Goal: Task Accomplishment & Management: Complete application form

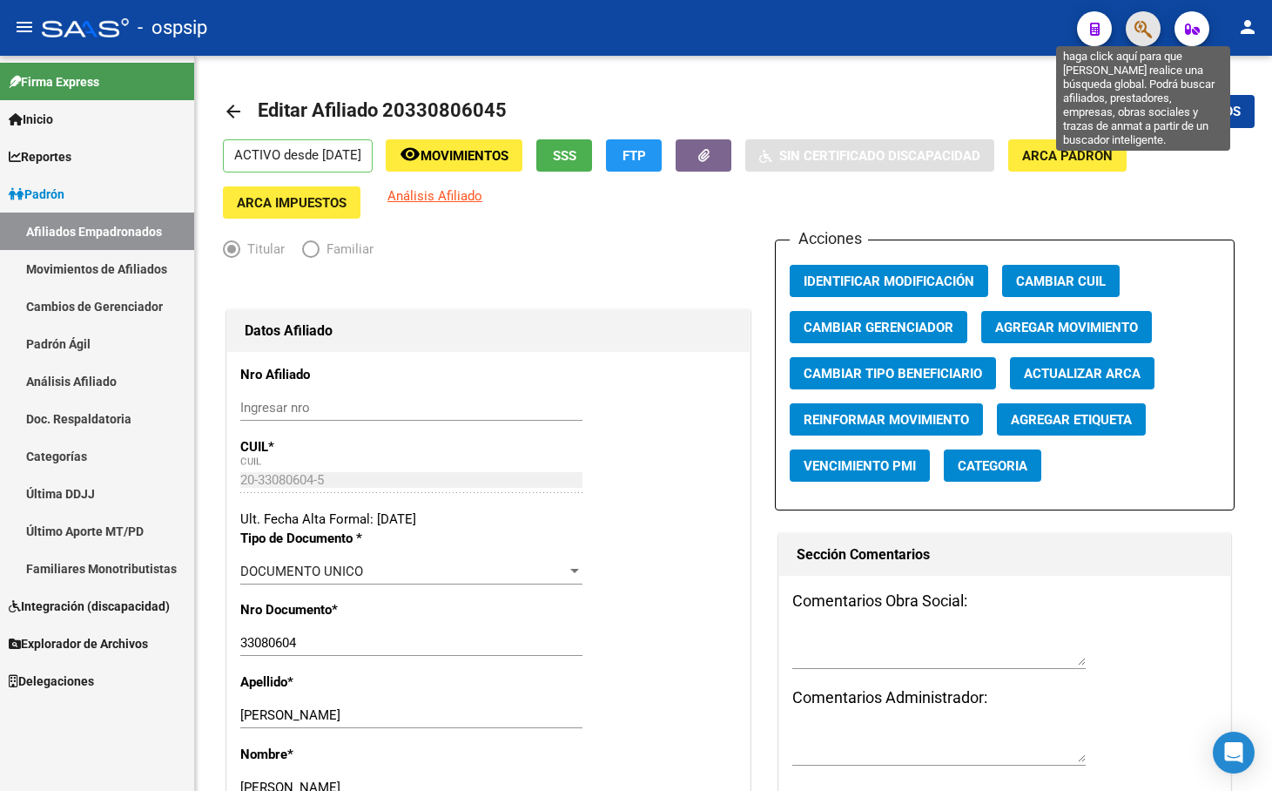
click at [1147, 19] on icon "button" at bounding box center [1143, 29] width 17 height 20
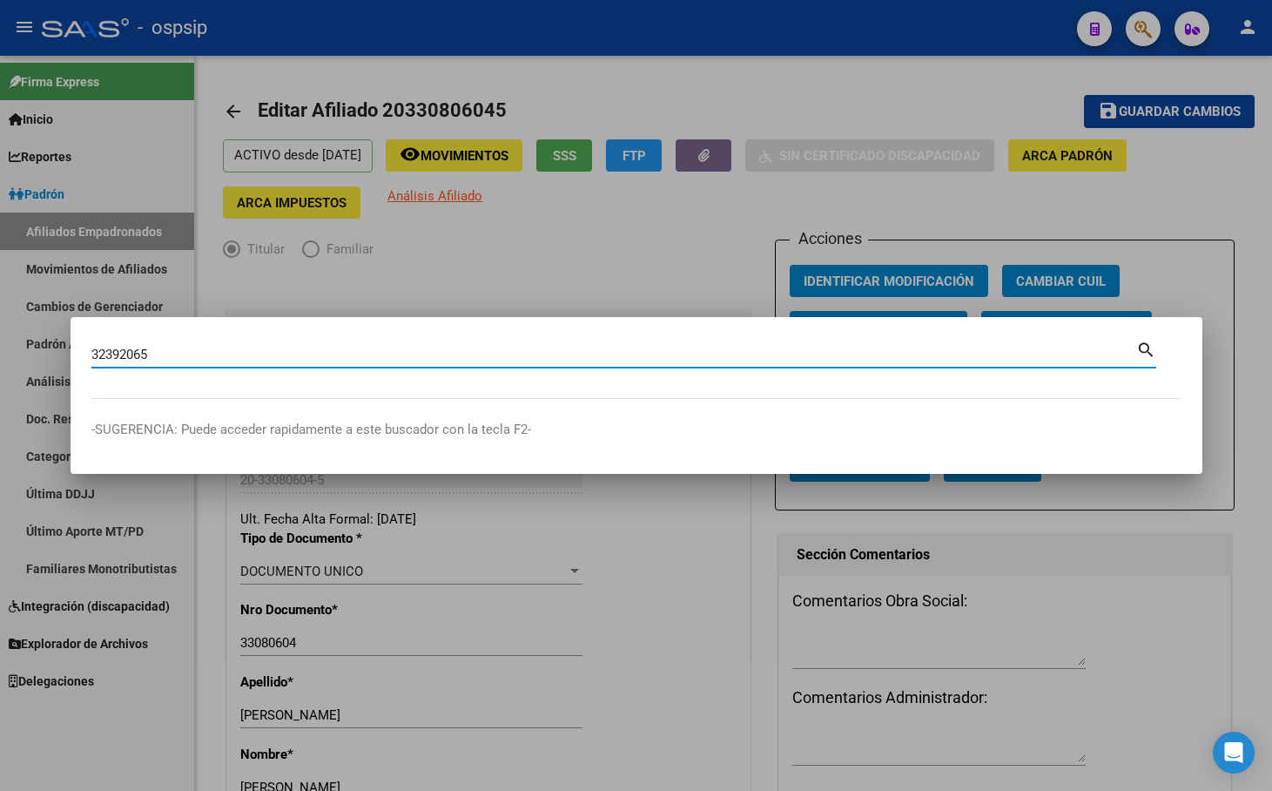
type input "32392065"
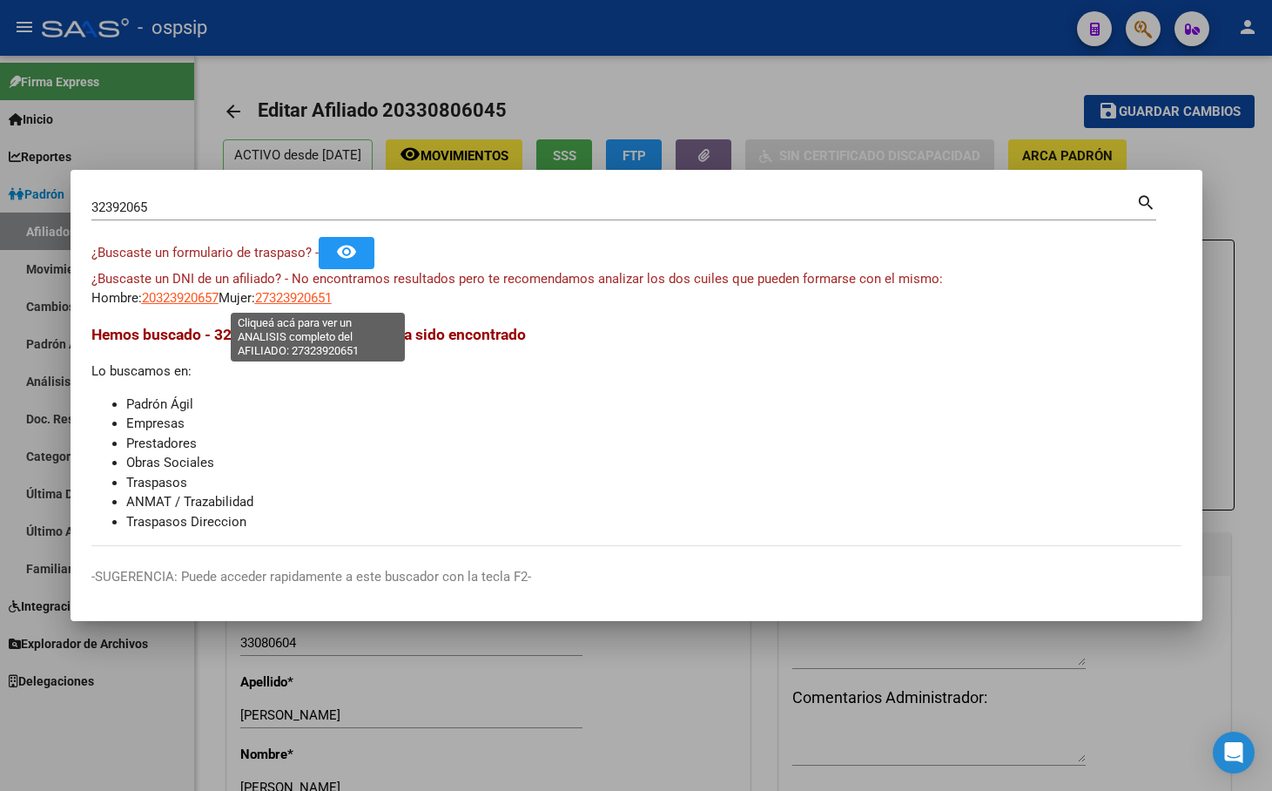
click at [309, 297] on span "27323920651" at bounding box center [293, 298] width 77 height 16
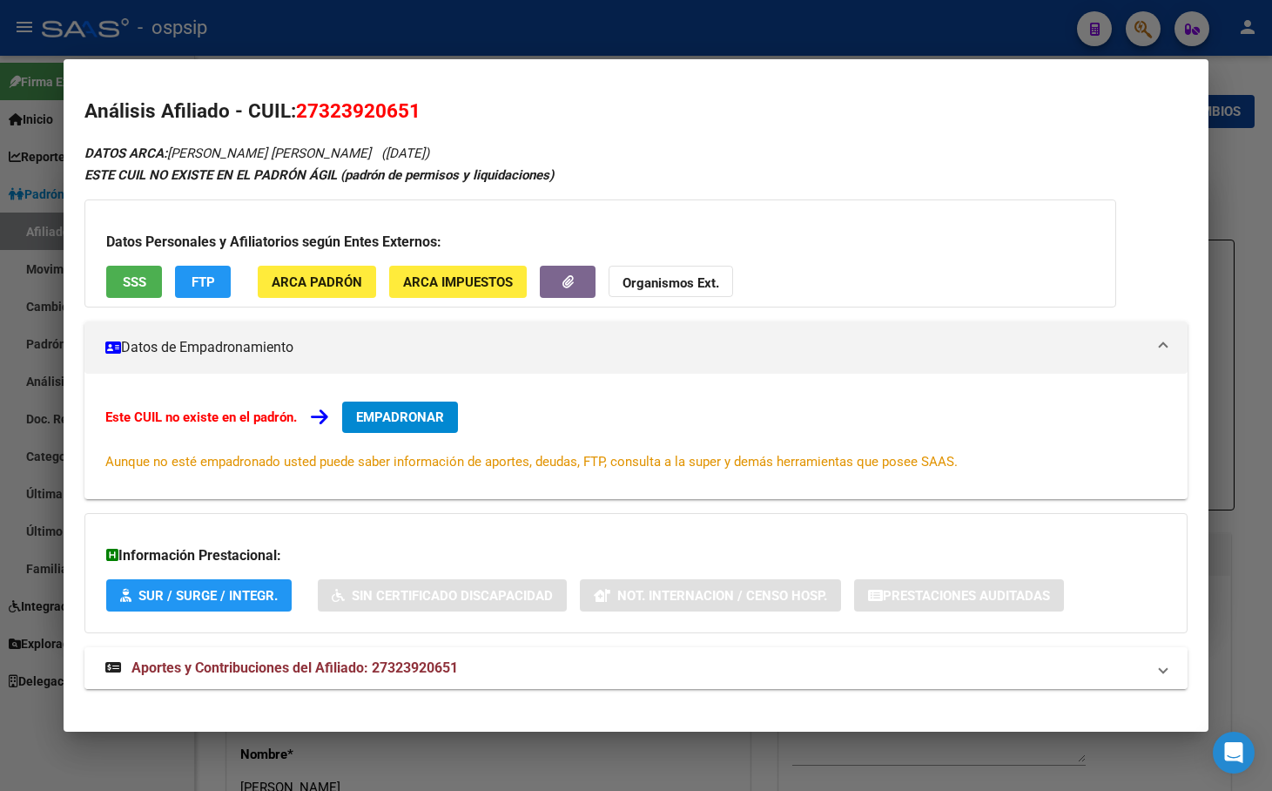
click at [334, 668] on span "Aportes y Contribuciones del Afiliado: 27323920651" at bounding box center [295, 667] width 327 height 17
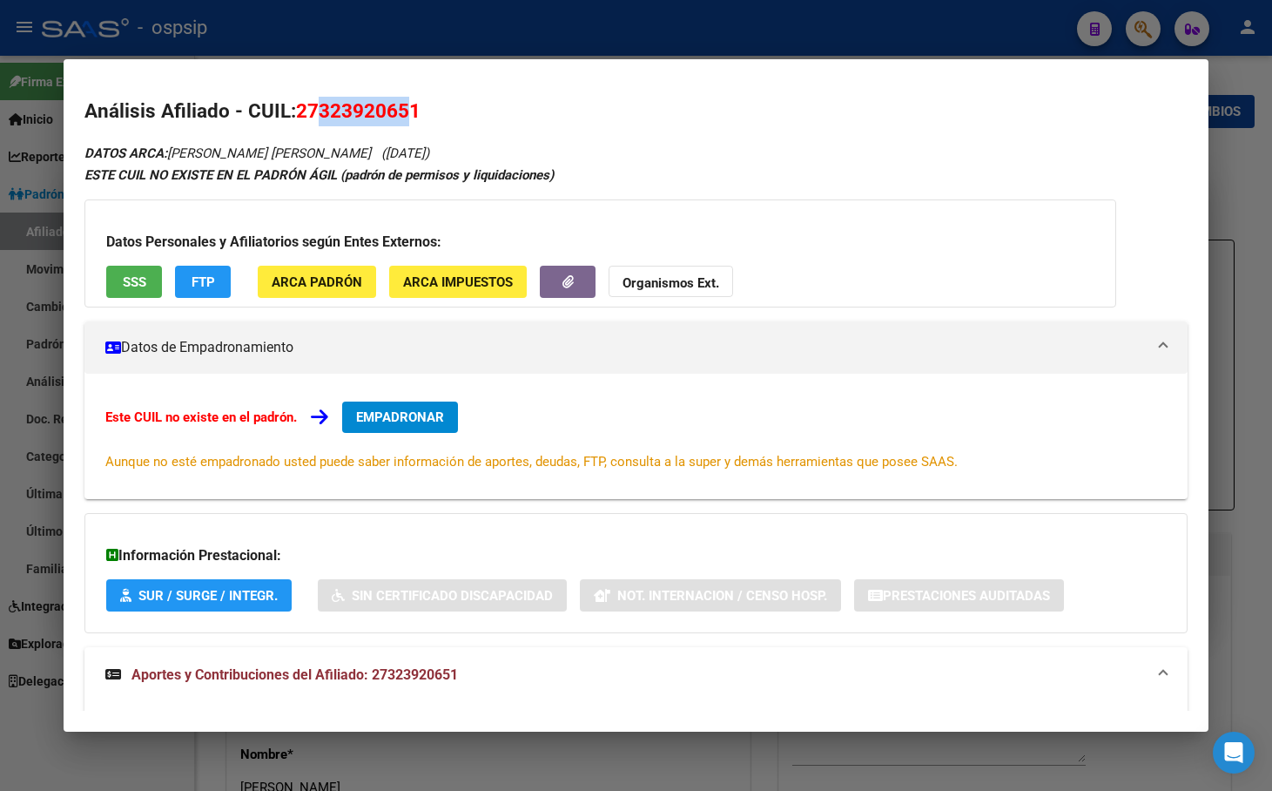
drag, startPoint x: 321, startPoint y: 108, endPoint x: 405, endPoint y: 108, distance: 83.6
click at [405, 108] on span "27323920651" at bounding box center [358, 110] width 125 height 23
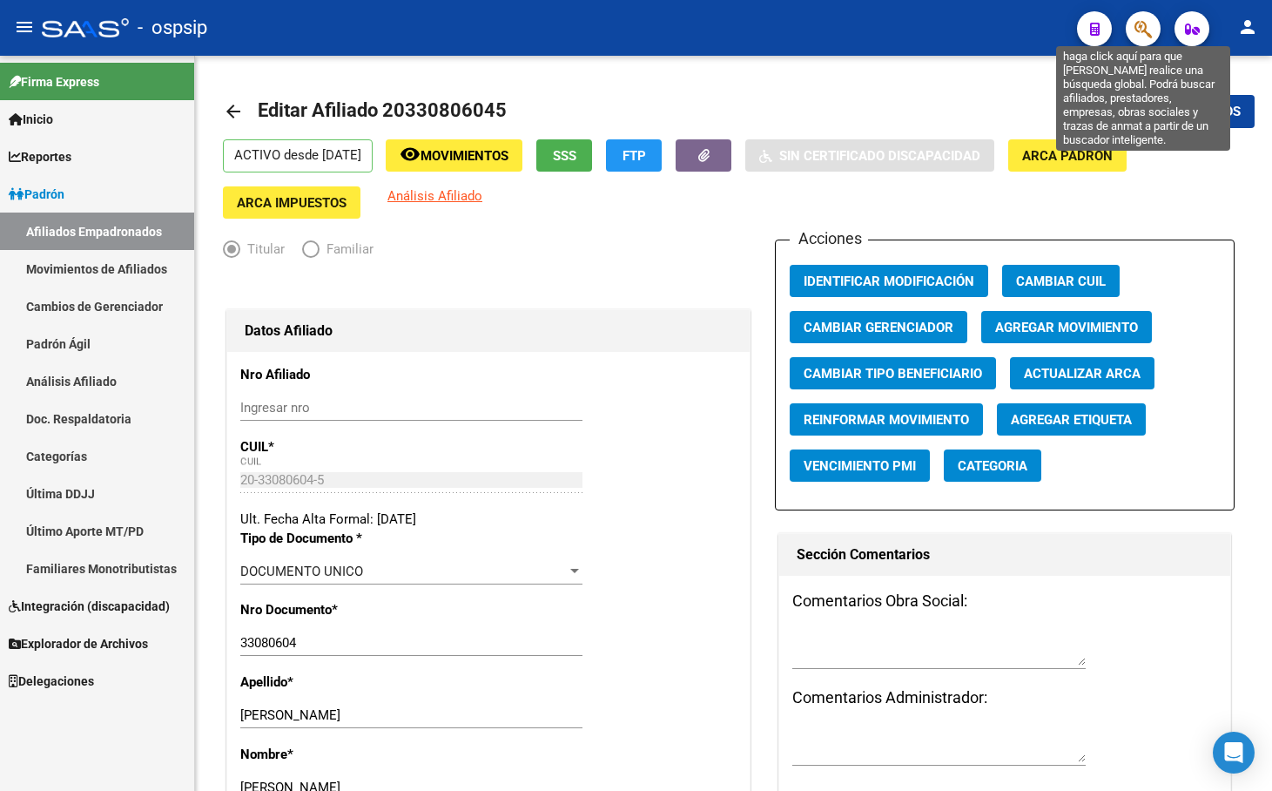
click at [1146, 25] on icon "button" at bounding box center [1143, 29] width 17 height 20
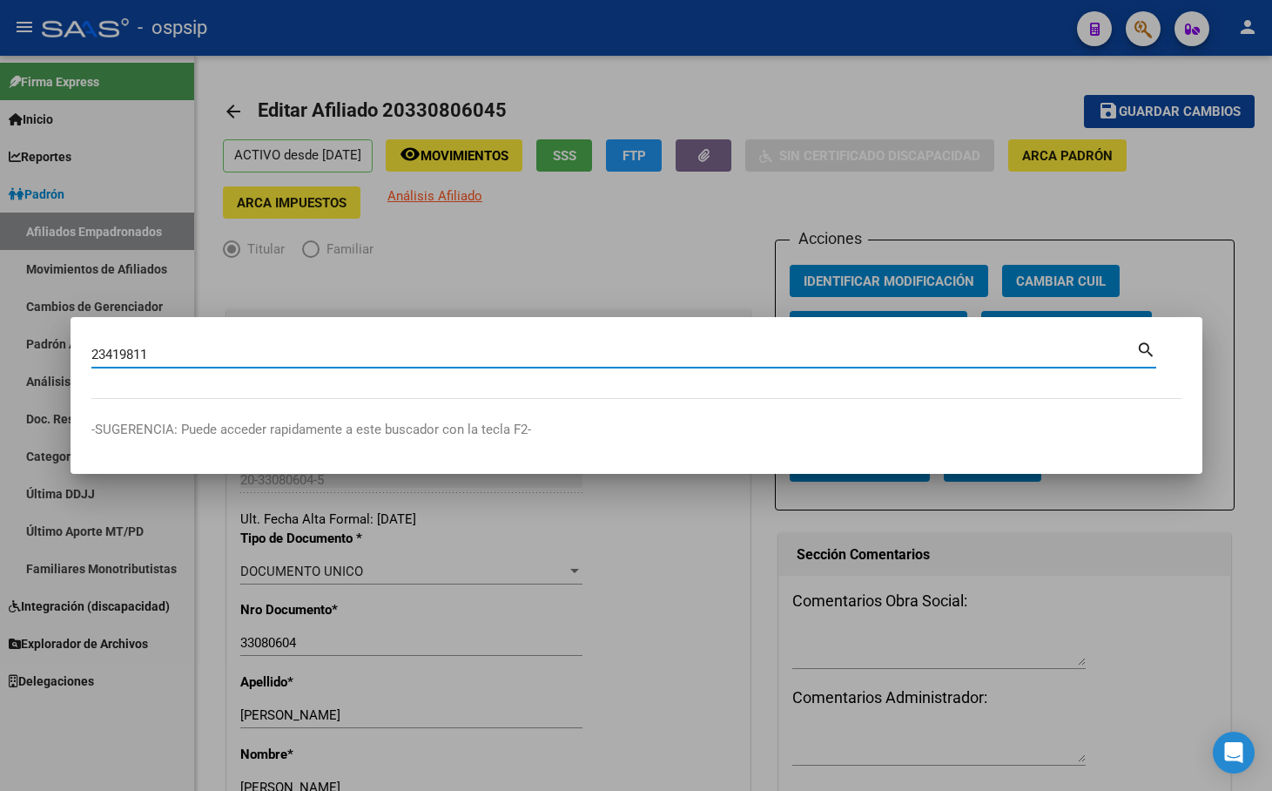
type input "23419811"
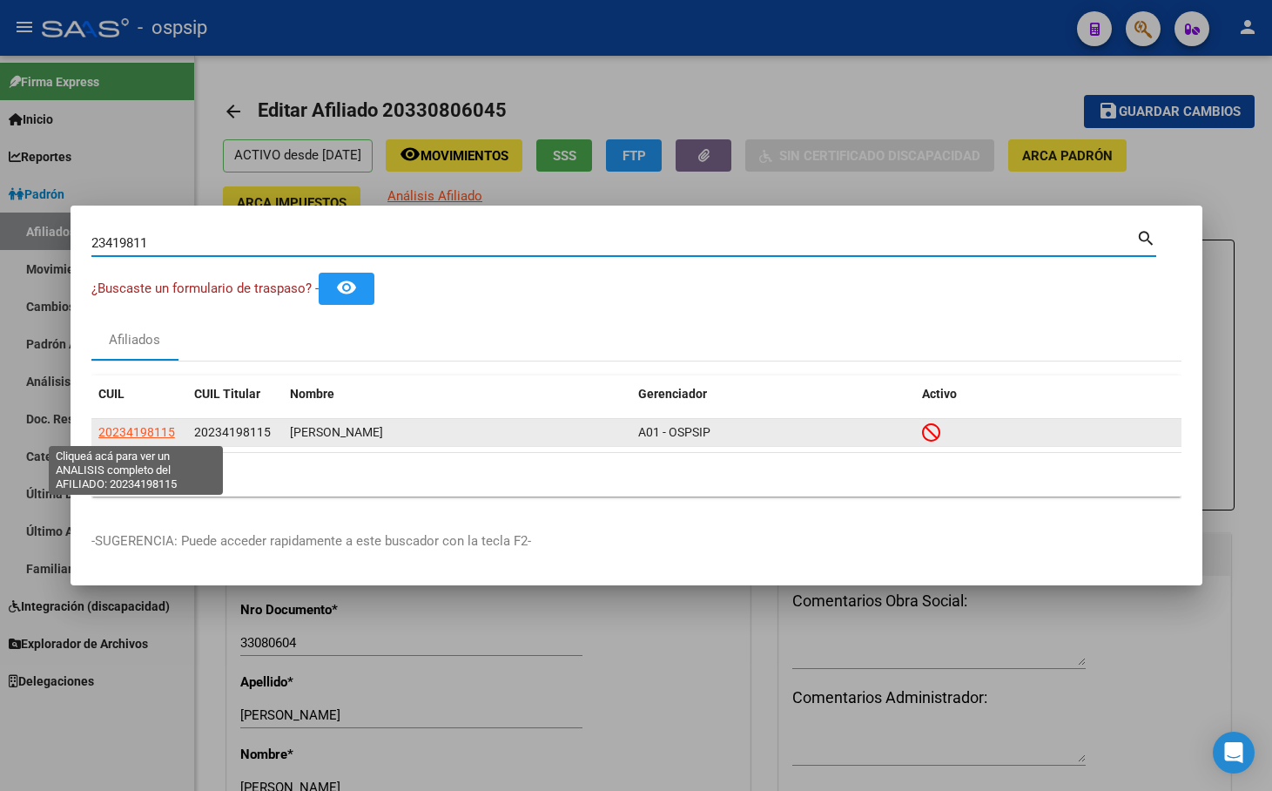
click at [137, 429] on span "20234198115" at bounding box center [136, 432] width 77 height 14
type textarea "20234198115"
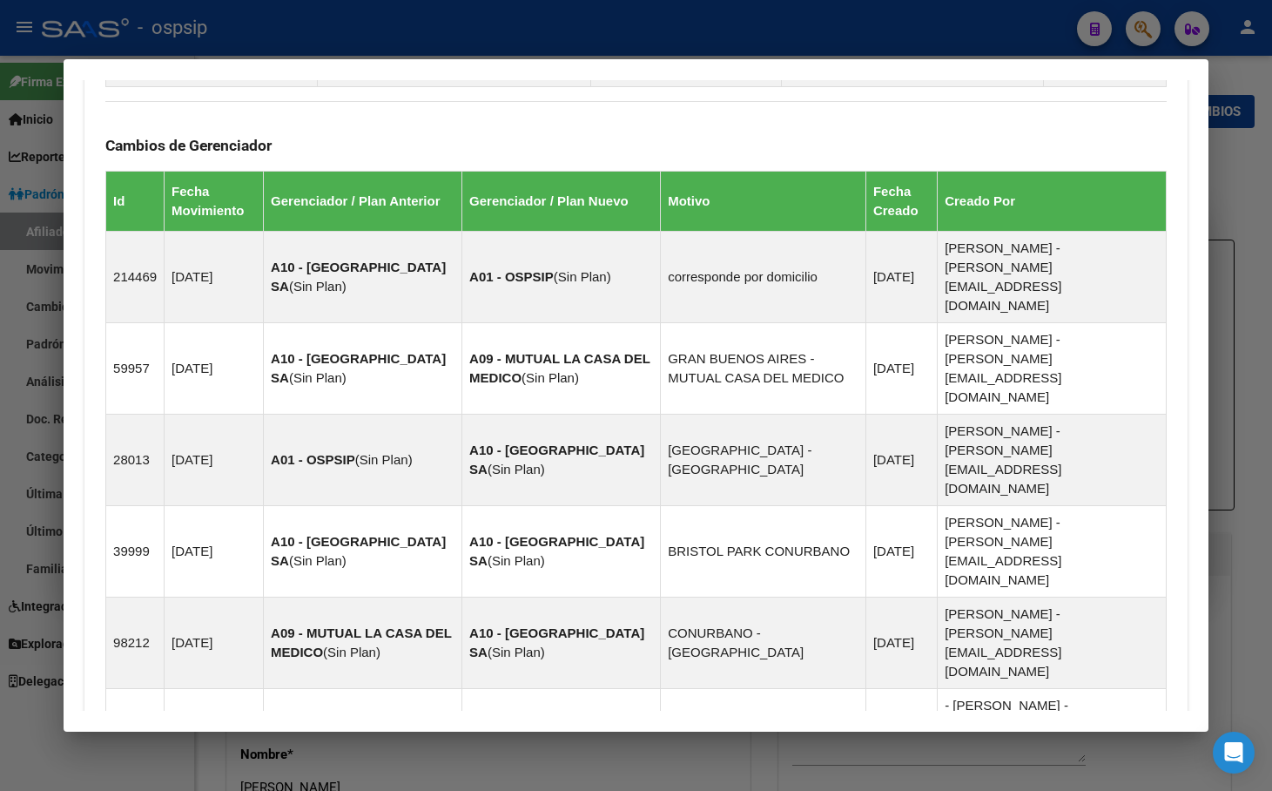
scroll to position [1157, 0]
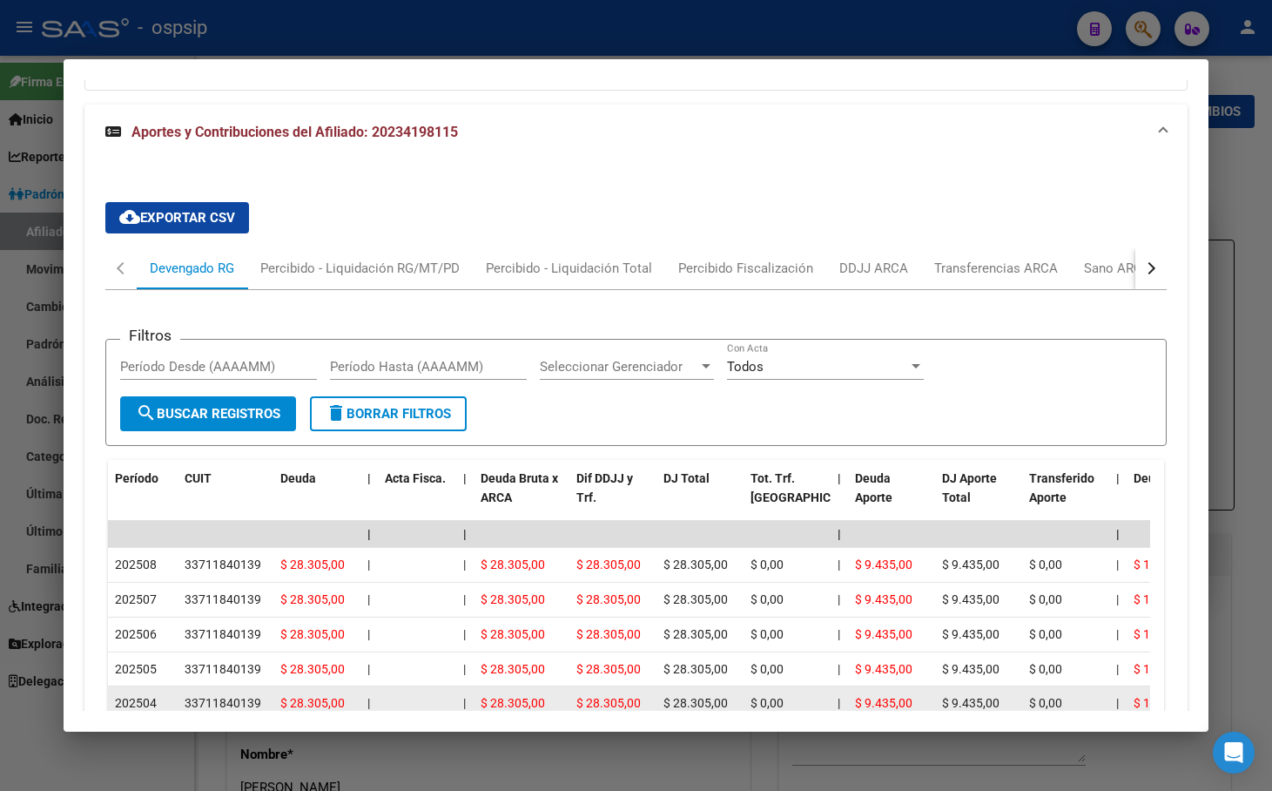
scroll to position [2018, 0]
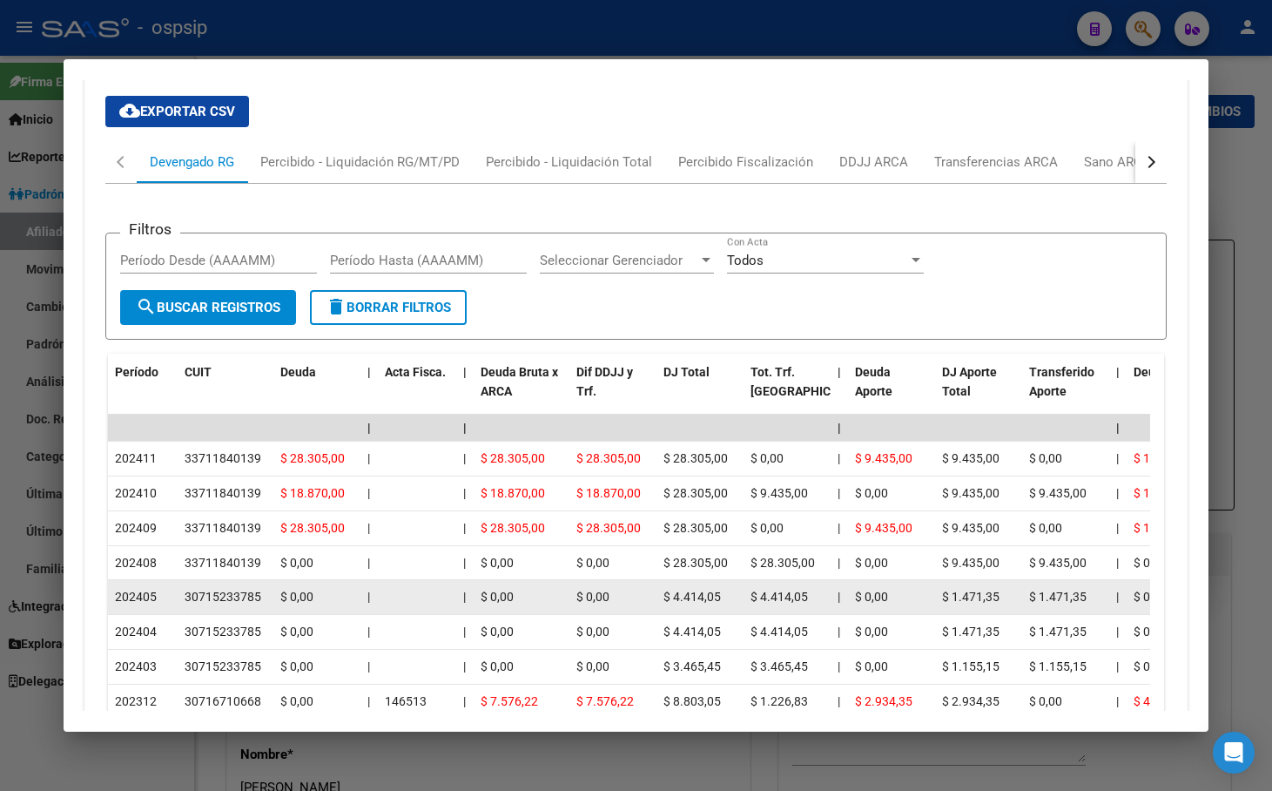
click at [220, 587] on div "30715233785" at bounding box center [223, 597] width 77 height 20
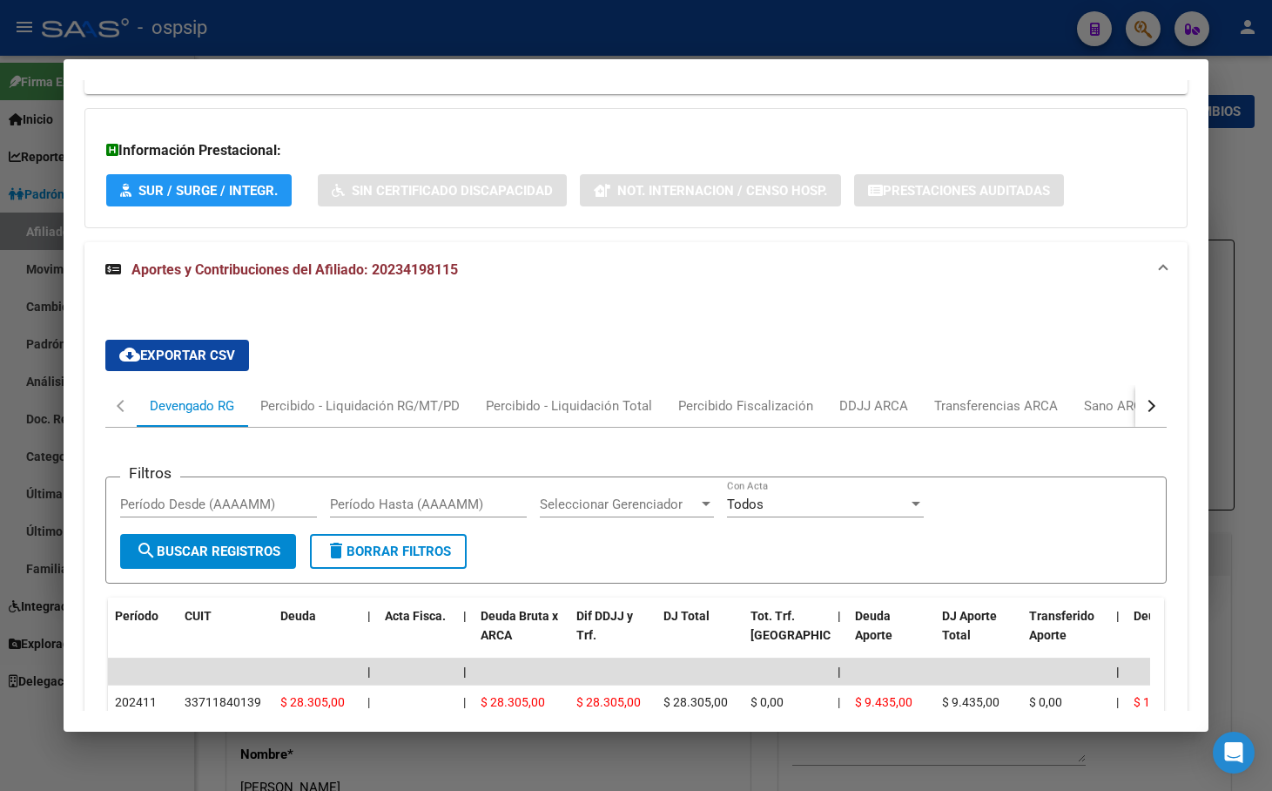
scroll to position [1757, 0]
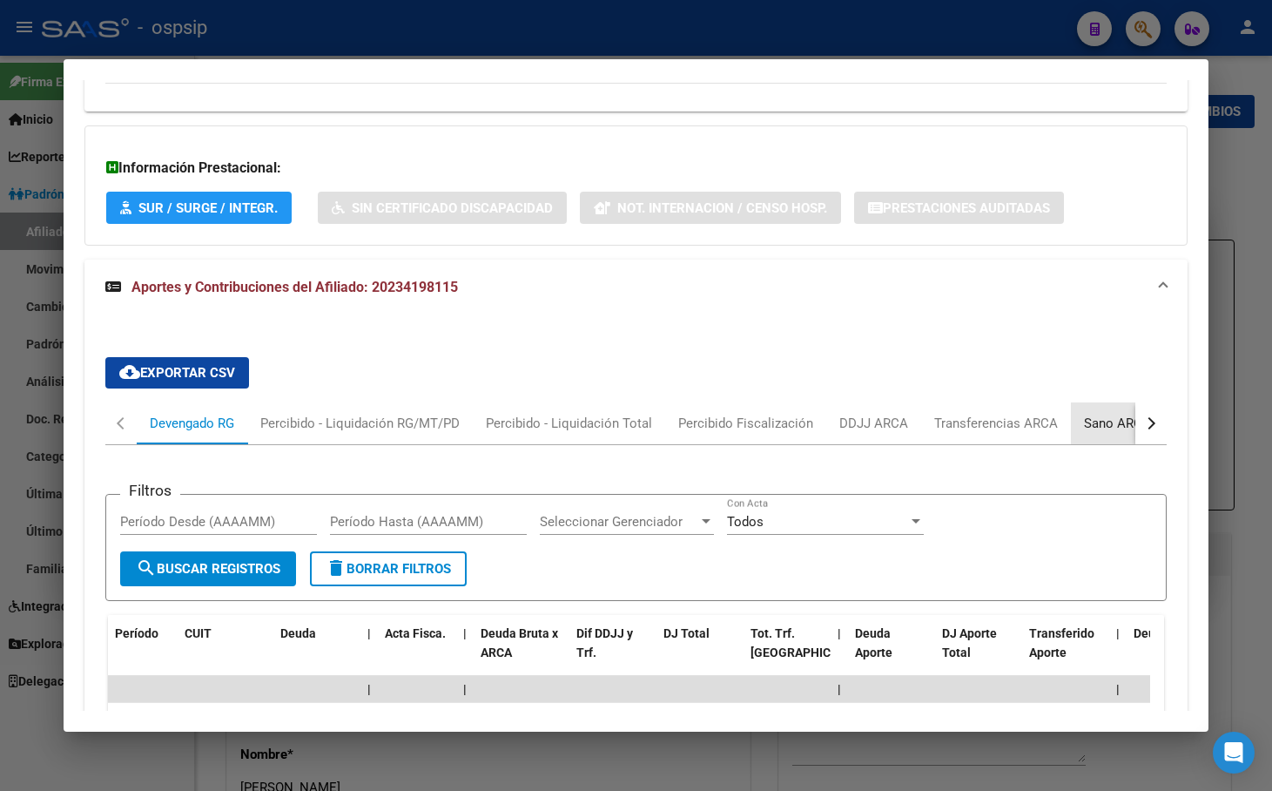
click at [1097, 414] on div "Sano ARCA" at bounding box center [1117, 423] width 67 height 19
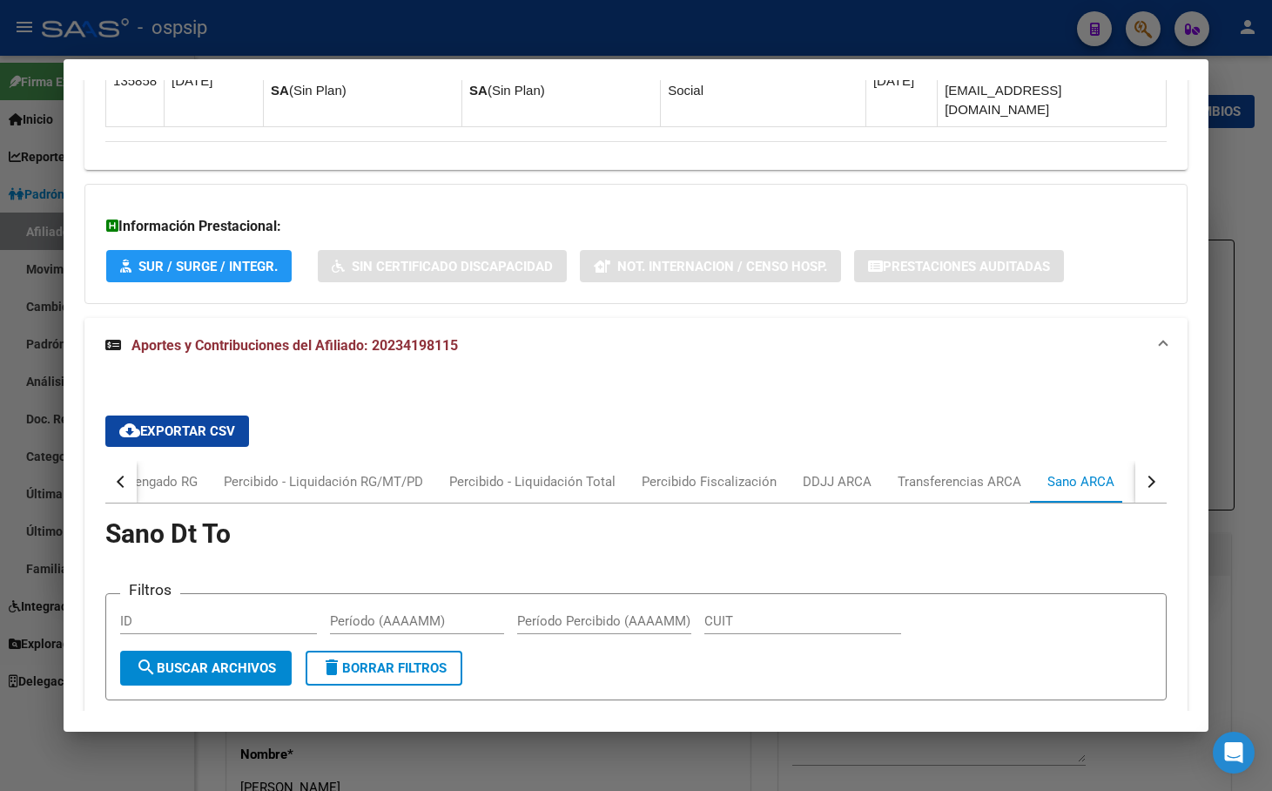
scroll to position [1639, 0]
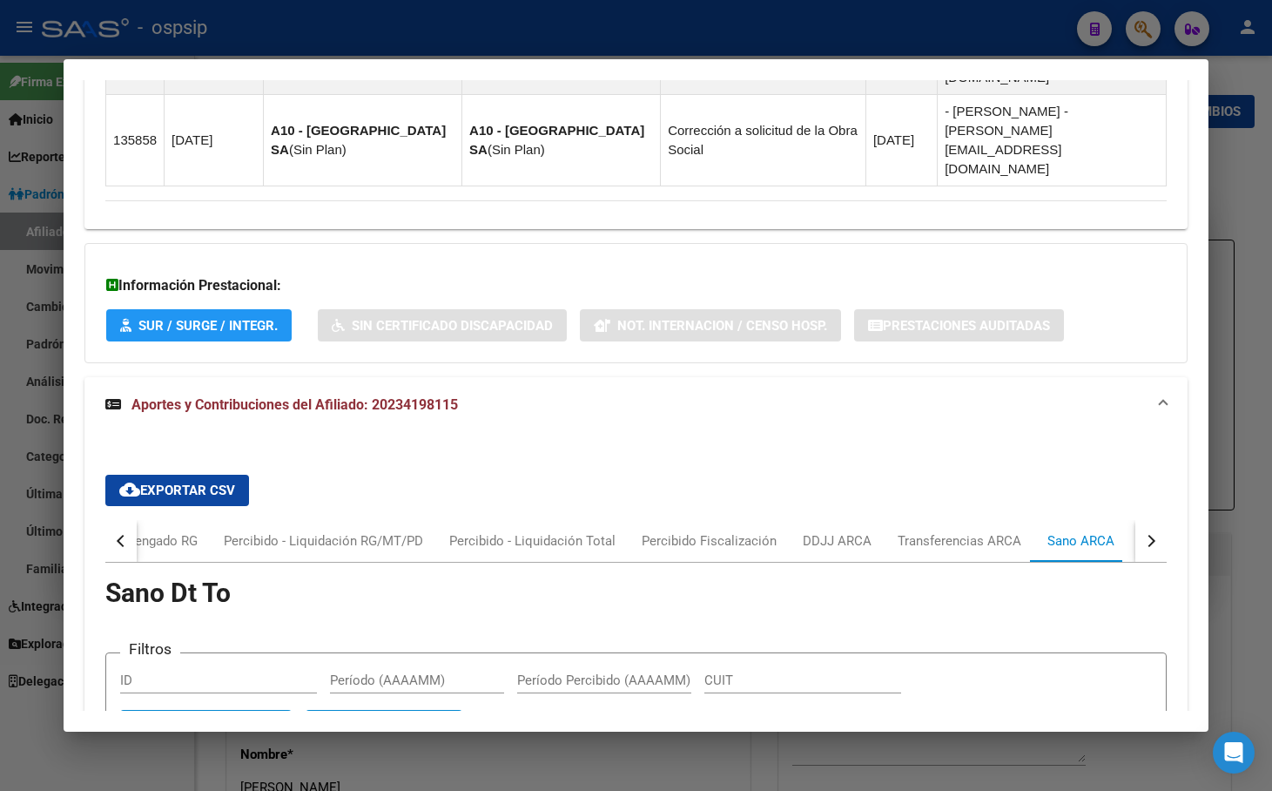
click at [1144, 535] on div "button" at bounding box center [1150, 541] width 12 height 12
click at [1035, 531] on div "ARCA Relaciones Laborales" at bounding box center [1035, 540] width 163 height 19
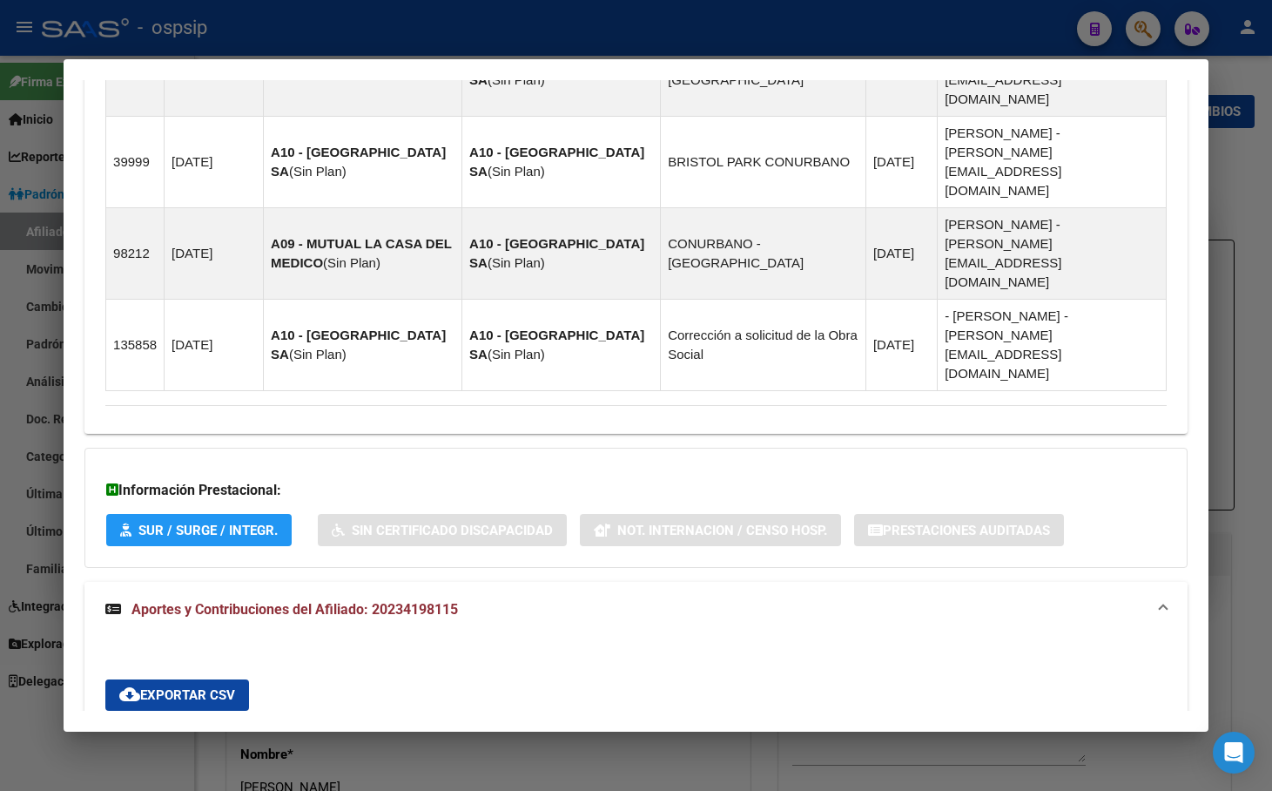
scroll to position [1692, 0]
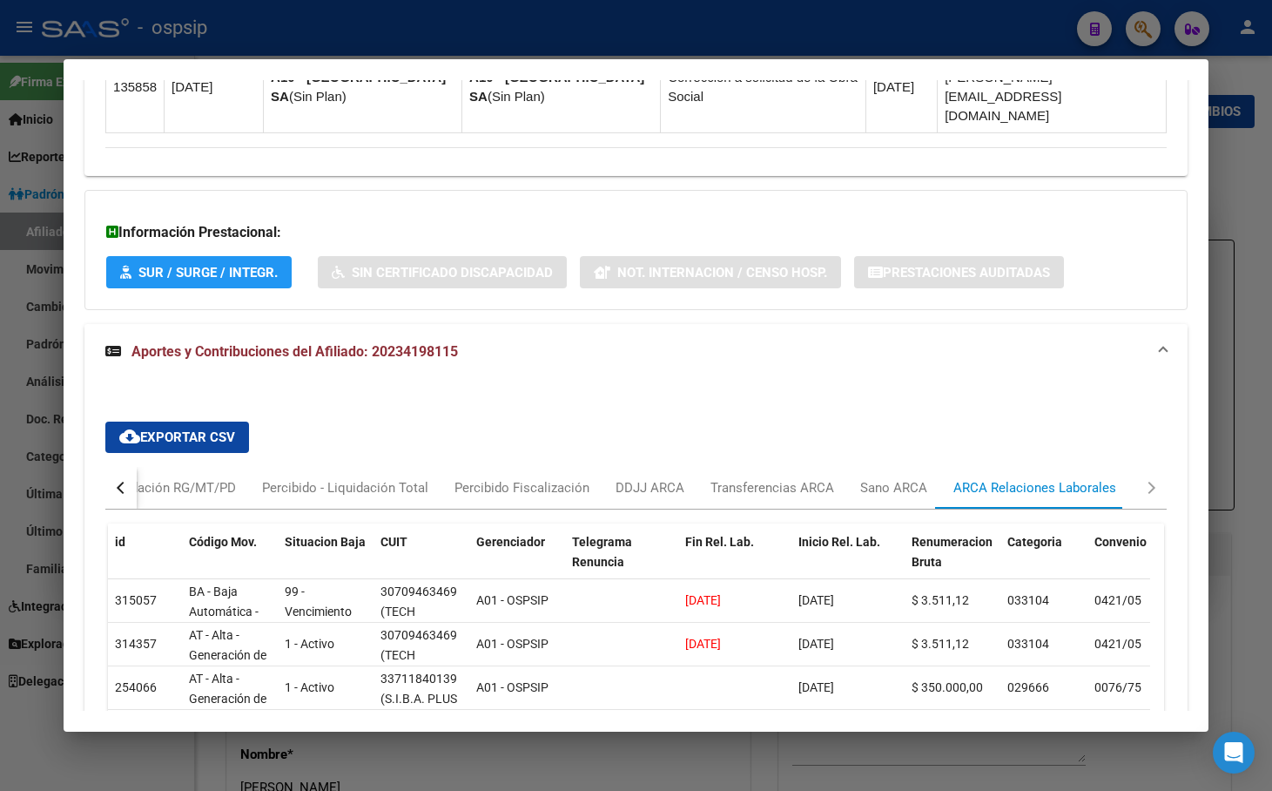
click at [846, 324] on mat-expansion-panel-header "Aportes y Contribuciones del Afiliado: 20234198115" at bounding box center [636, 352] width 1104 height 56
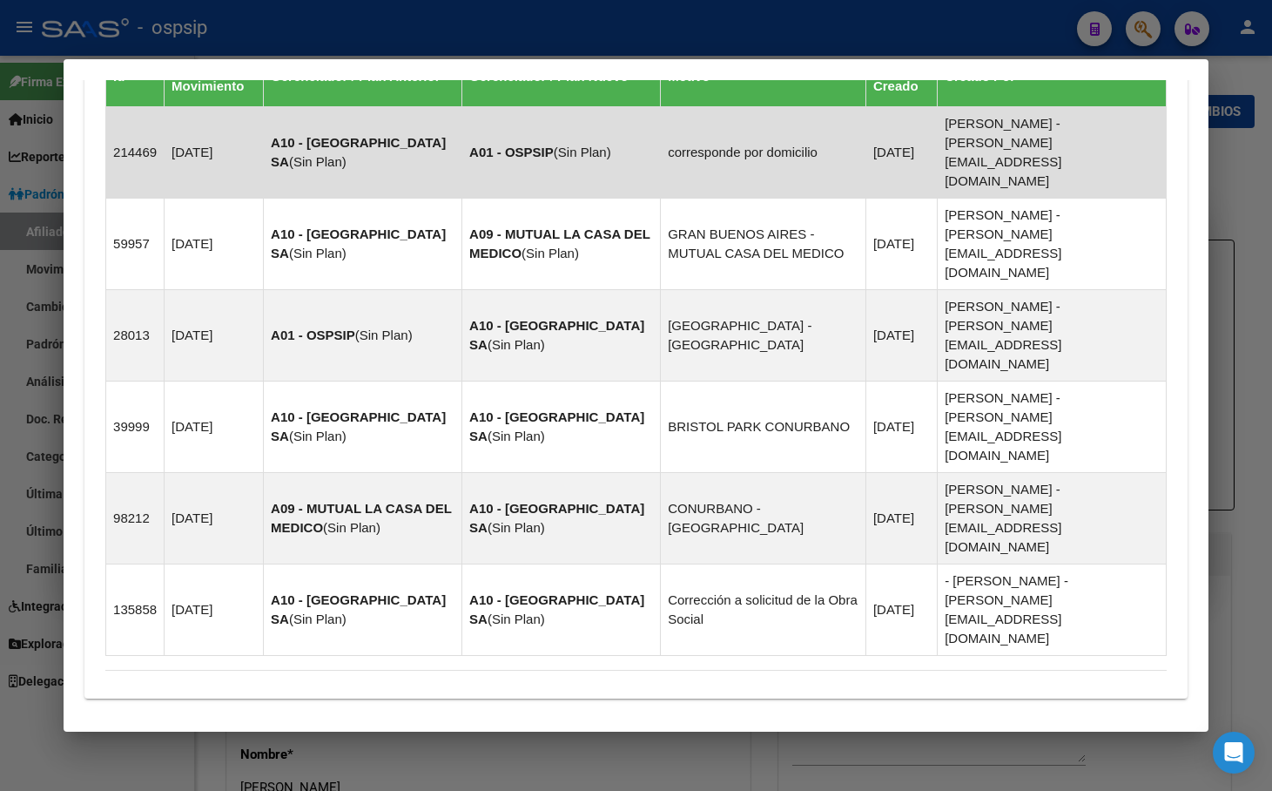
scroll to position [1157, 0]
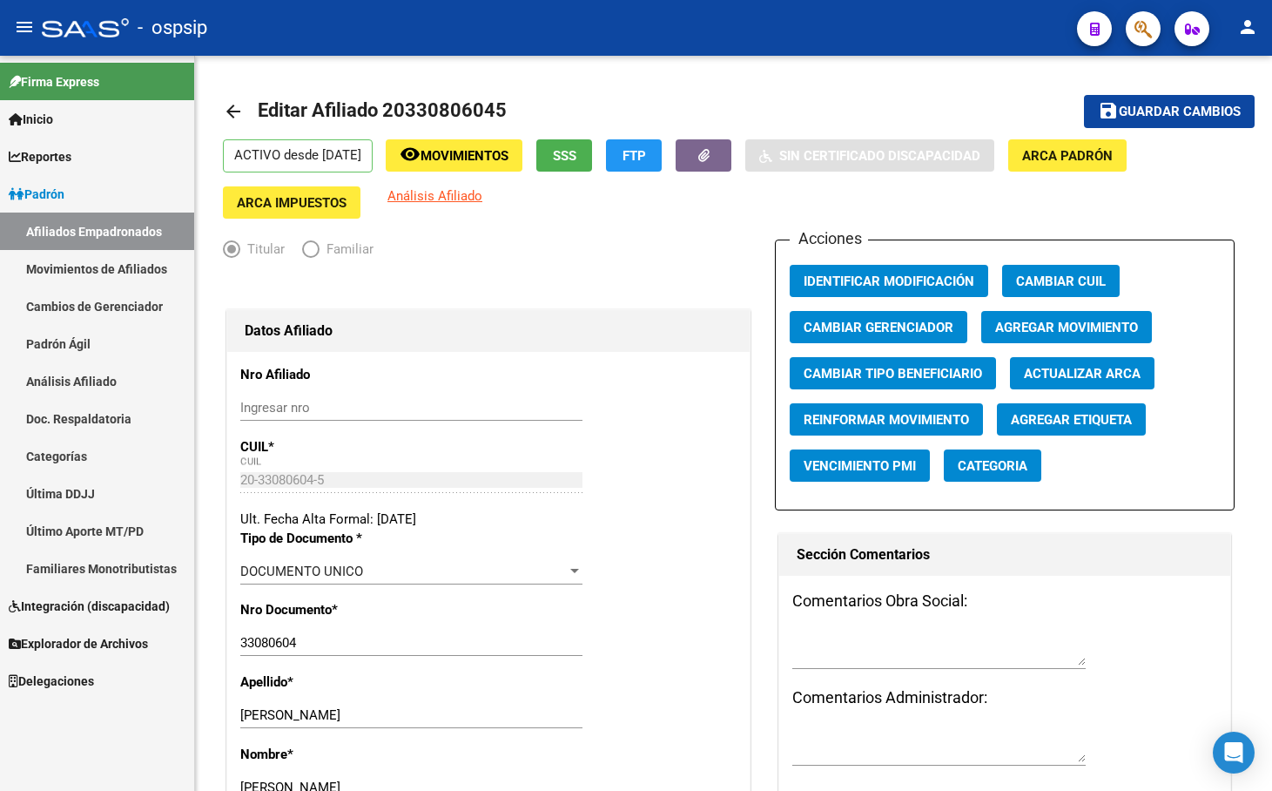
click at [1136, 21] on icon "button" at bounding box center [1143, 29] width 17 height 20
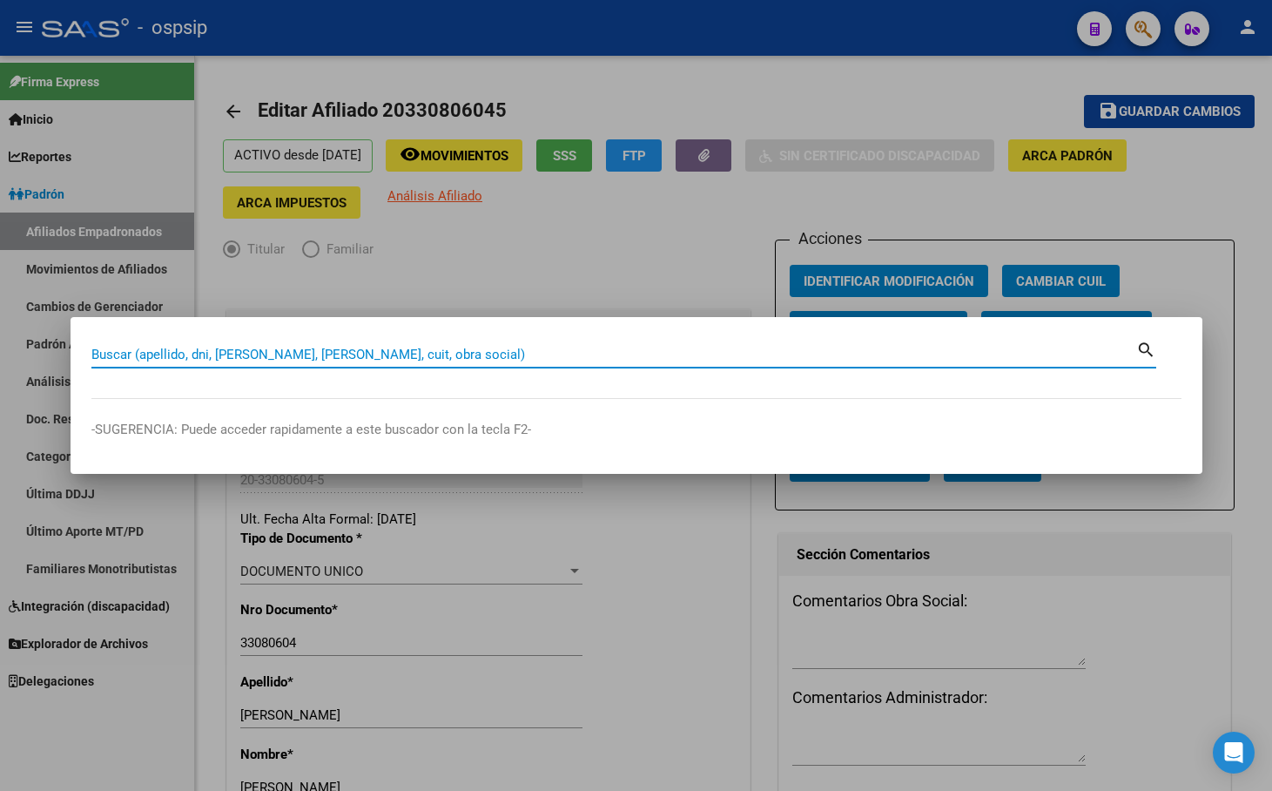
paste input "36982001"
type input "36982001"
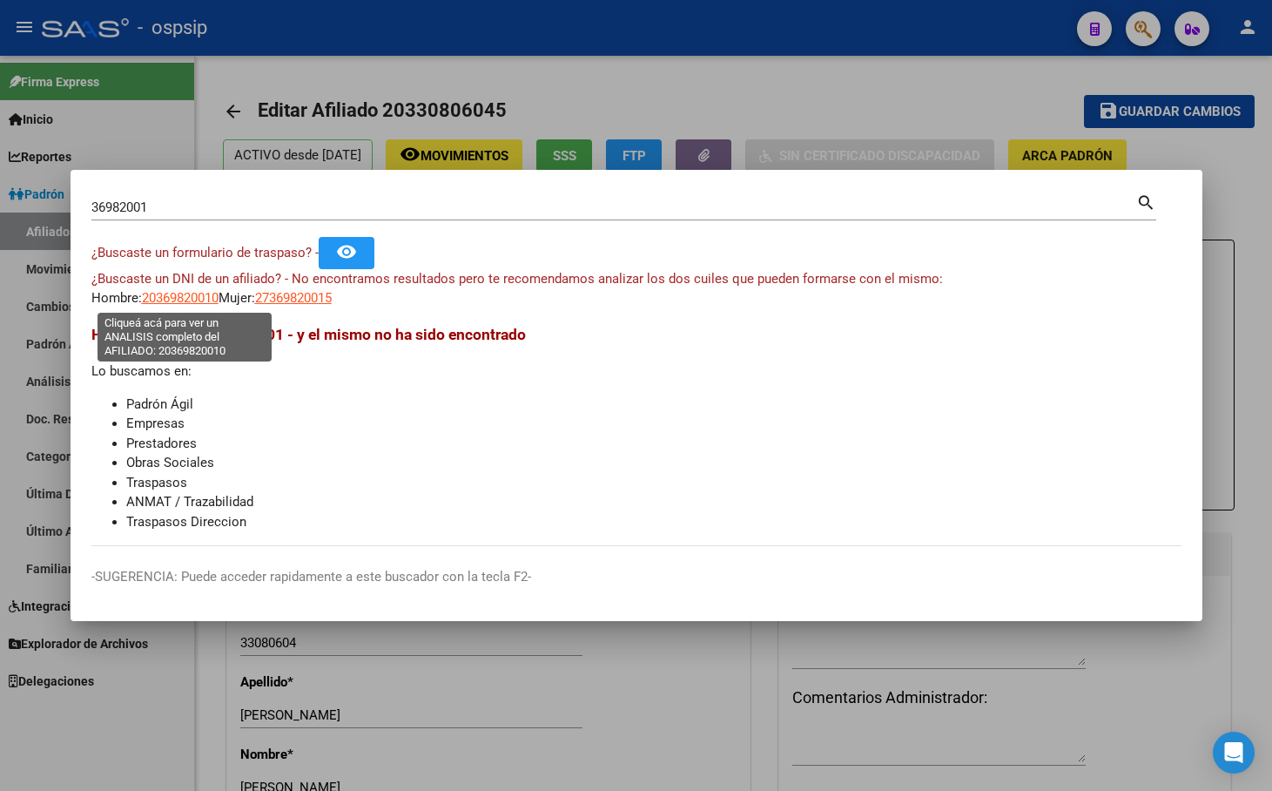
click at [170, 298] on span "20369820010" at bounding box center [180, 298] width 77 height 16
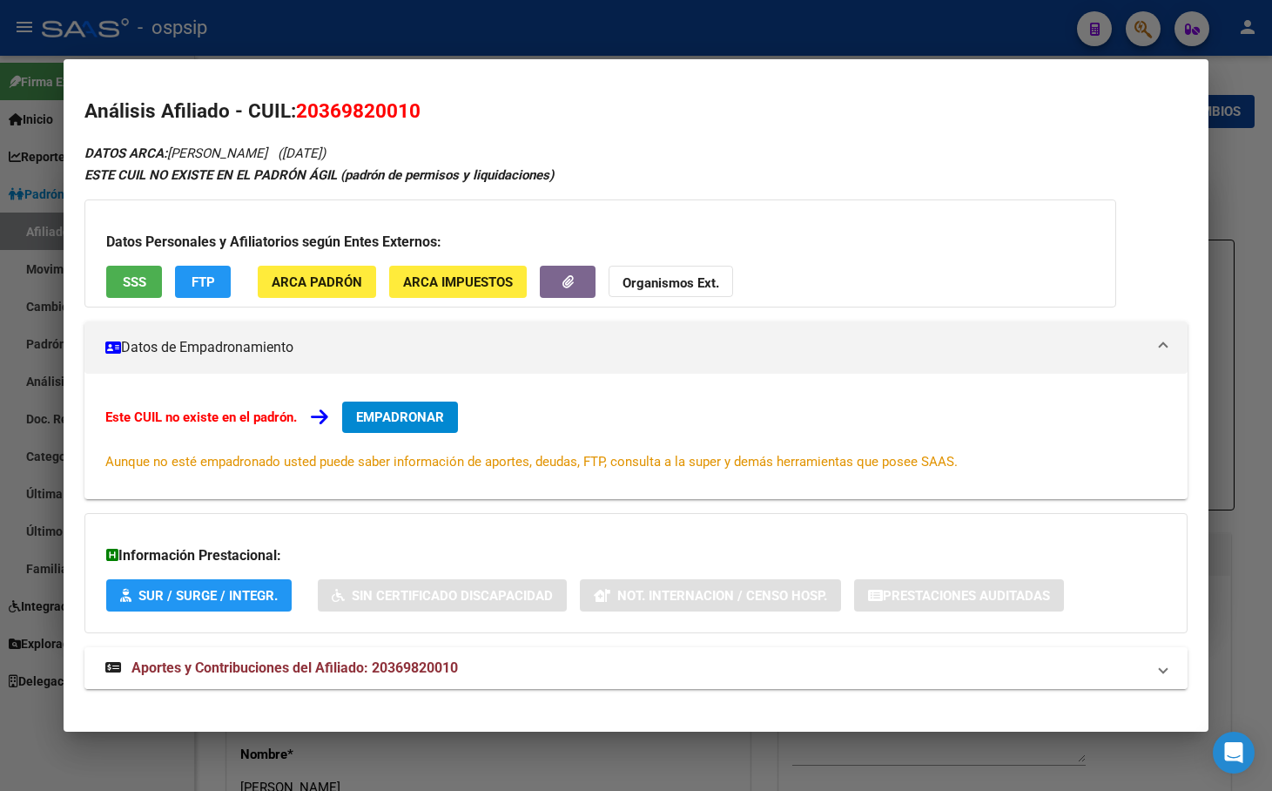
click at [397, 663] on span "Aportes y Contribuciones del Afiliado: 20369820010" at bounding box center [295, 667] width 327 height 17
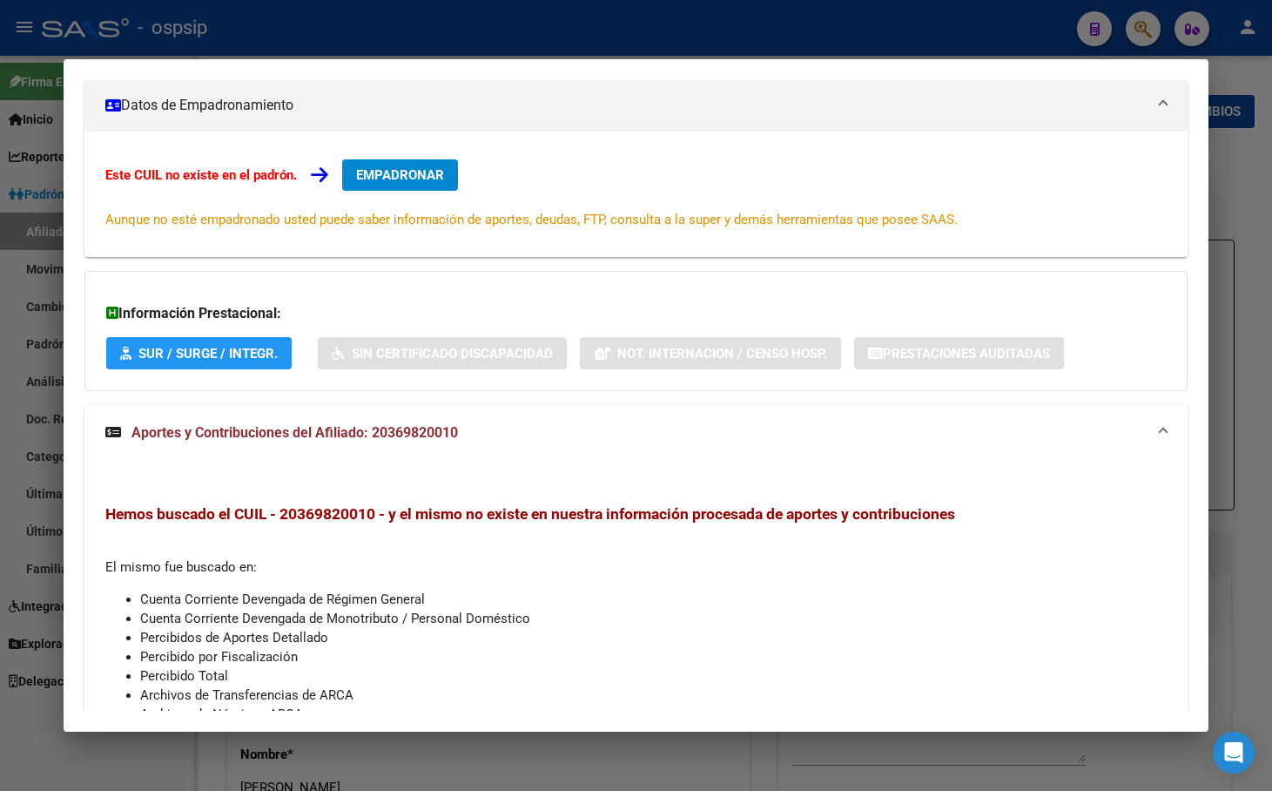
scroll to position [0, 0]
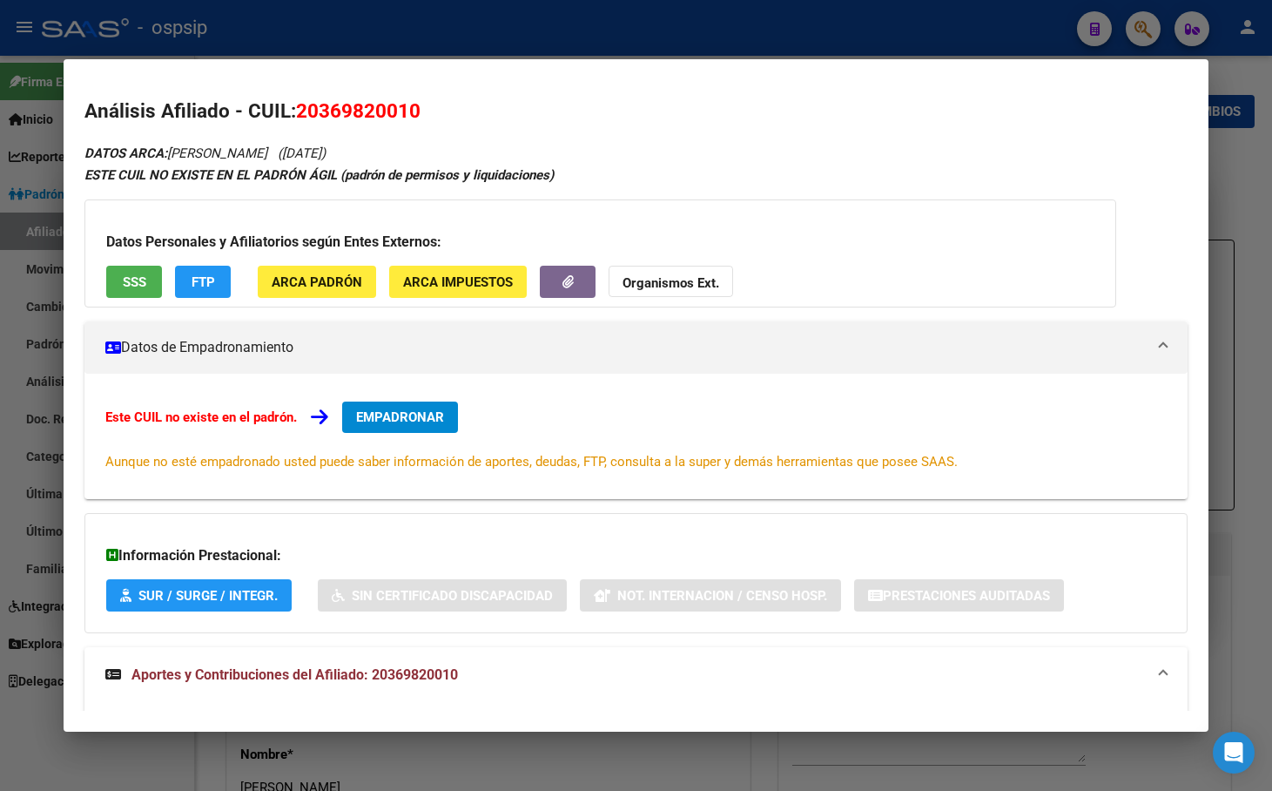
drag, startPoint x: 300, startPoint y: 108, endPoint x: 420, endPoint y: 111, distance: 119.4
click at [420, 111] on span "20369820010" at bounding box center [358, 110] width 125 height 23
copy span "20369820010"
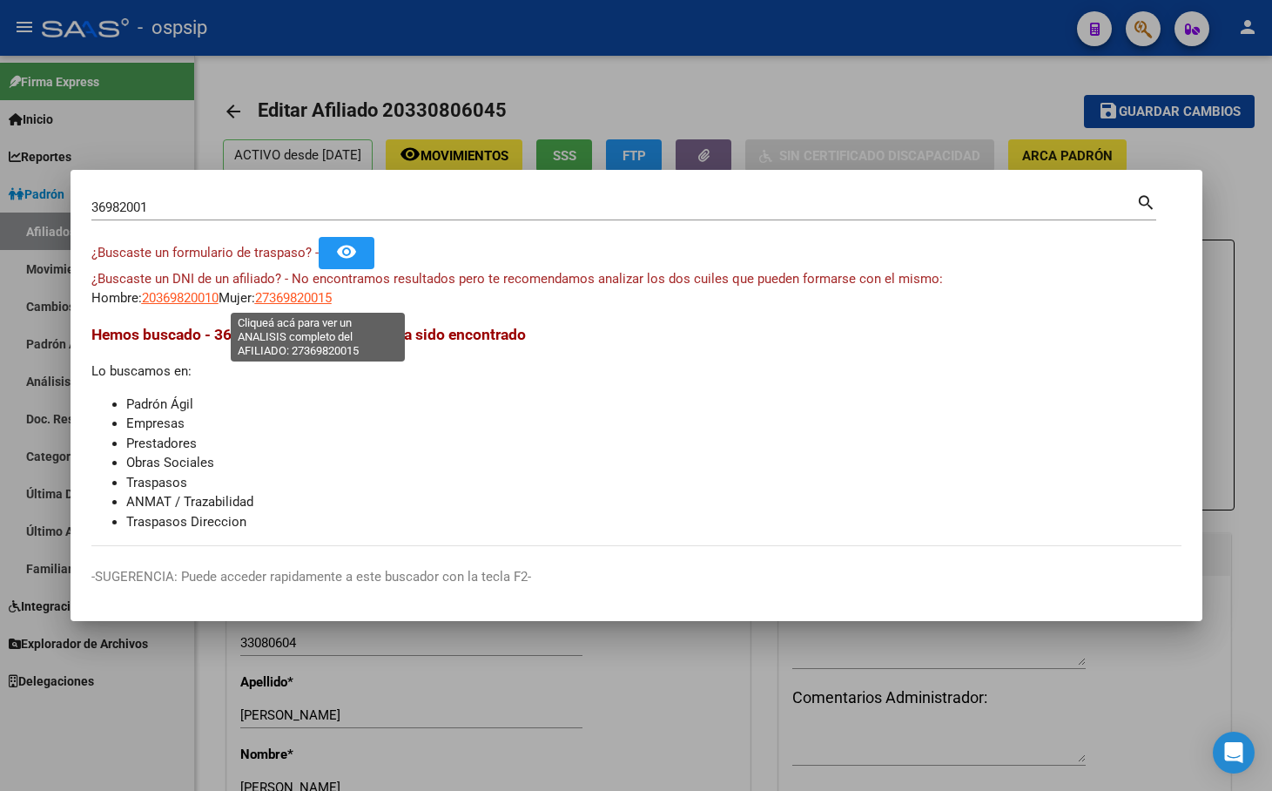
click at [303, 293] on span "27369820015" at bounding box center [293, 298] width 77 height 16
type textarea "27369820015"
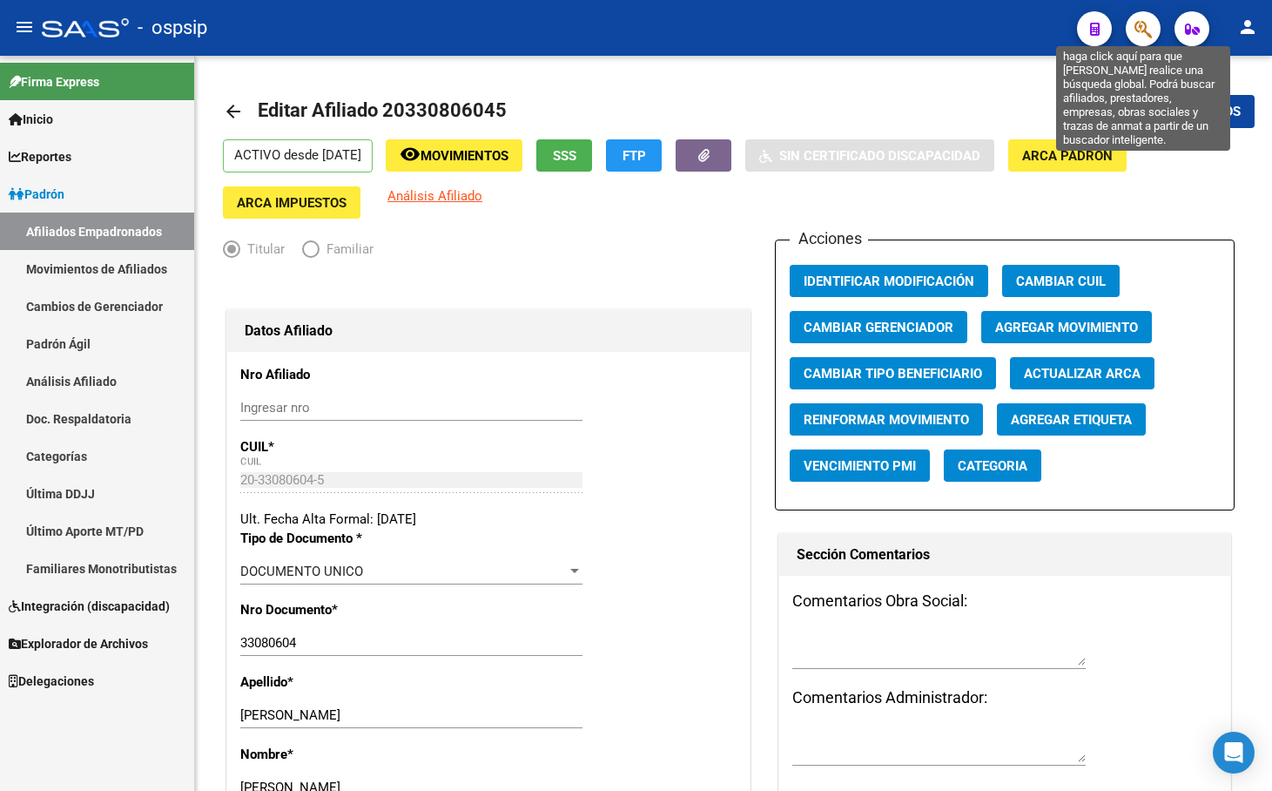
click at [1148, 26] on icon "button" at bounding box center [1143, 29] width 17 height 20
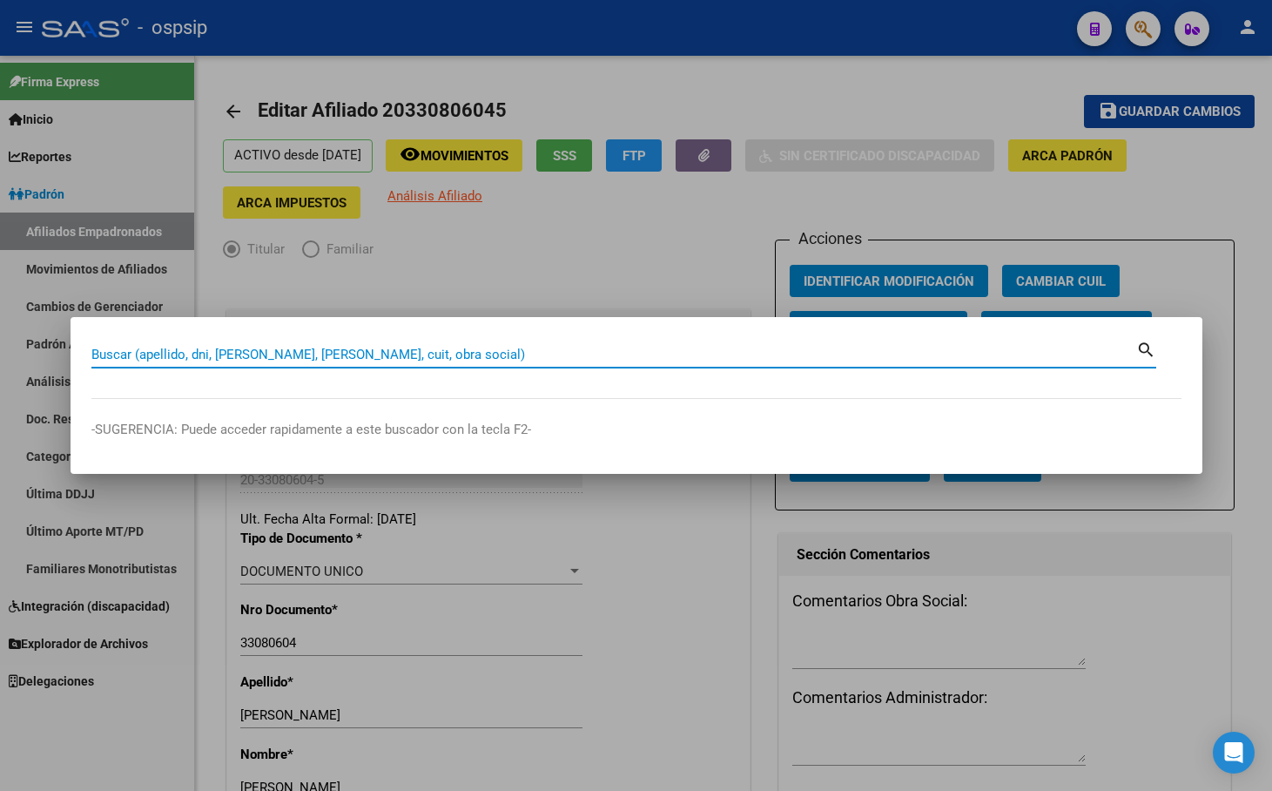
paste input "41.163.080"
type input "41163080"
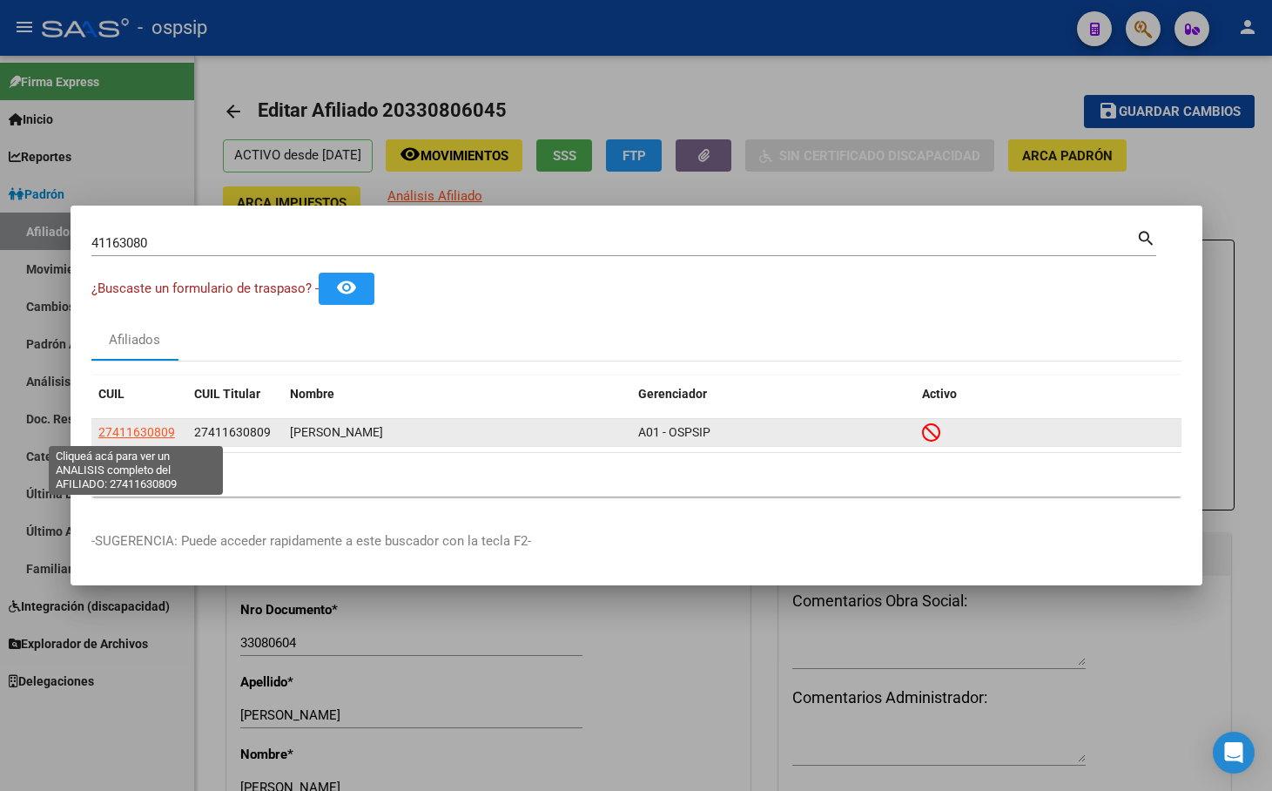
click at [137, 429] on span "27411630809" at bounding box center [136, 432] width 77 height 14
type textarea "27411630809"
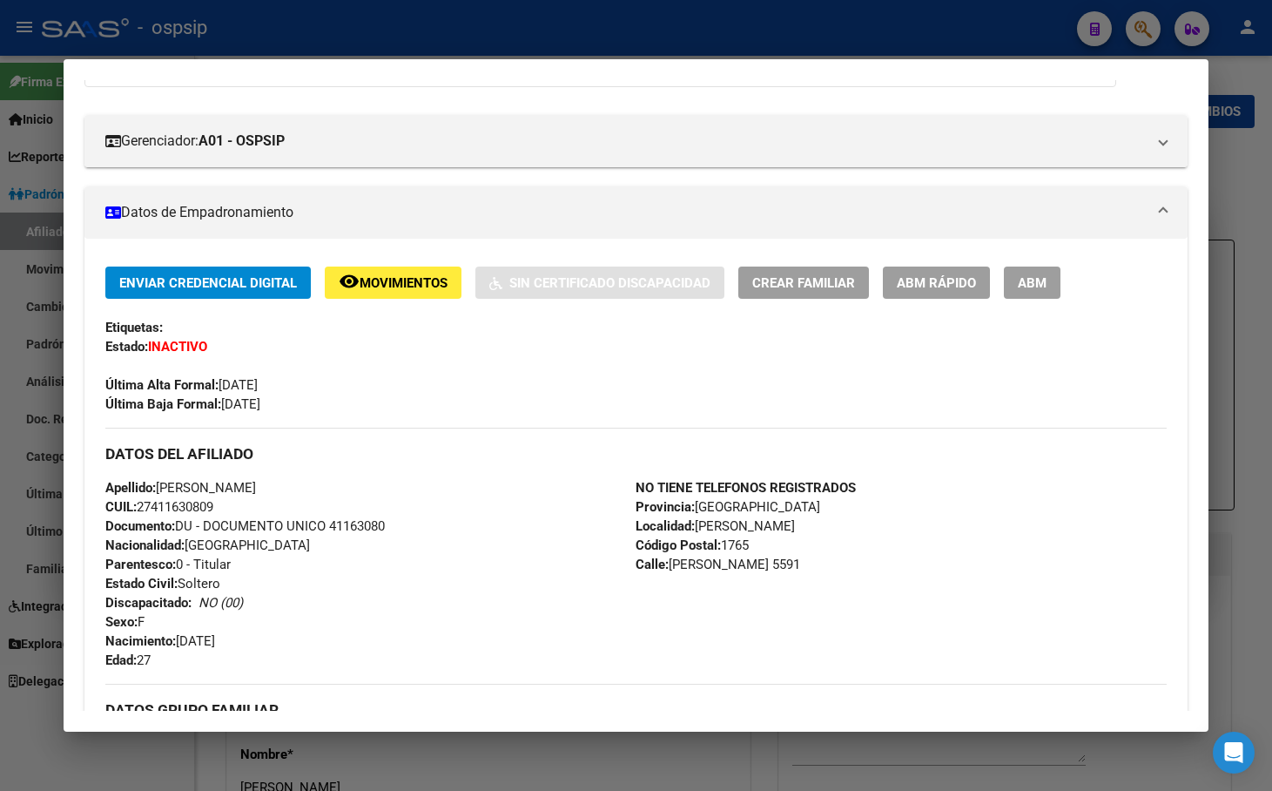
scroll to position [807, 0]
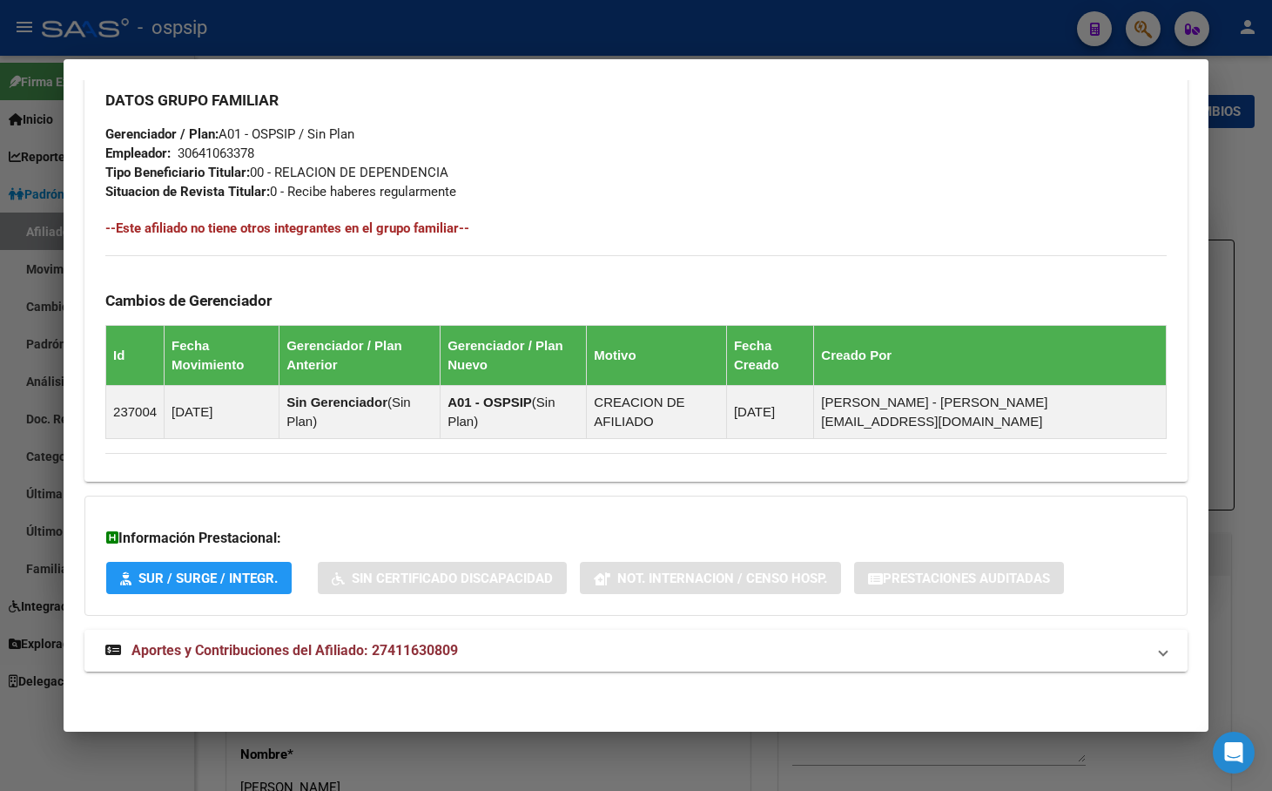
click at [368, 642] on strong "Aportes y Contribuciones del Afiliado: 27411630809" at bounding box center [281, 650] width 353 height 21
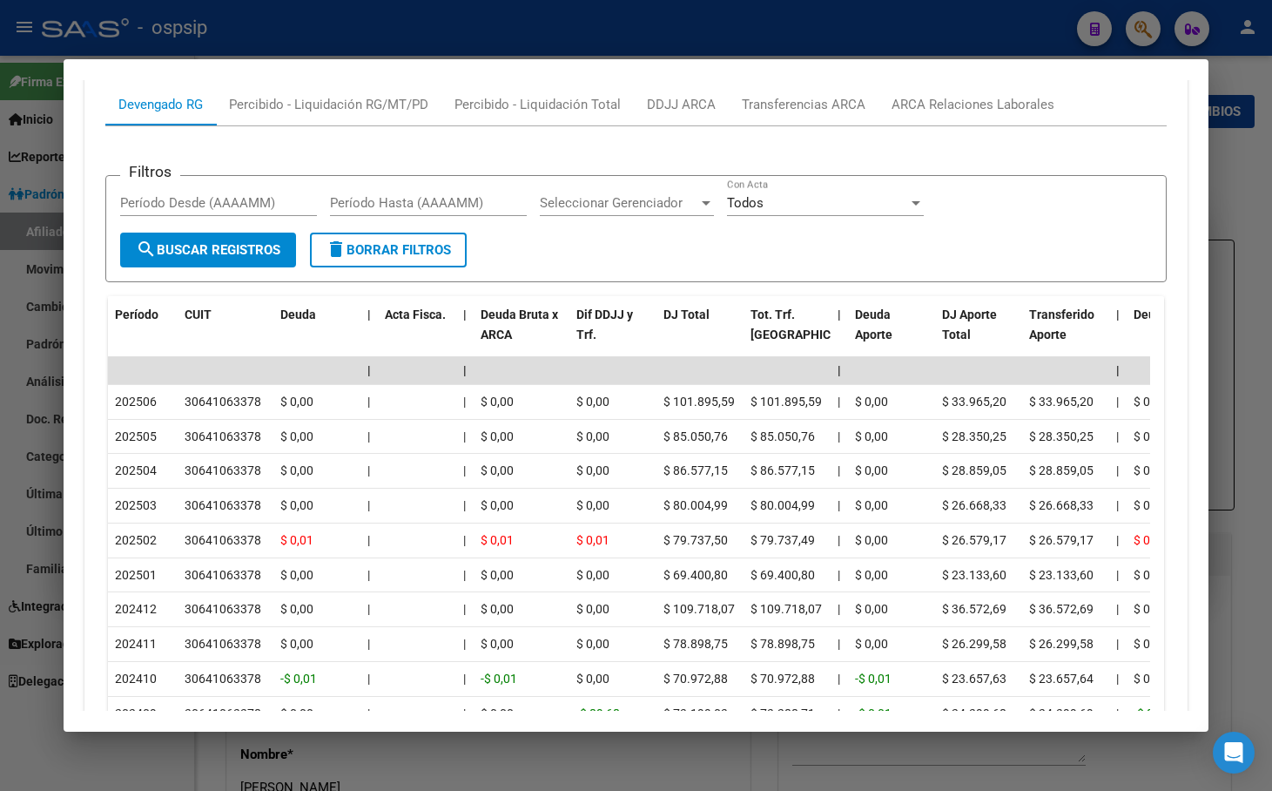
scroll to position [1505, 0]
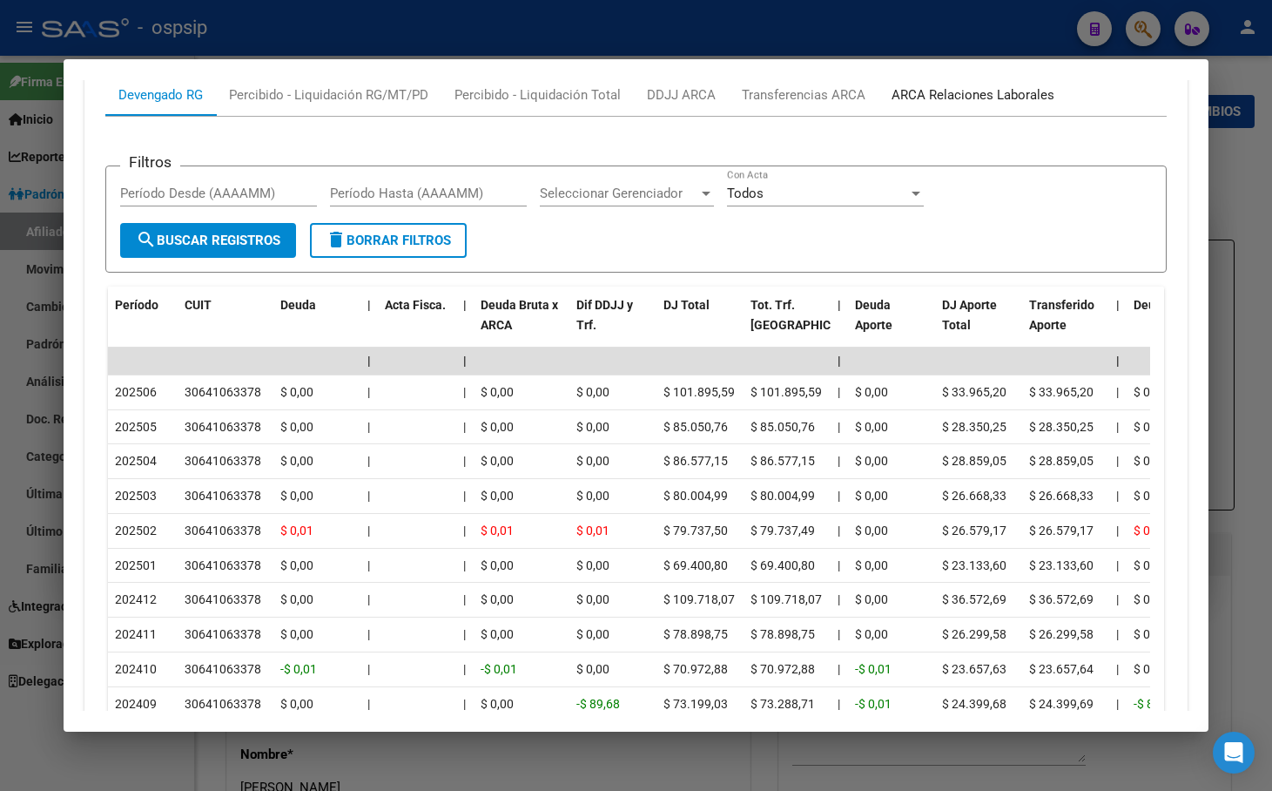
click at [973, 95] on div "ARCA Relaciones Laborales" at bounding box center [973, 94] width 163 height 19
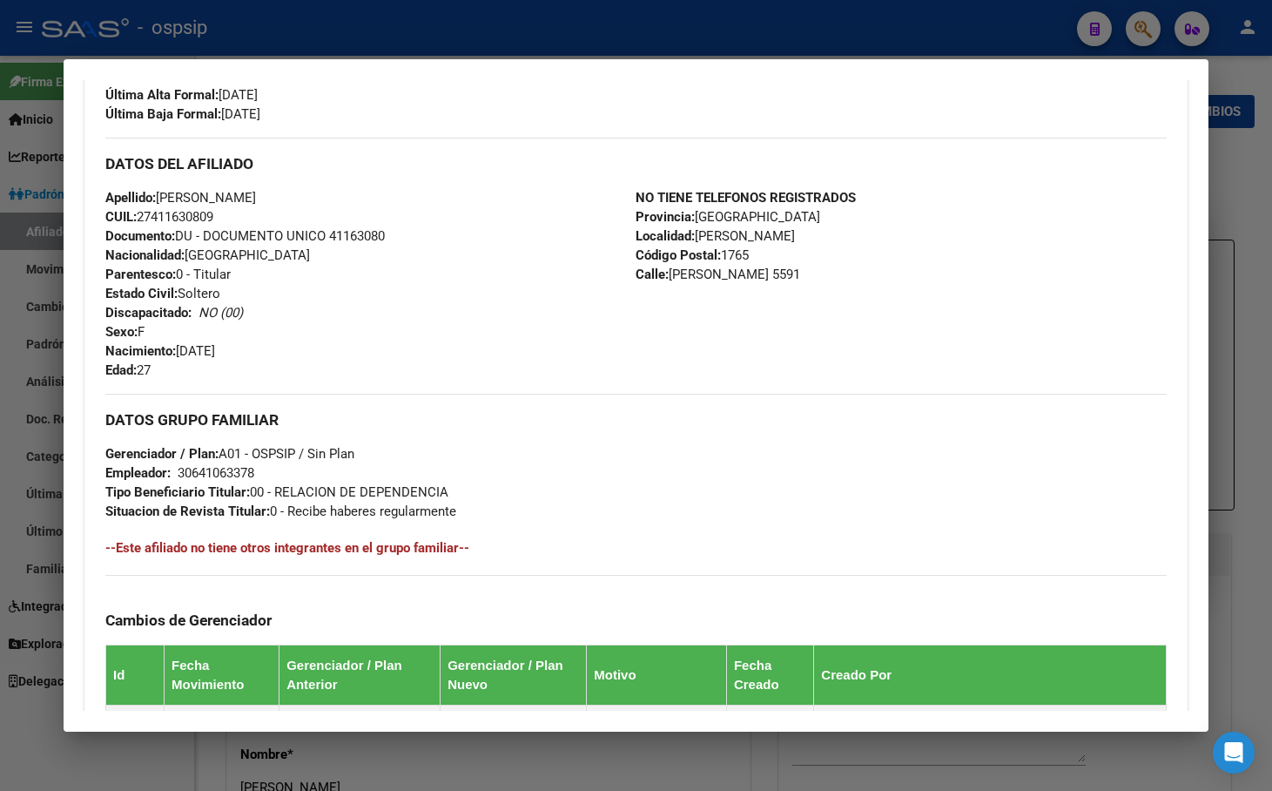
scroll to position [166, 0]
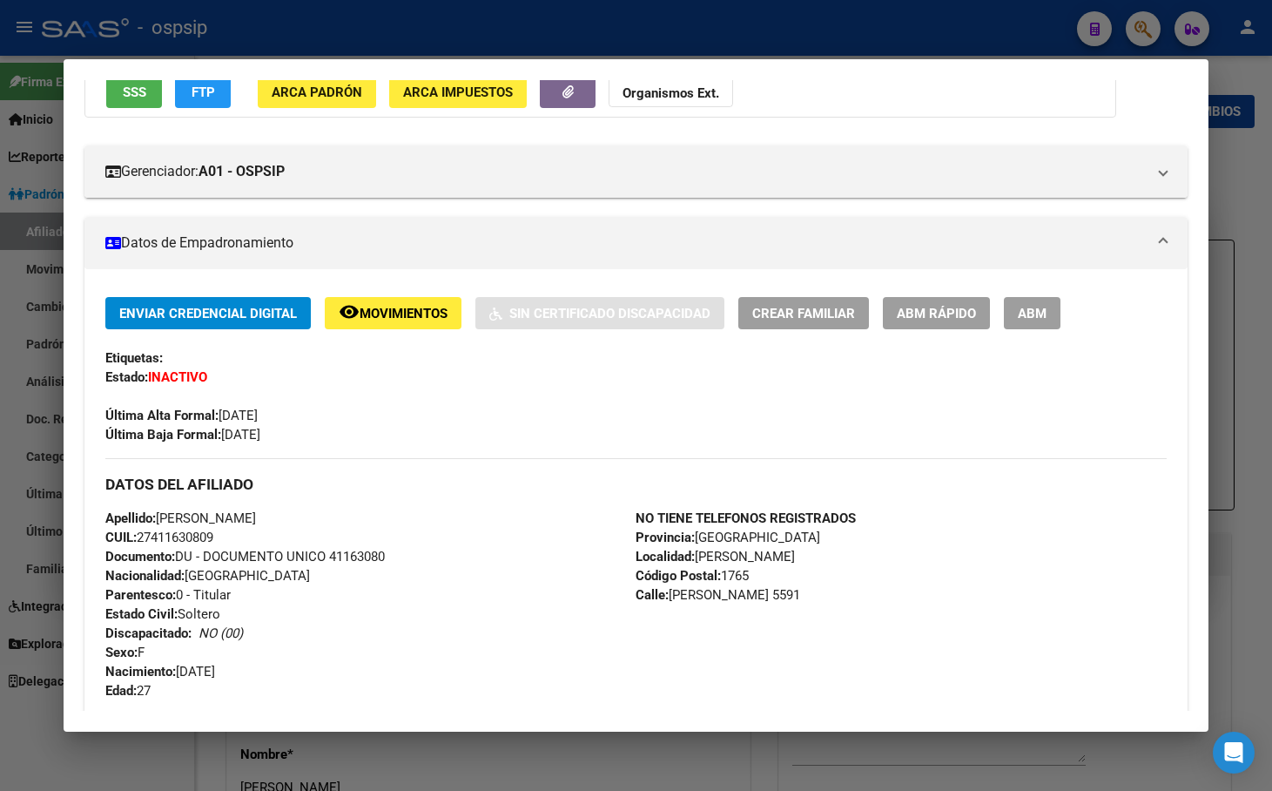
click at [388, 302] on button "remove_red_eye Movimientos" at bounding box center [393, 313] width 137 height 32
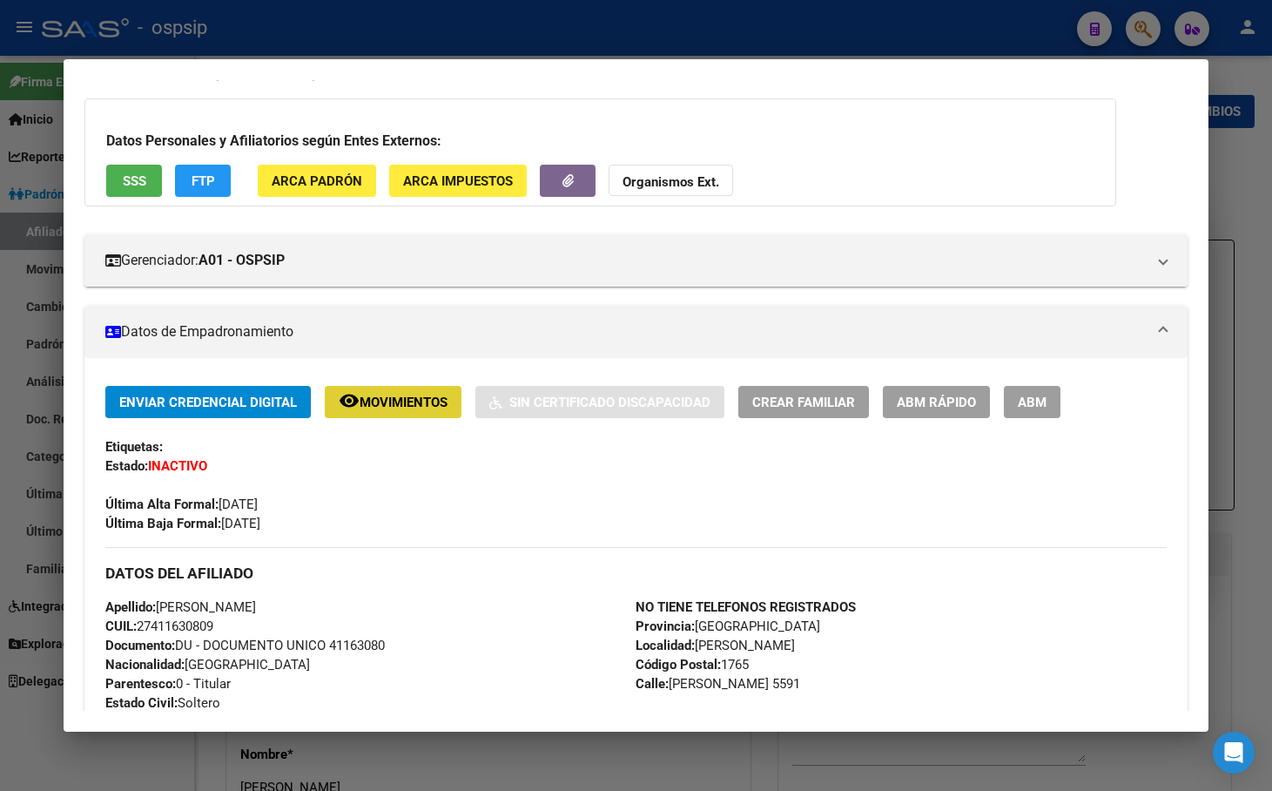
scroll to position [0, 0]
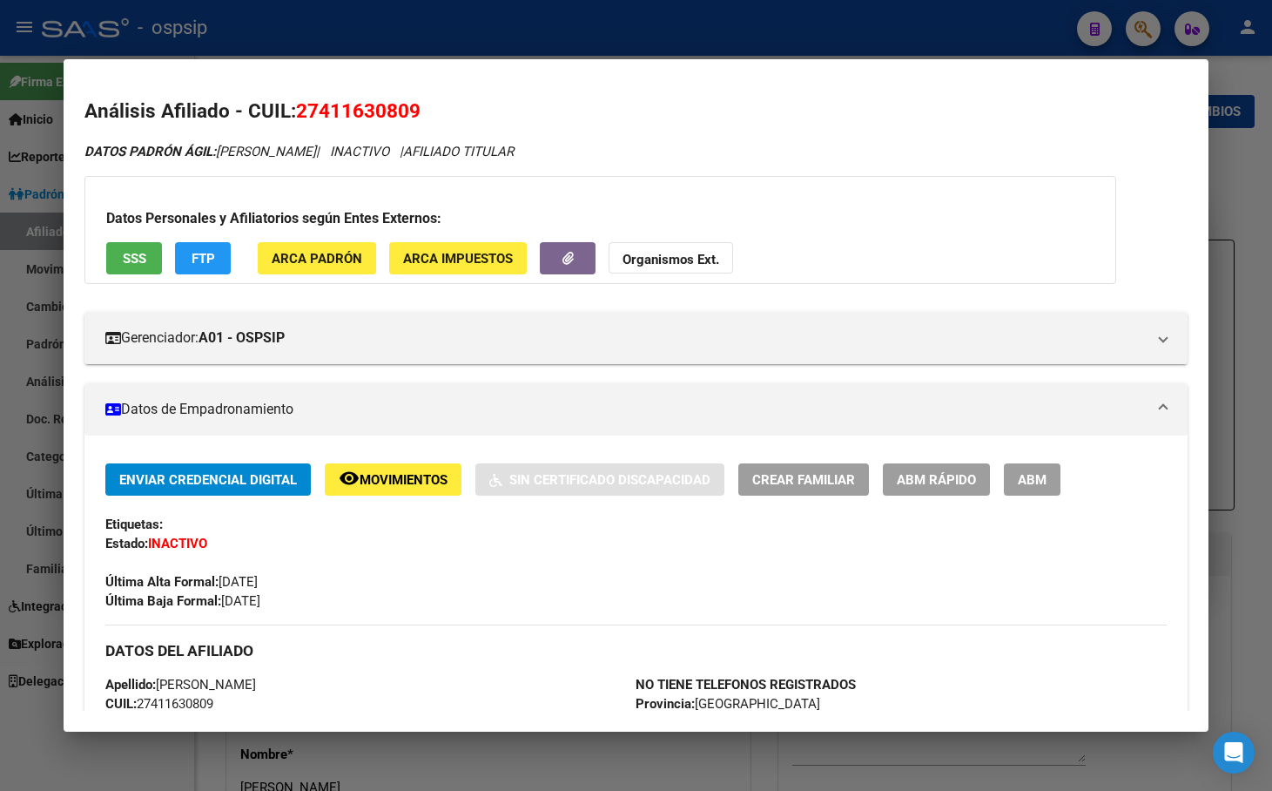
drag, startPoint x: 301, startPoint y: 110, endPoint x: 430, endPoint y: 109, distance: 128.9
click at [430, 109] on h2 "Análisis Afiliado - CUIL: 27411630809" at bounding box center [636, 112] width 1104 height 30
copy span "27411630809"
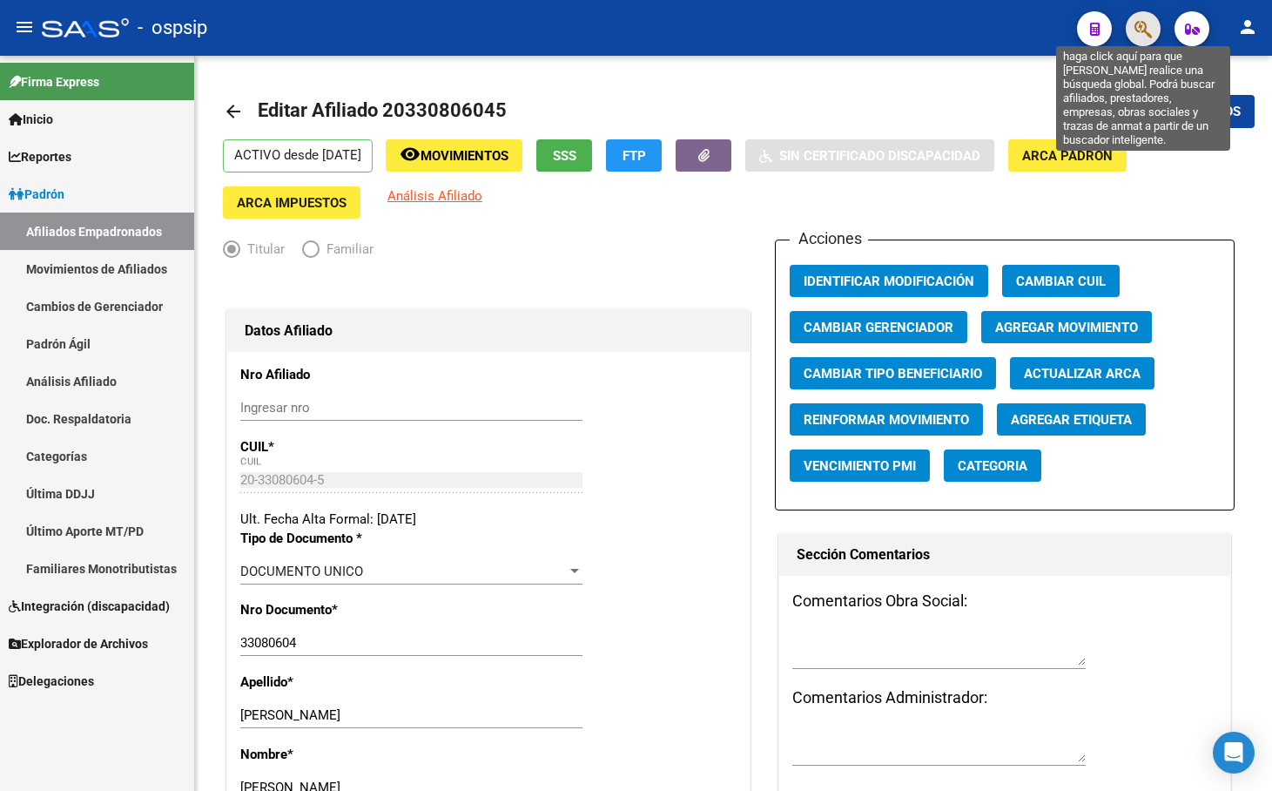
click at [1145, 26] on icon "button" at bounding box center [1143, 29] width 17 height 20
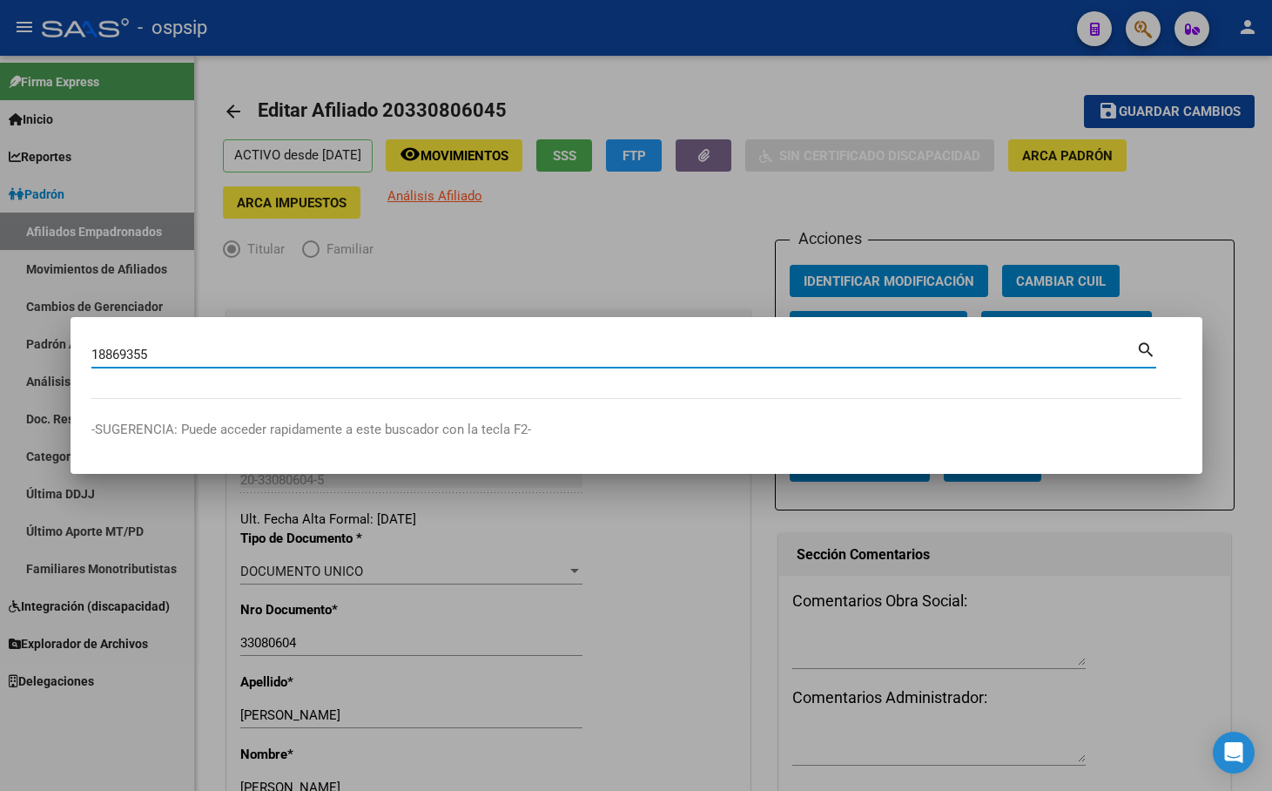
type input "18869355"
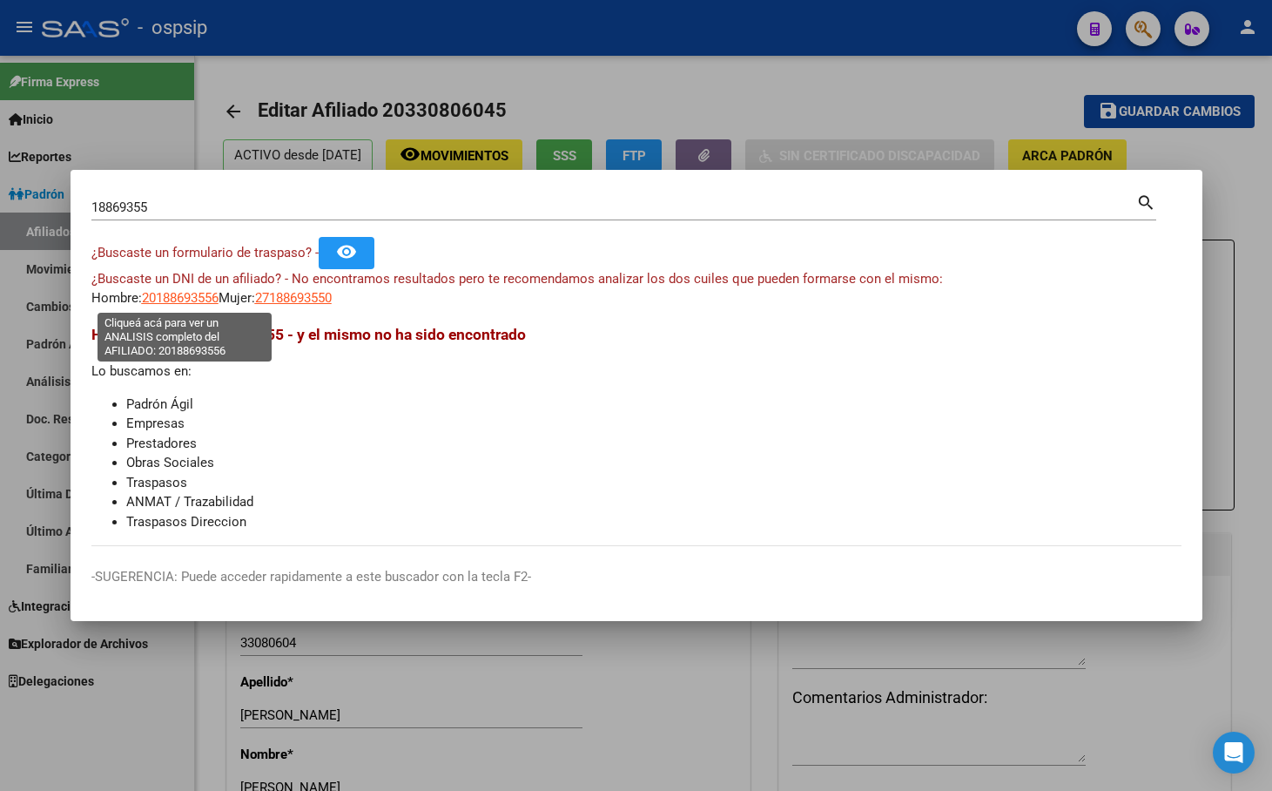
click at [177, 301] on span "20188693556" at bounding box center [180, 298] width 77 height 16
type textarea "20188693556"
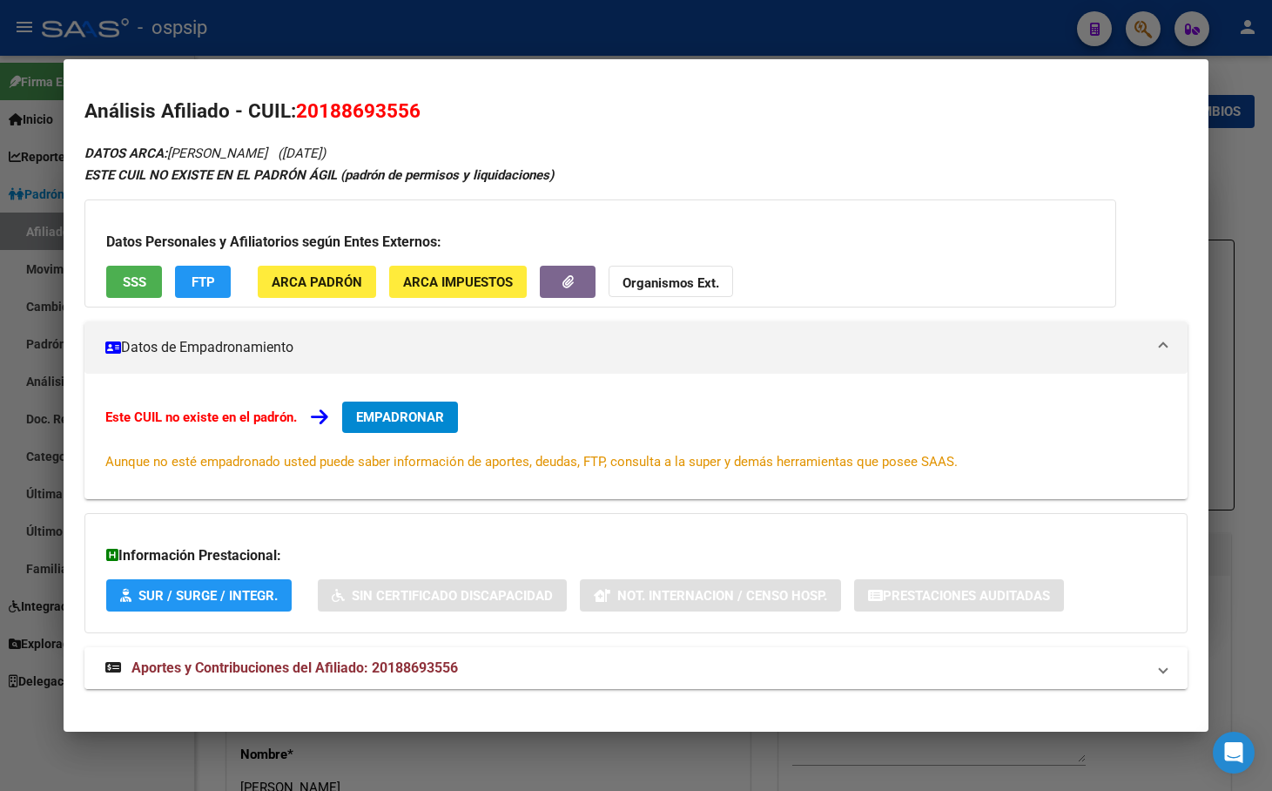
drag, startPoint x: 399, startPoint y: 662, endPoint x: 415, endPoint y: 666, distance: 16.3
click at [400, 665] on span "Aportes y Contribuciones del Afiliado: 20188693556" at bounding box center [295, 667] width 327 height 17
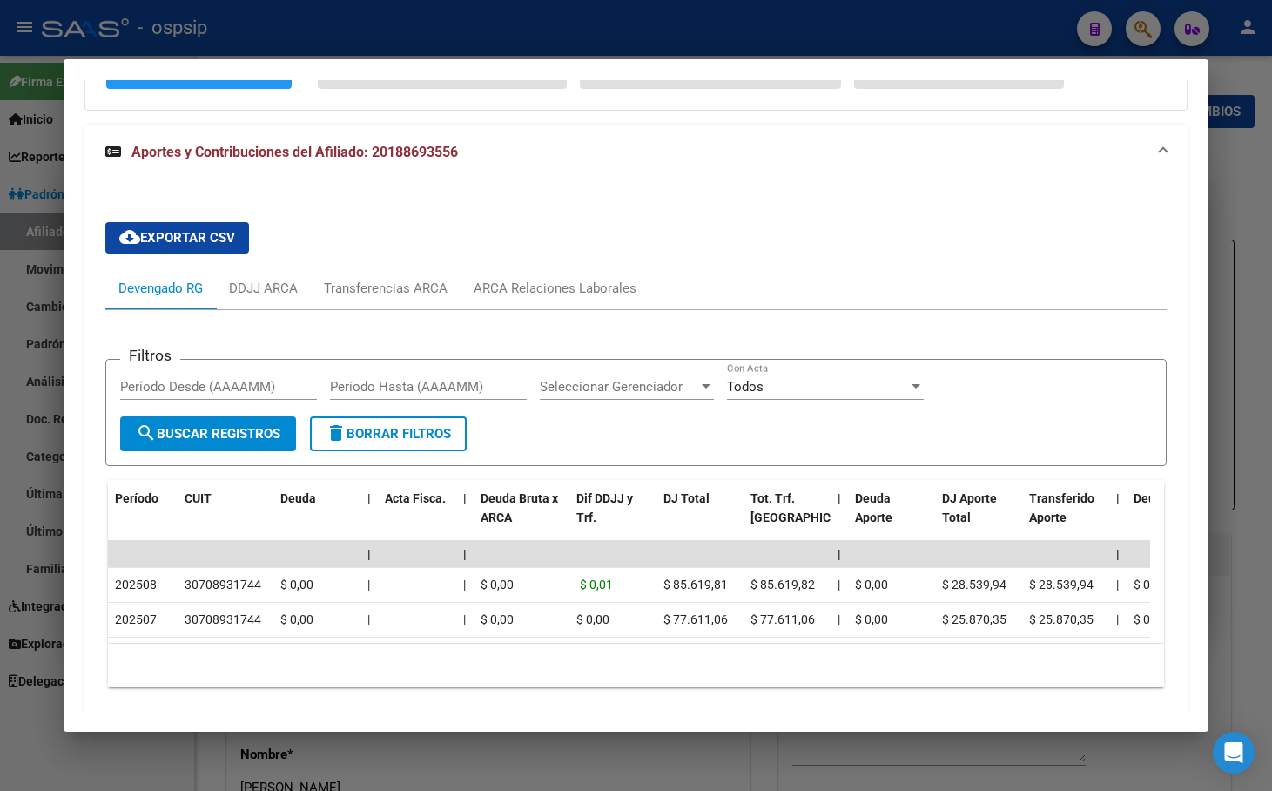
scroll to position [174, 0]
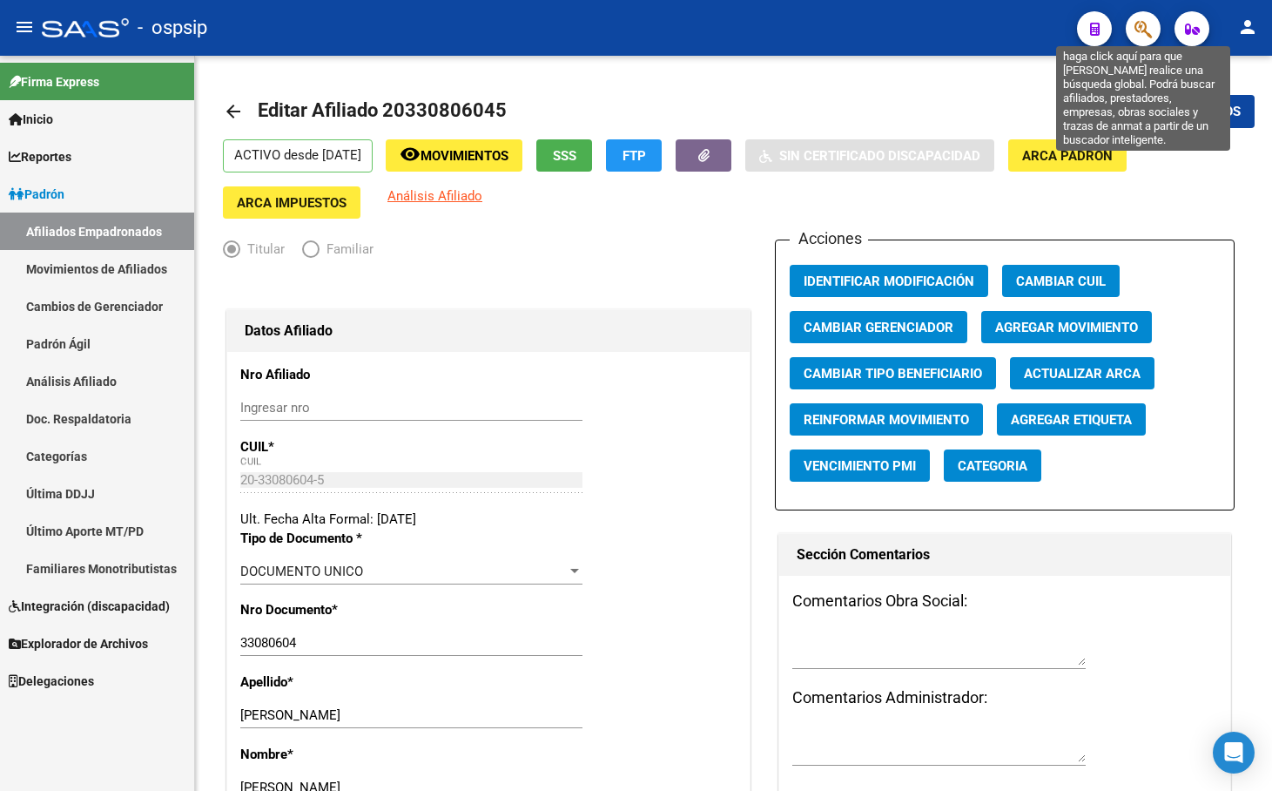
click at [1138, 28] on icon "button" at bounding box center [1143, 29] width 17 height 20
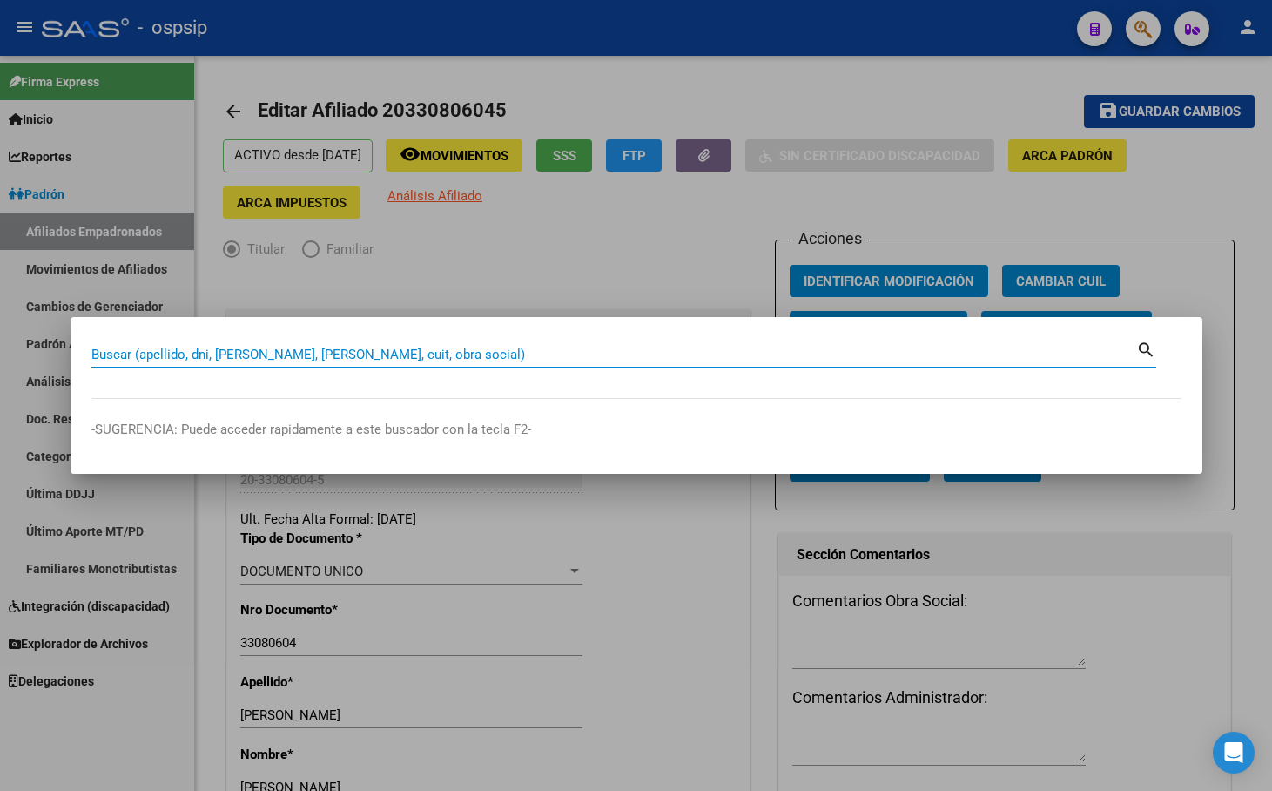
paste input "39716283"
type input "39716283"
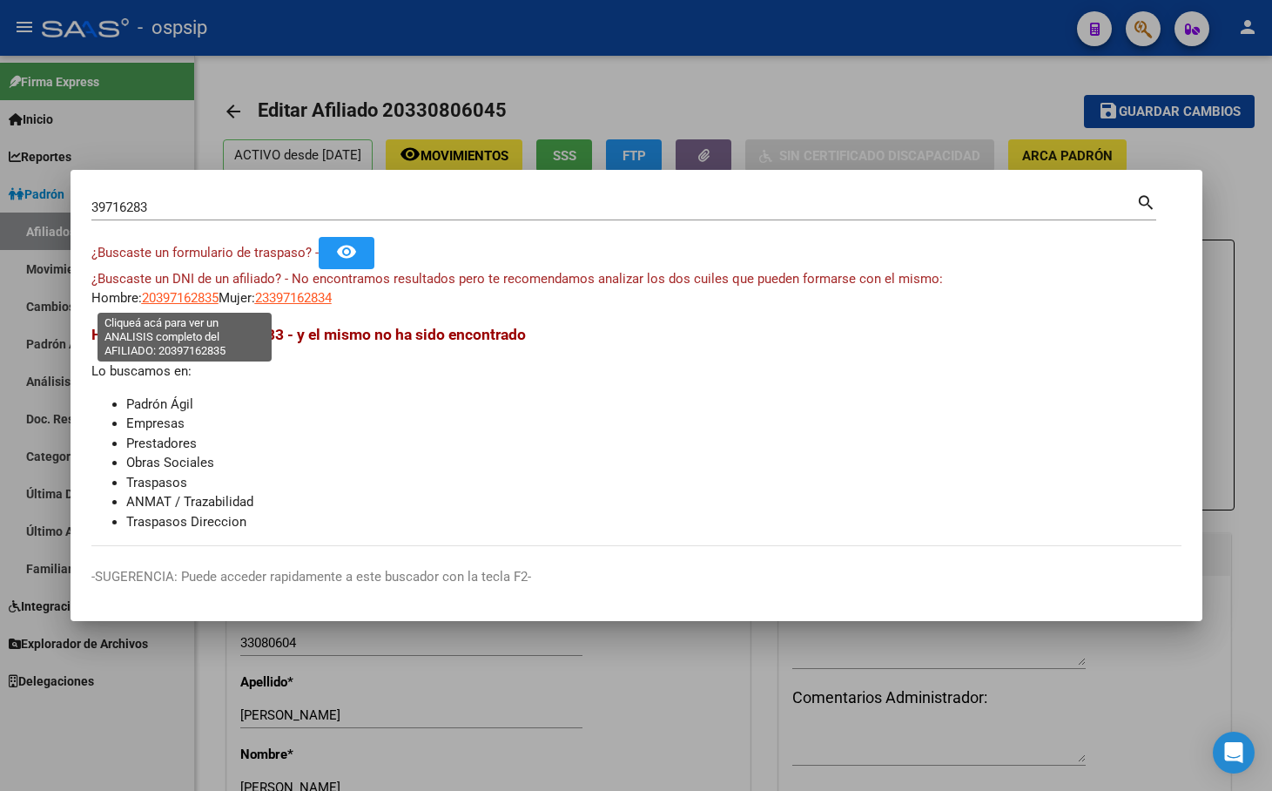
click at [170, 296] on span "20397162835" at bounding box center [180, 298] width 77 height 16
type textarea "20397162835"
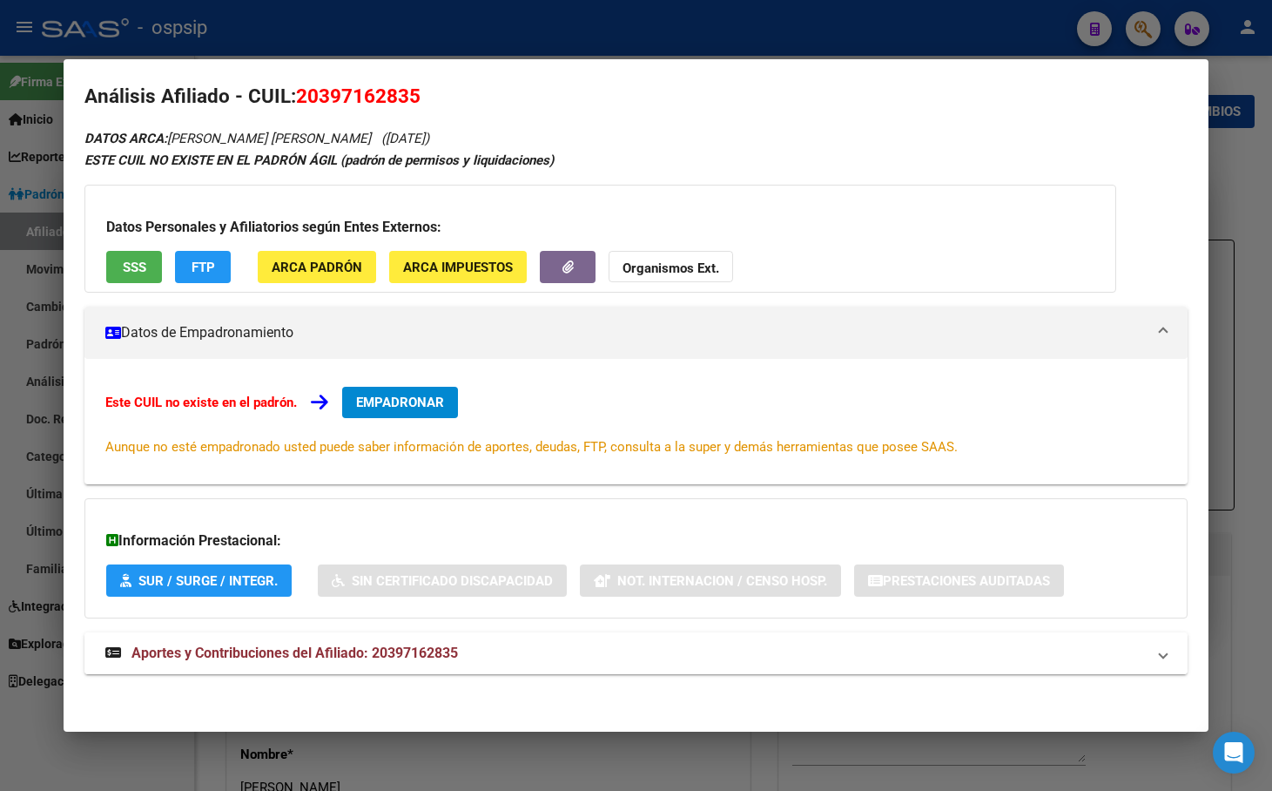
scroll to position [17, 0]
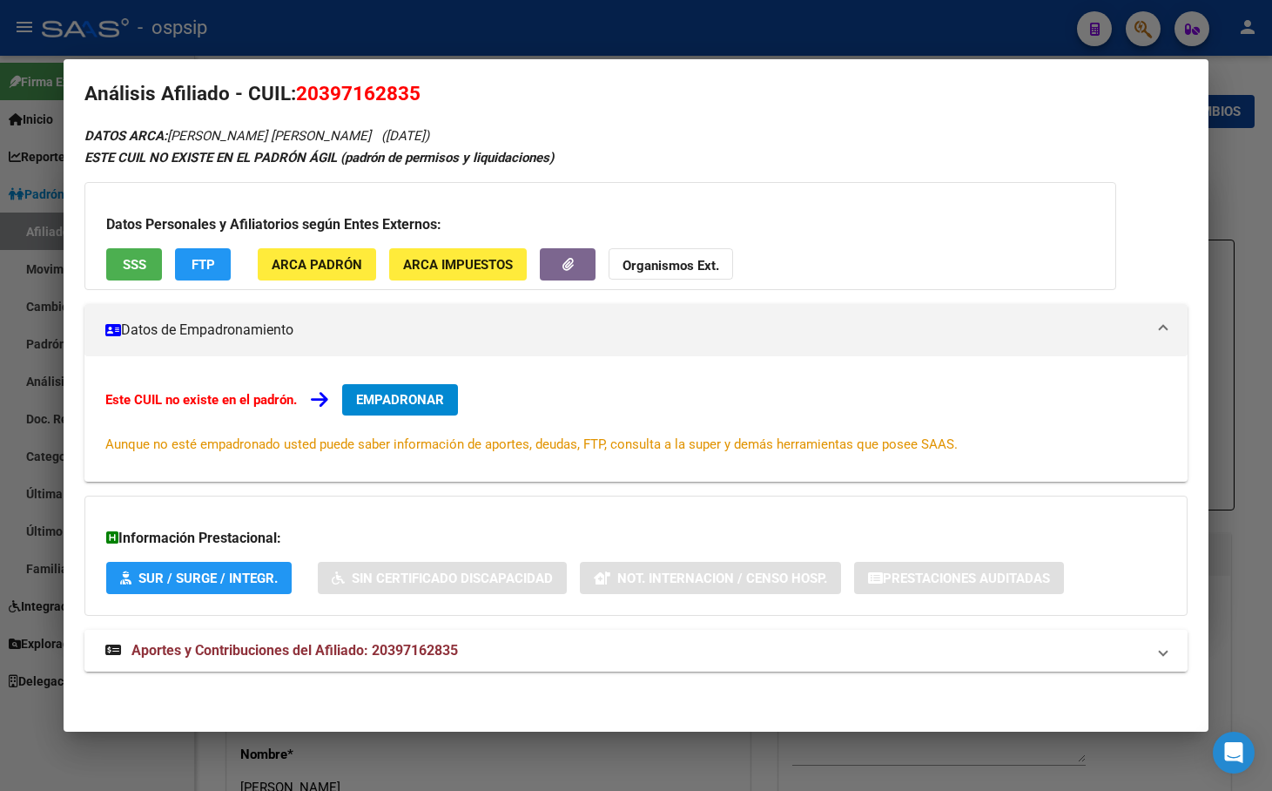
click at [374, 648] on span "Aportes y Contribuciones del Afiliado: 20397162835" at bounding box center [295, 650] width 327 height 17
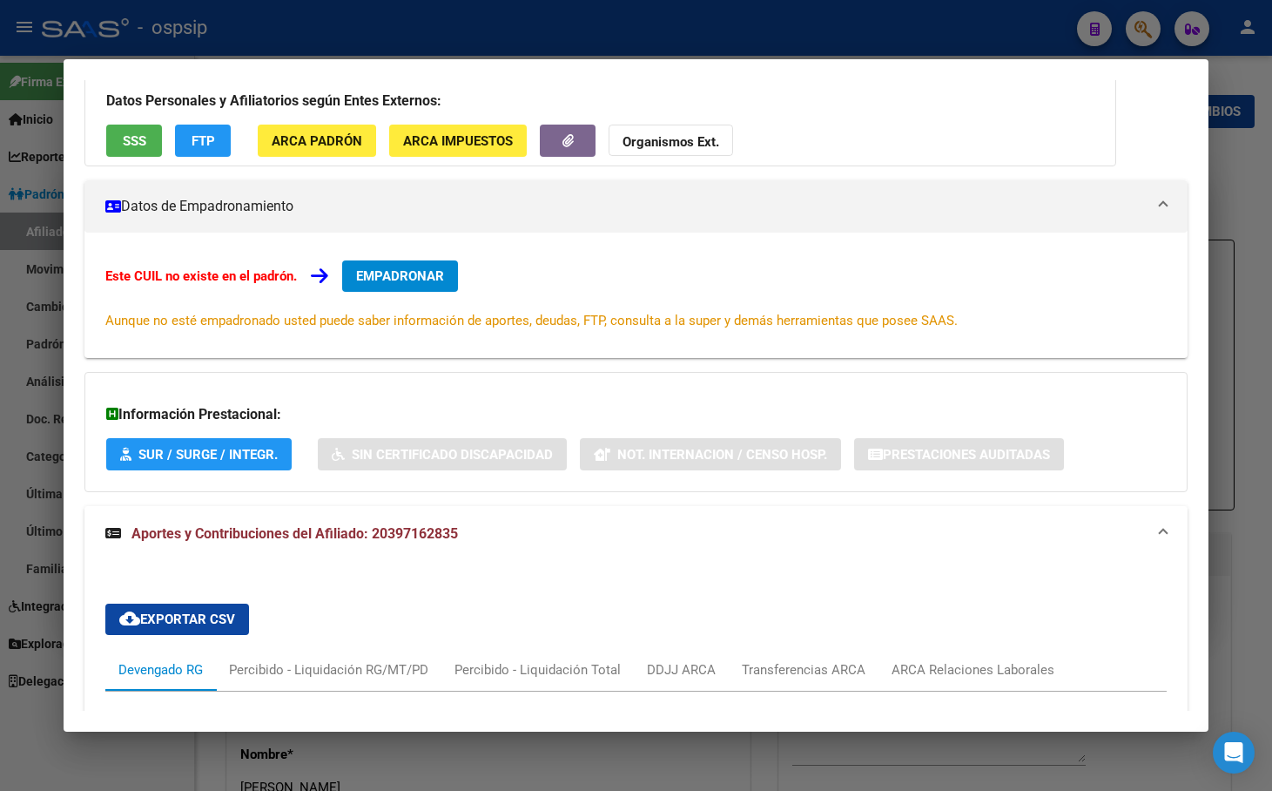
scroll to position [0, 0]
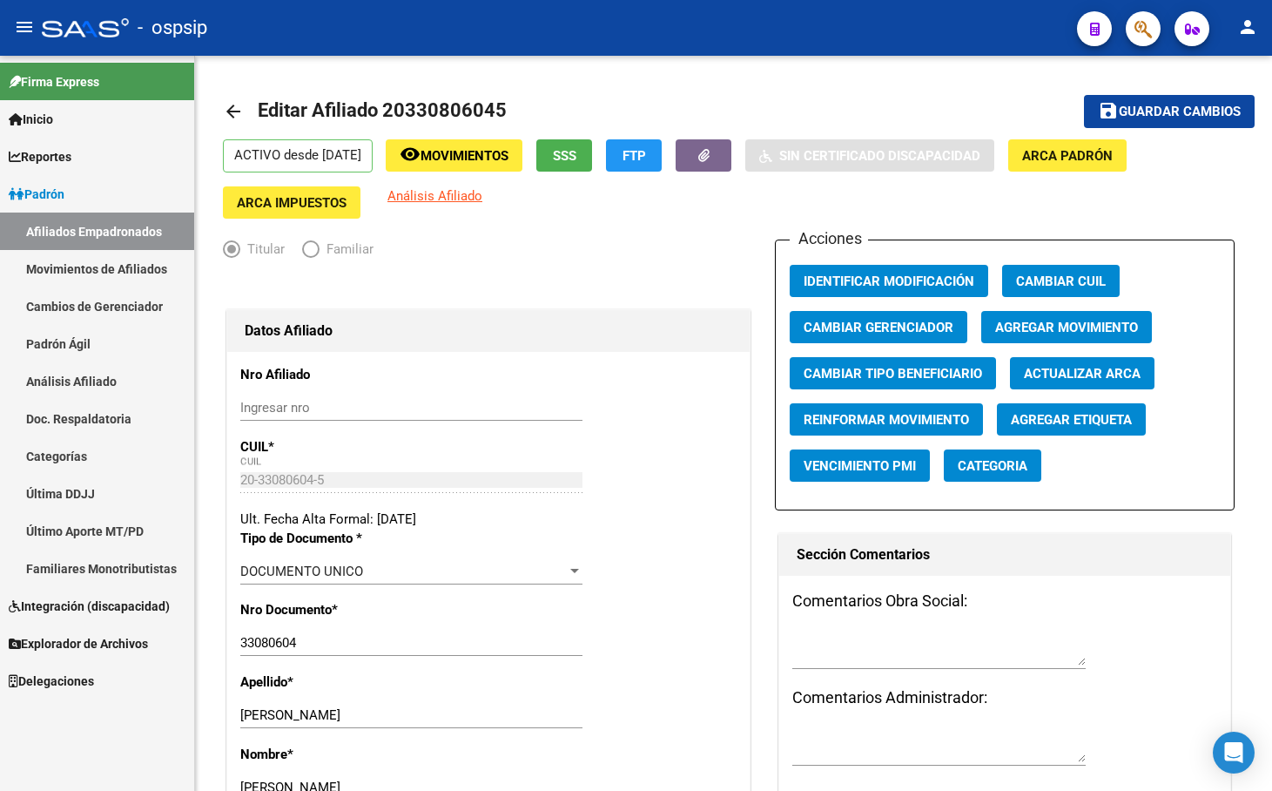
click at [1141, 25] on icon "button" at bounding box center [1143, 29] width 17 height 20
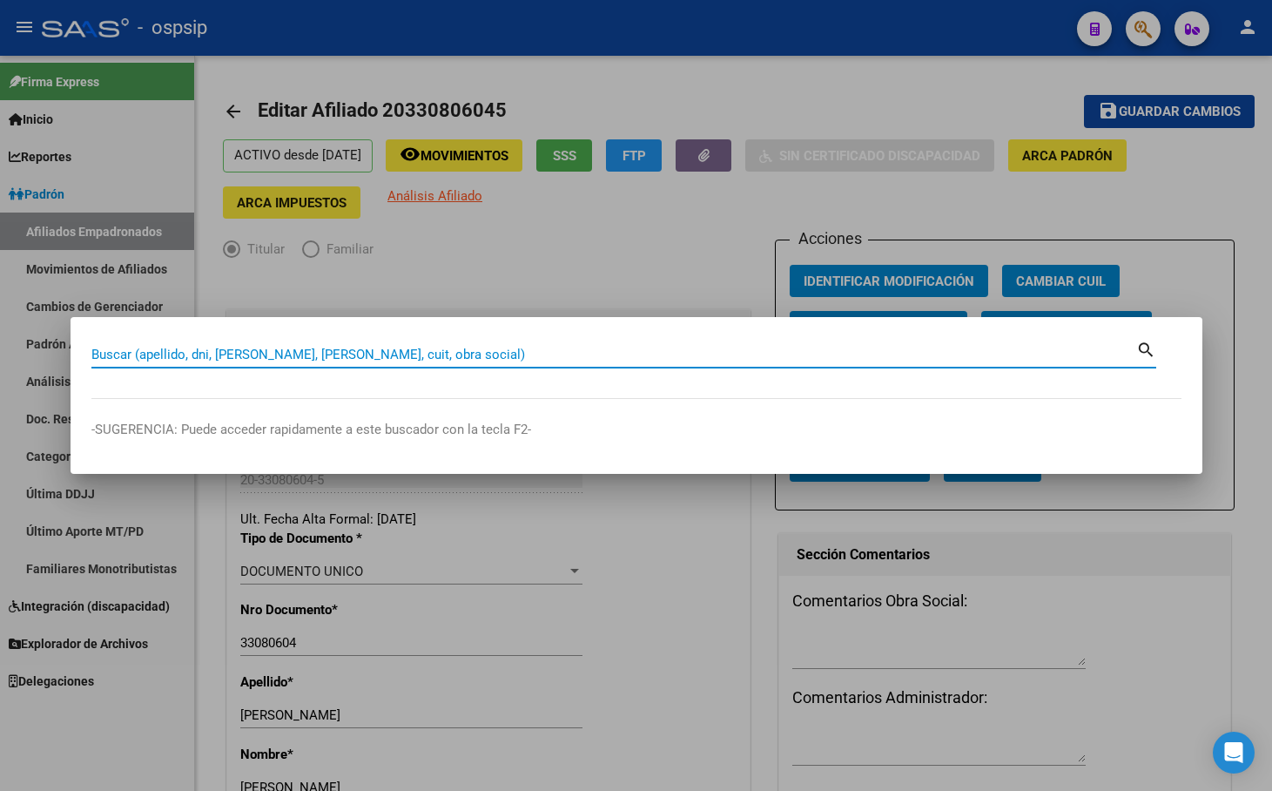
paste input "20460278695"
type input "20460278695"
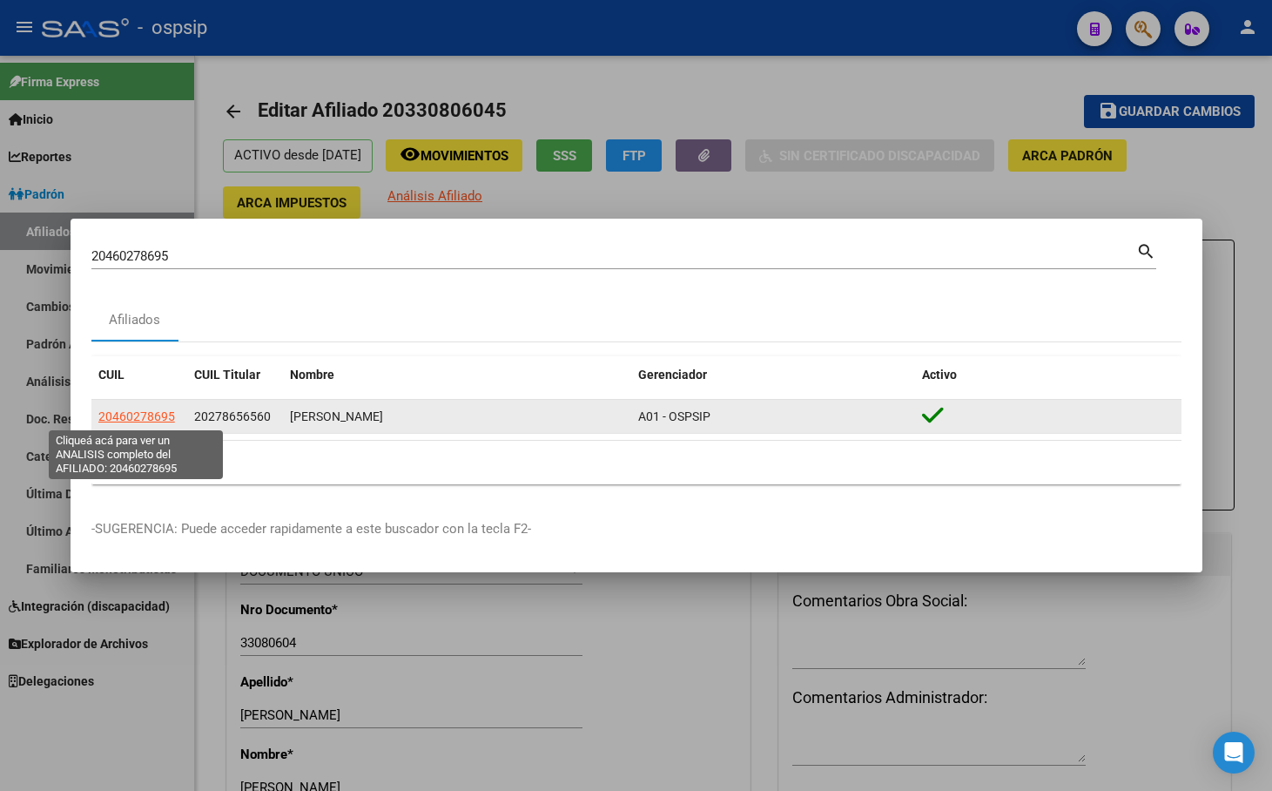
click at [150, 413] on span "20460278695" at bounding box center [136, 416] width 77 height 14
type textarea "20460278695"
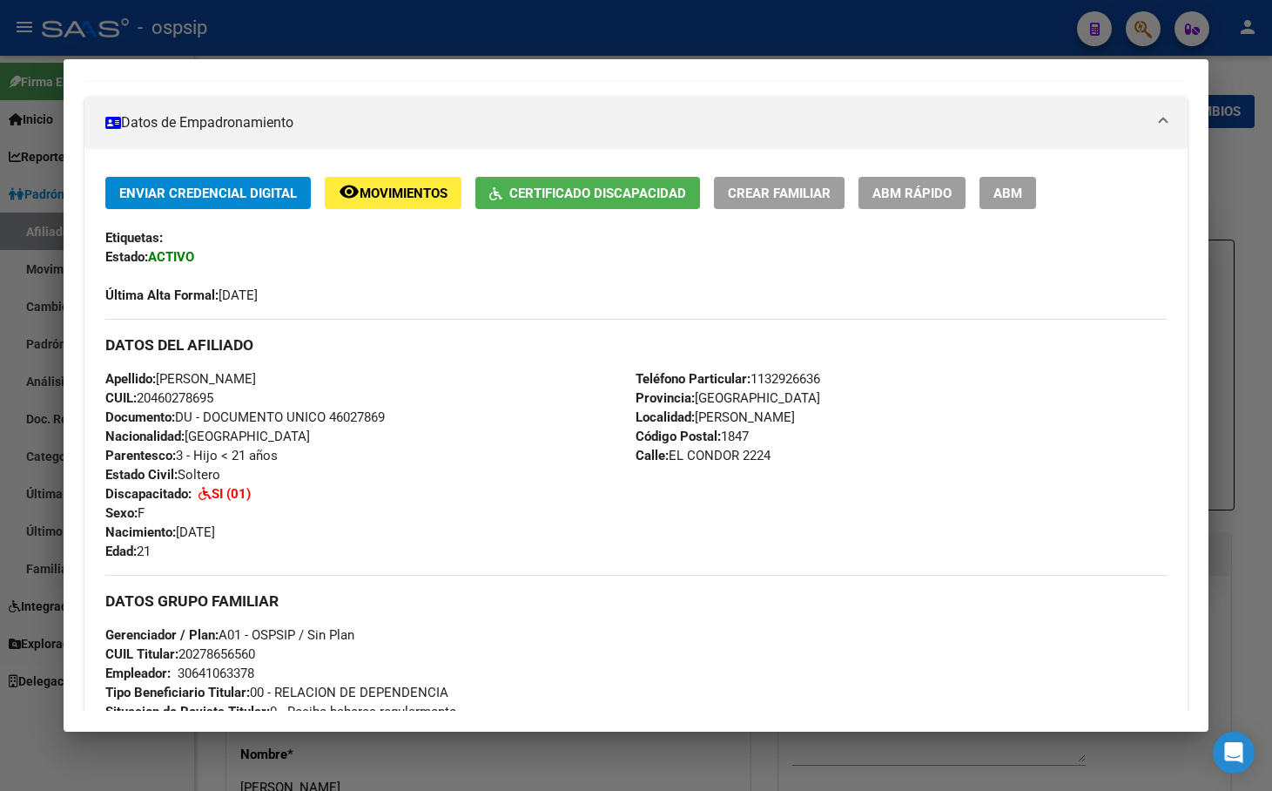
scroll to position [348, 0]
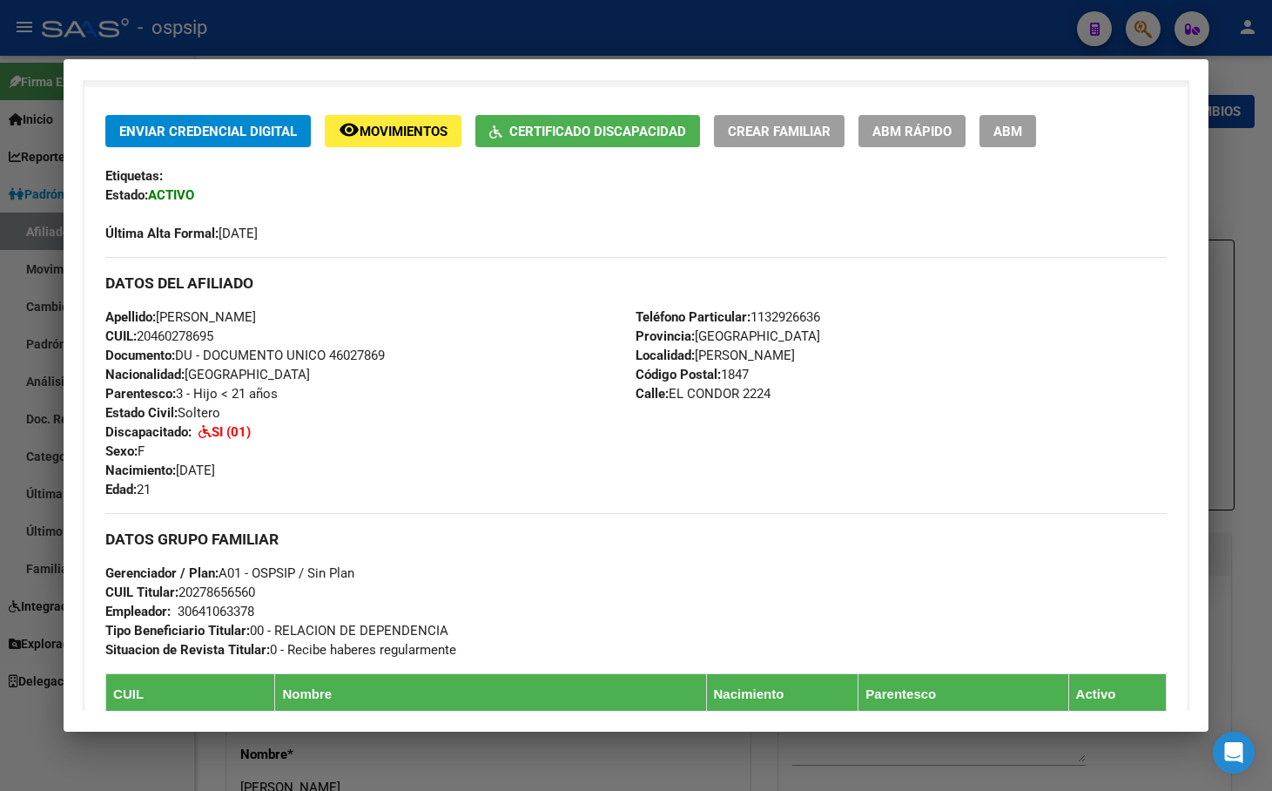
click at [442, 444] on div "Apellido: [PERSON_NAME]: 20460278695 Documento: DU - DOCUMENTO UNICO 46027869 N…" at bounding box center [370, 403] width 530 height 192
click at [399, 451] on div "Apellido: [PERSON_NAME]: 20460278695 Documento: DU - DOCUMENTO UNICO 46027869 N…" at bounding box center [370, 403] width 530 height 192
click at [375, 110] on div "Enviar Credencial Digital remove_red_eye Movimientos Certificado Discapacidad C…" at bounding box center [636, 763] width 1104 height 1352
click at [375, 142] on button "remove_red_eye Movimientos" at bounding box center [393, 131] width 137 height 32
click at [545, 125] on span "Certificado Discapacidad" at bounding box center [598, 132] width 177 height 16
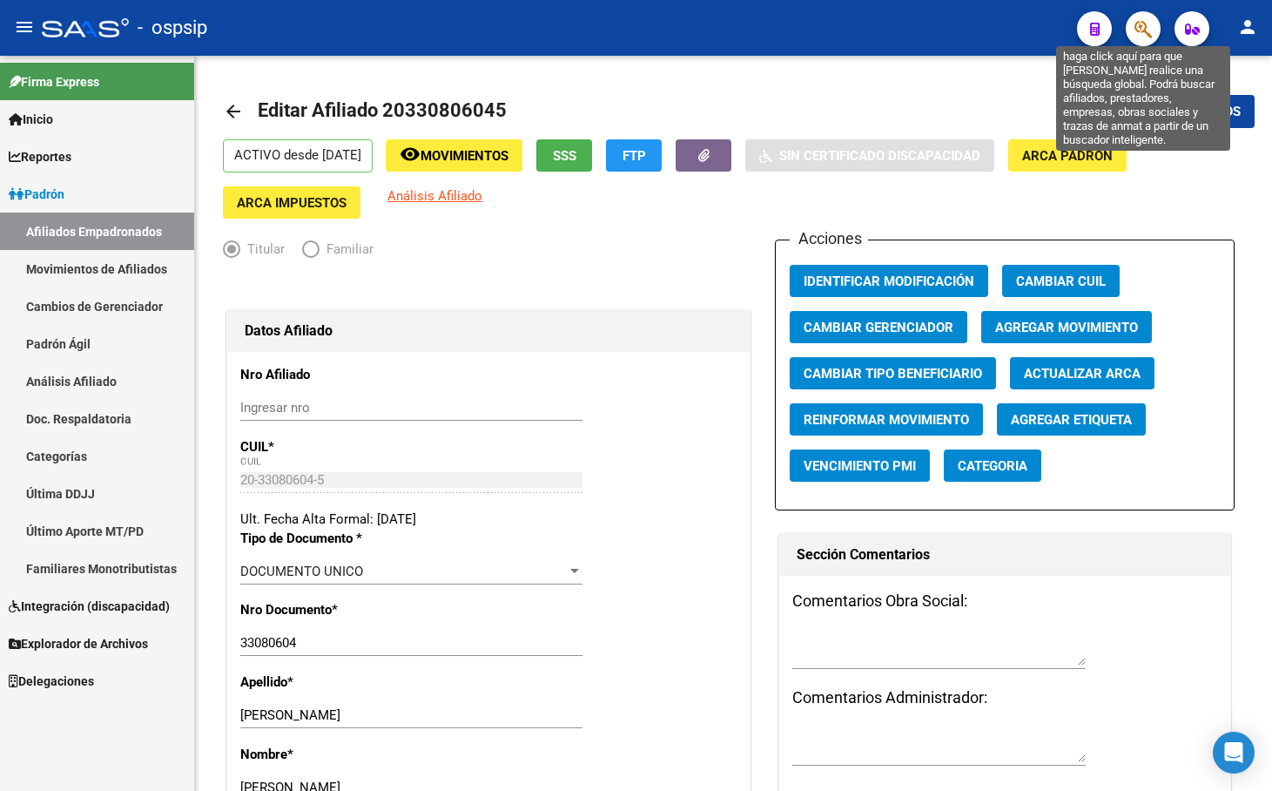
click at [1140, 25] on icon "button" at bounding box center [1143, 29] width 17 height 20
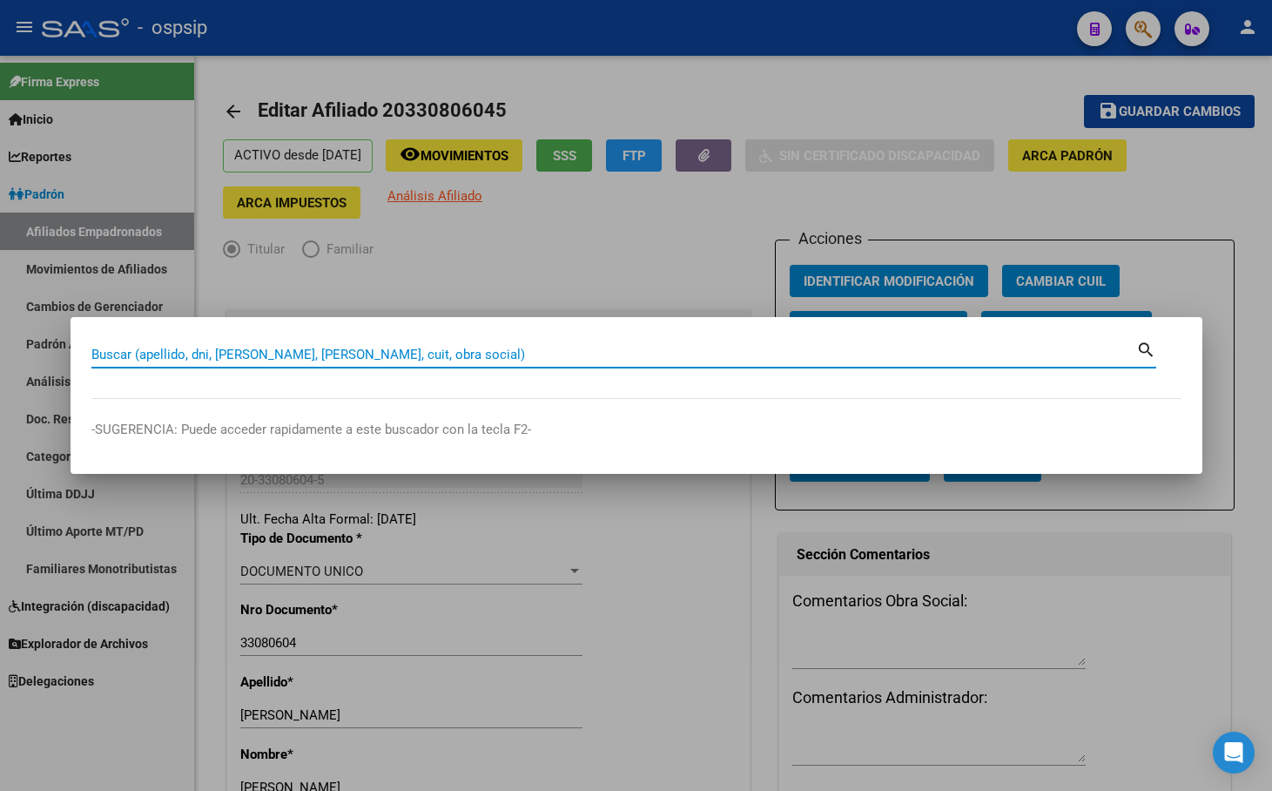
paste input "39716283"
type input "39716283"
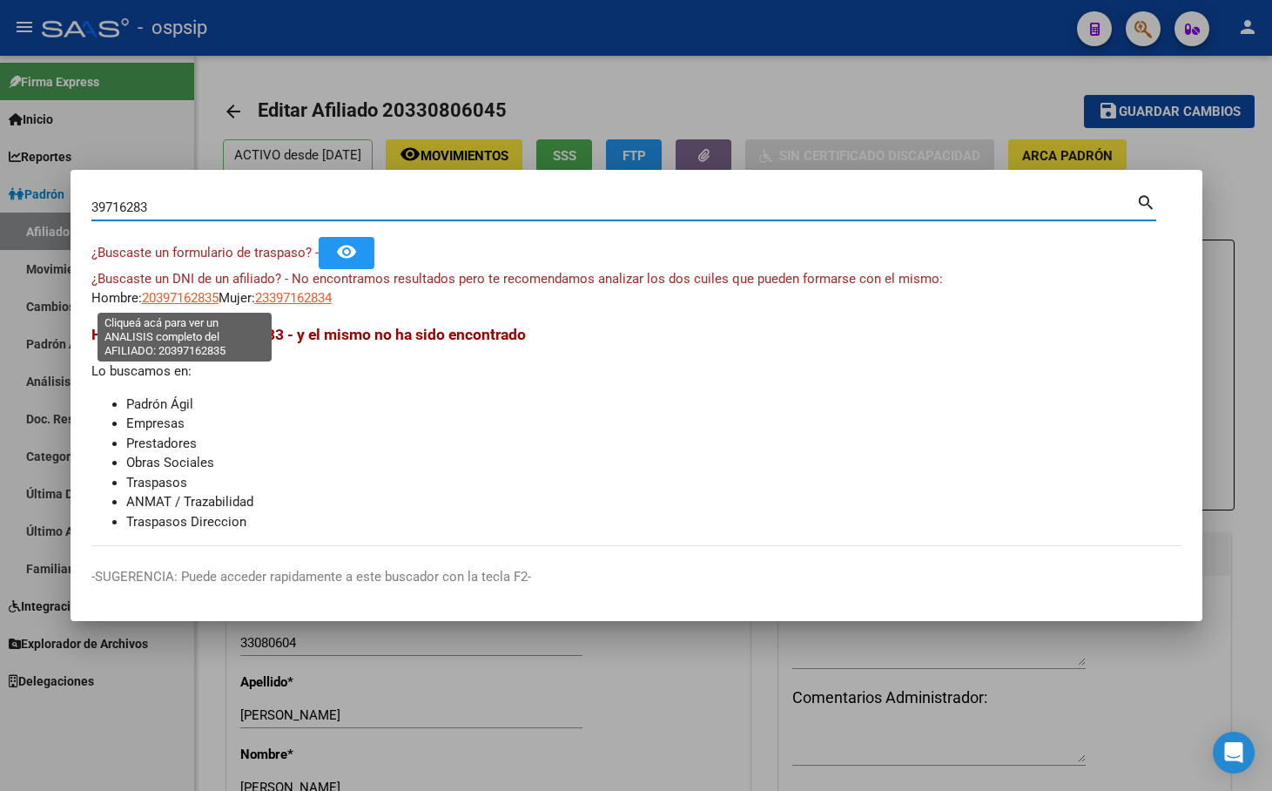
click at [177, 296] on span "20397162835" at bounding box center [180, 298] width 77 height 16
type textarea "20397162835"
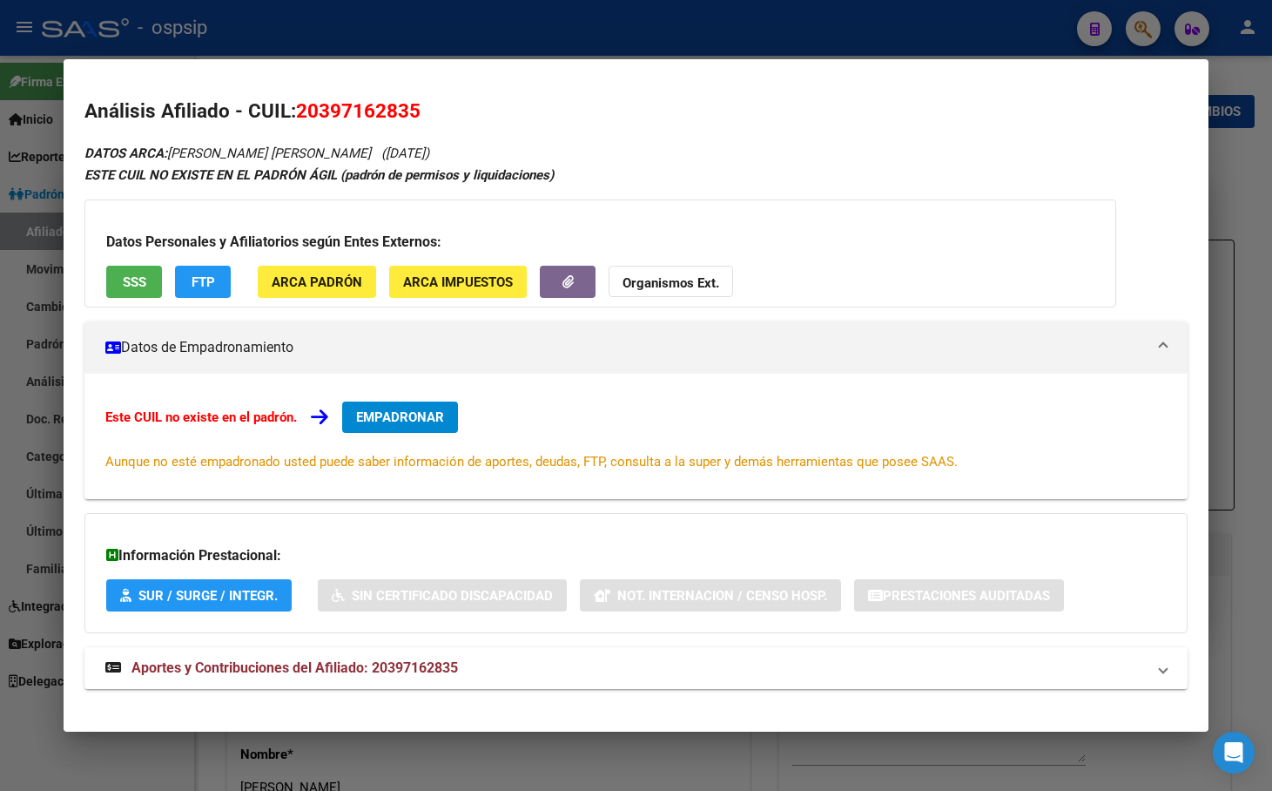
scroll to position [17, 0]
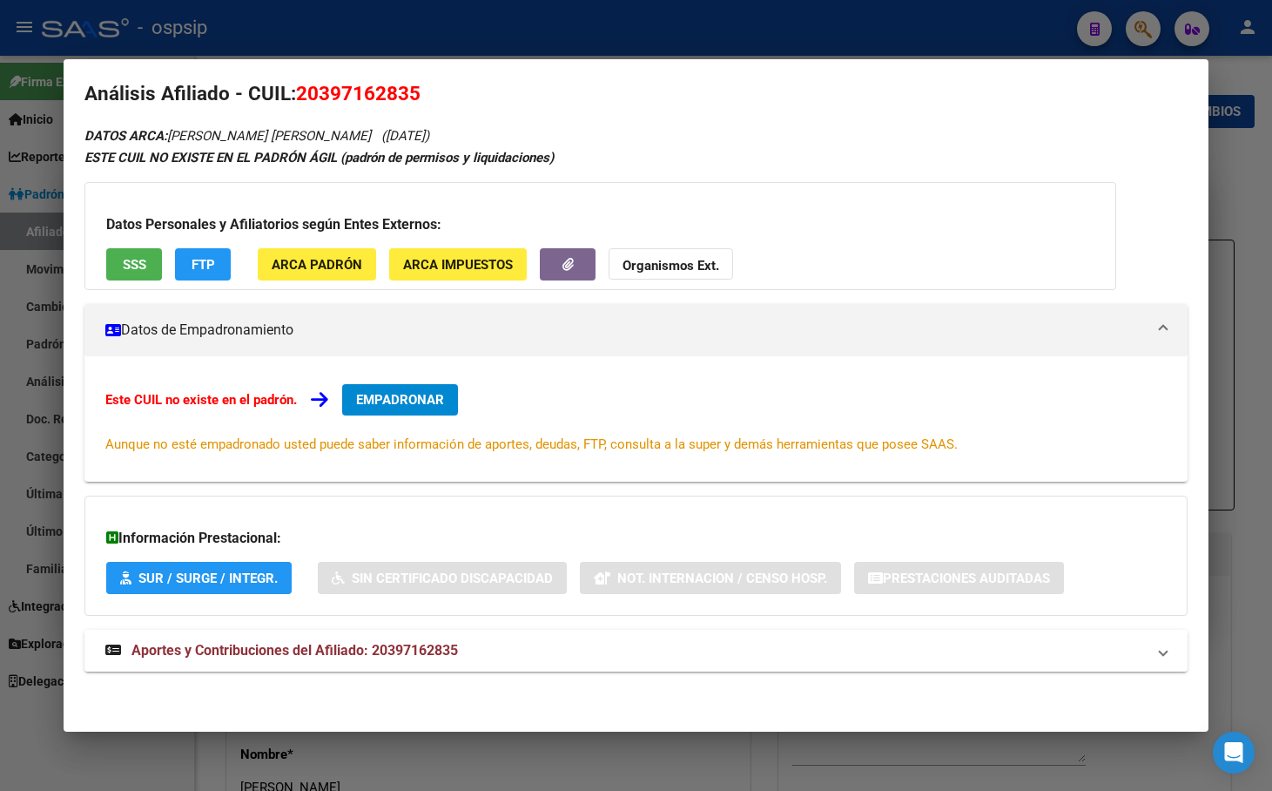
click at [403, 655] on span "Aportes y Contribuciones del Afiliado: 20397162835" at bounding box center [295, 650] width 327 height 17
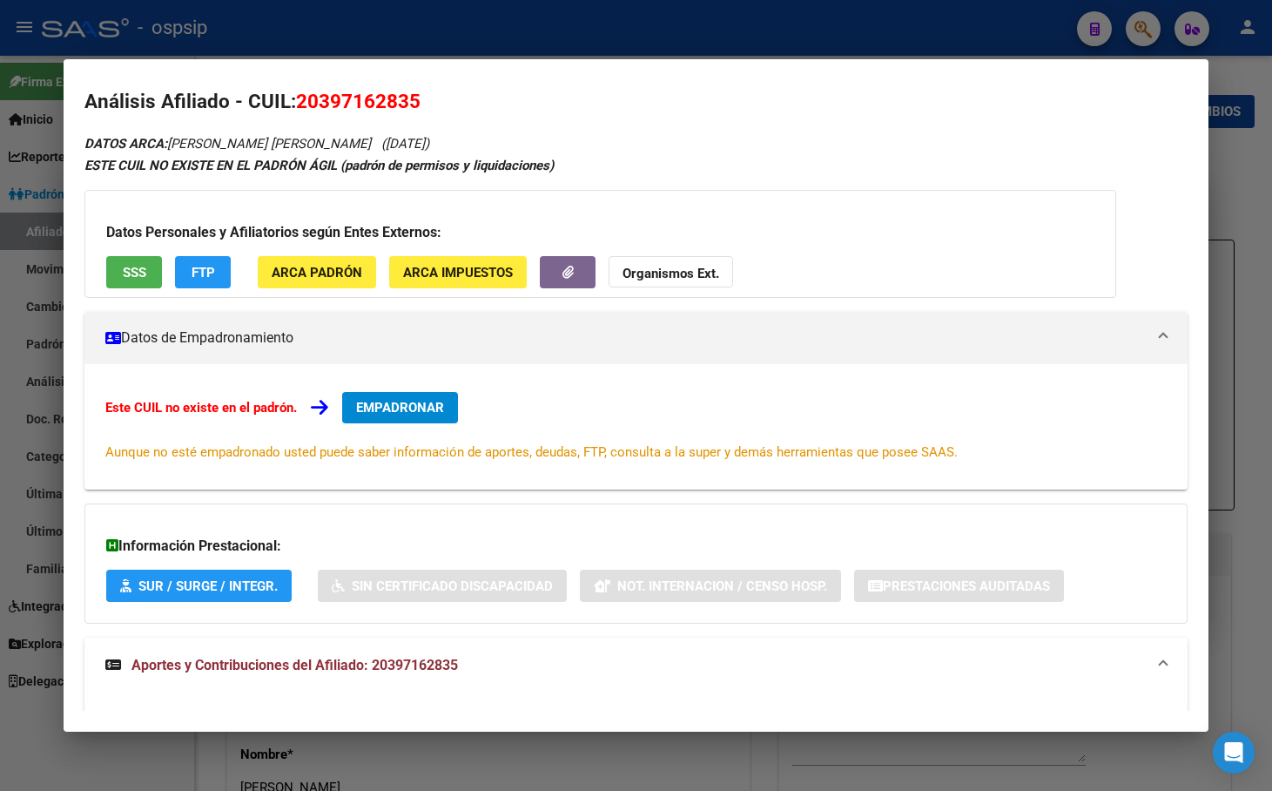
scroll to position [0, 0]
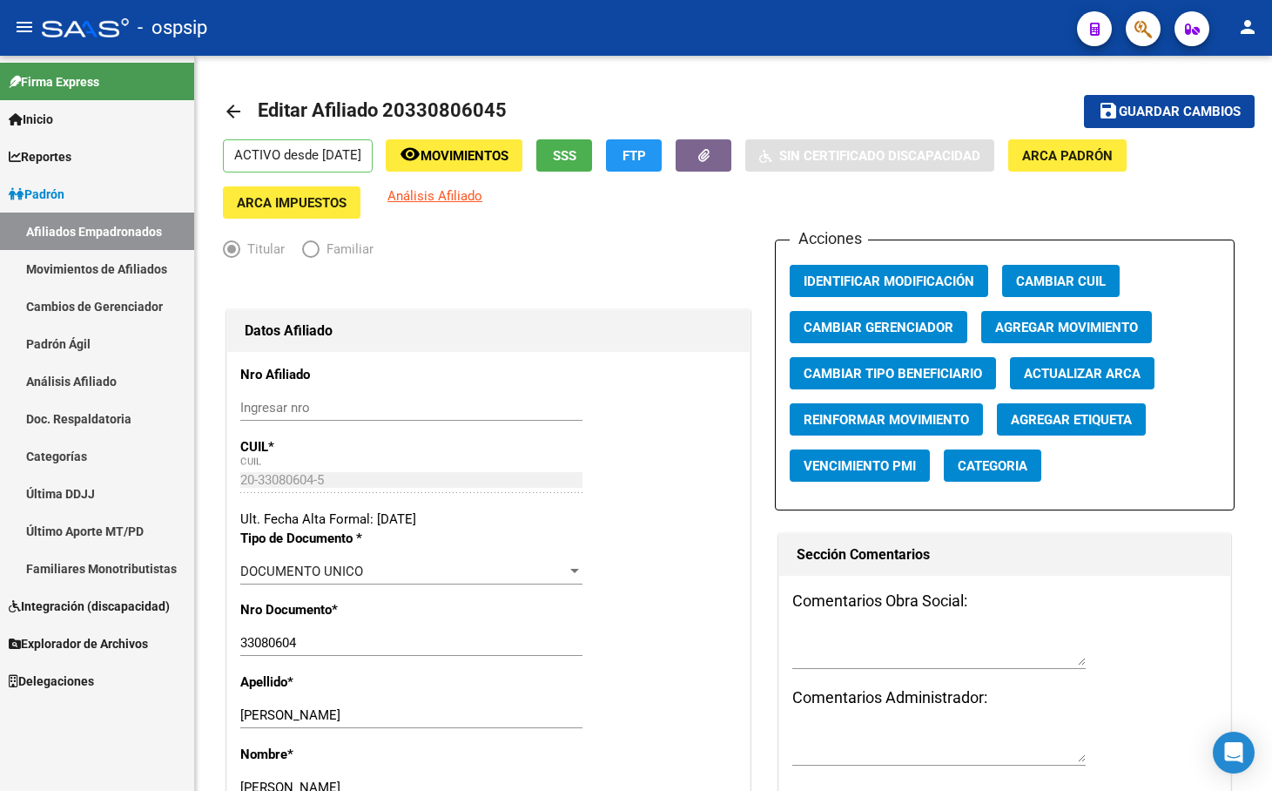
click at [1131, 22] on button "button" at bounding box center [1143, 28] width 35 height 35
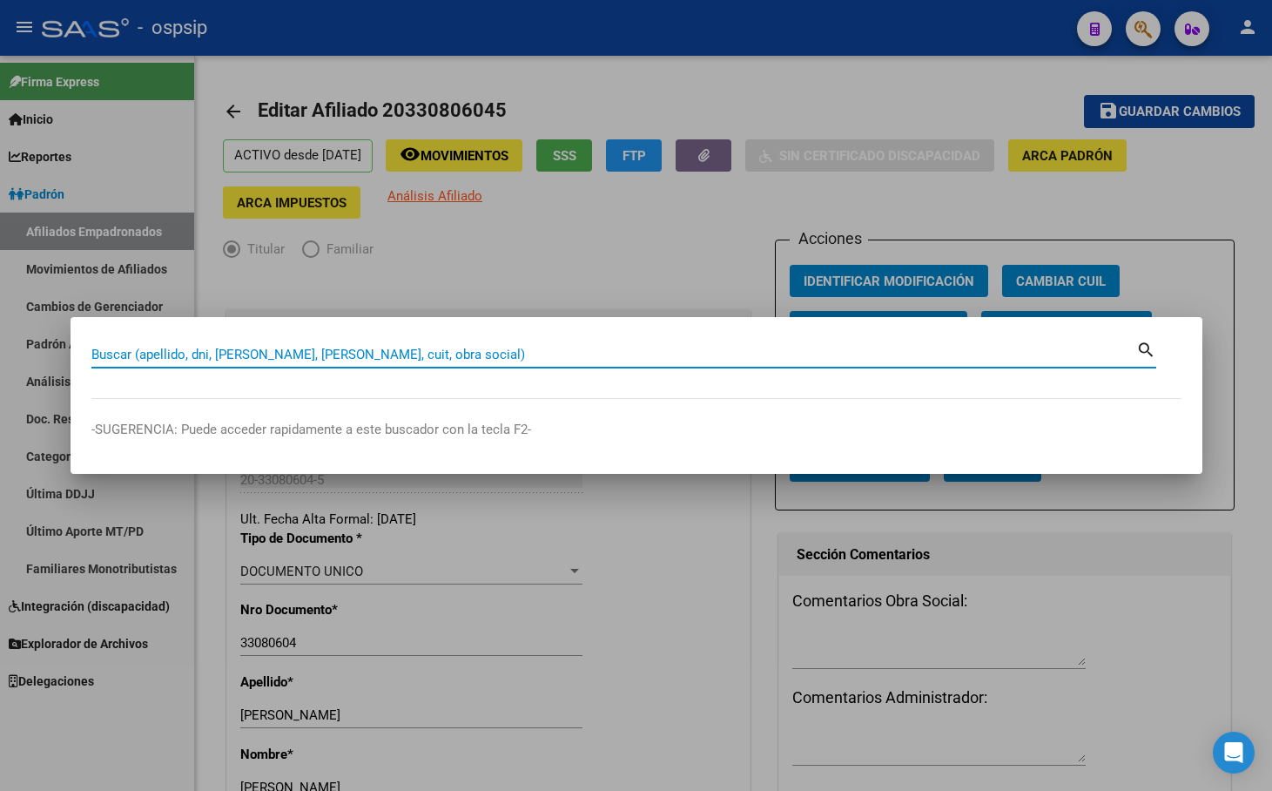
paste input "254572111"
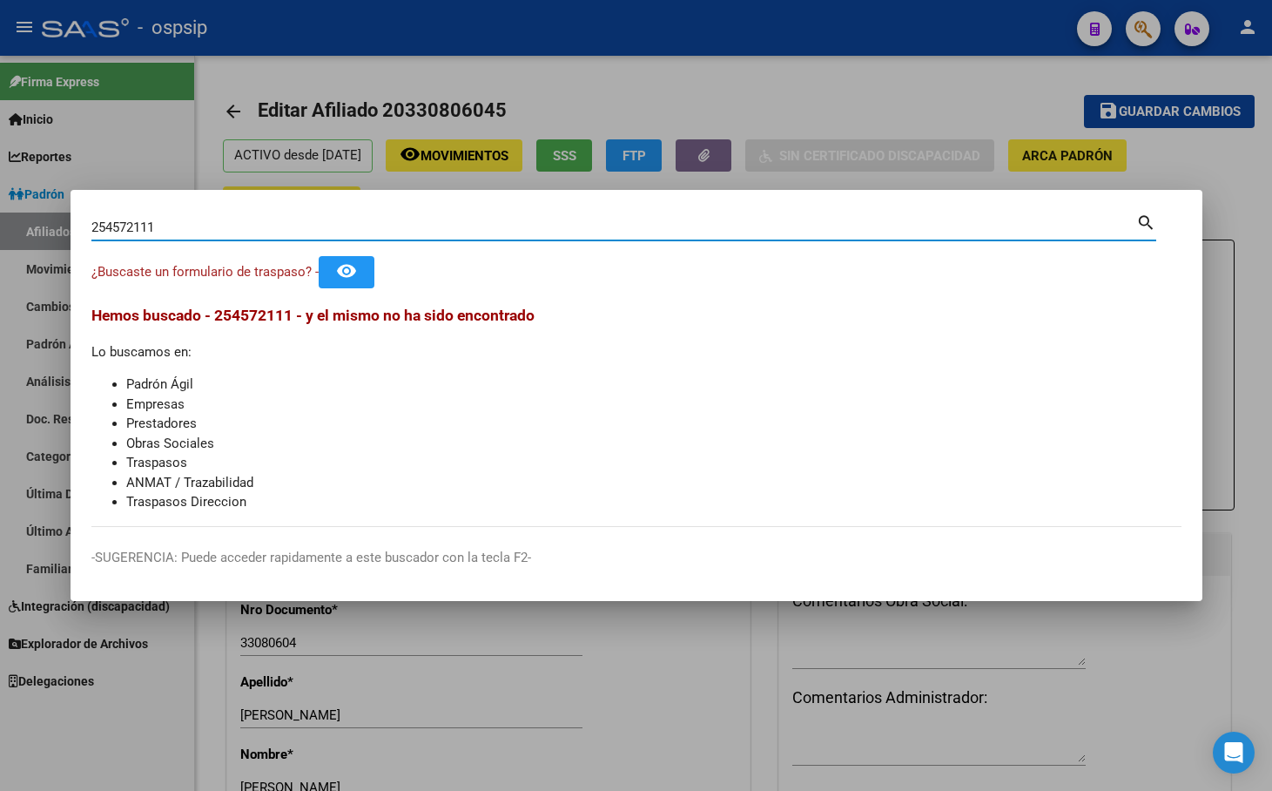
click at [172, 225] on input "254572111" at bounding box center [613, 227] width 1045 height 16
type input "25457211"
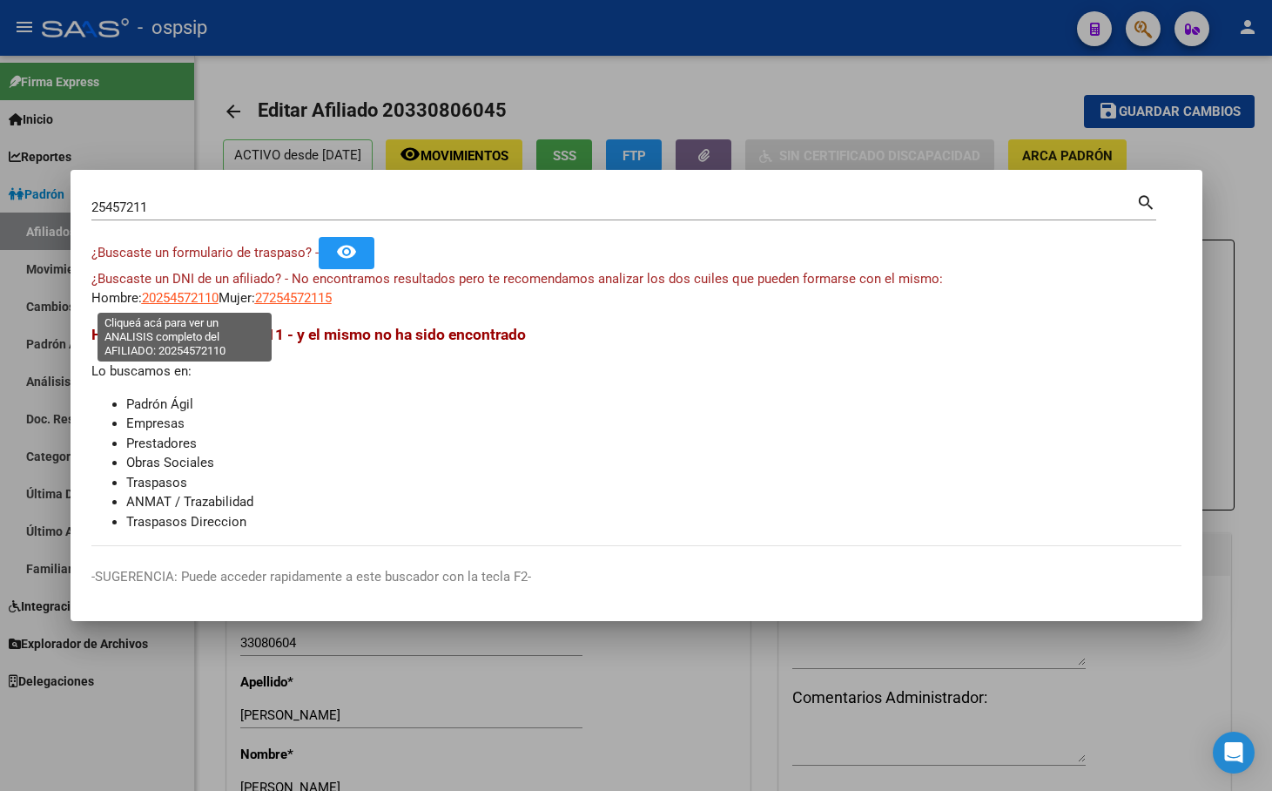
click at [160, 301] on span "20254572110" at bounding box center [180, 298] width 77 height 16
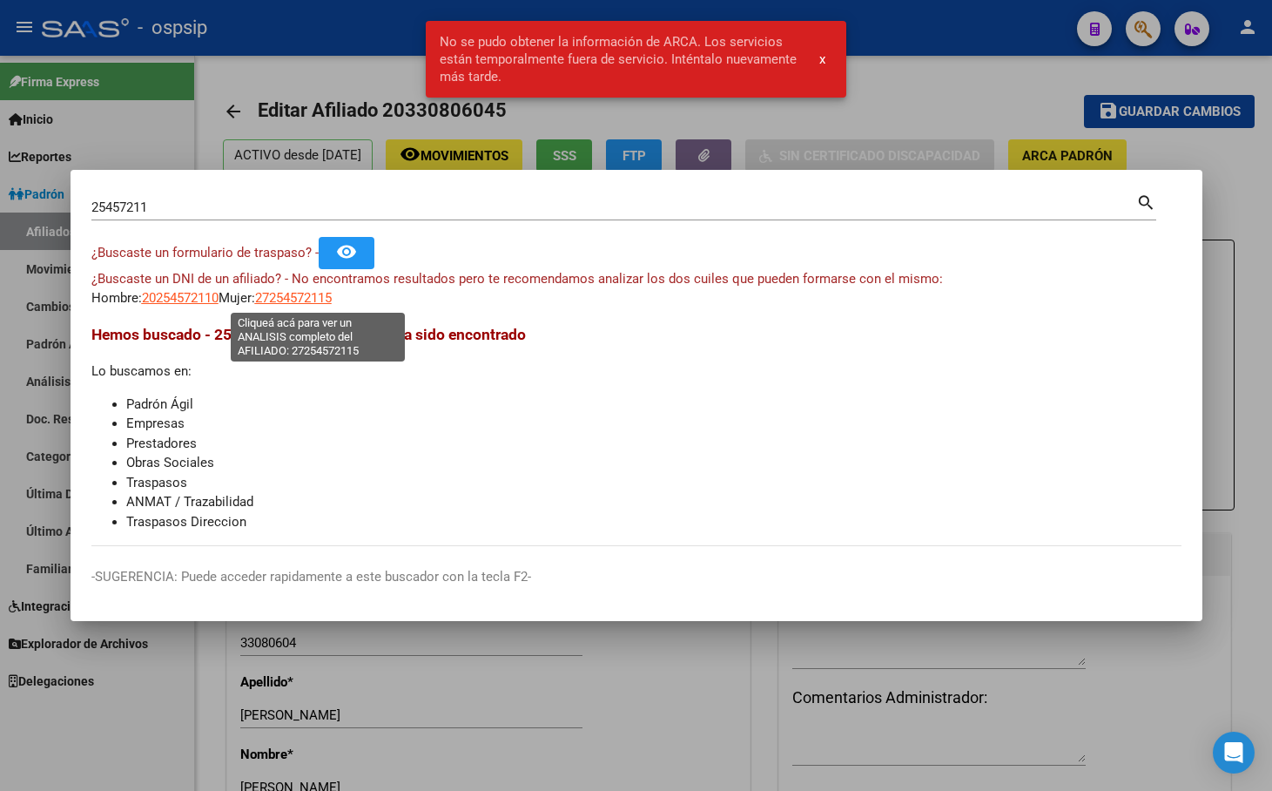
click at [320, 294] on span "27254572115" at bounding box center [293, 298] width 77 height 16
type textarea "27254572115"
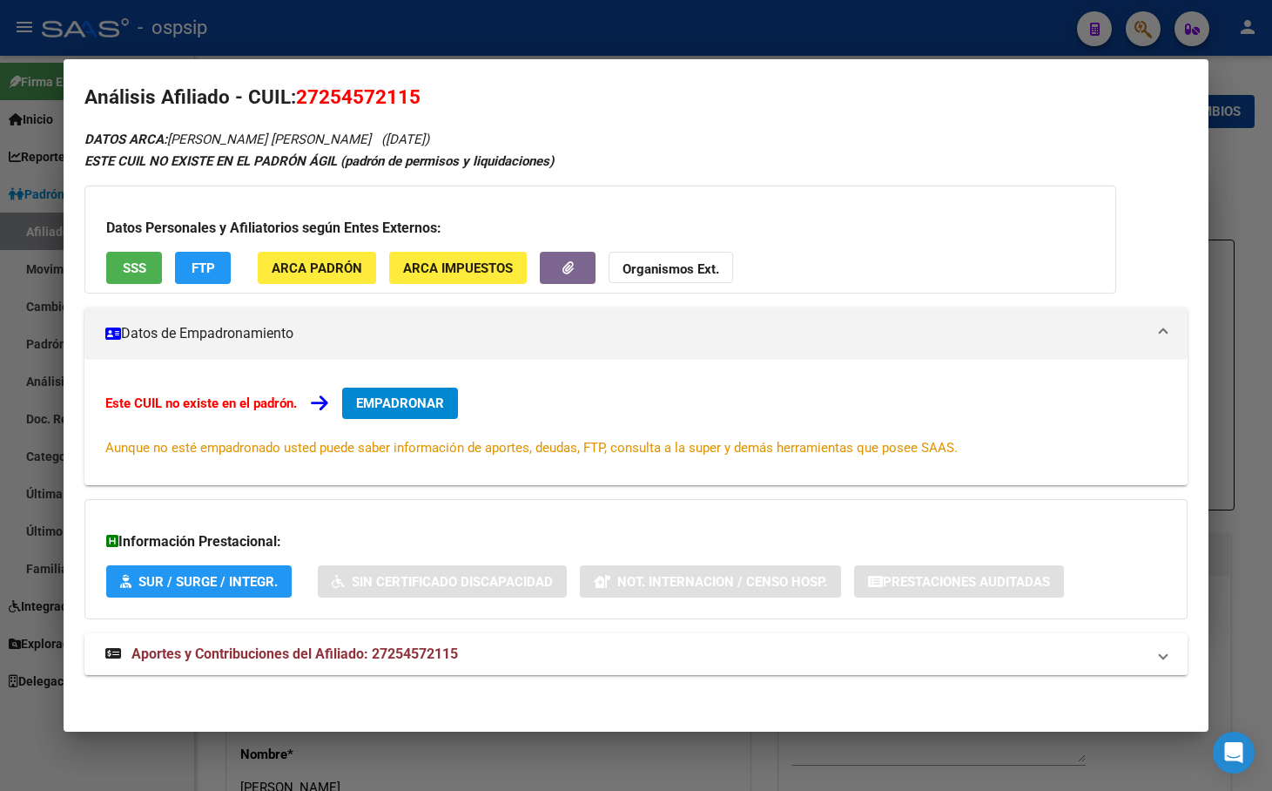
scroll to position [17, 0]
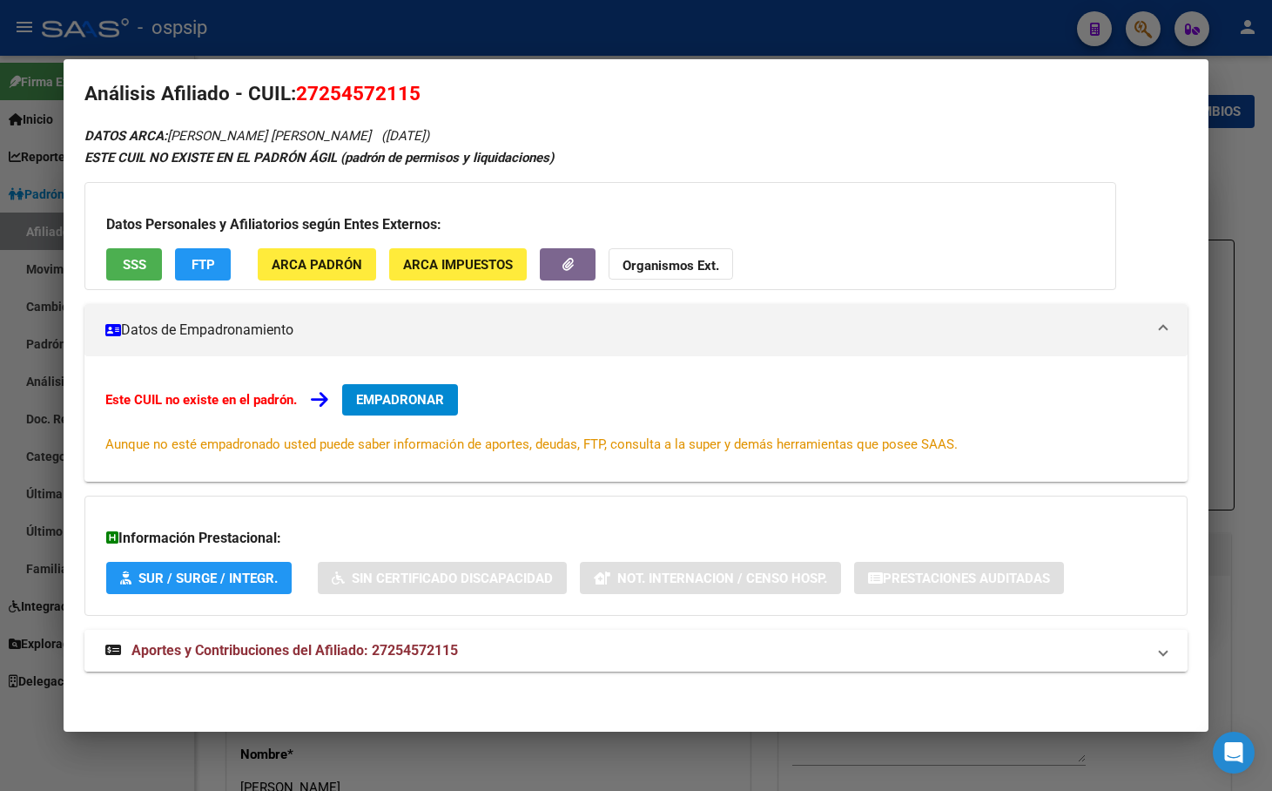
click at [407, 642] on span "Aportes y Contribuciones del Afiliado: 27254572115" at bounding box center [295, 650] width 327 height 17
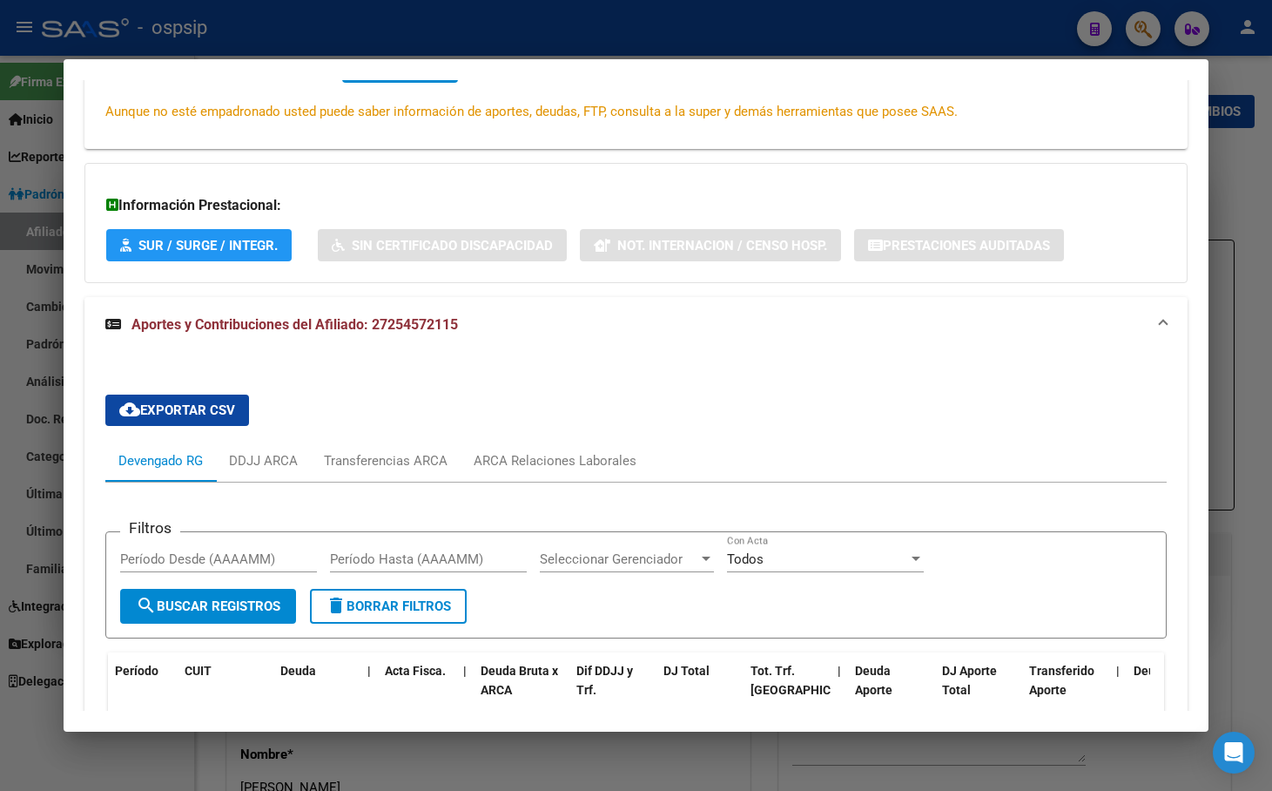
scroll to position [627, 0]
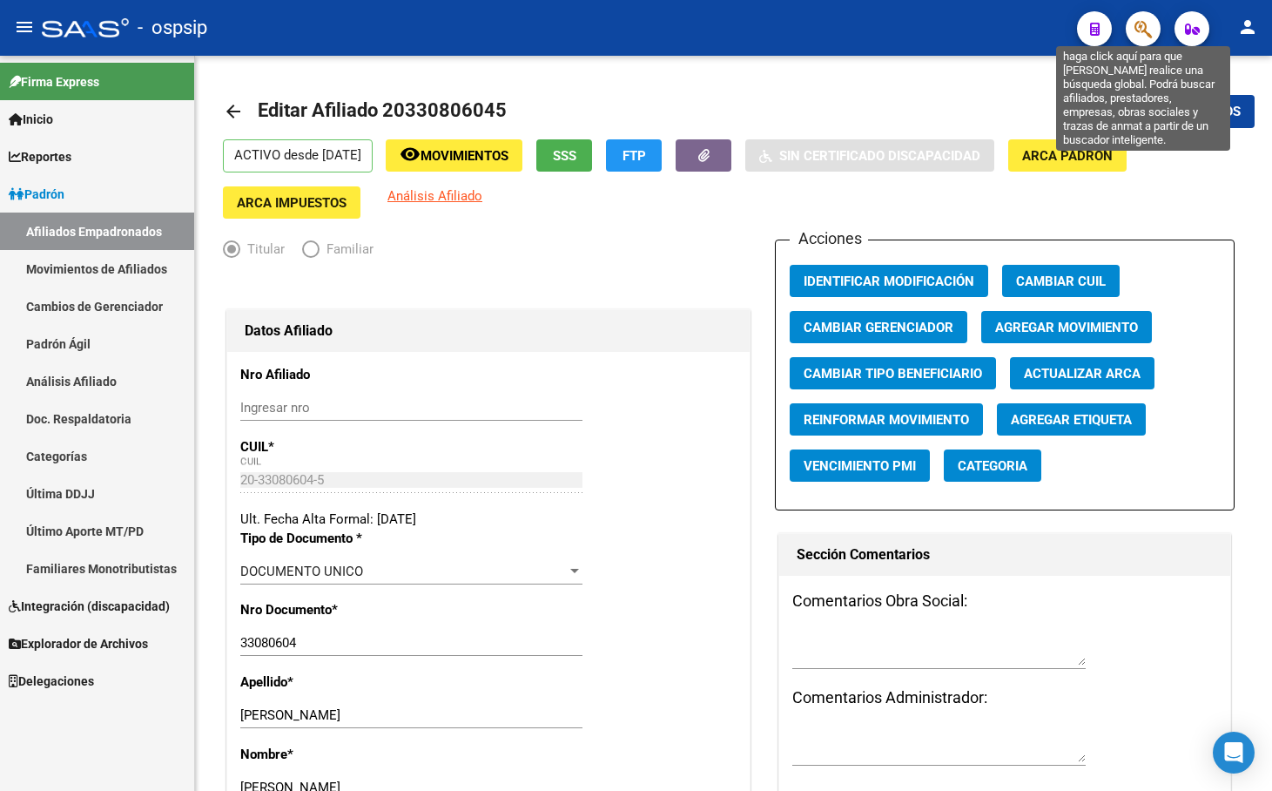
click at [1144, 24] on icon "button" at bounding box center [1143, 29] width 17 height 20
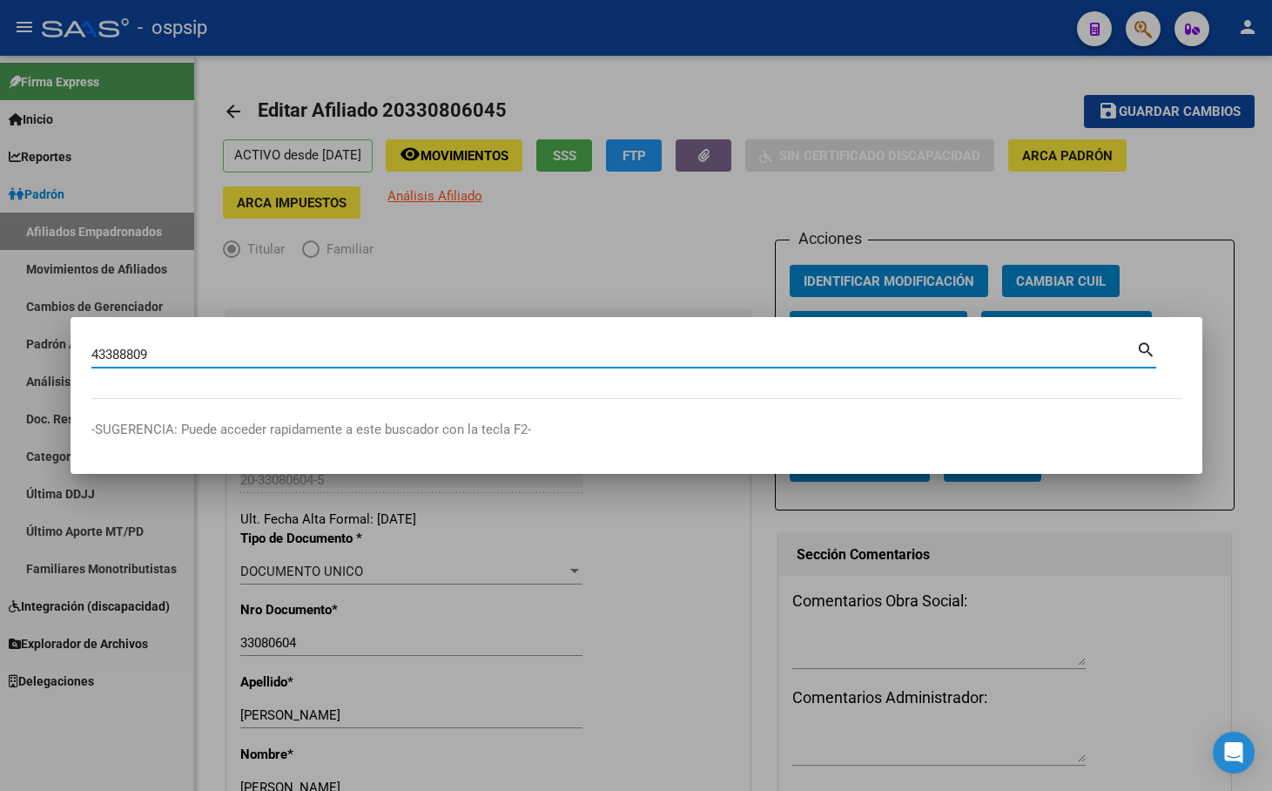
type input "43388809"
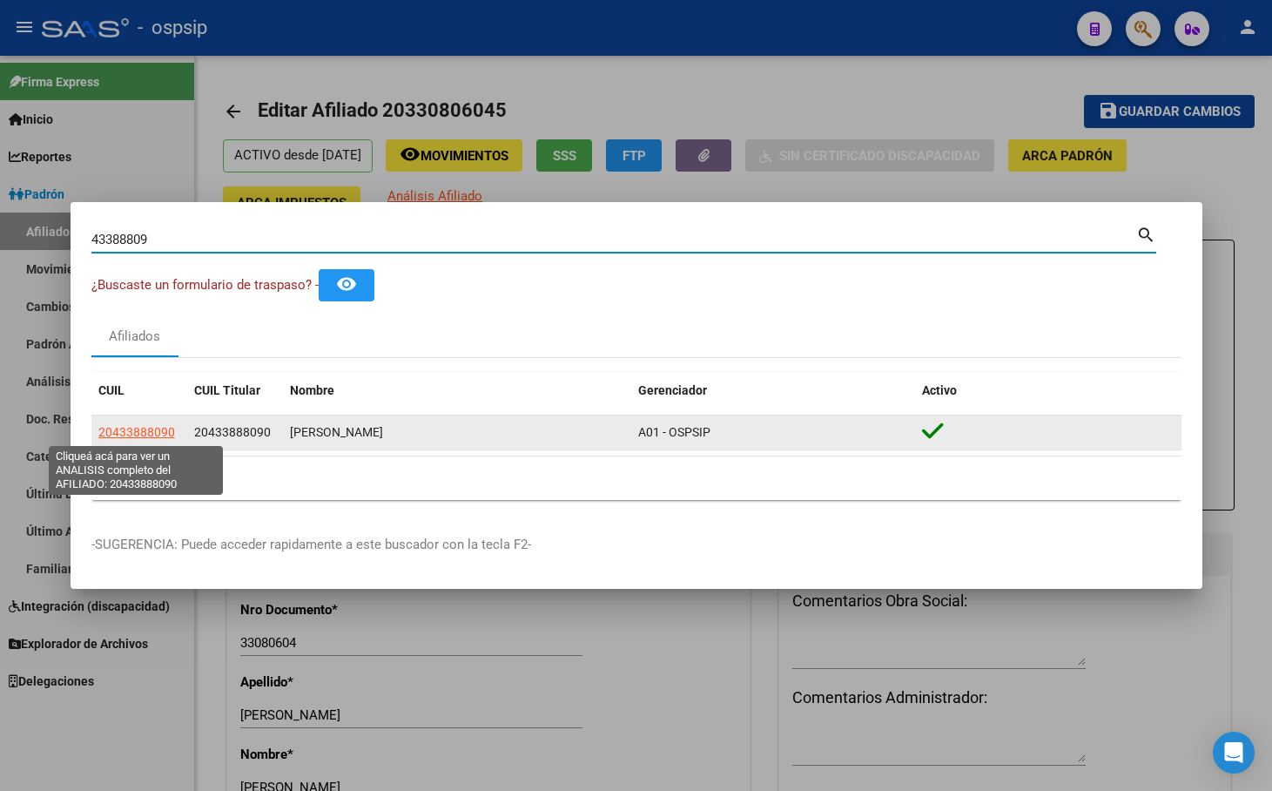
click at [129, 426] on span "20433888090" at bounding box center [136, 432] width 77 height 14
type textarea "20433888090"
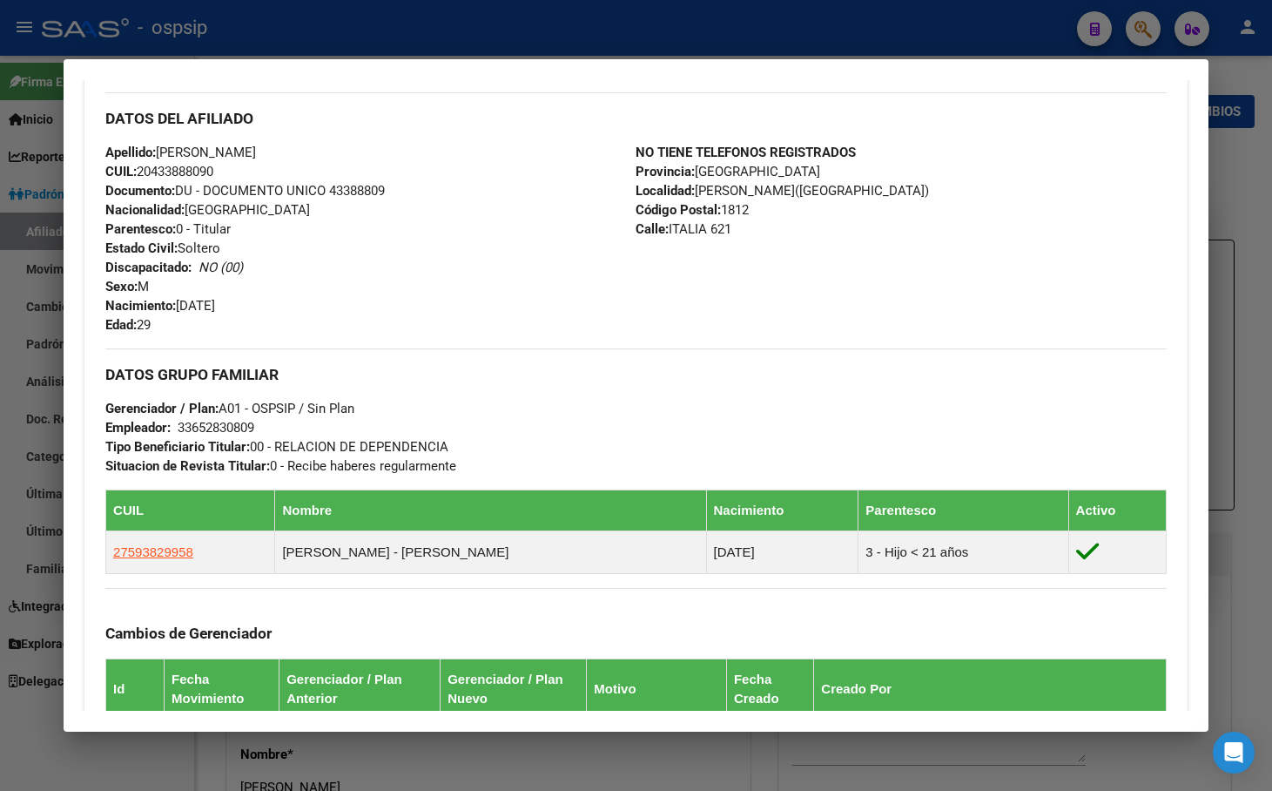
scroll to position [319, 0]
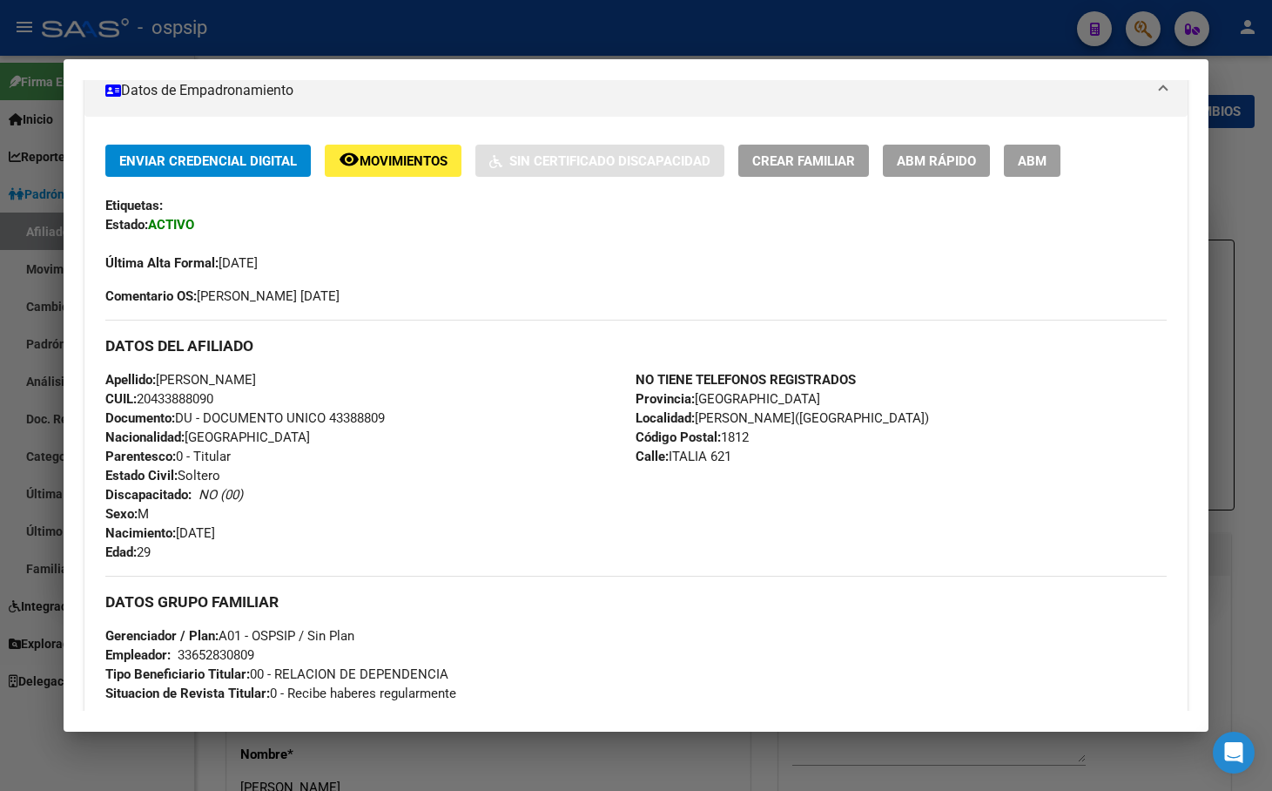
click at [1029, 163] on button "ABM" at bounding box center [1032, 161] width 57 height 32
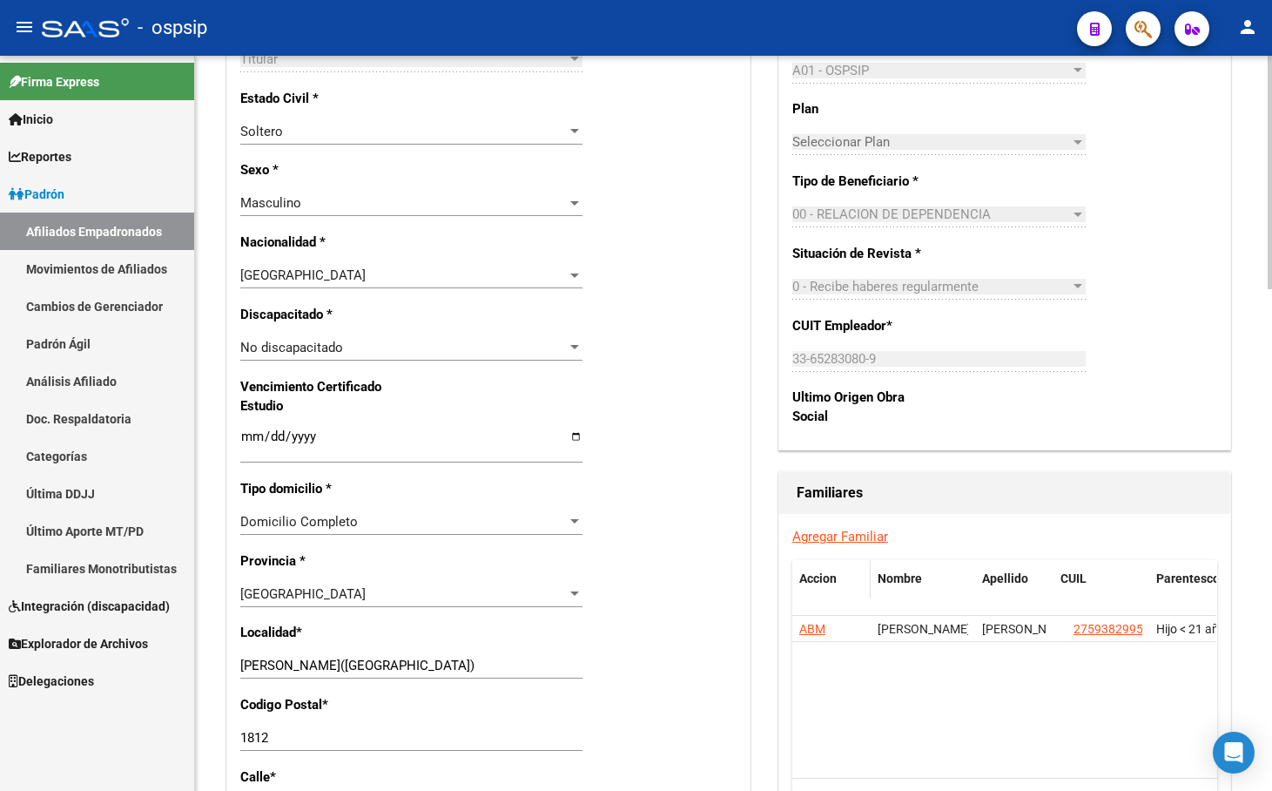
scroll to position [958, 0]
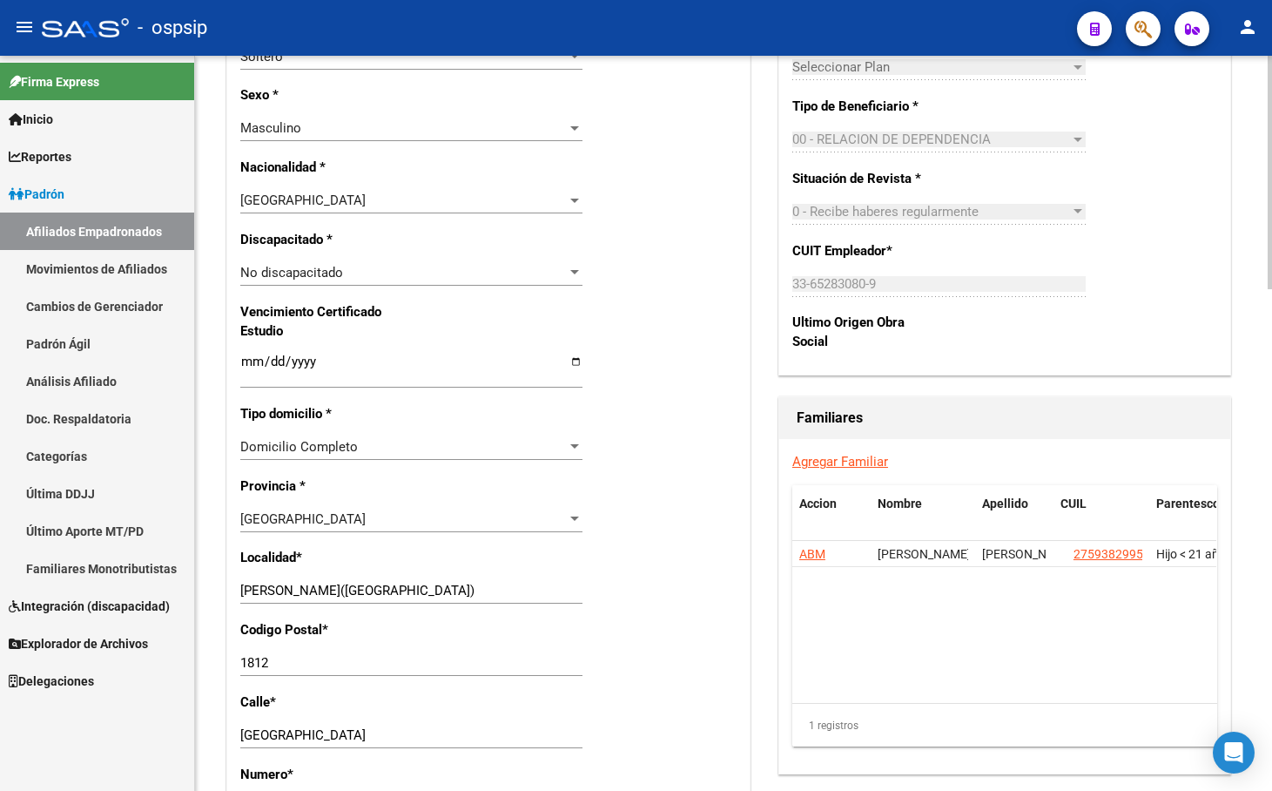
click at [830, 463] on link "Agregar Familiar" at bounding box center [841, 462] width 96 height 16
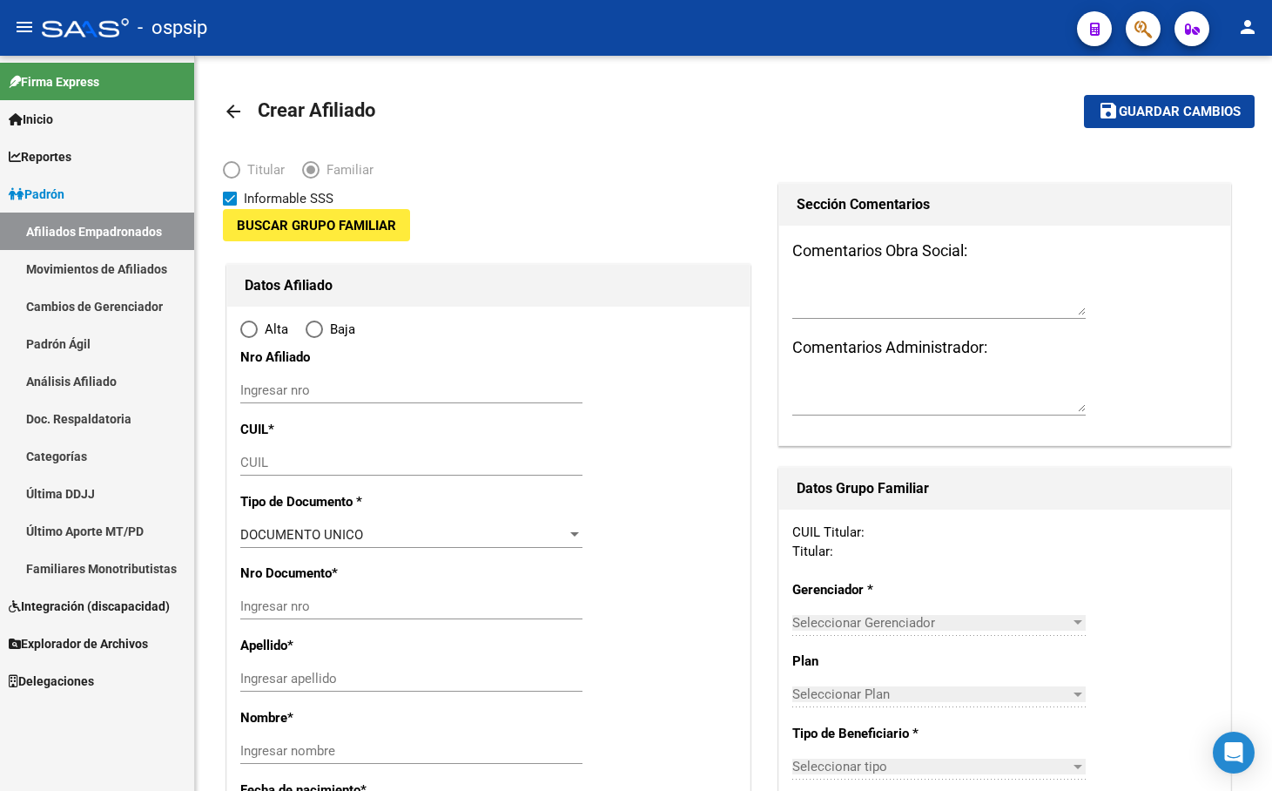
type input "33-65283080-9"
type input "[PERSON_NAME]([GEOGRAPHIC_DATA])"
type input "1812"
type input "[GEOGRAPHIC_DATA]"
type input "621"
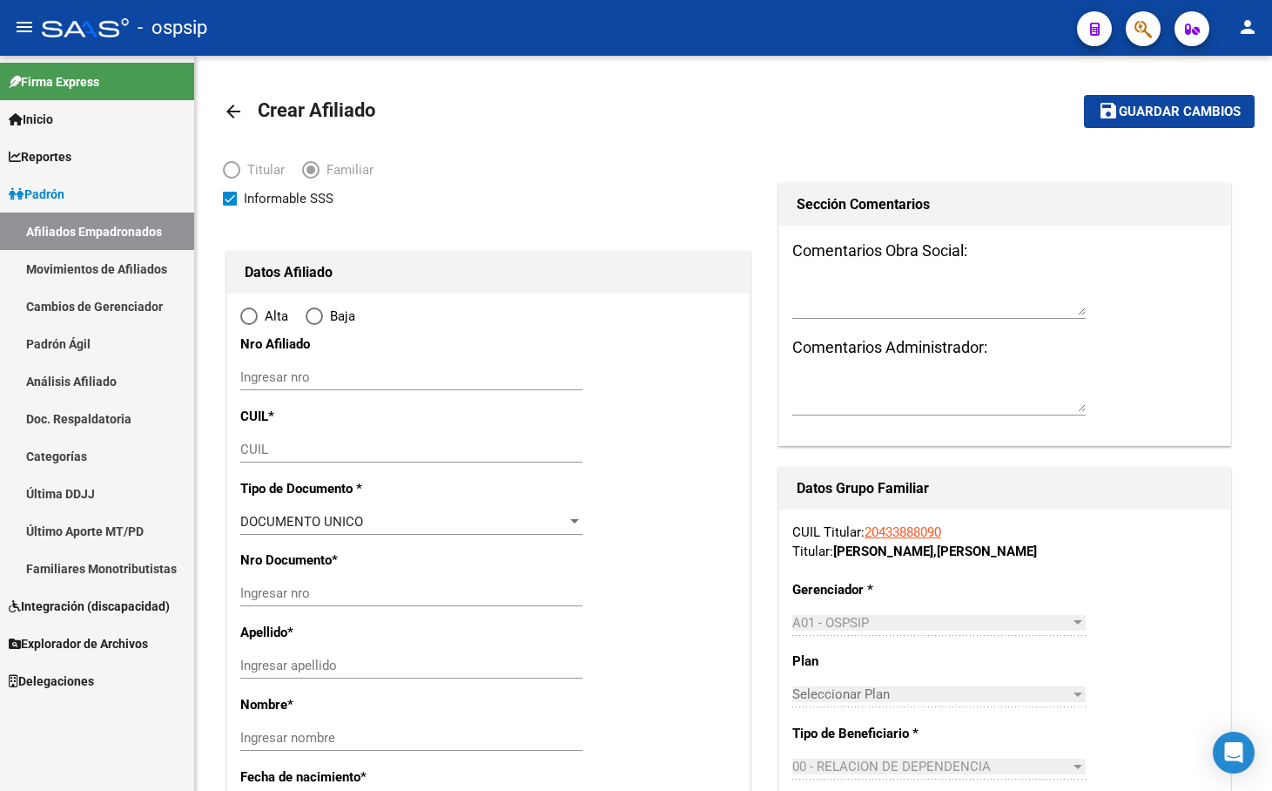
radio input "true"
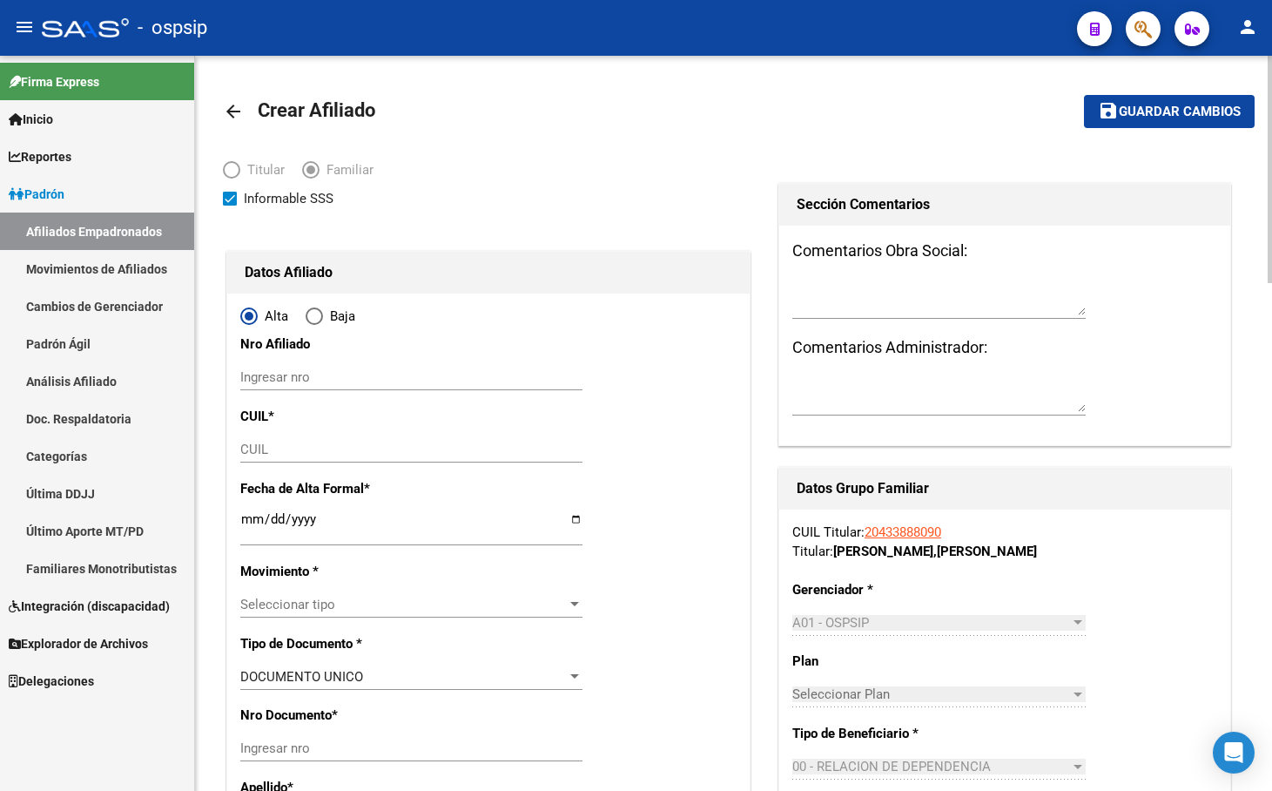
type input "33-65283080-9"
click at [254, 444] on input "CUIL" at bounding box center [411, 450] width 342 height 16
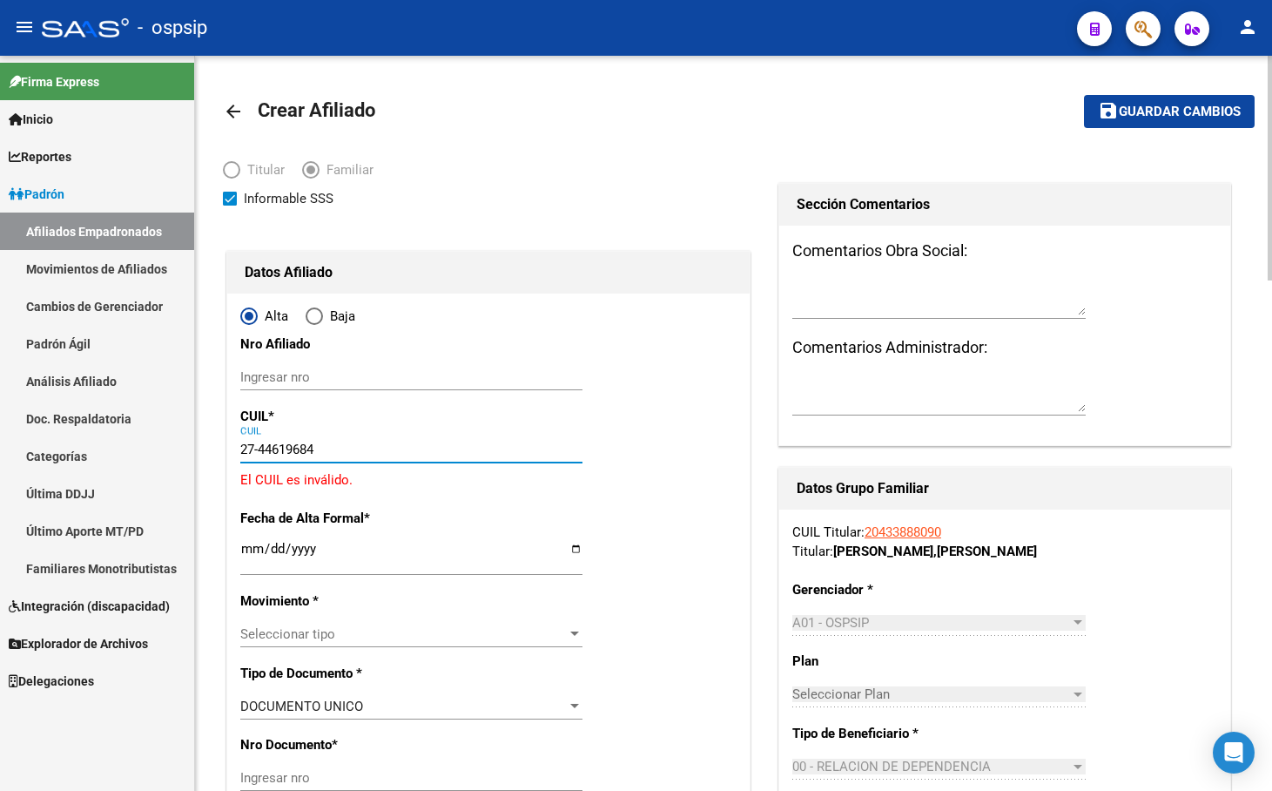
type input "27-44619684-2"
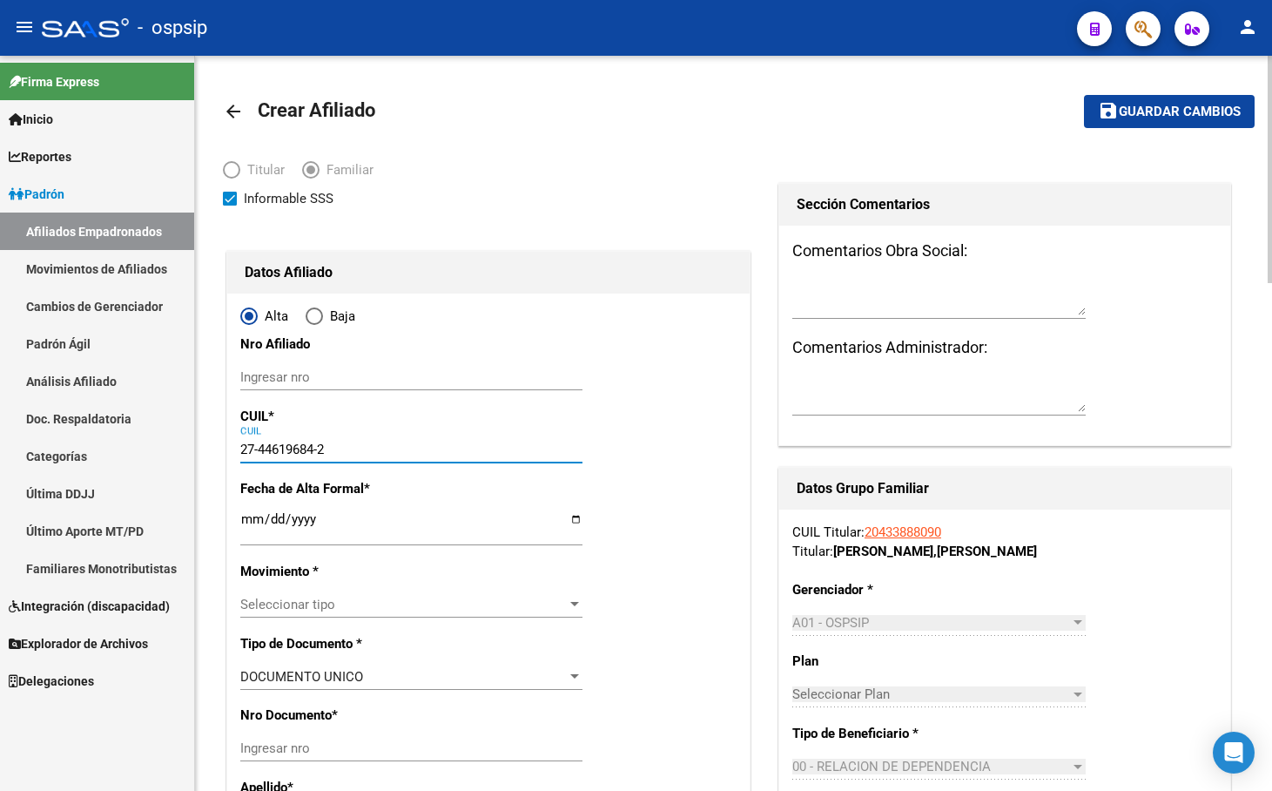
type input "44619684"
type input "[PERSON_NAME]"
type input "[DATE]"
type input "[PERSON_NAME]"
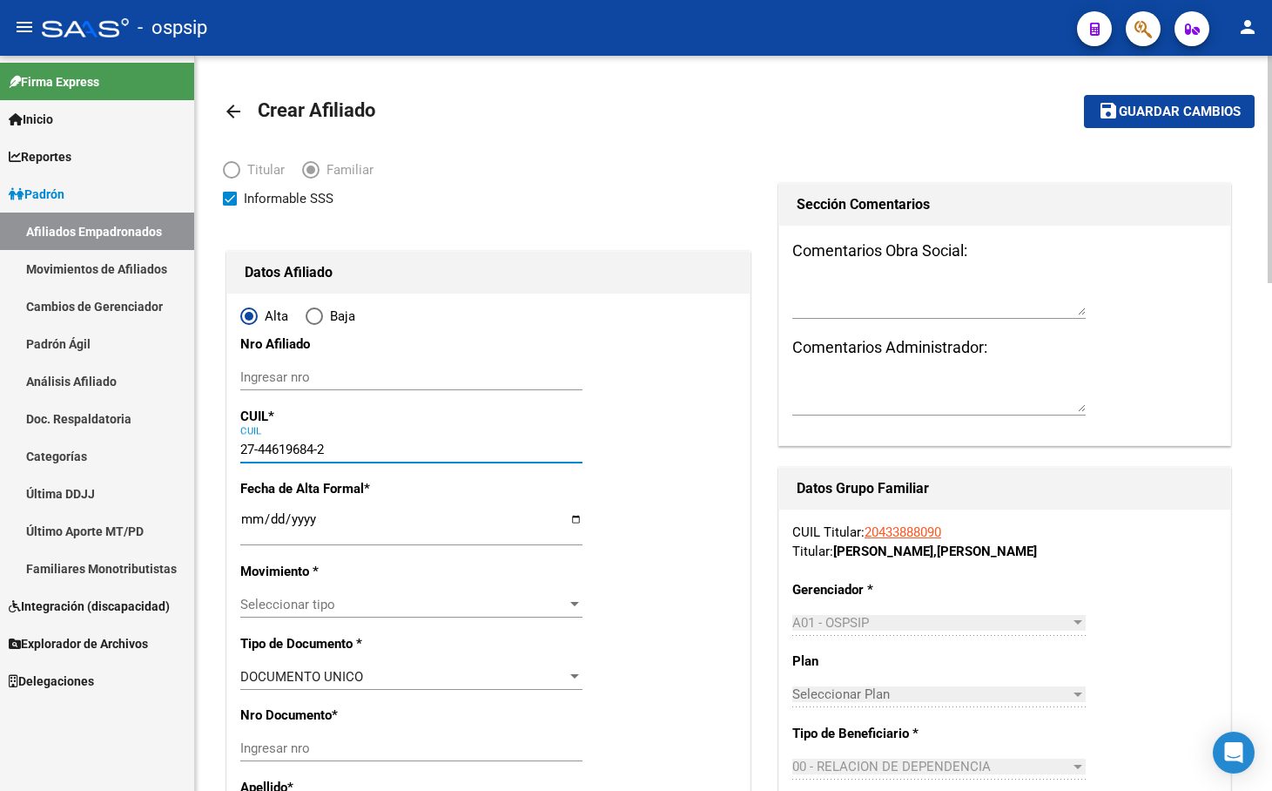
type input "[GEOGRAPHIC_DATA]"
type input "942"
type input "27-44619684-2"
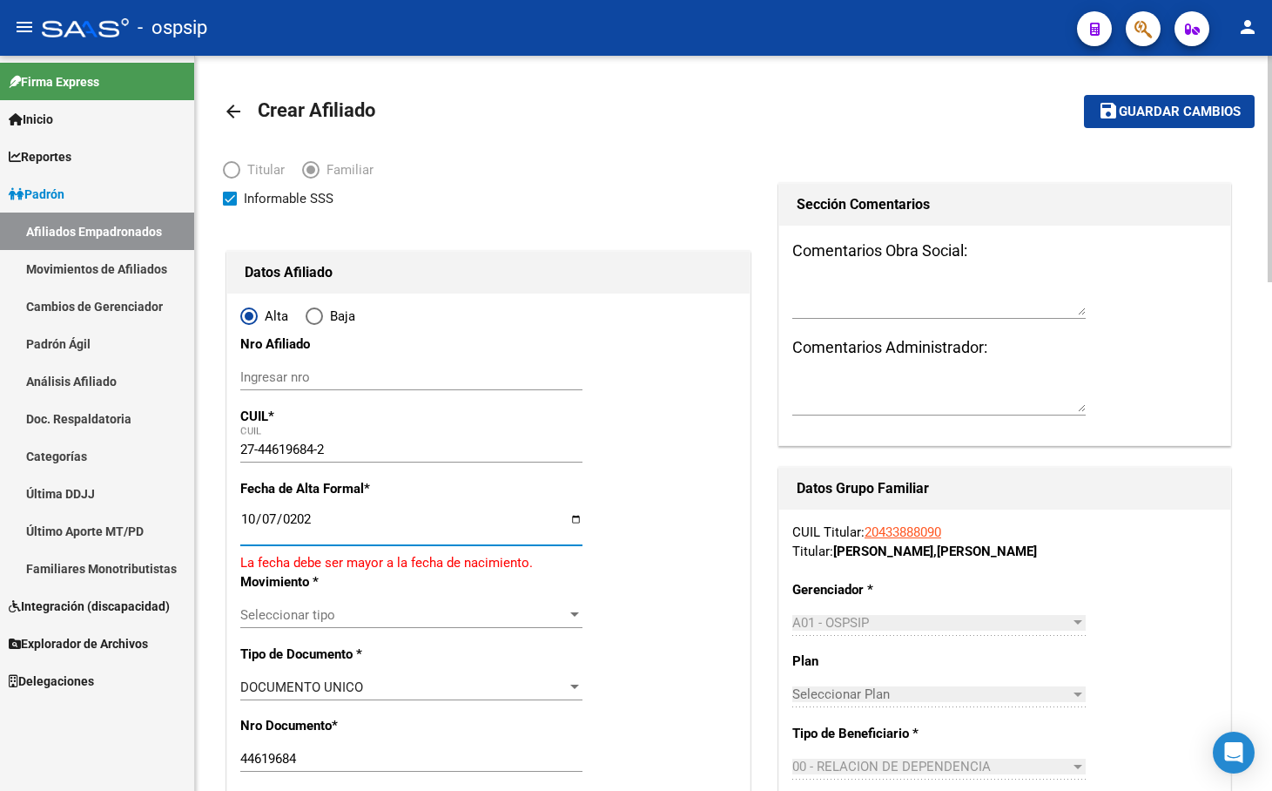
type input "[DATE]"
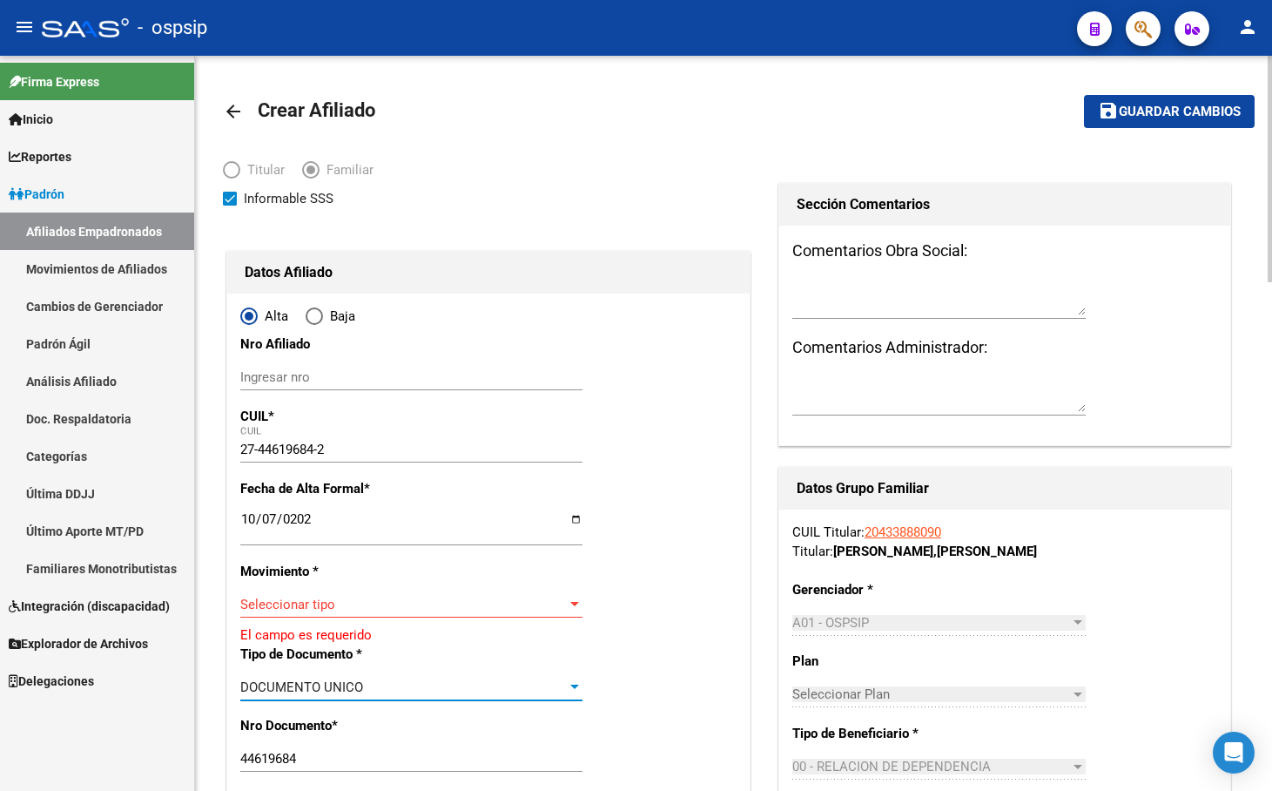
click at [295, 599] on span "Seleccionar tipo" at bounding box center [403, 605] width 327 height 16
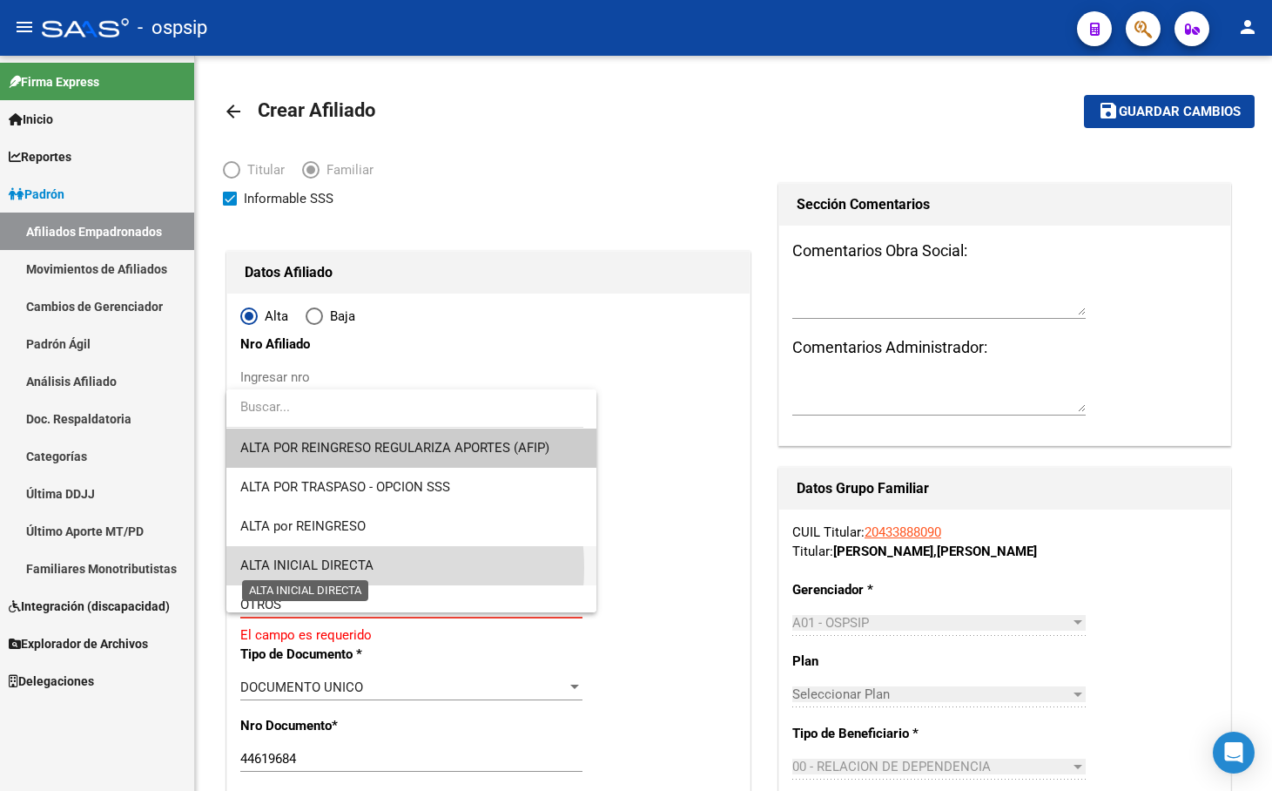
drag, startPoint x: 343, startPoint y: 568, endPoint x: 457, endPoint y: 586, distance: 115.6
click at [344, 569] on span "ALTA INICIAL DIRECTA" at bounding box center [306, 565] width 133 height 16
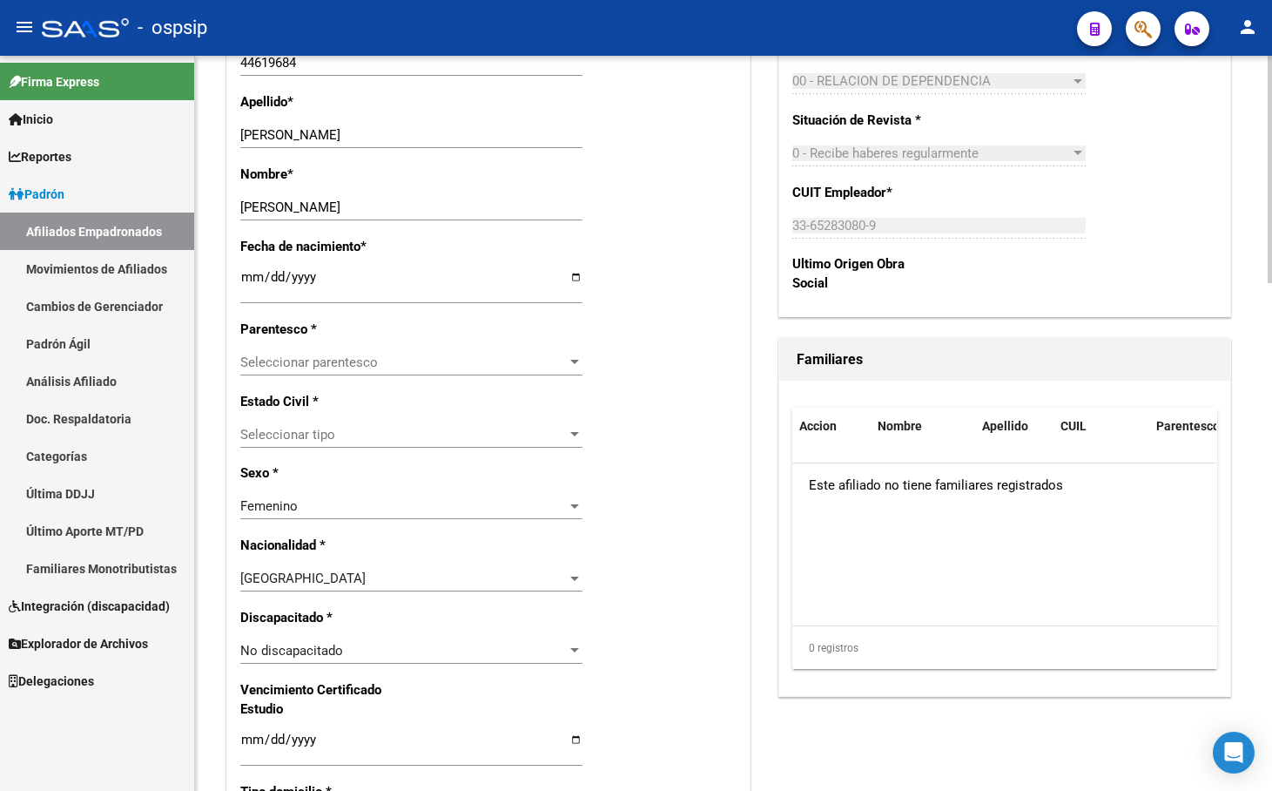
scroll to position [697, 0]
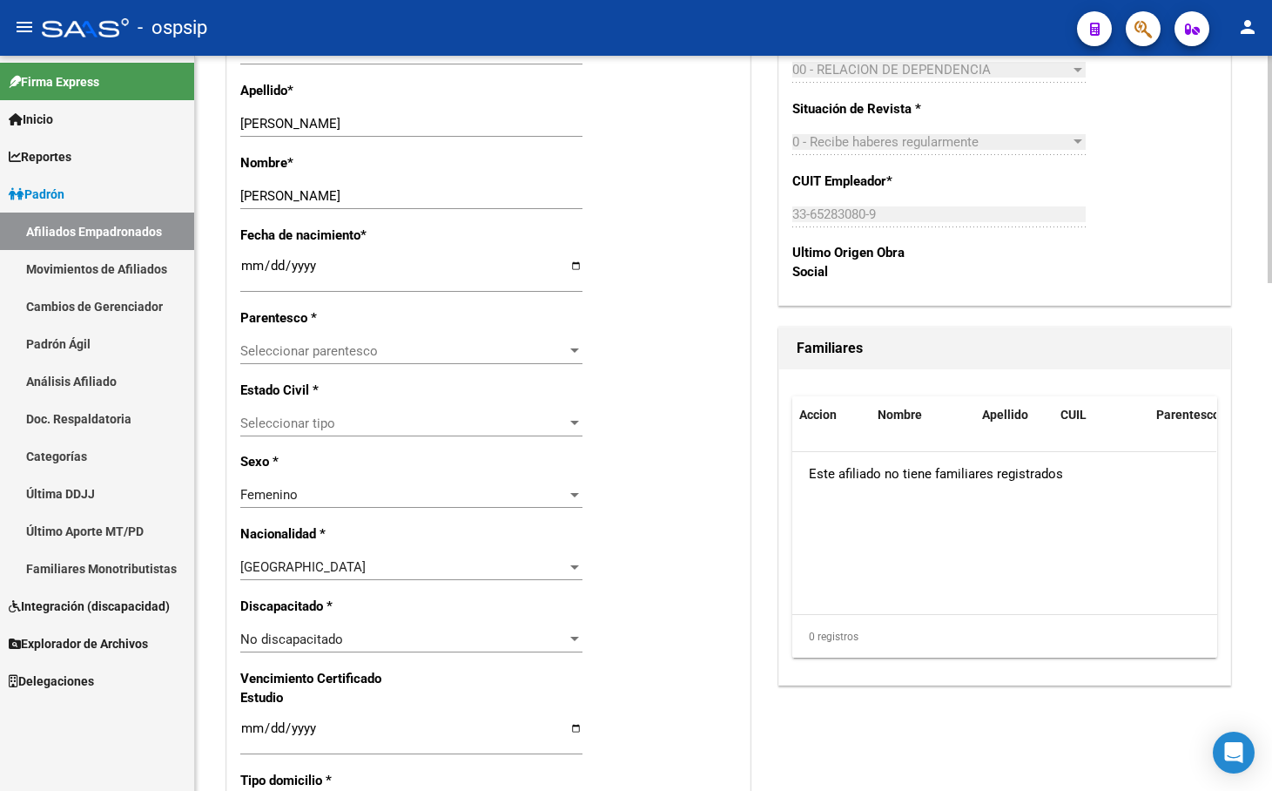
click at [275, 349] on span "Seleccionar parentesco" at bounding box center [403, 351] width 327 height 16
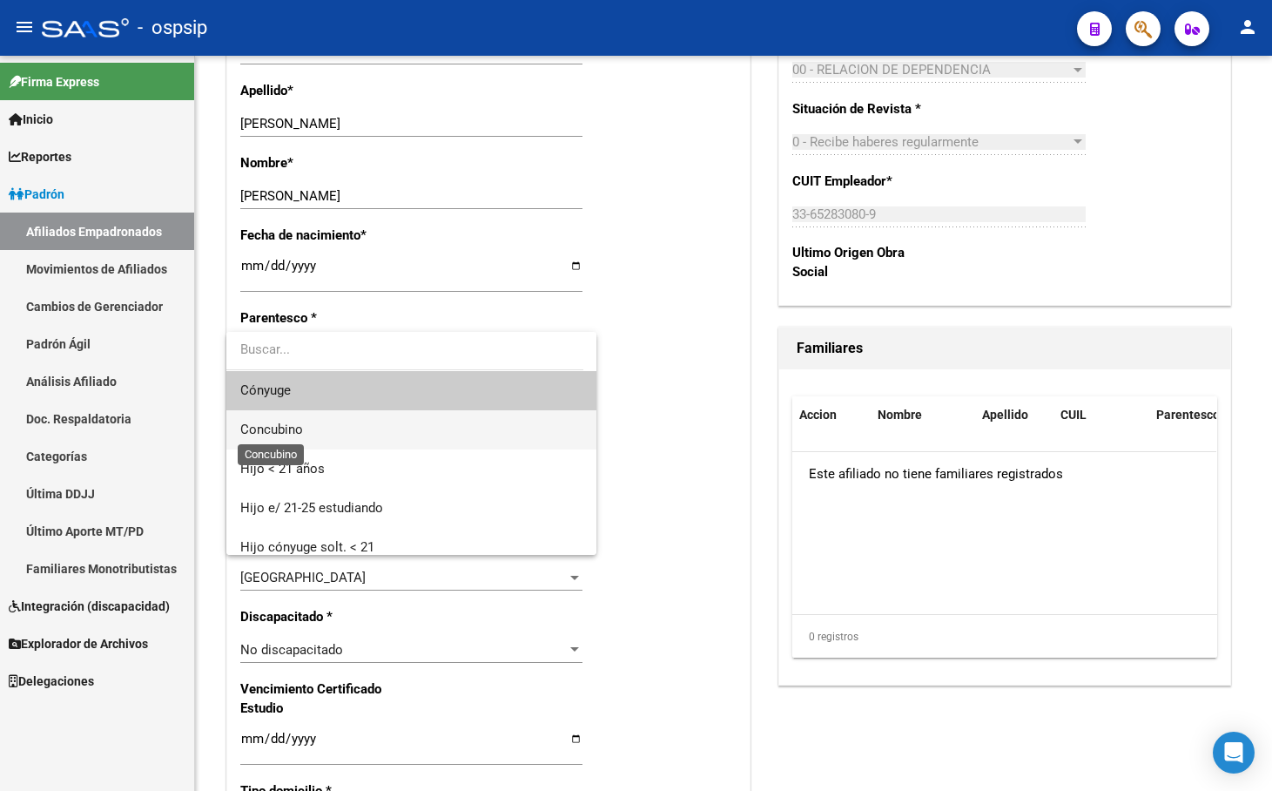
click at [283, 428] on span "Concubino" at bounding box center [271, 430] width 63 height 16
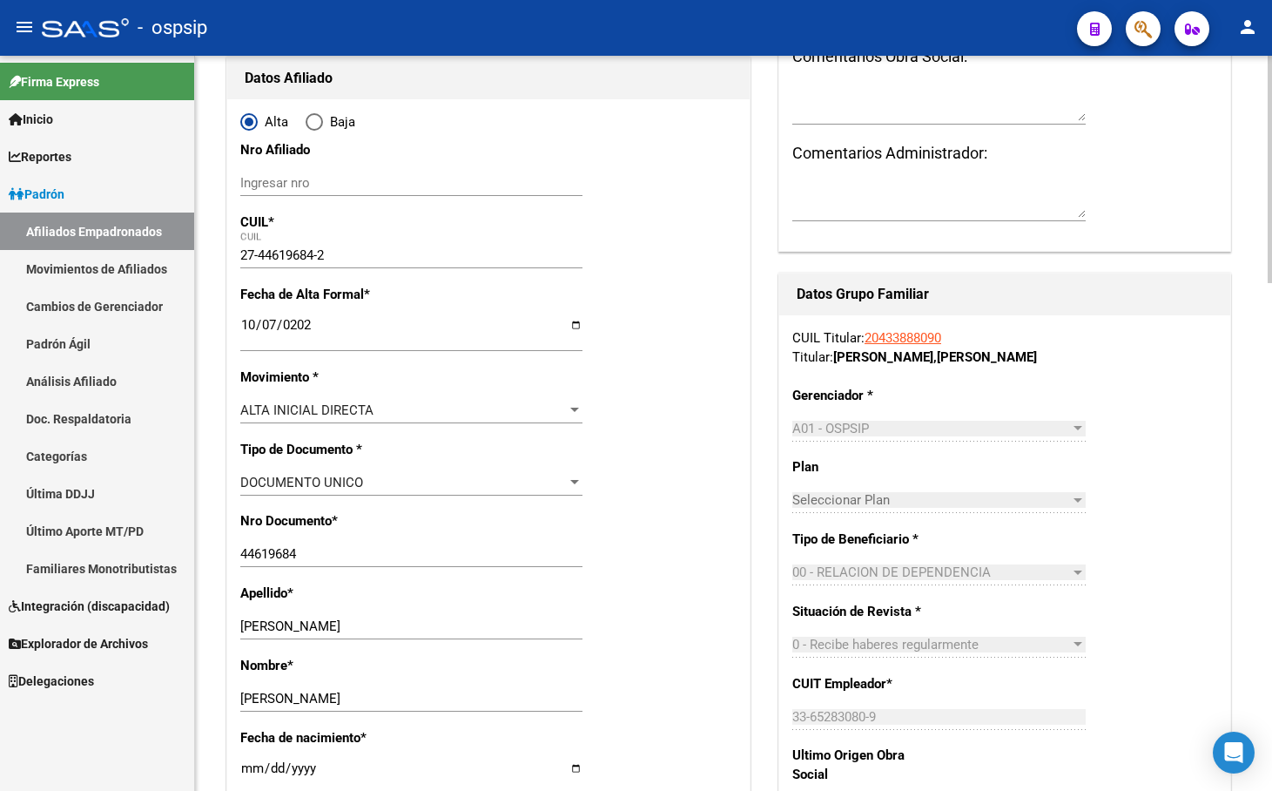
scroll to position [0, 0]
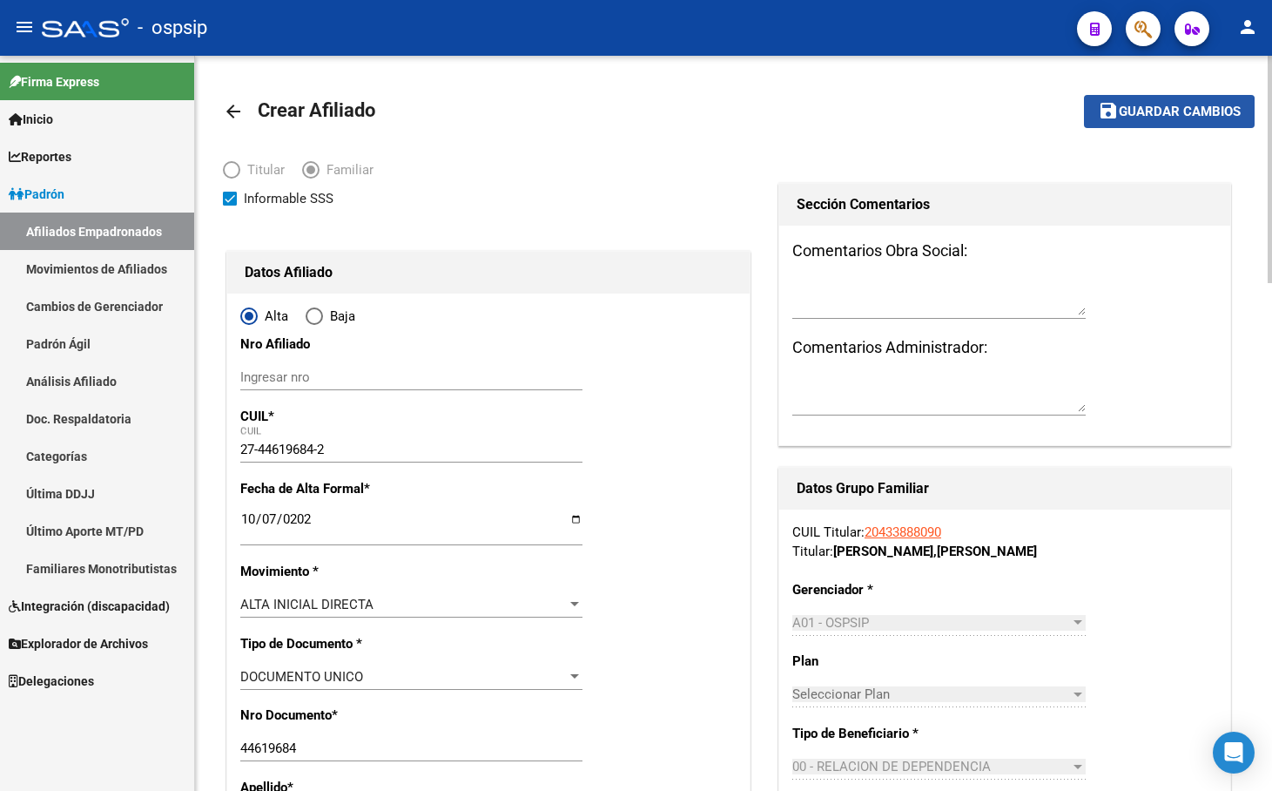
click at [1160, 113] on span "Guardar cambios" at bounding box center [1180, 113] width 122 height 16
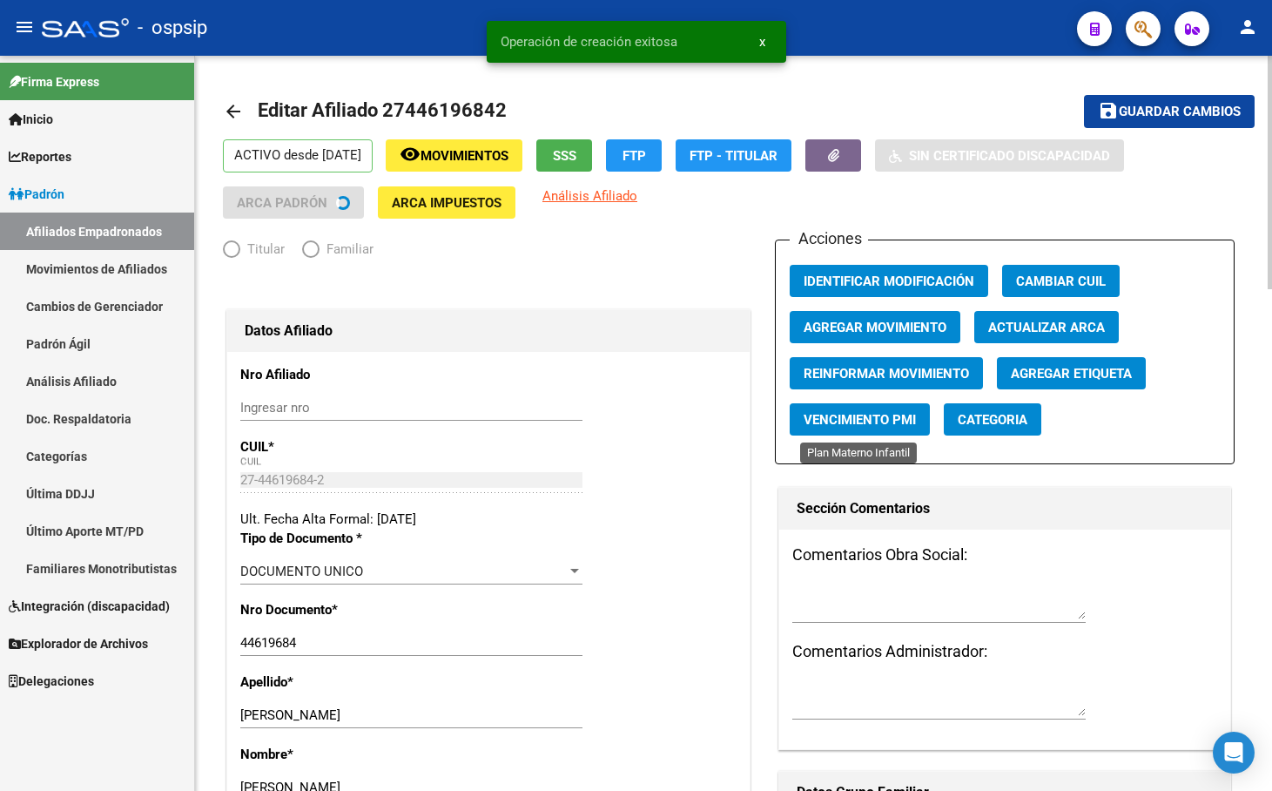
radio input "true"
type input "33-65283080-9"
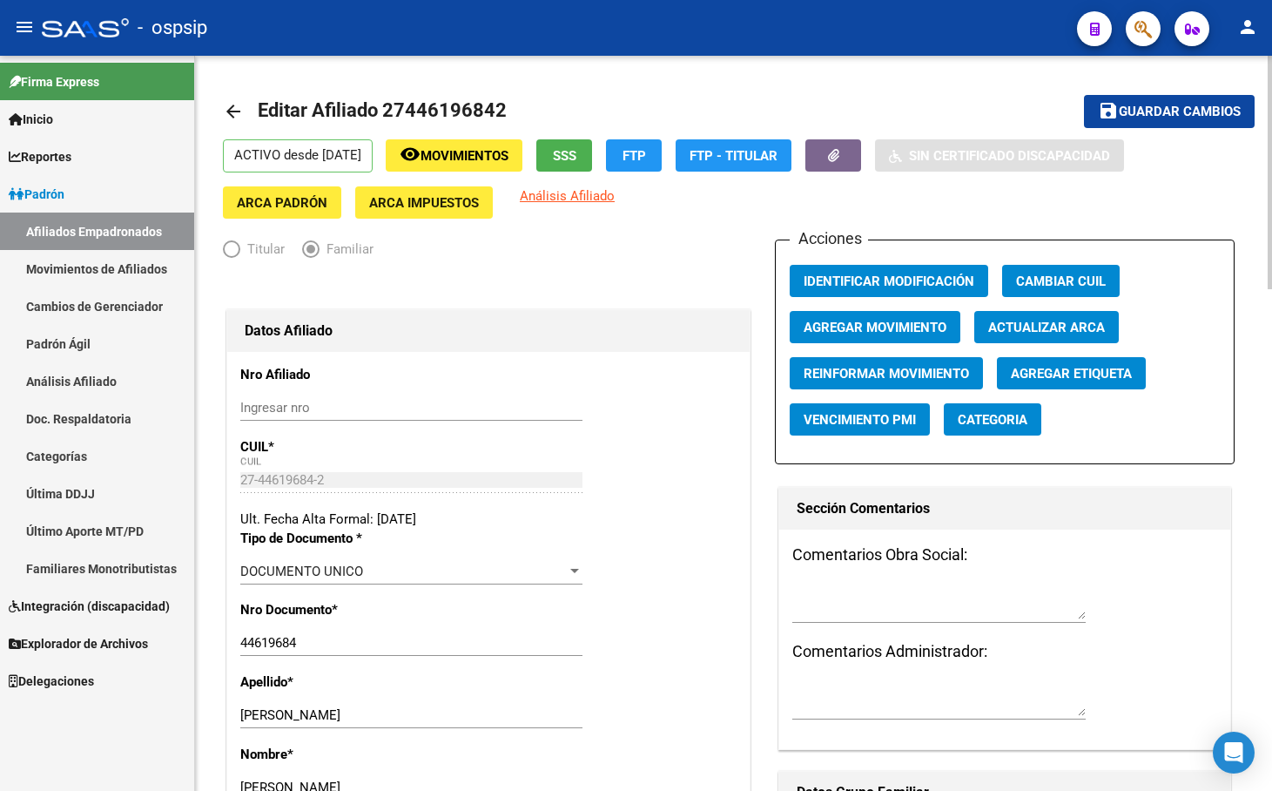
click at [462, 267] on div at bounding box center [488, 286] width 531 height 38
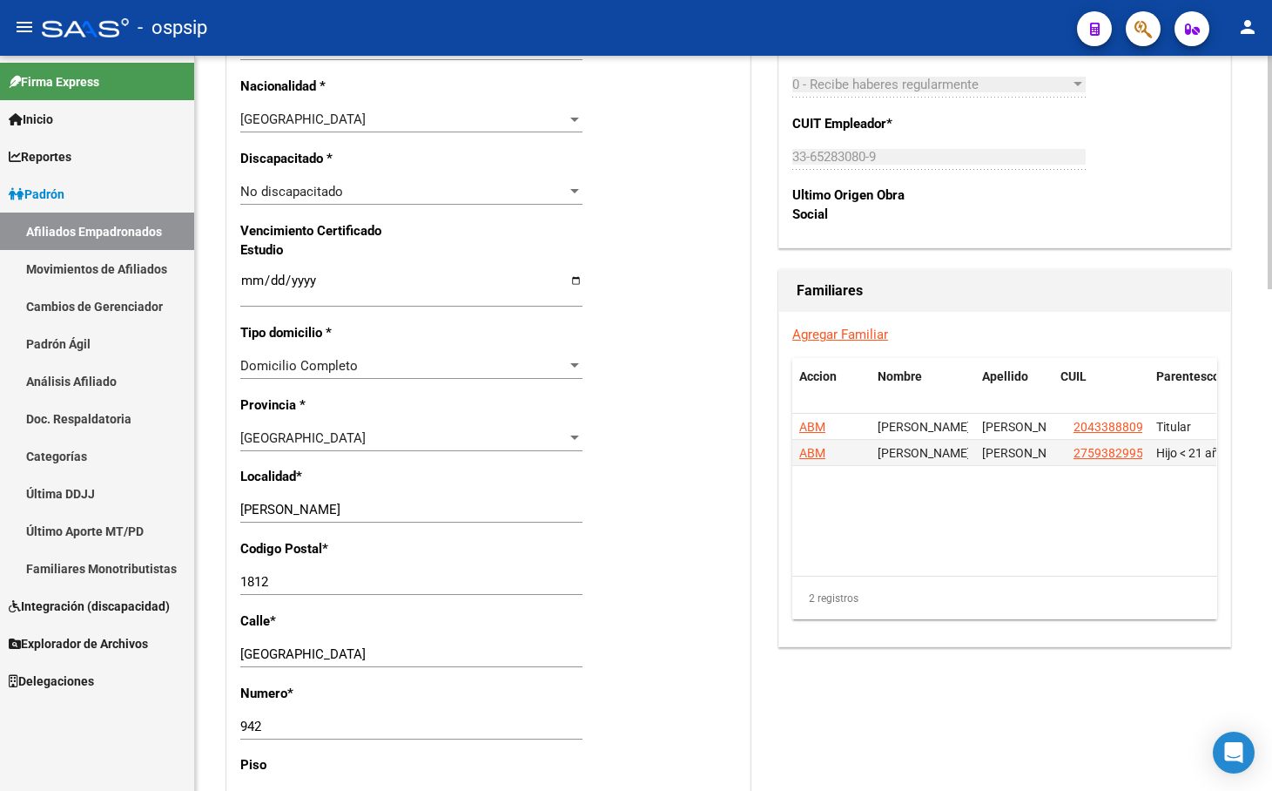
scroll to position [1045, 0]
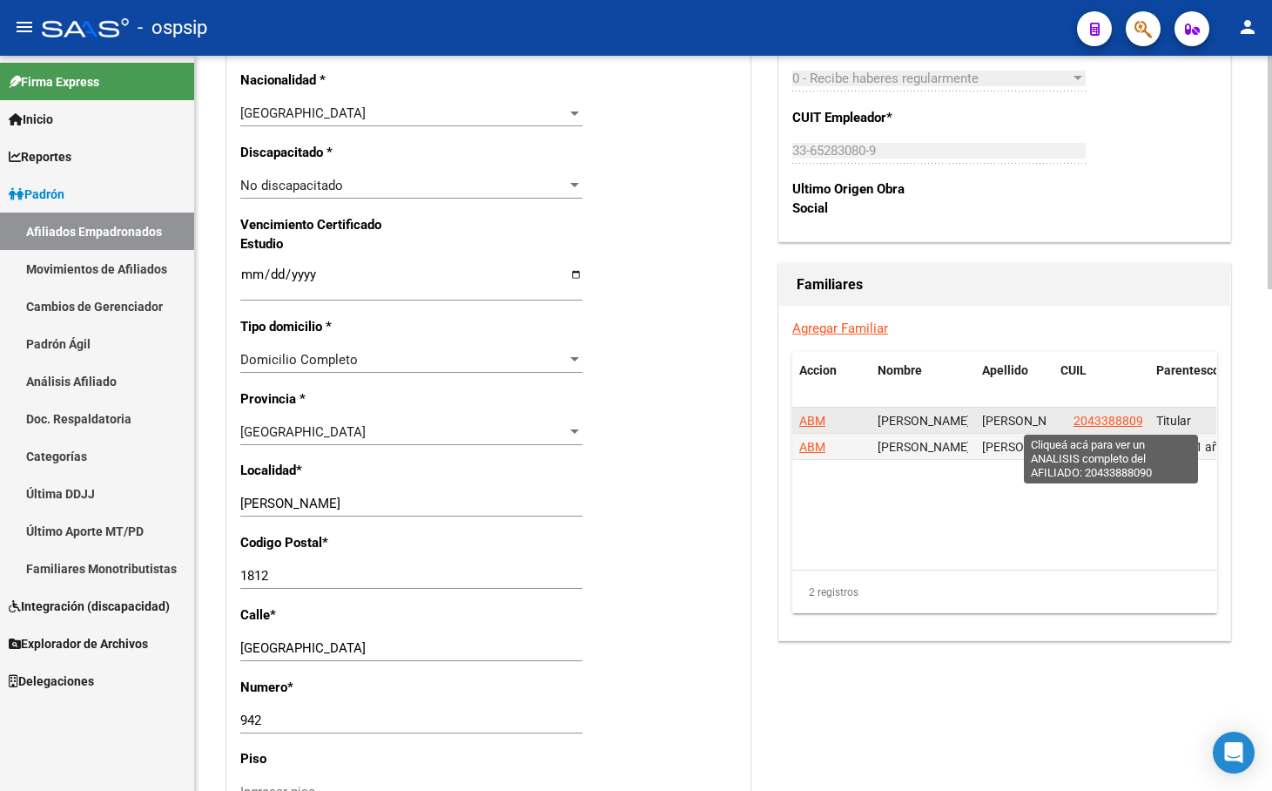
click at [1109, 418] on span "20433888090" at bounding box center [1112, 421] width 77 height 14
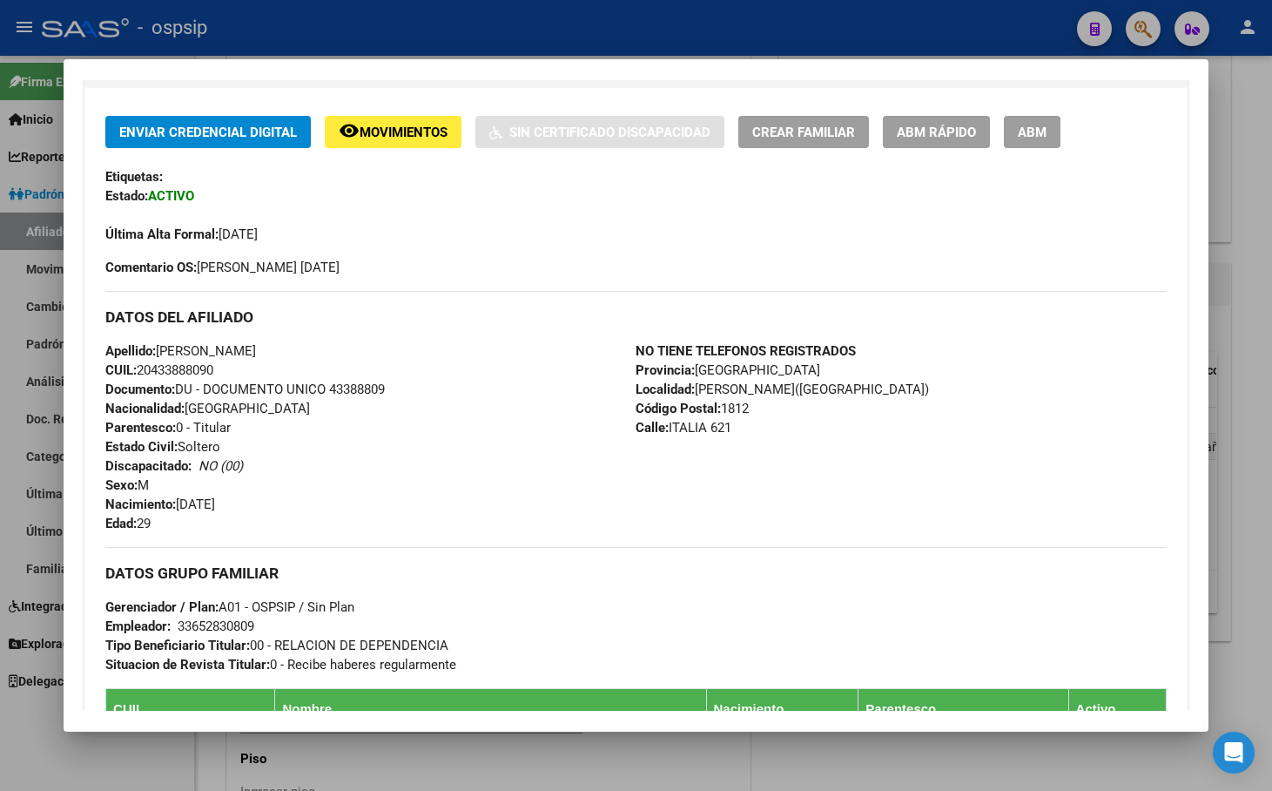
scroll to position [348, 0]
click at [388, 470] on div "Apellido: [PERSON_NAME]: 20433888090 Documento: DU - DOCUMENTO UNICO 43388809 N…" at bounding box center [370, 437] width 530 height 192
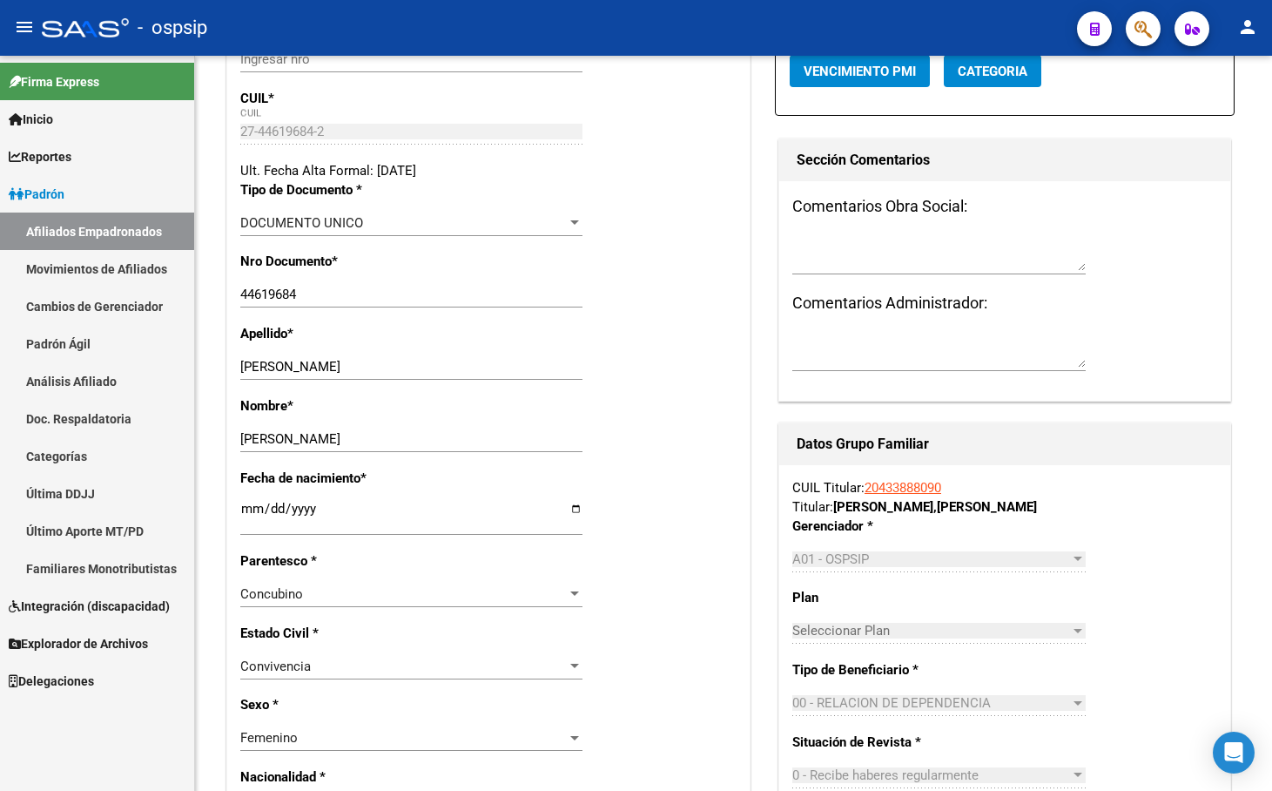
click at [315, 9] on div "- ospsip" at bounding box center [553, 28] width 1022 height 38
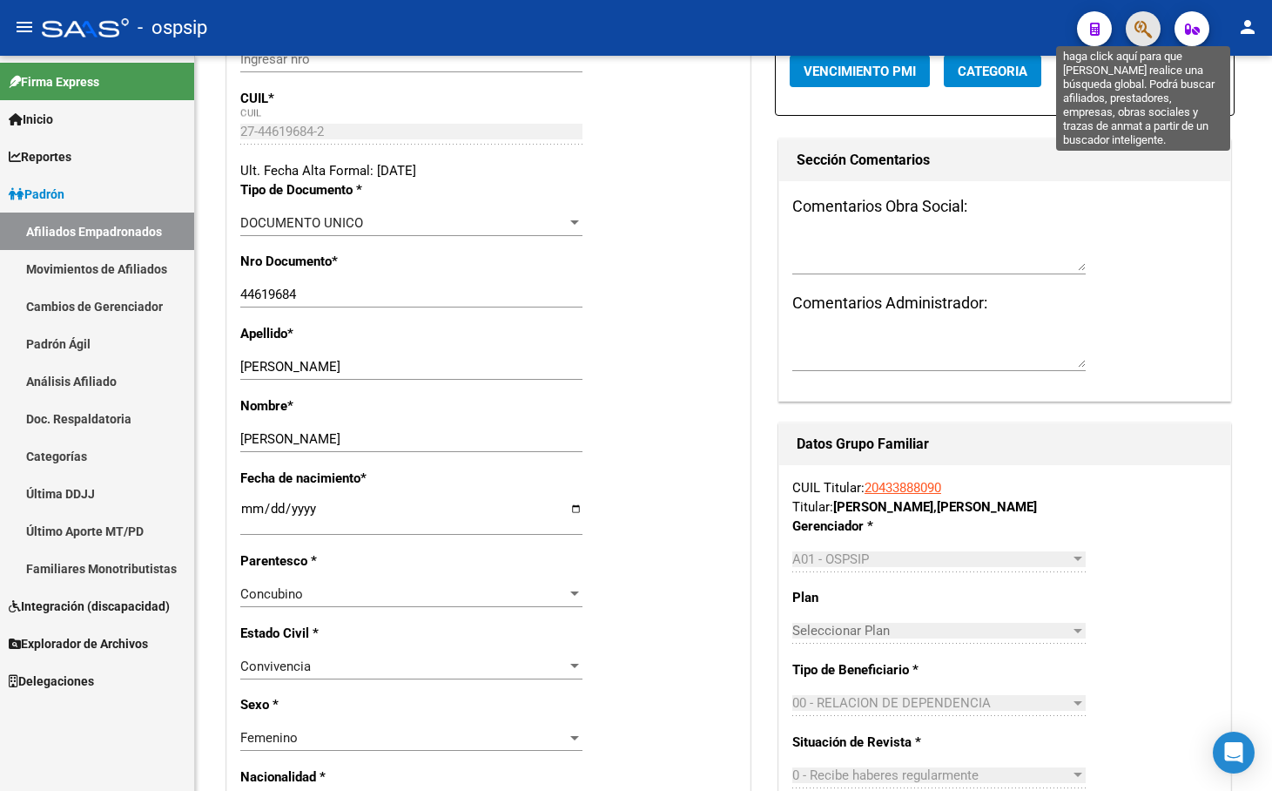
click at [1146, 27] on icon "button" at bounding box center [1143, 29] width 17 height 20
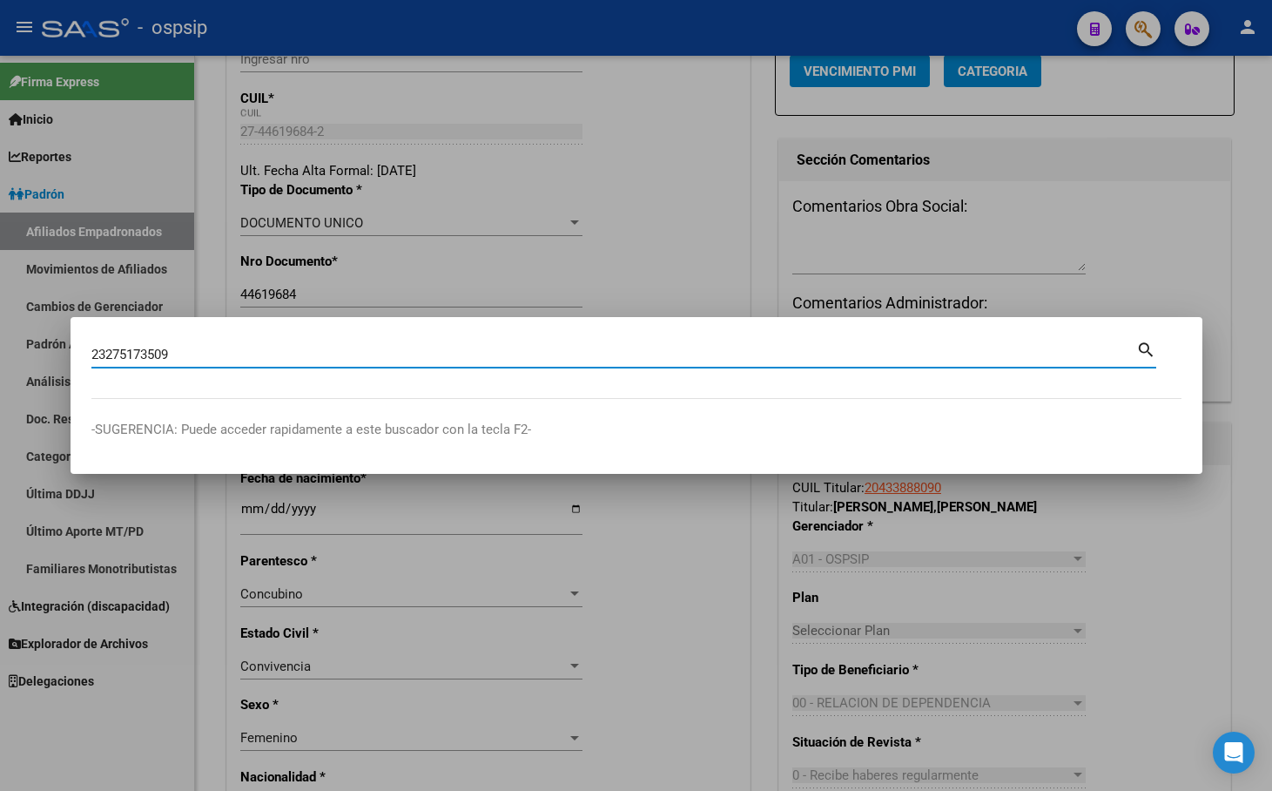
type input "23275173509"
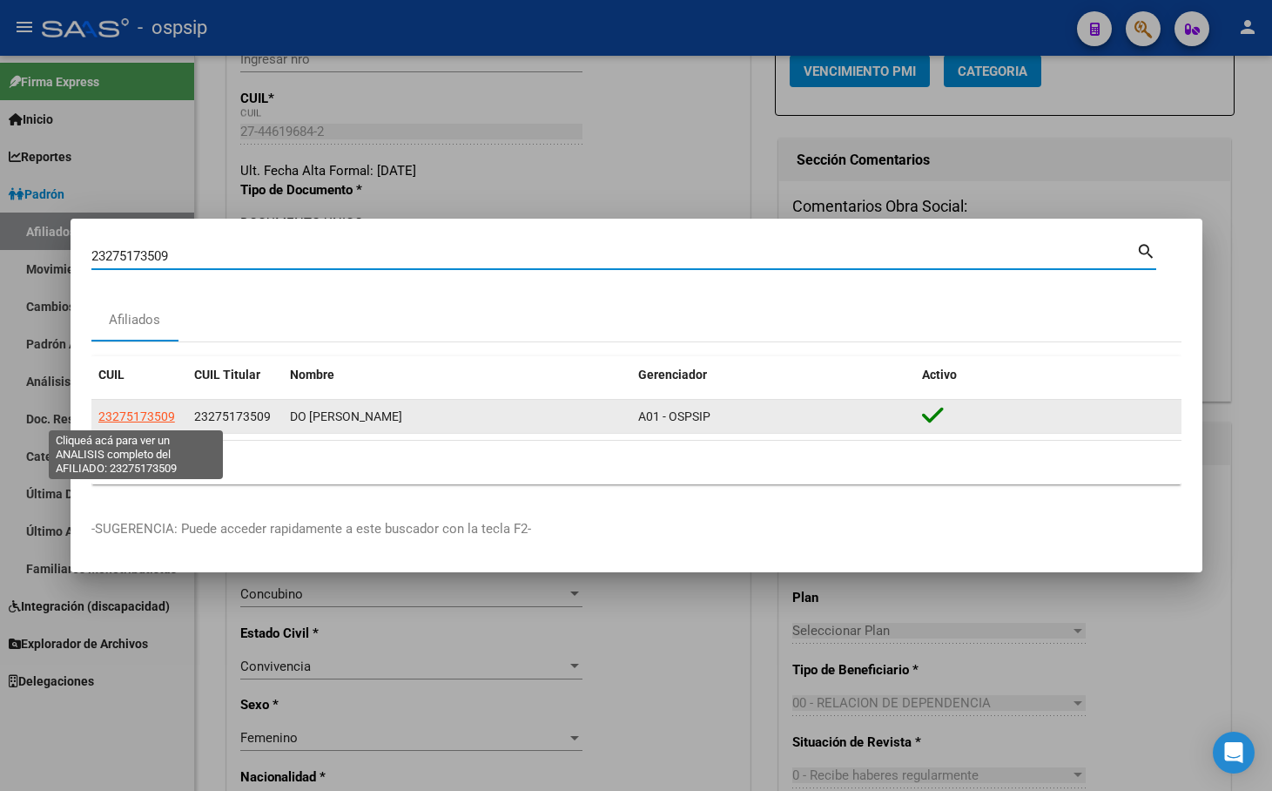
click at [125, 412] on span "23275173509" at bounding box center [136, 416] width 77 height 14
type textarea "23275173509"
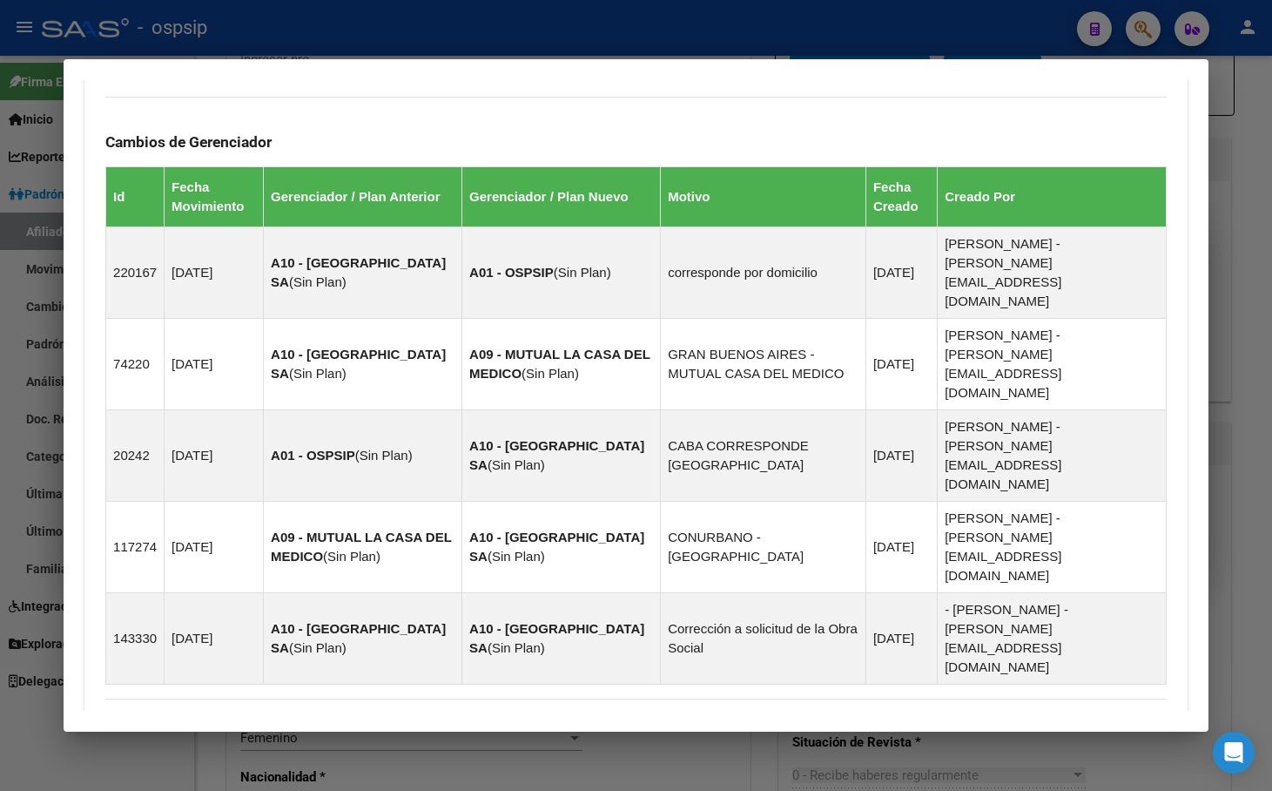
scroll to position [1071, 0]
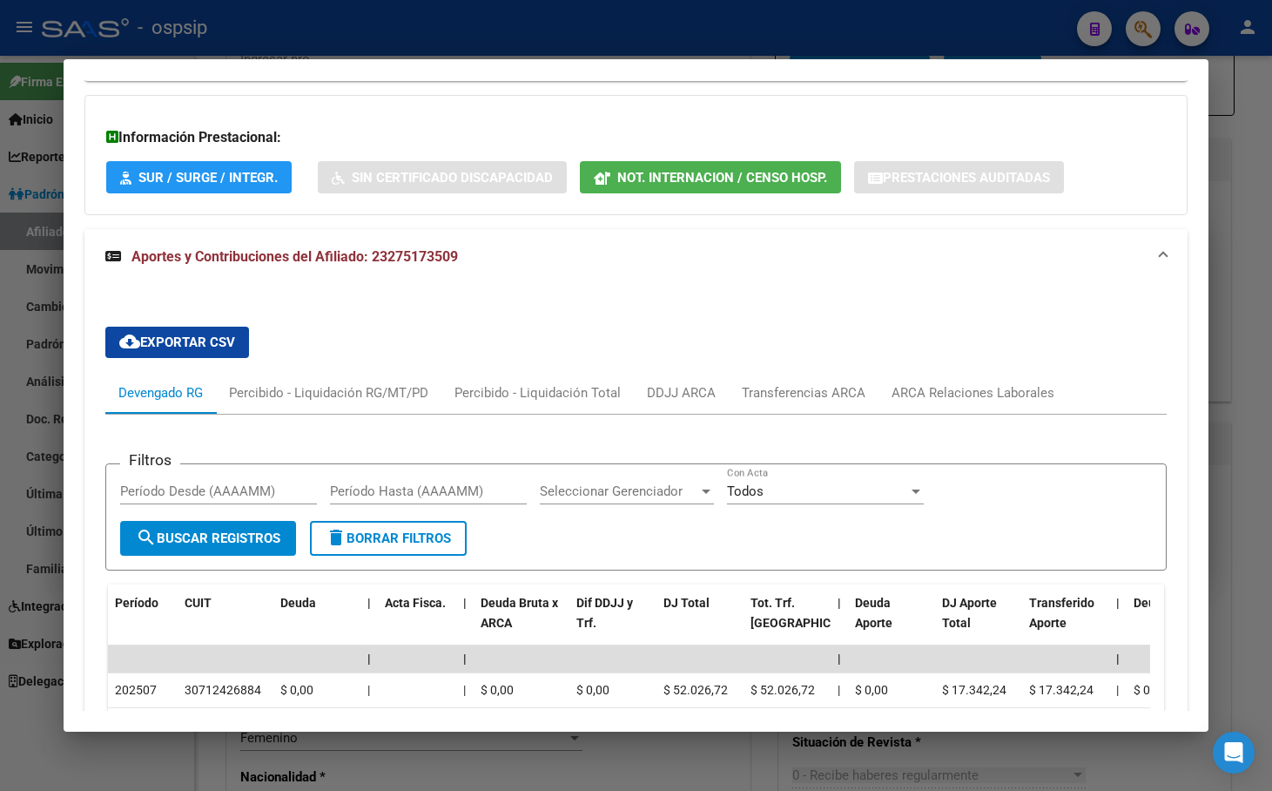
scroll to position [1683, 0]
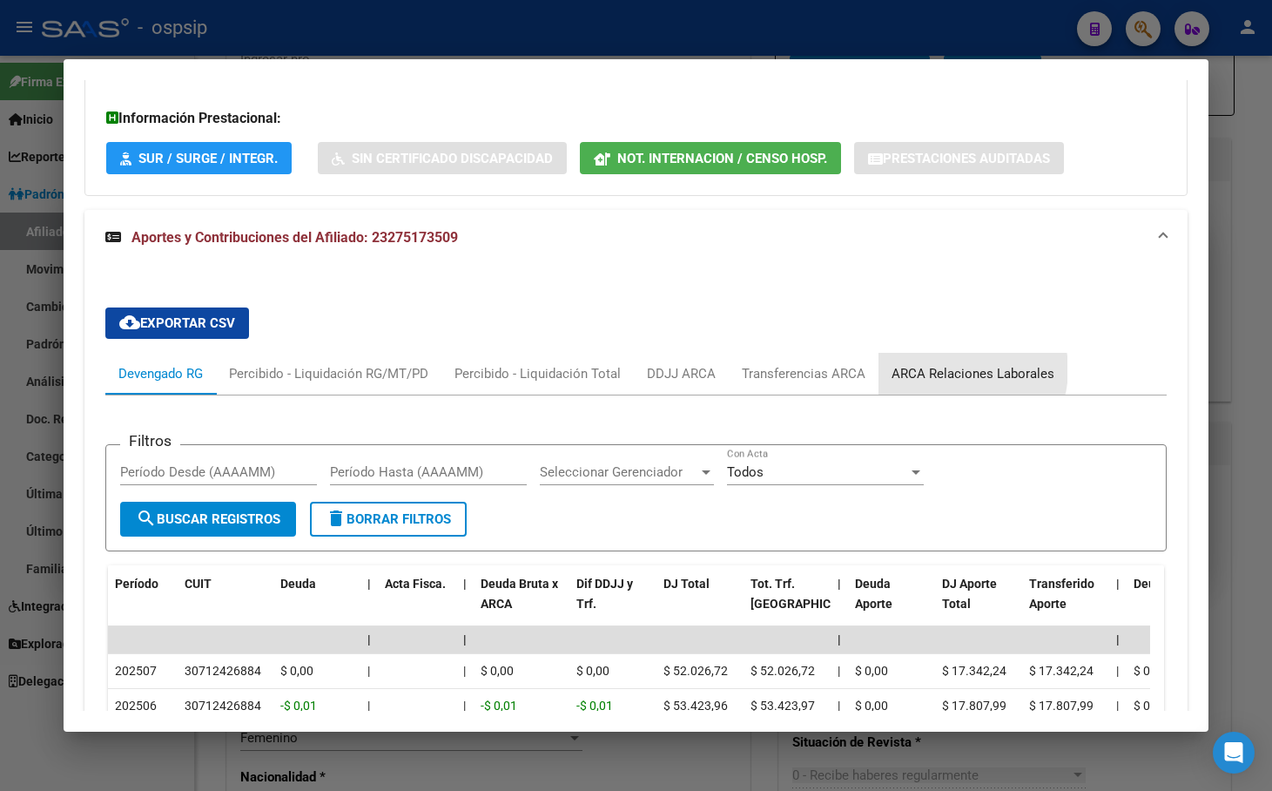
click at [953, 364] on div "ARCA Relaciones Laborales" at bounding box center [973, 373] width 163 height 19
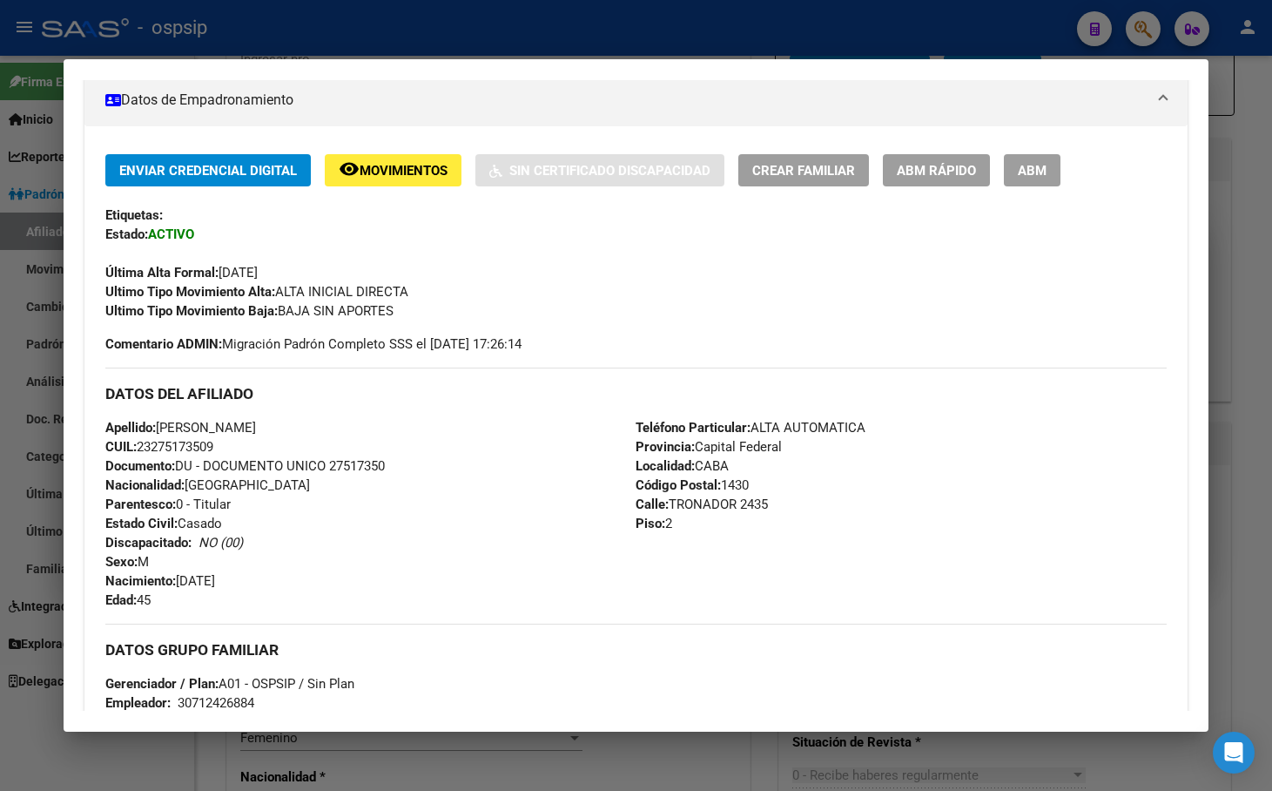
scroll to position [295, 0]
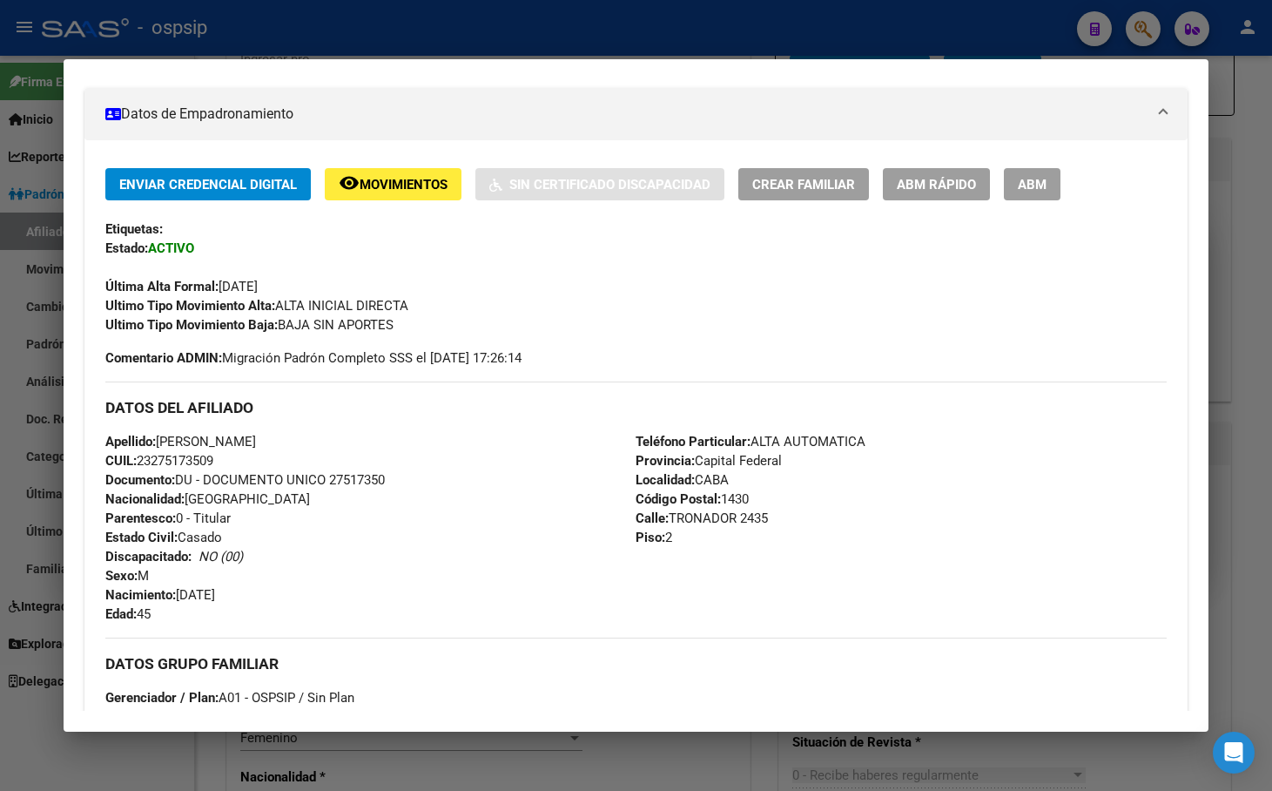
click at [372, 182] on span "Movimientos" at bounding box center [404, 185] width 88 height 16
click at [1036, 185] on span "ABM" at bounding box center [1032, 185] width 29 height 16
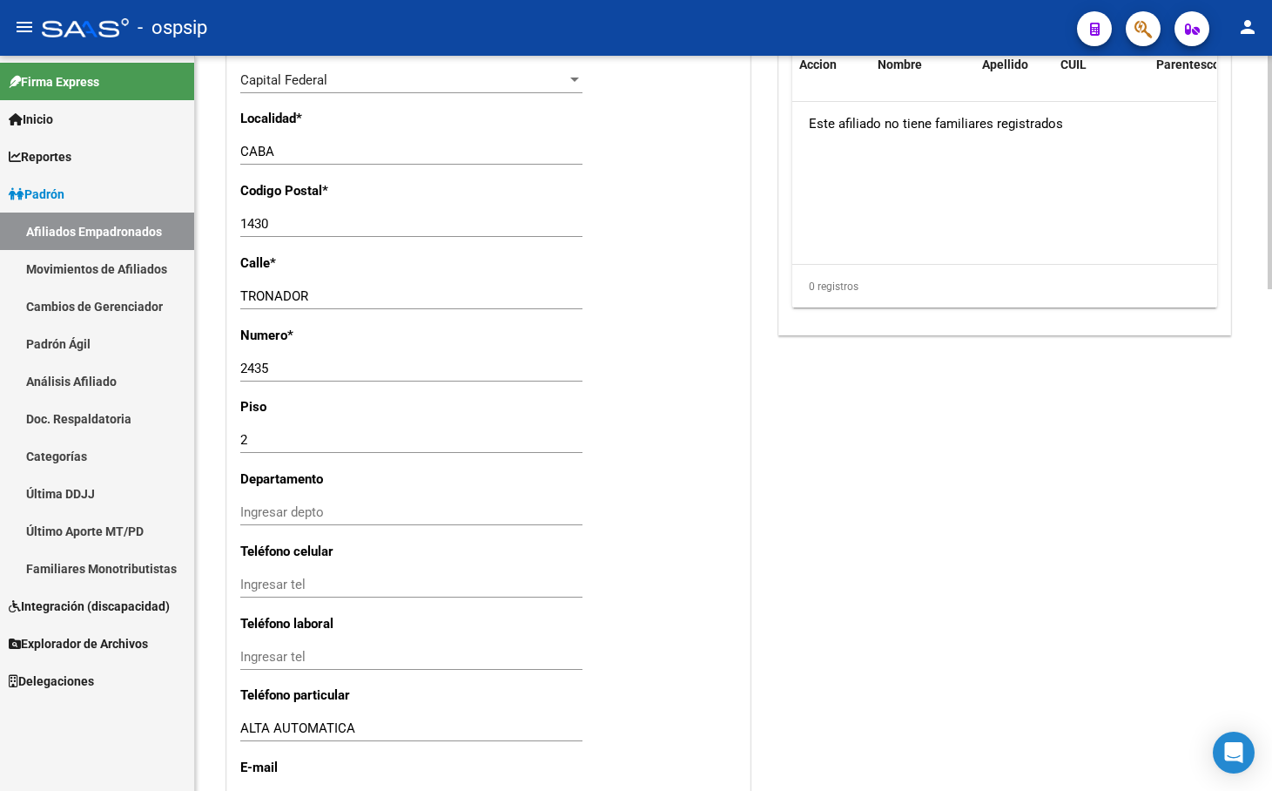
scroll to position [1579, 0]
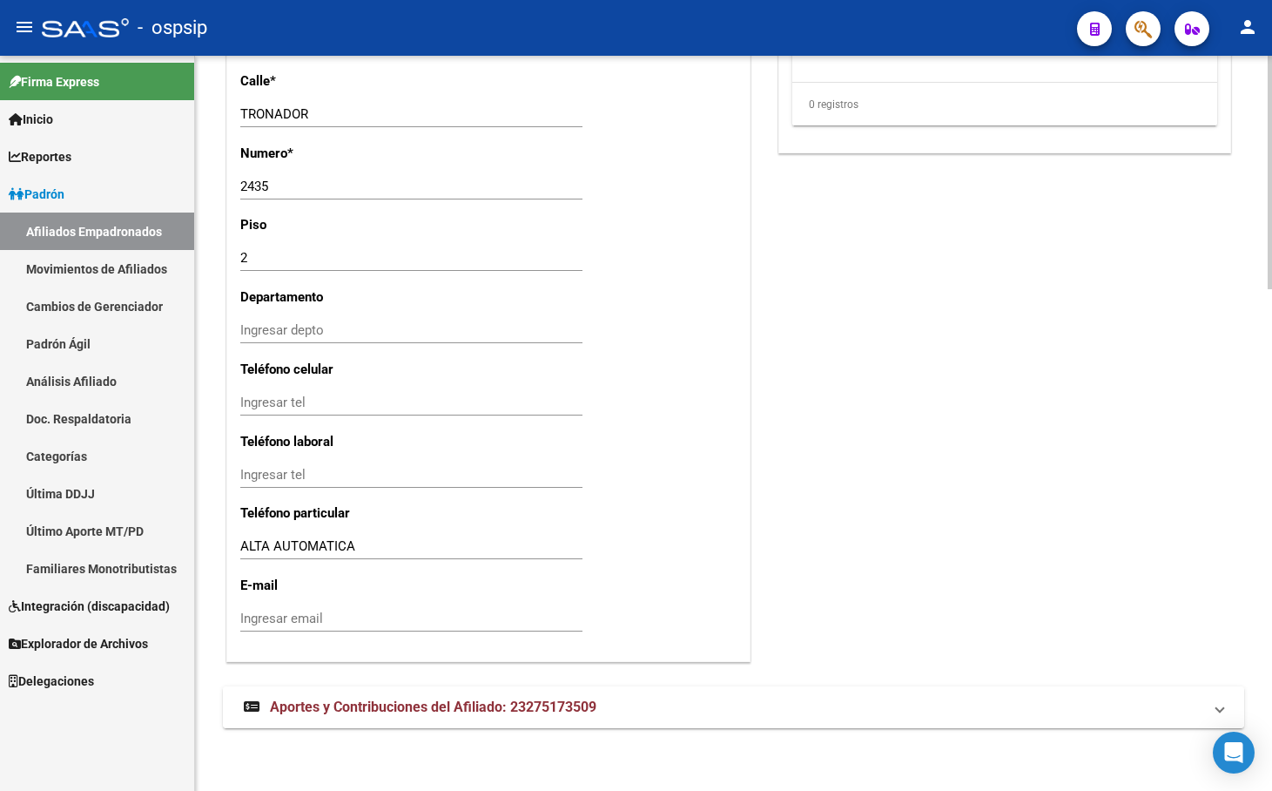
click at [514, 712] on span "Aportes y Contribuciones del Afiliado: 23275173509" at bounding box center [433, 707] width 327 height 17
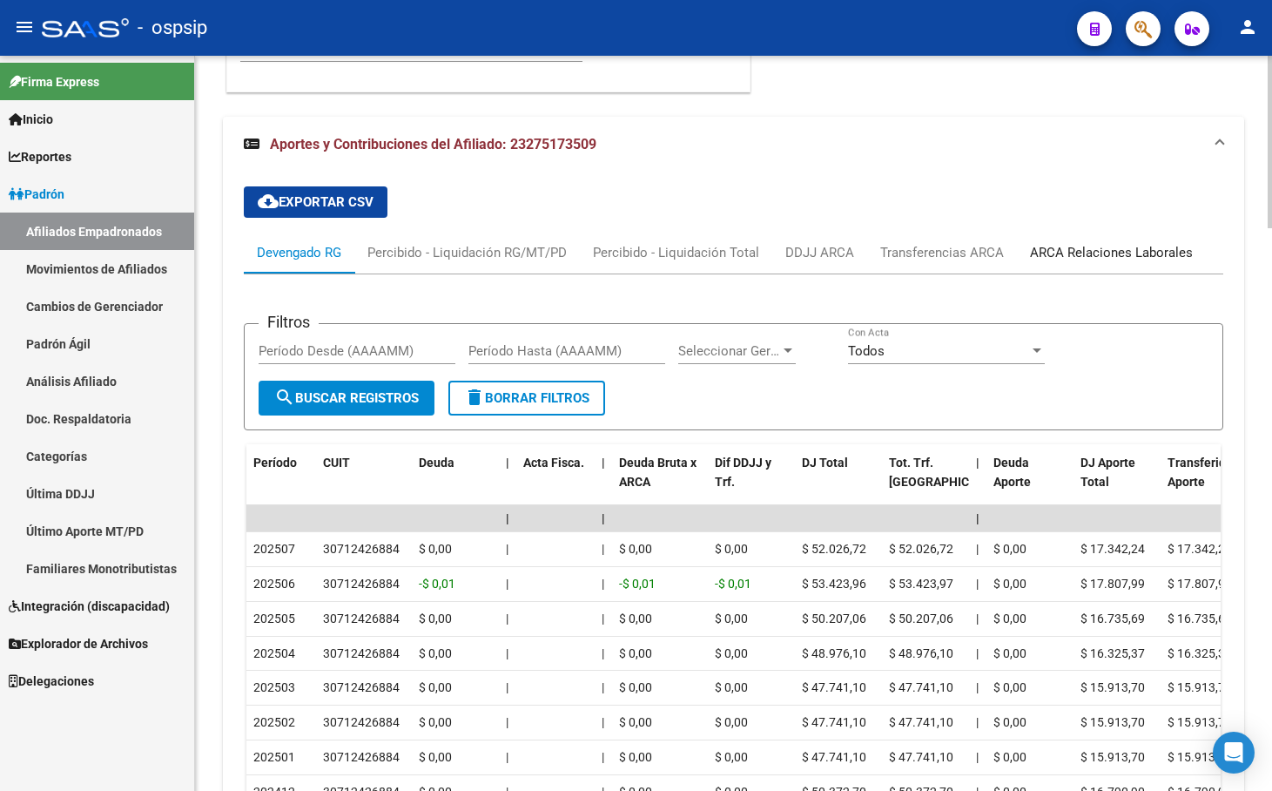
click at [1107, 255] on div "ARCA Relaciones Laborales" at bounding box center [1111, 252] width 163 height 19
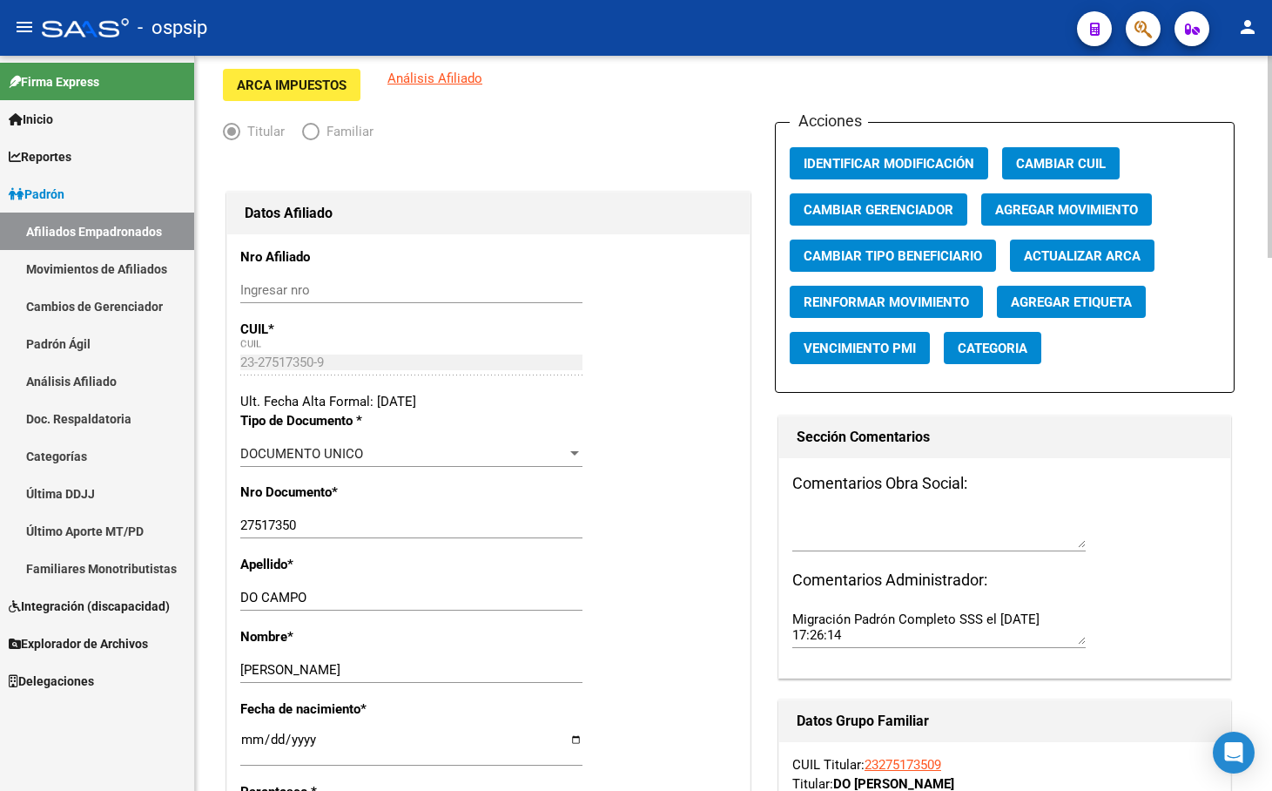
scroll to position [113, 0]
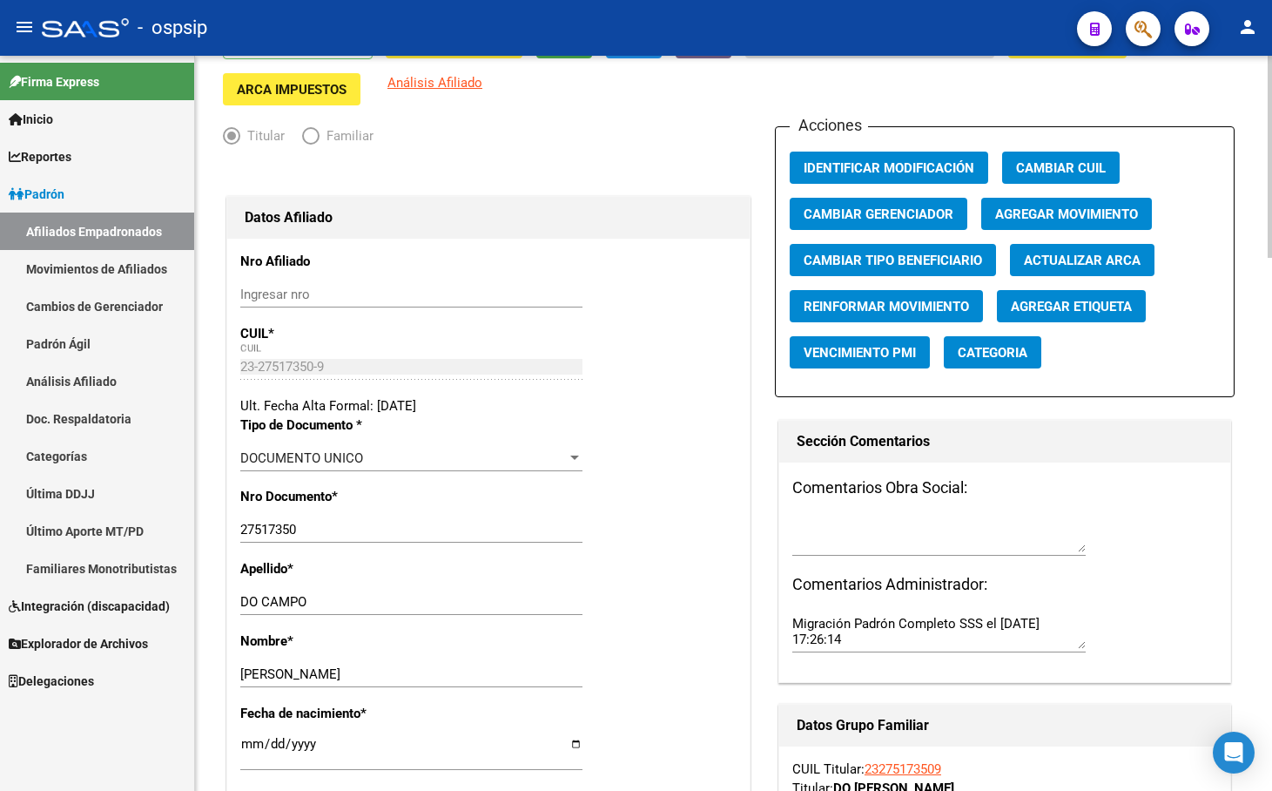
click at [1065, 212] on span "Agregar Movimiento" at bounding box center [1067, 214] width 143 height 16
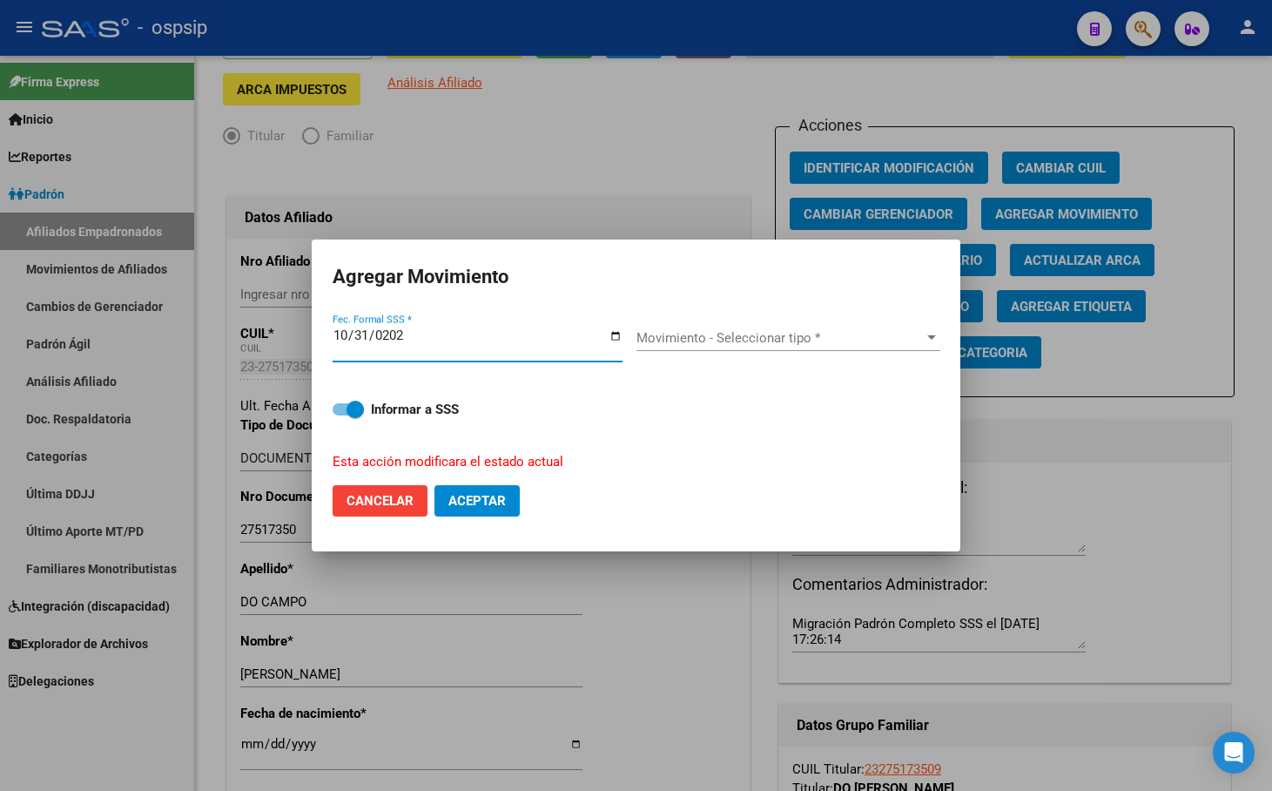
type input "[DATE]"
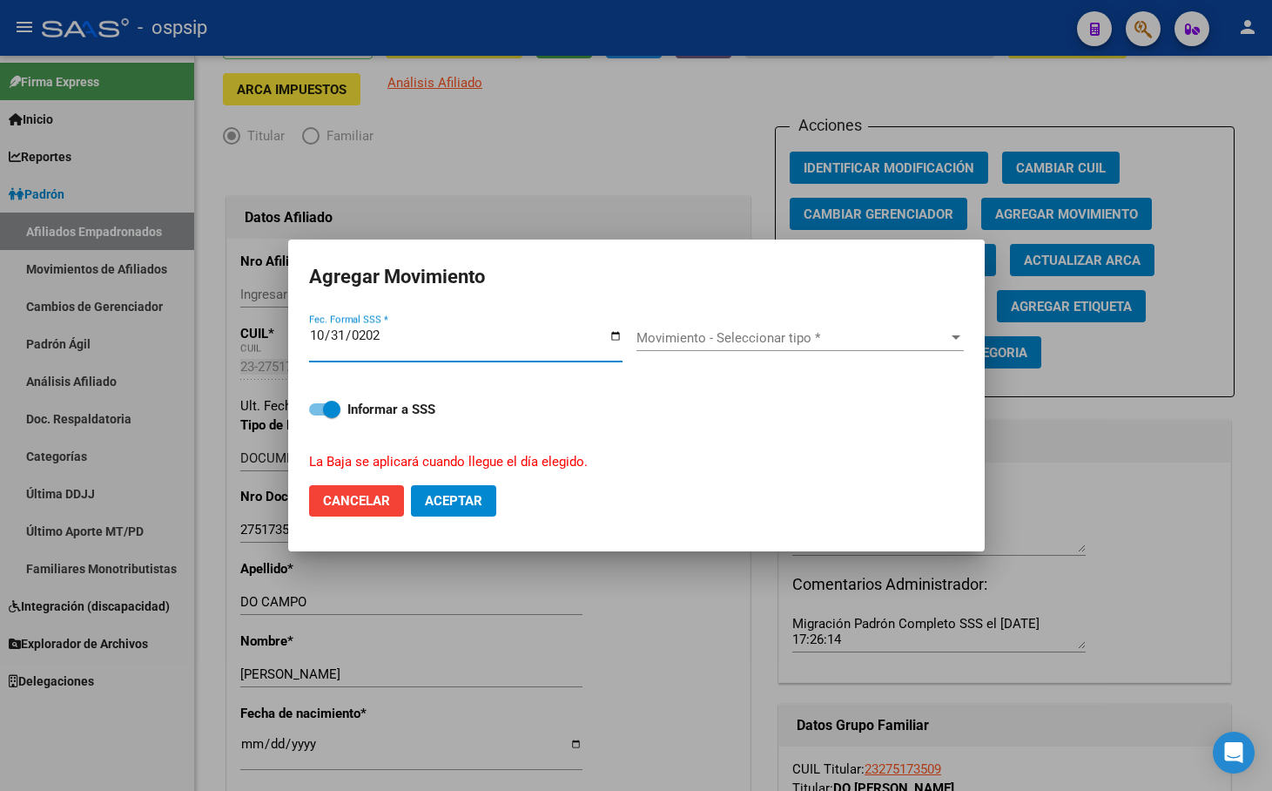
click at [686, 334] on span "Movimiento - Seleccionar tipo *" at bounding box center [793, 338] width 312 height 16
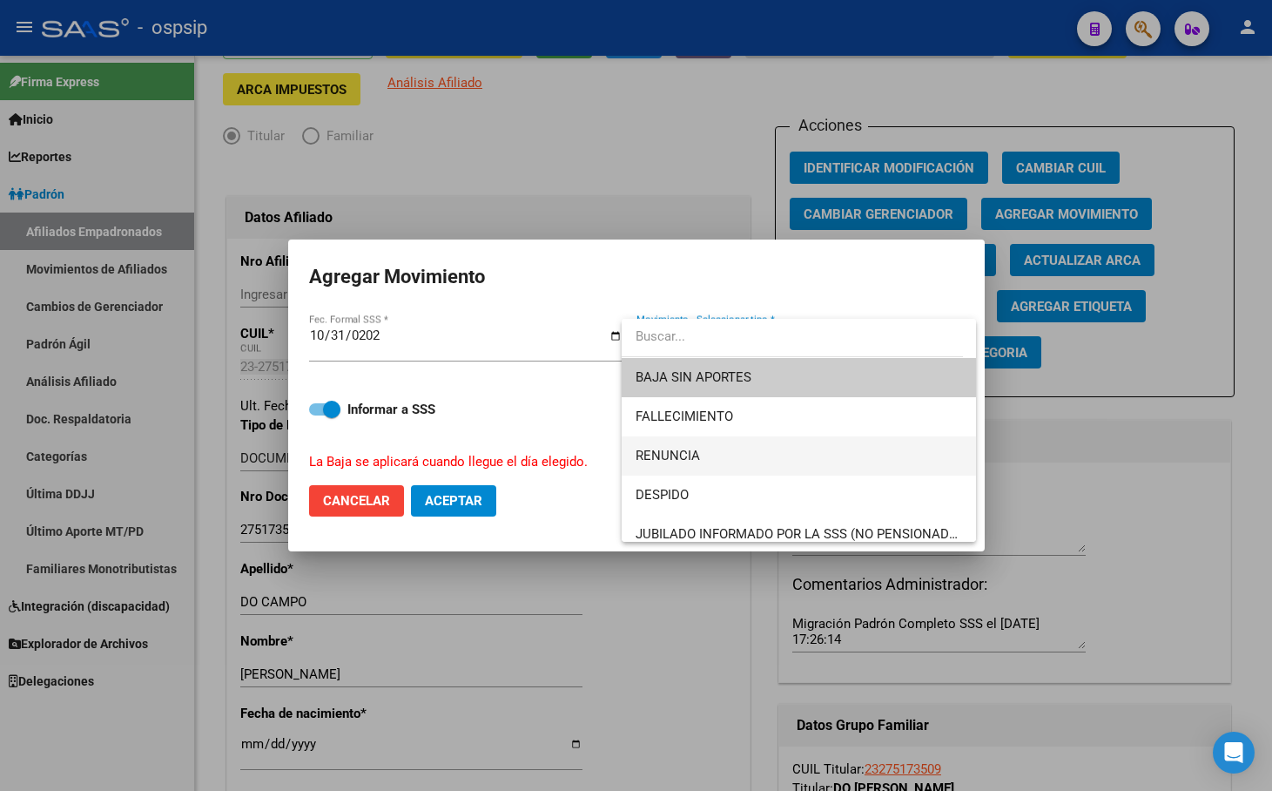
click at [670, 453] on span "RENUNCIA" at bounding box center [668, 456] width 64 height 16
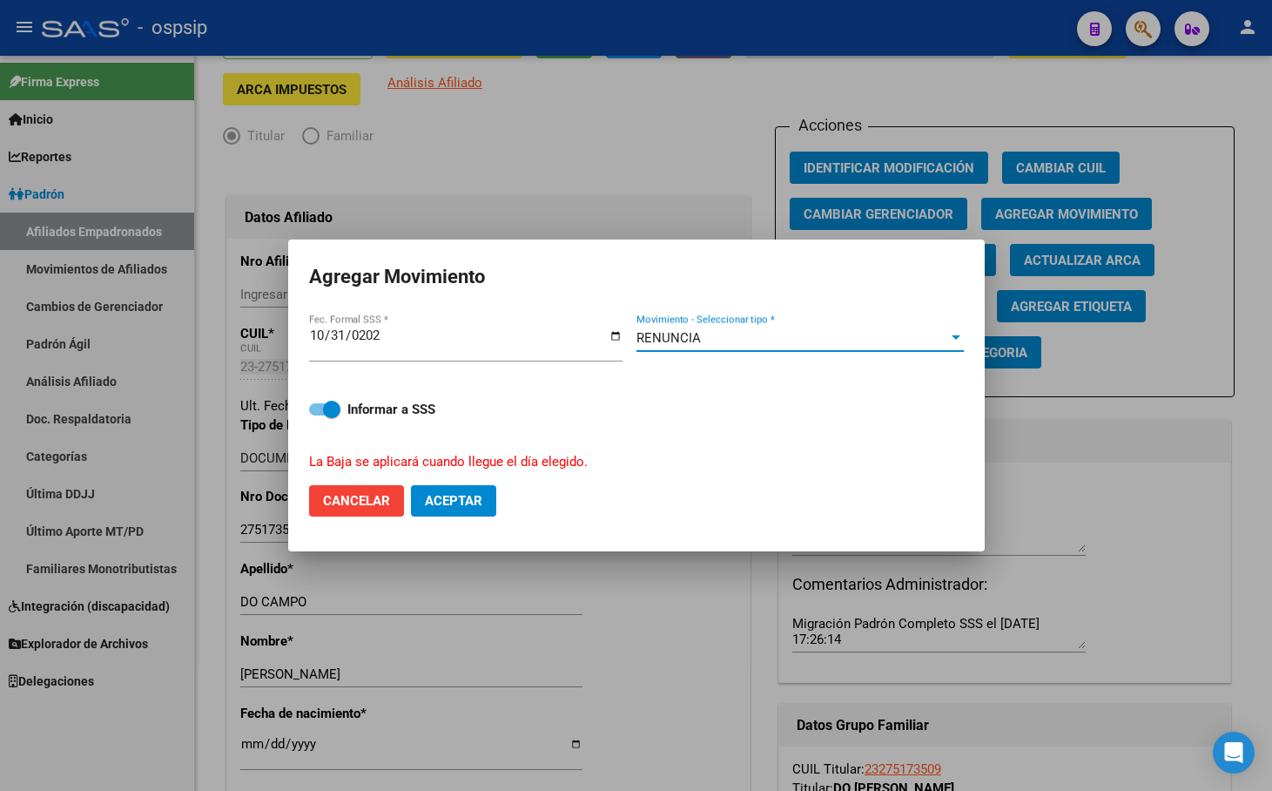
drag, startPoint x: 449, startPoint y: 498, endPoint x: 516, endPoint y: 657, distance: 171.8
click at [449, 498] on span "Aceptar" at bounding box center [453, 501] width 57 height 16
checkbox input "false"
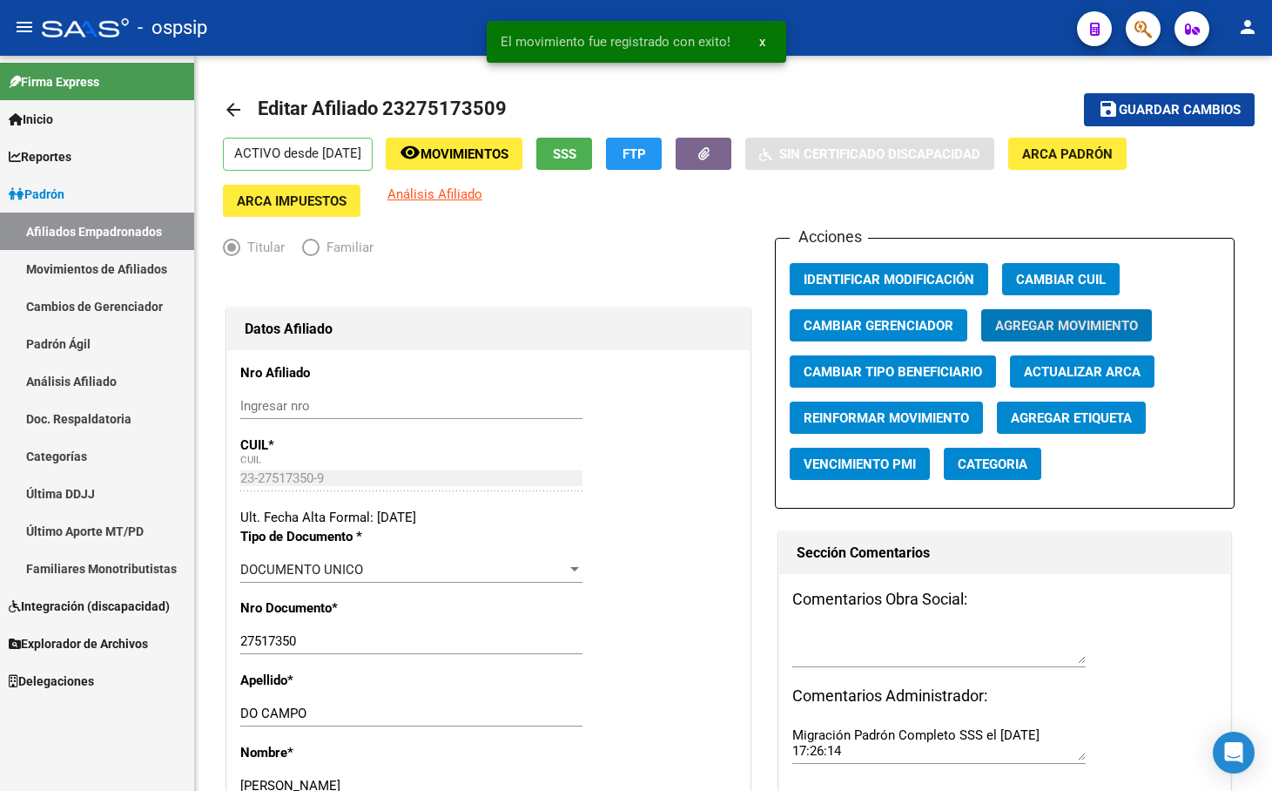
scroll to position [0, 0]
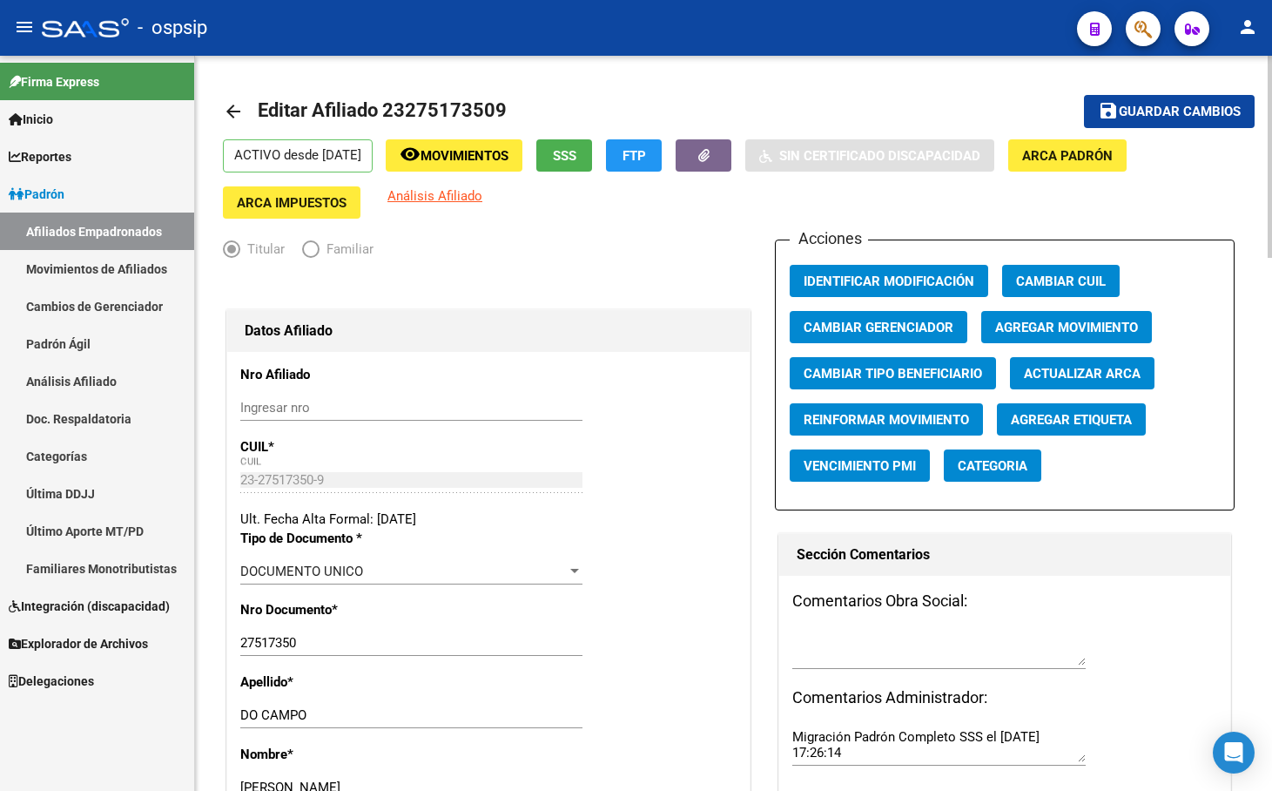
click at [425, 397] on div "Ingresar nro" at bounding box center [411, 408] width 342 height 26
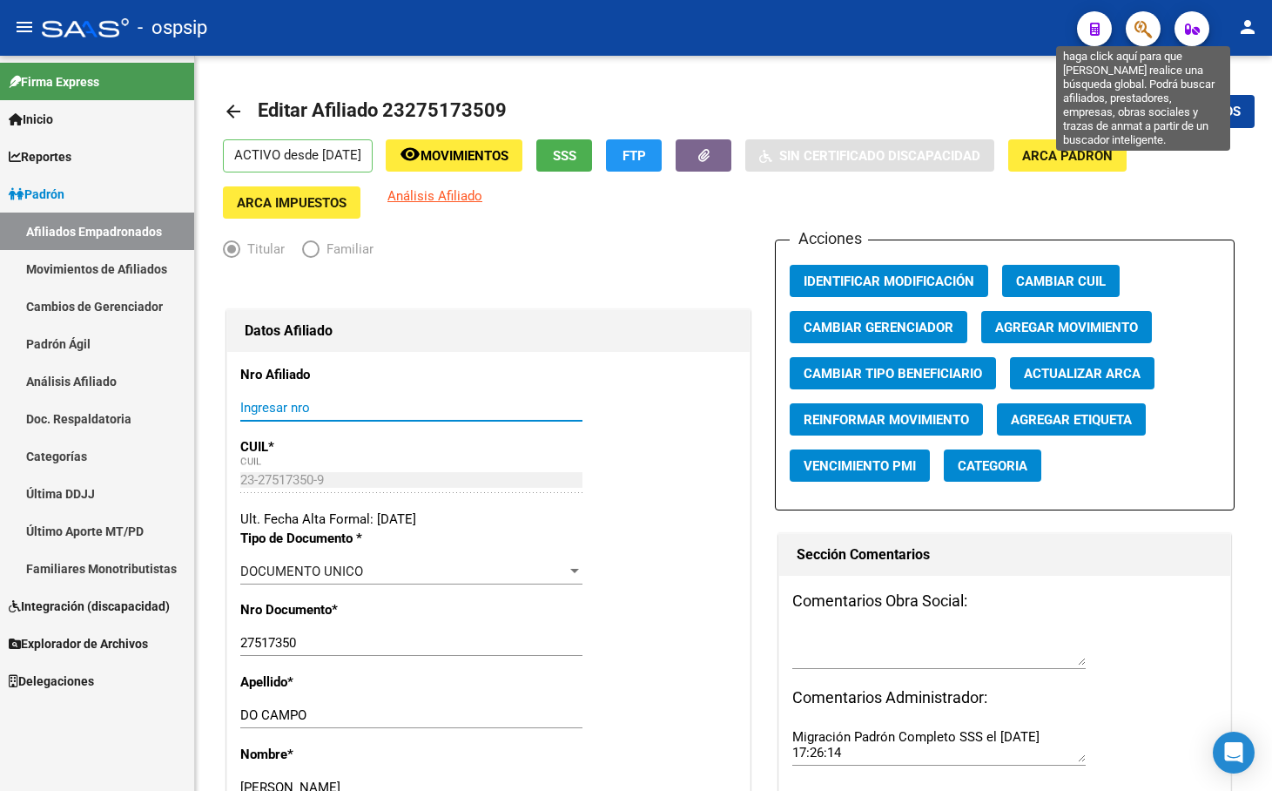
click at [1144, 25] on icon "button" at bounding box center [1143, 29] width 17 height 20
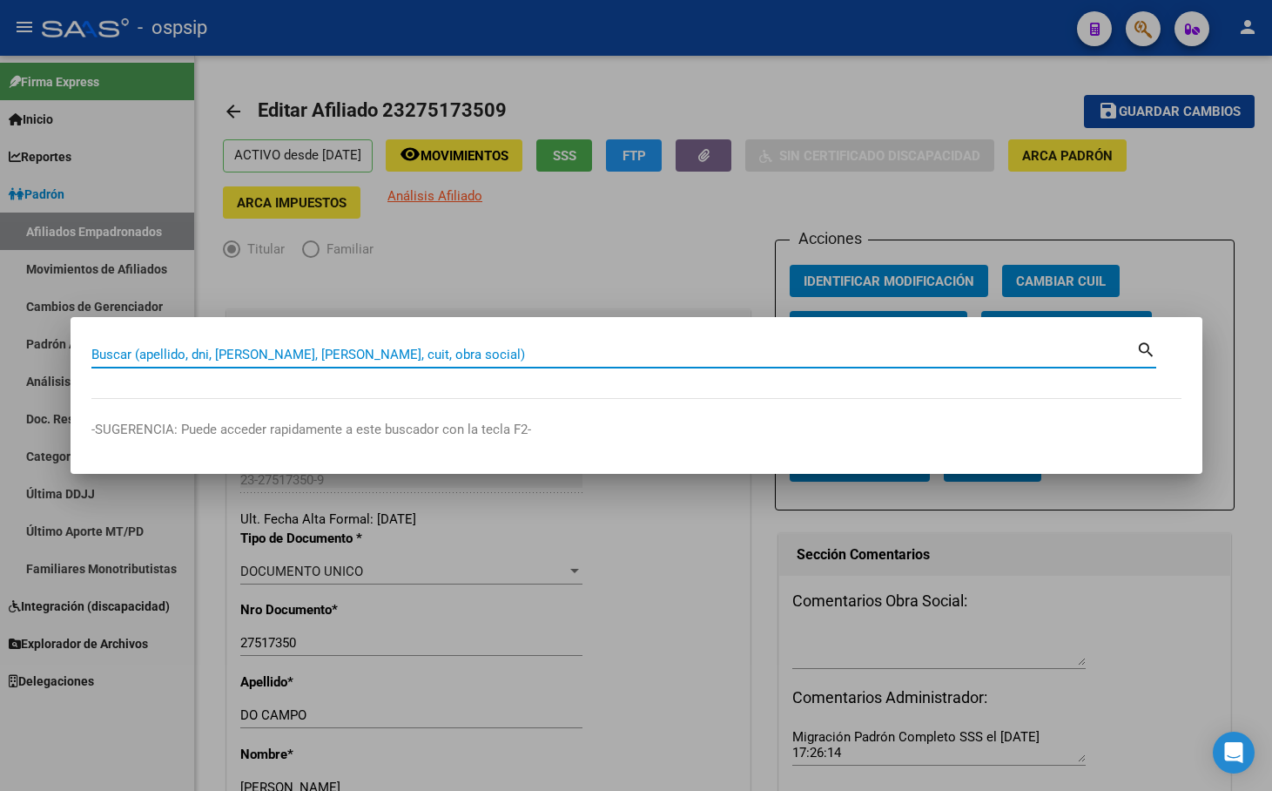
paste input "41163080"
type input "41163080"
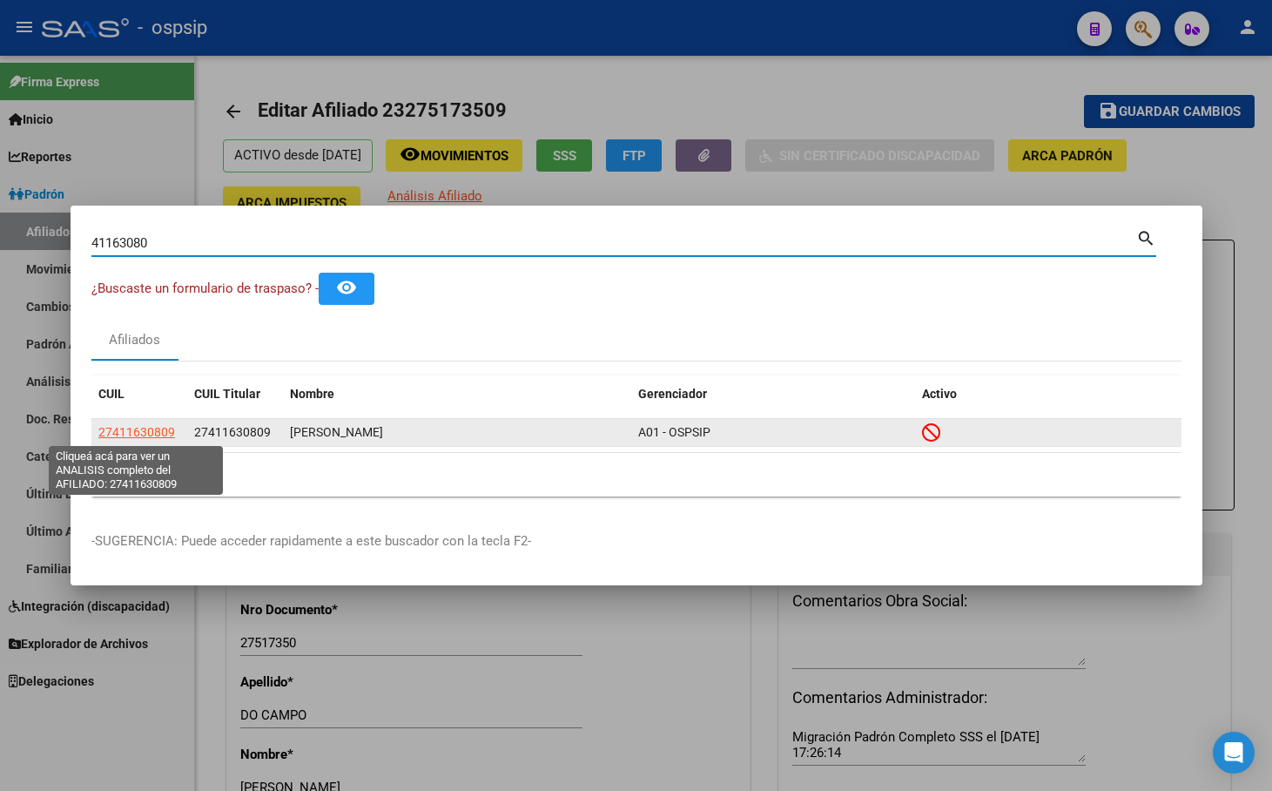
click at [120, 430] on span "27411630809" at bounding box center [136, 432] width 77 height 14
type textarea "27411630809"
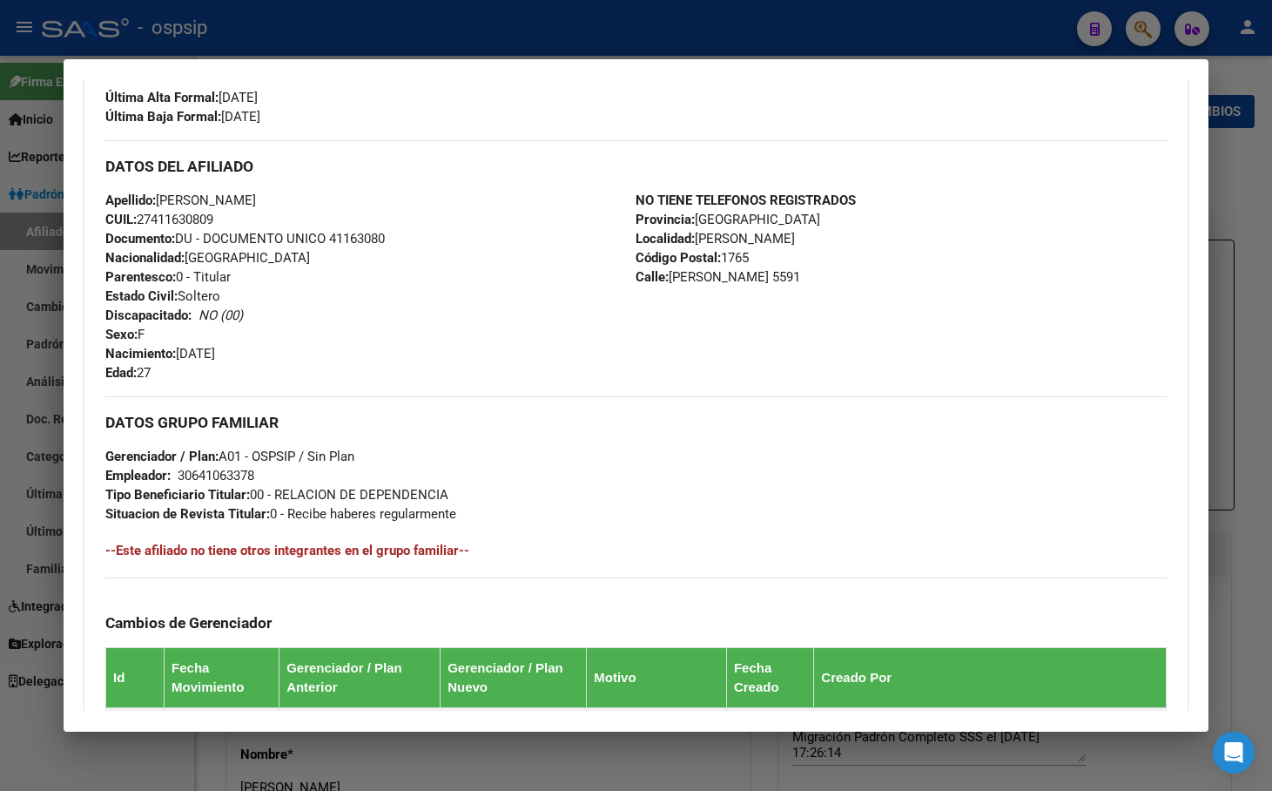
scroll to position [807, 0]
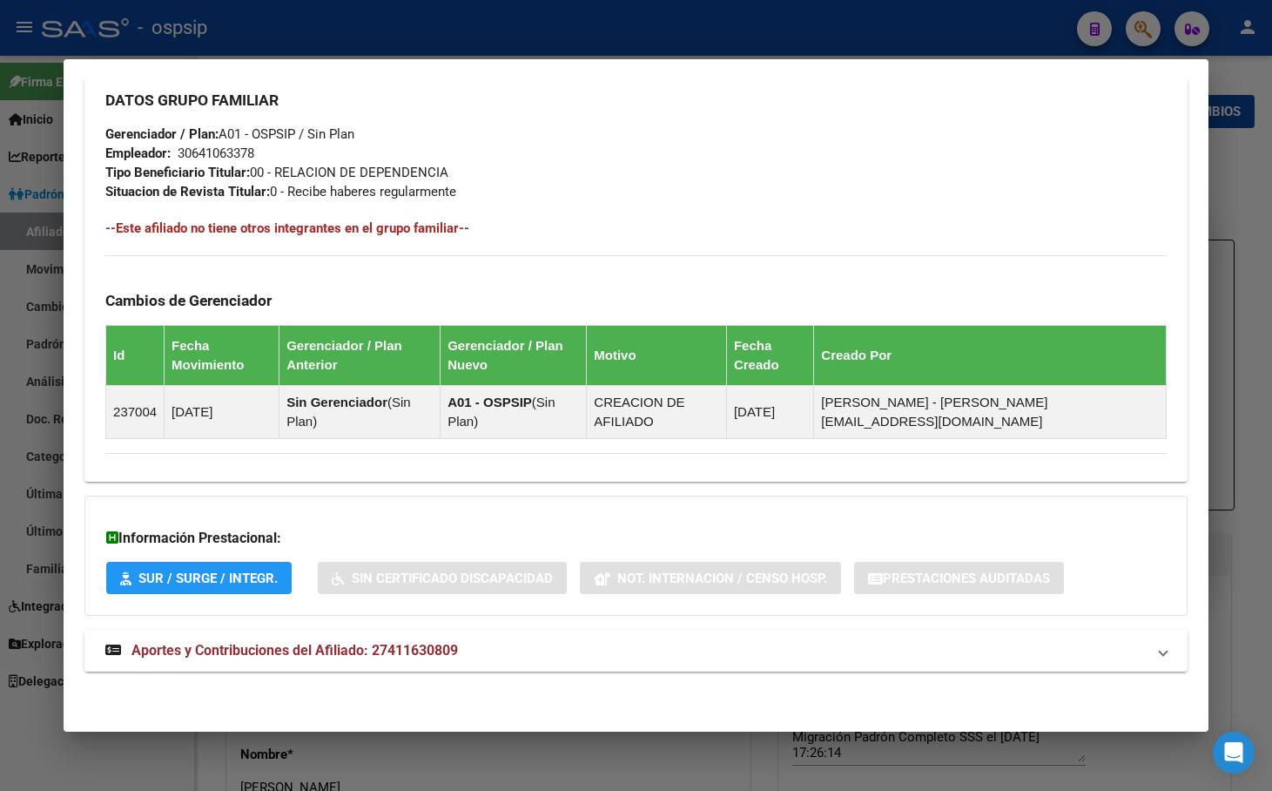
click at [354, 656] on span "Aportes y Contribuciones del Afiliado: 27411630809" at bounding box center [295, 650] width 327 height 17
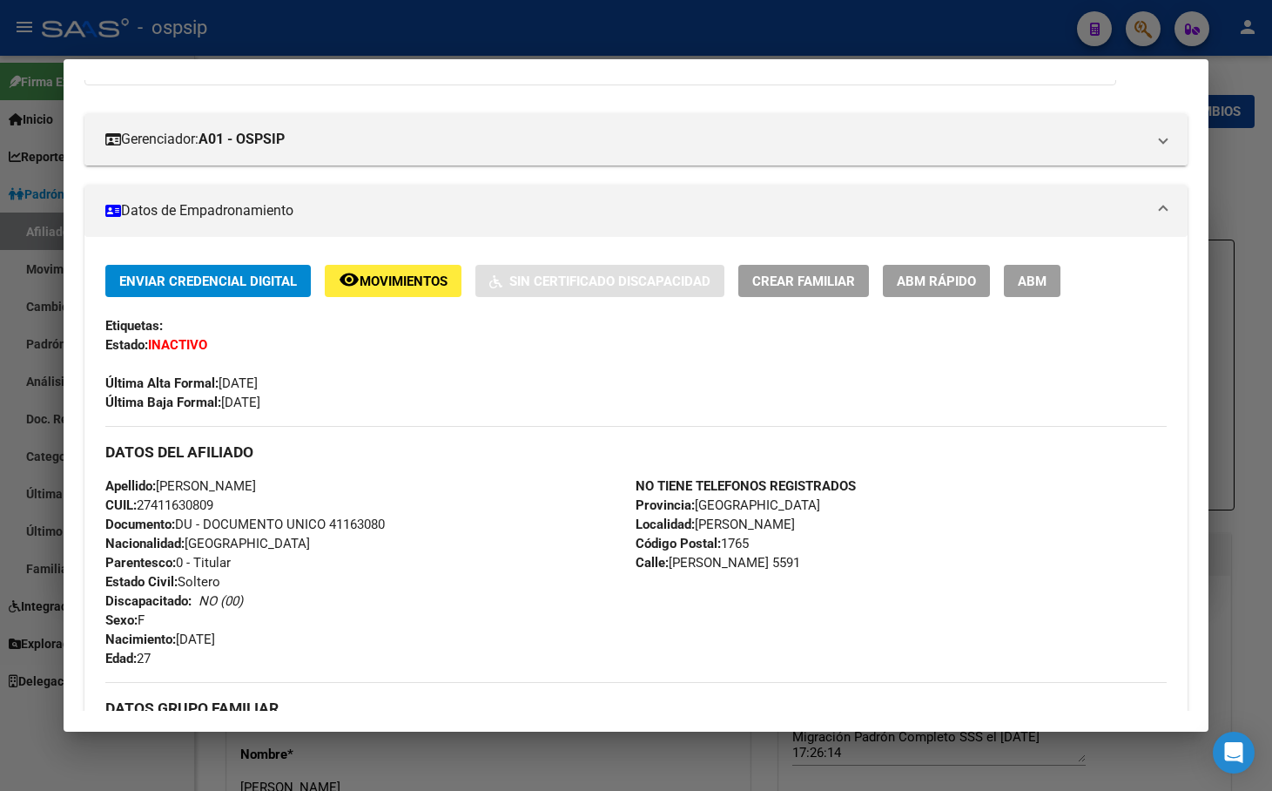
scroll to position [0, 0]
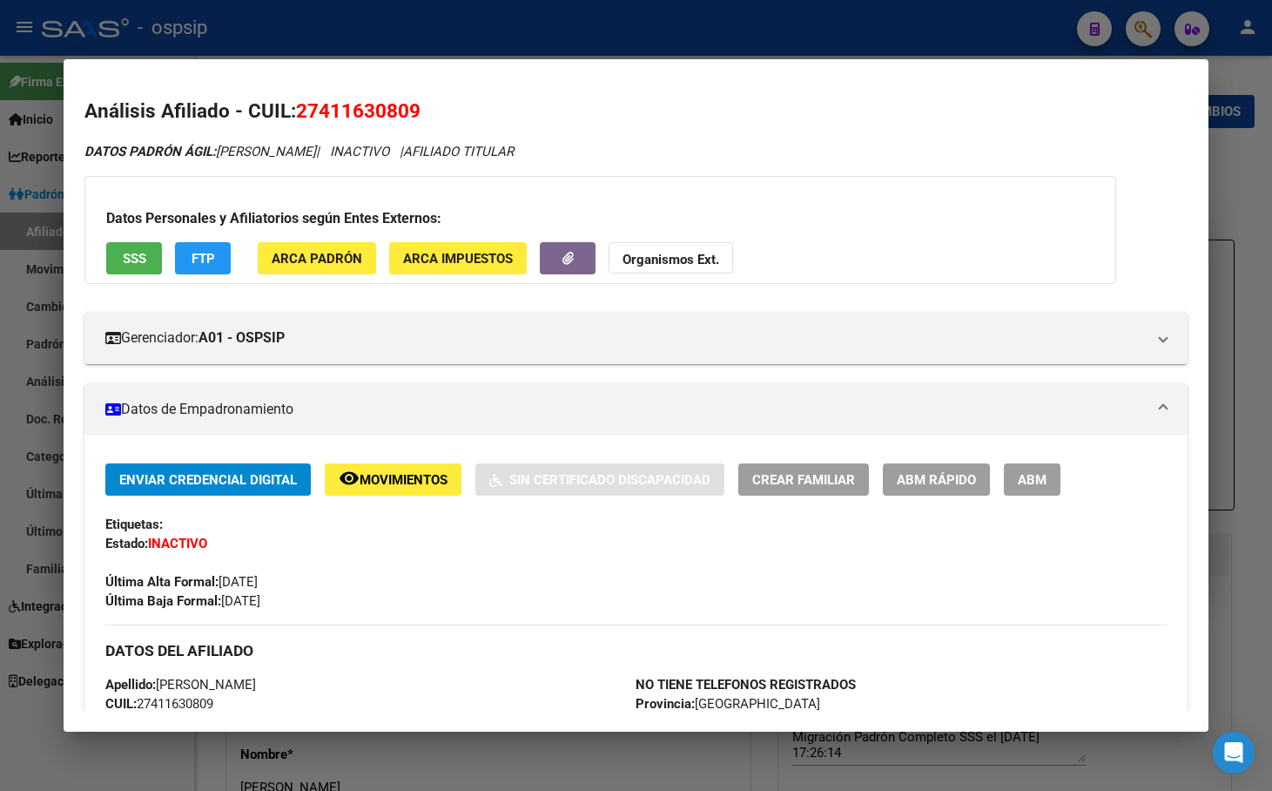
click at [129, 253] on span "SSS" at bounding box center [135, 259] width 24 height 16
drag, startPoint x: 298, startPoint y: 103, endPoint x: 426, endPoint y: 116, distance: 128.7
click at [426, 116] on h2 "Análisis Afiliado - CUIL: 27411630809" at bounding box center [636, 112] width 1104 height 30
copy span "27411630809"
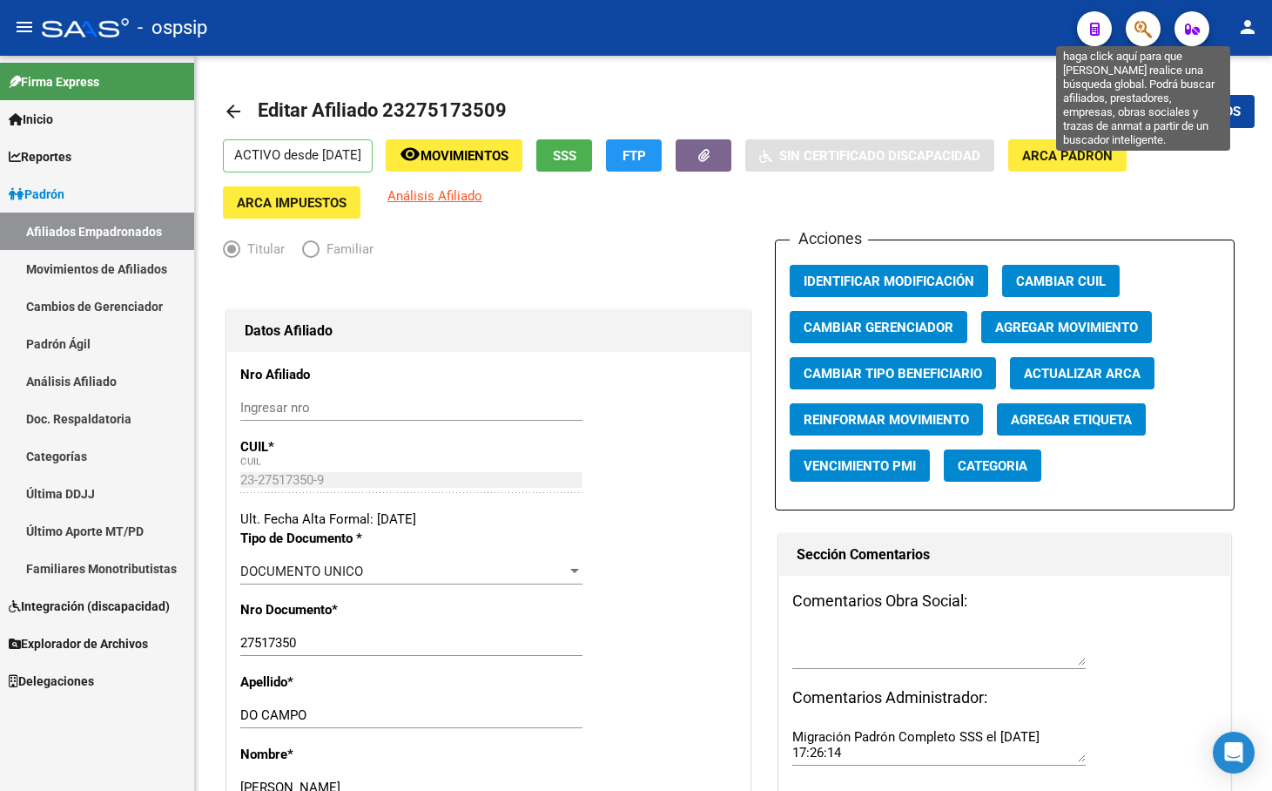
click at [1142, 28] on icon "button" at bounding box center [1143, 29] width 17 height 20
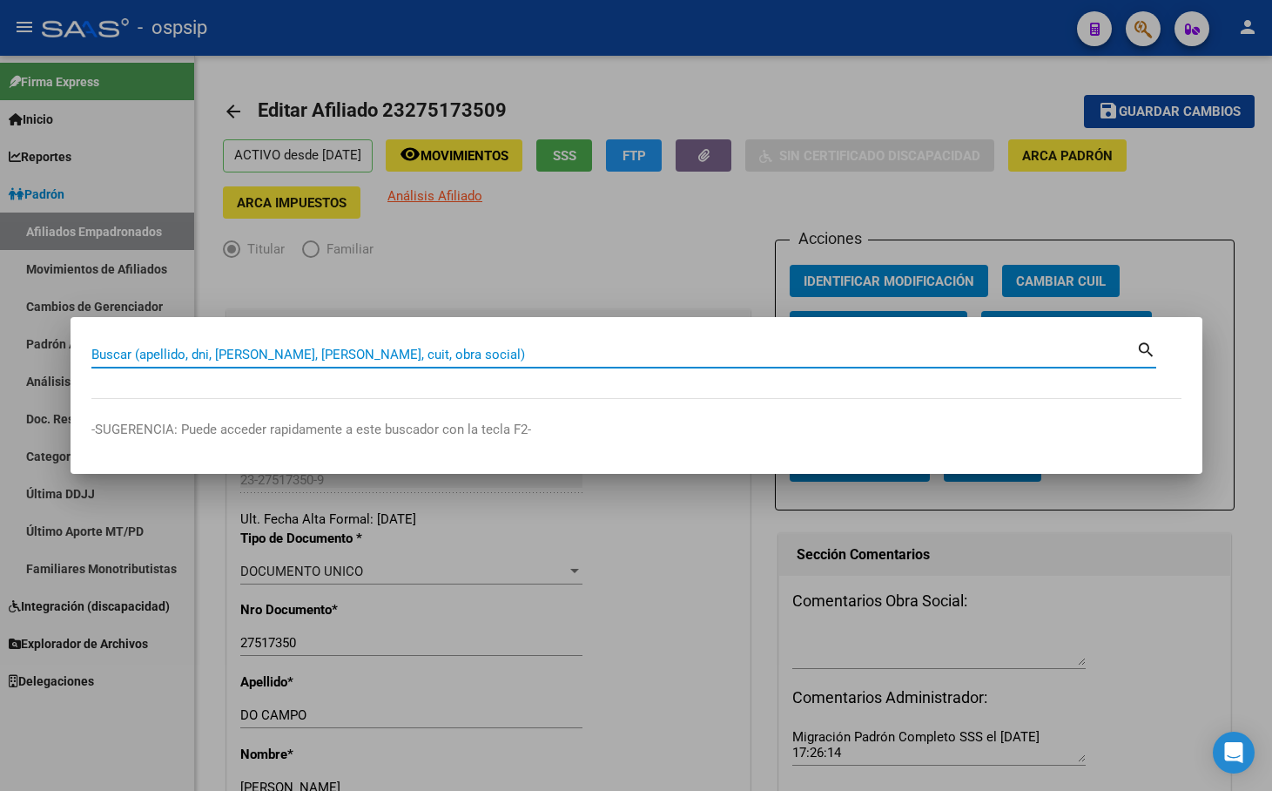
paste input "30579488"
type input "30579488"
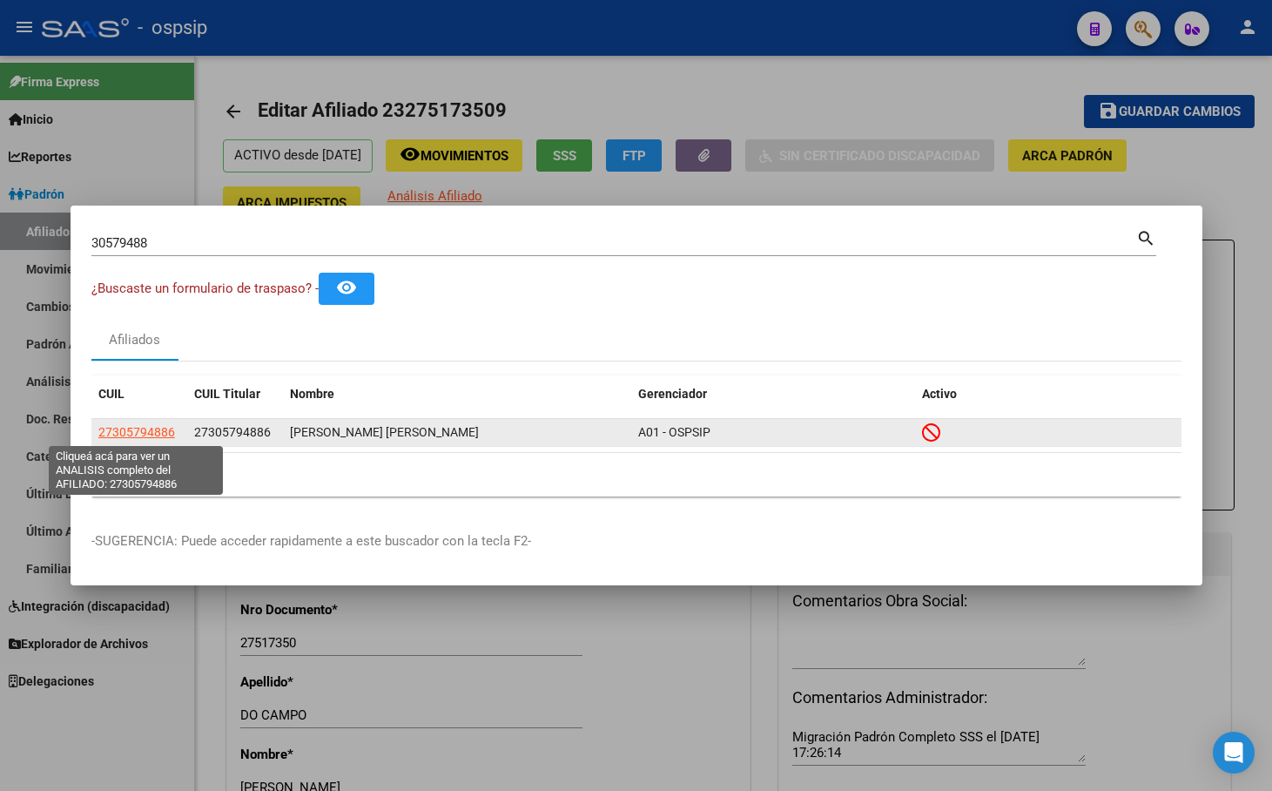
click at [139, 434] on span "27305794886" at bounding box center [136, 432] width 77 height 14
type textarea "27305794886"
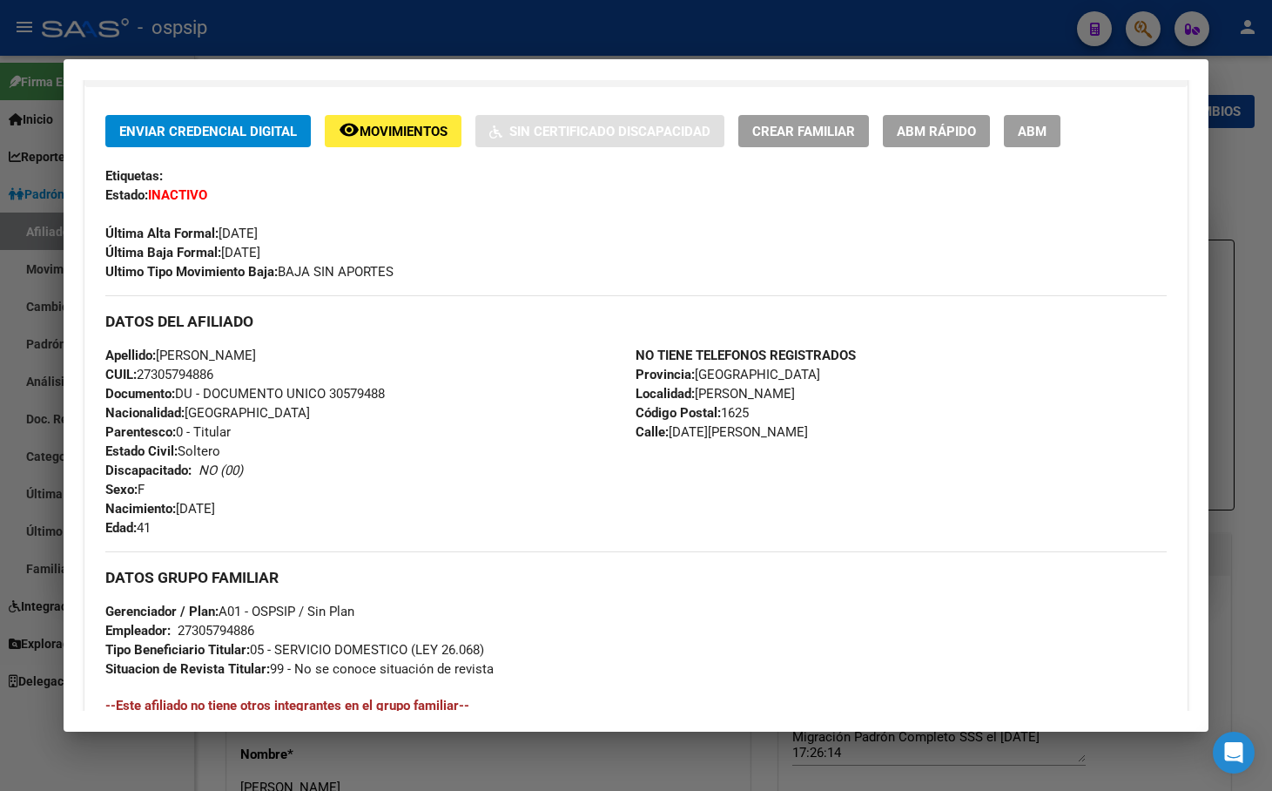
scroll to position [879, 0]
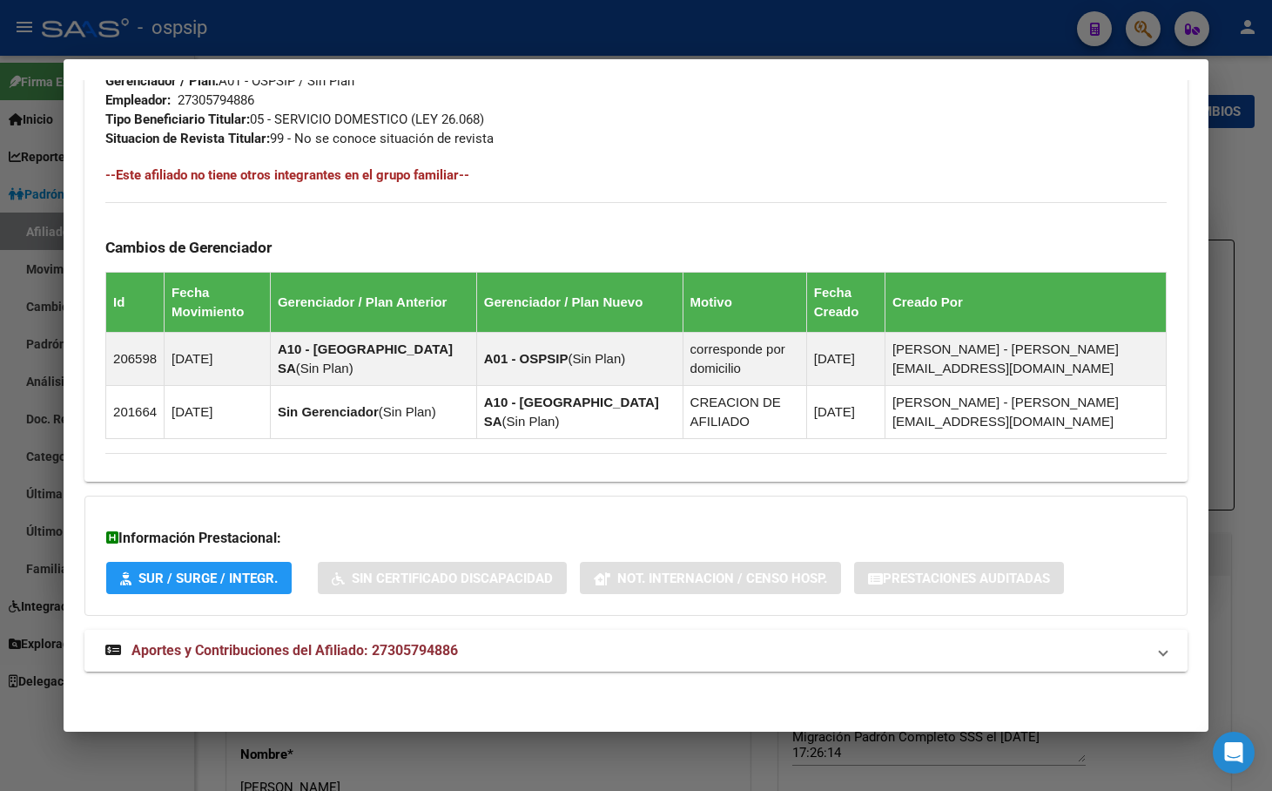
click at [397, 654] on span "Aportes y Contribuciones del Afiliado: 27305794886" at bounding box center [295, 650] width 327 height 17
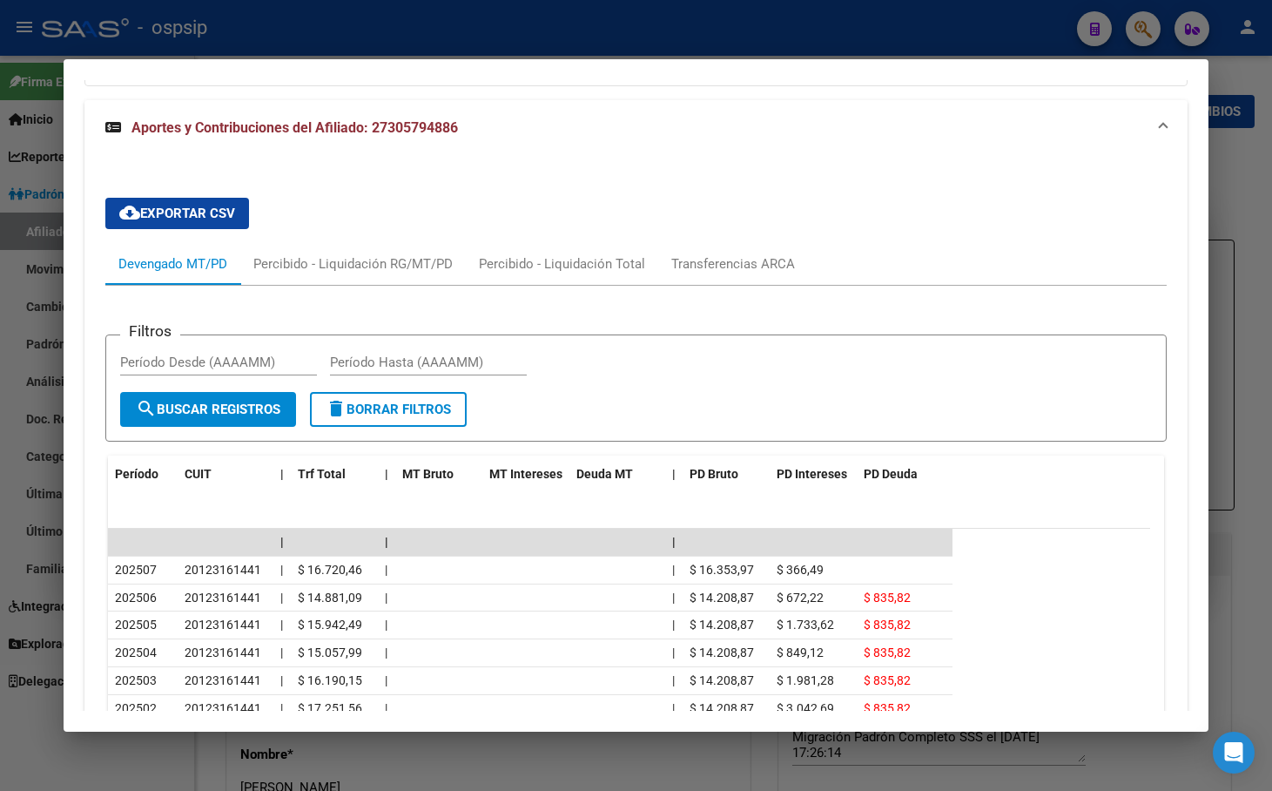
scroll to position [1400, 0]
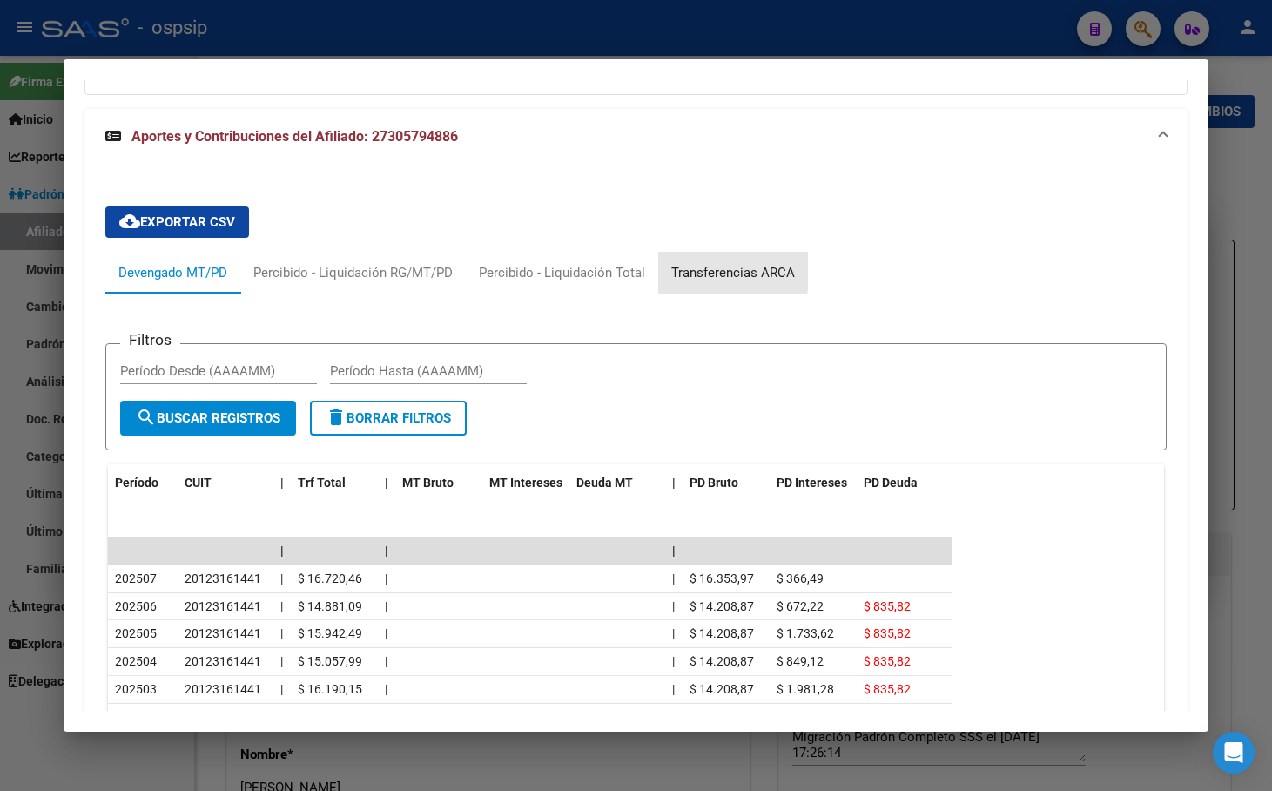
click at [721, 269] on div "Transferencias ARCA" at bounding box center [734, 272] width 124 height 19
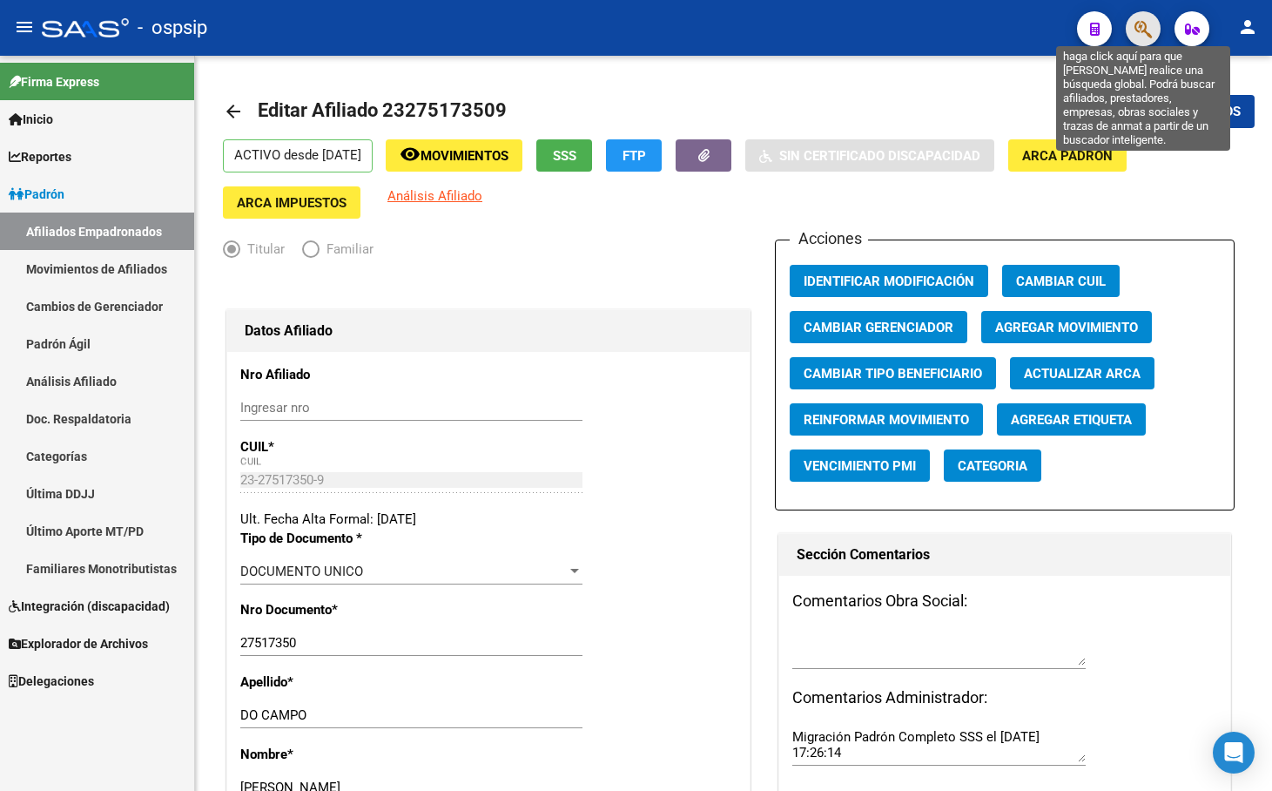
click at [1137, 24] on icon "button" at bounding box center [1143, 29] width 17 height 20
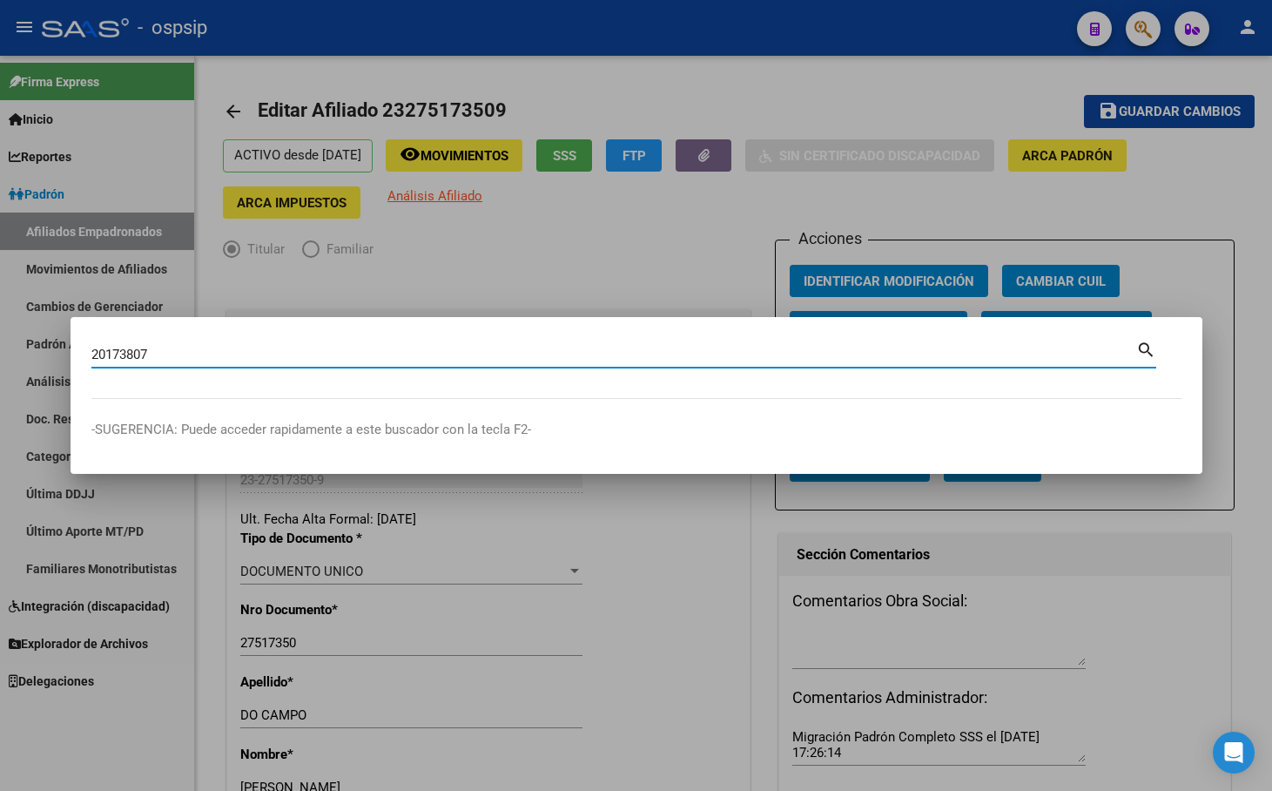
type input "20173807"
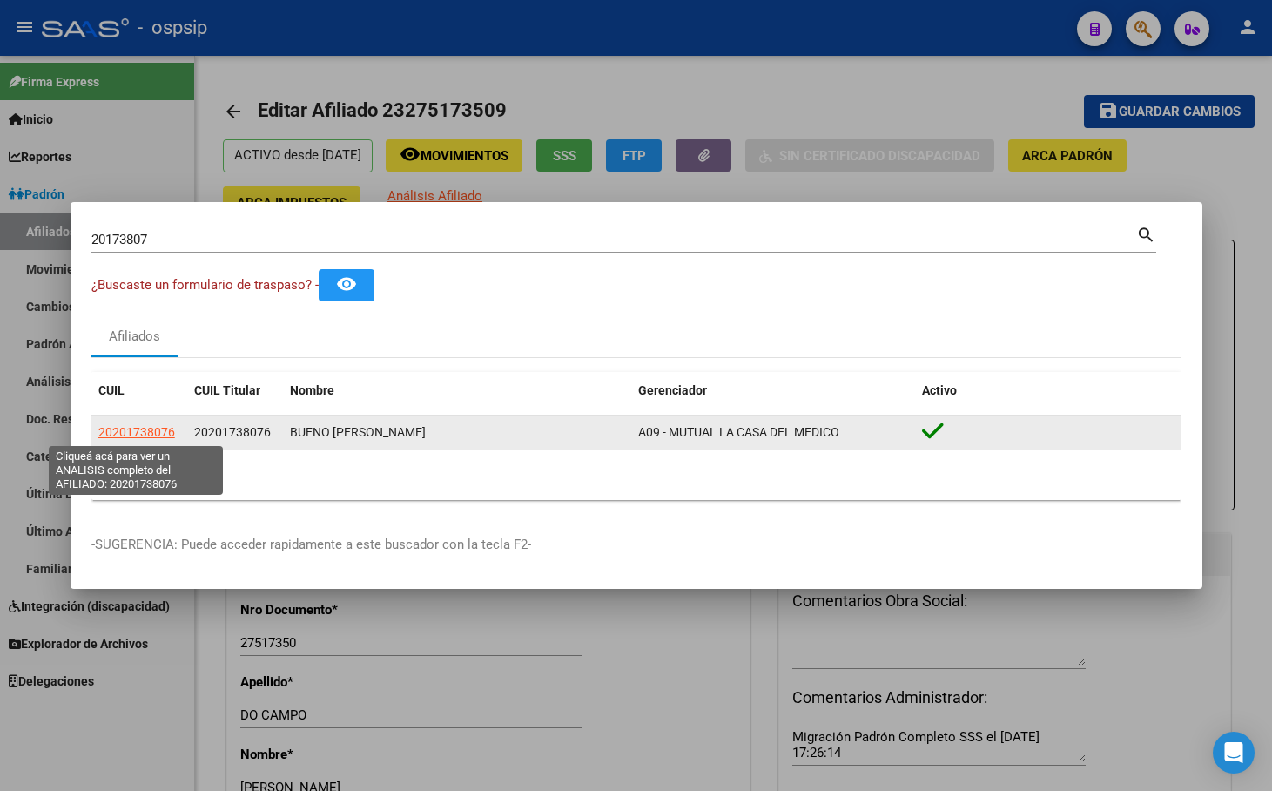
click at [149, 430] on span "20201738076" at bounding box center [136, 432] width 77 height 14
type textarea "20201738076"
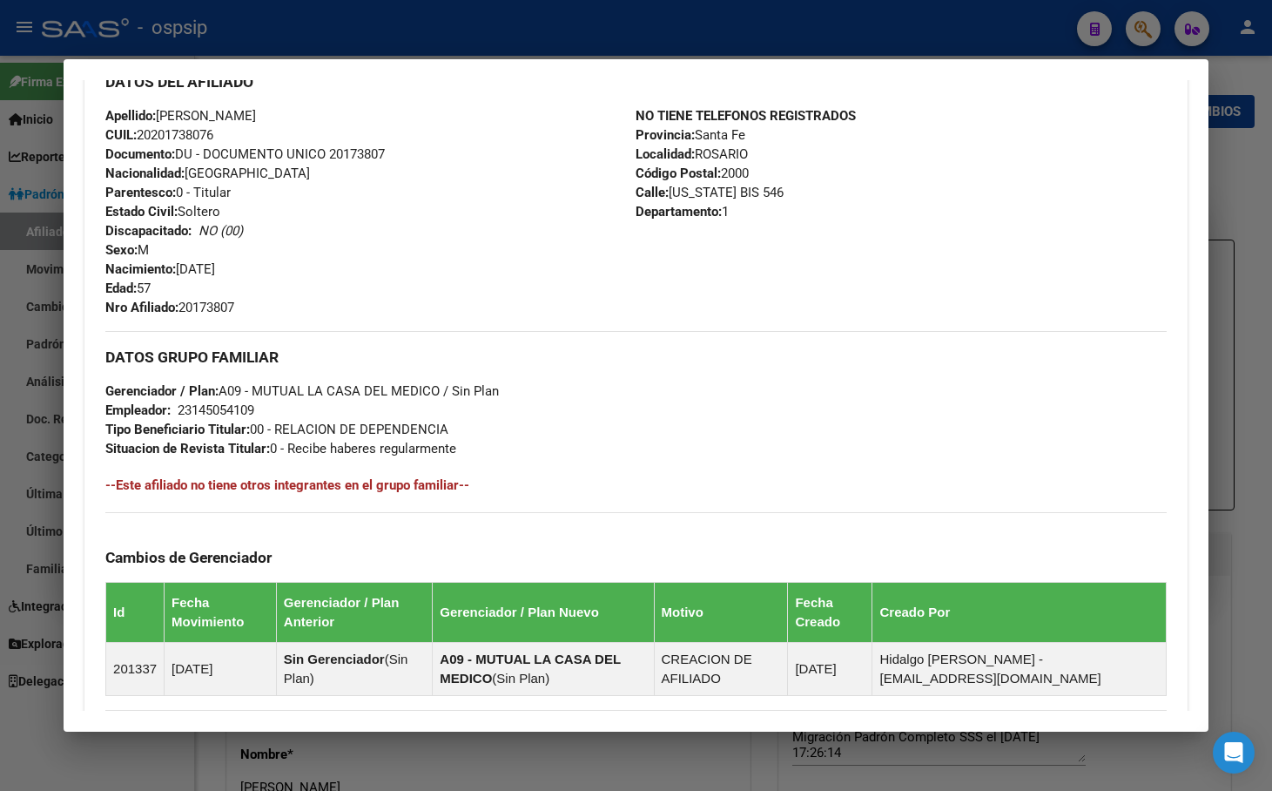
scroll to position [845, 0]
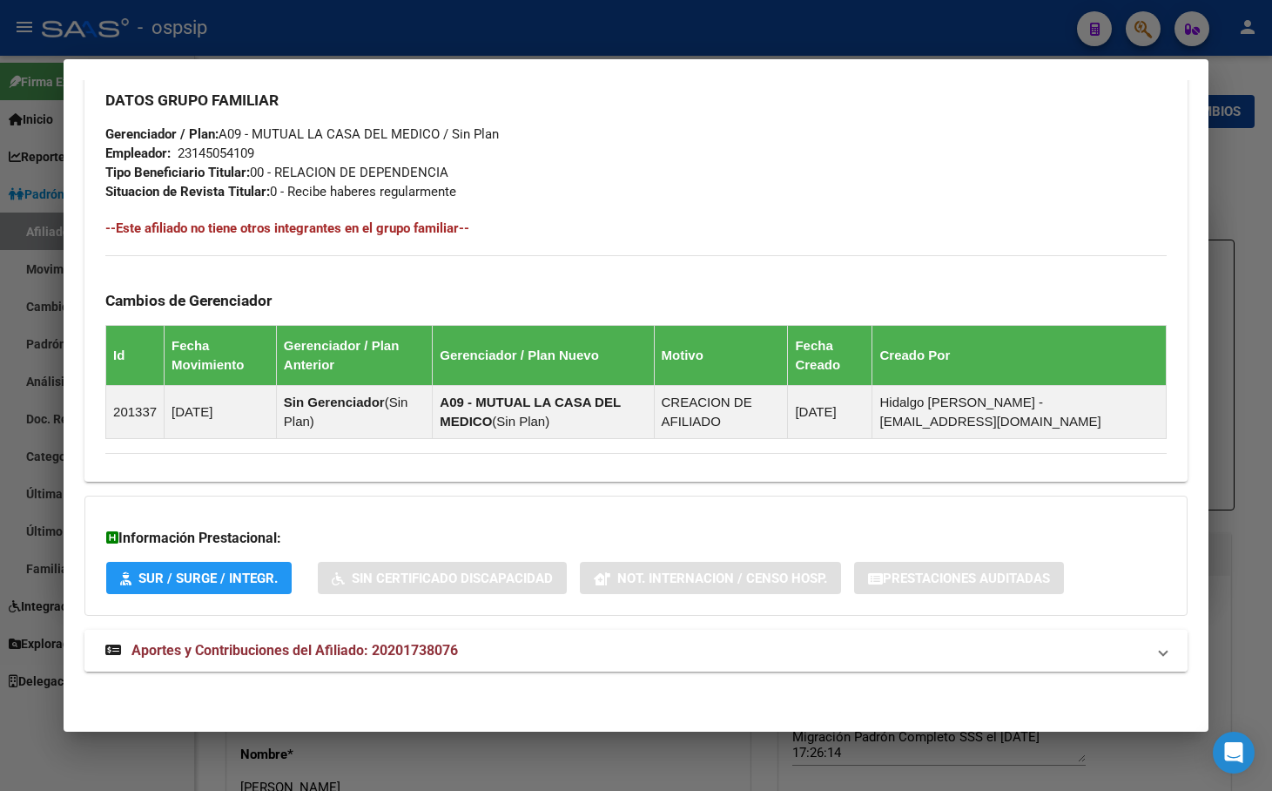
click at [370, 658] on span "Aportes y Contribuciones del Afiliado: 20201738076" at bounding box center [295, 650] width 327 height 17
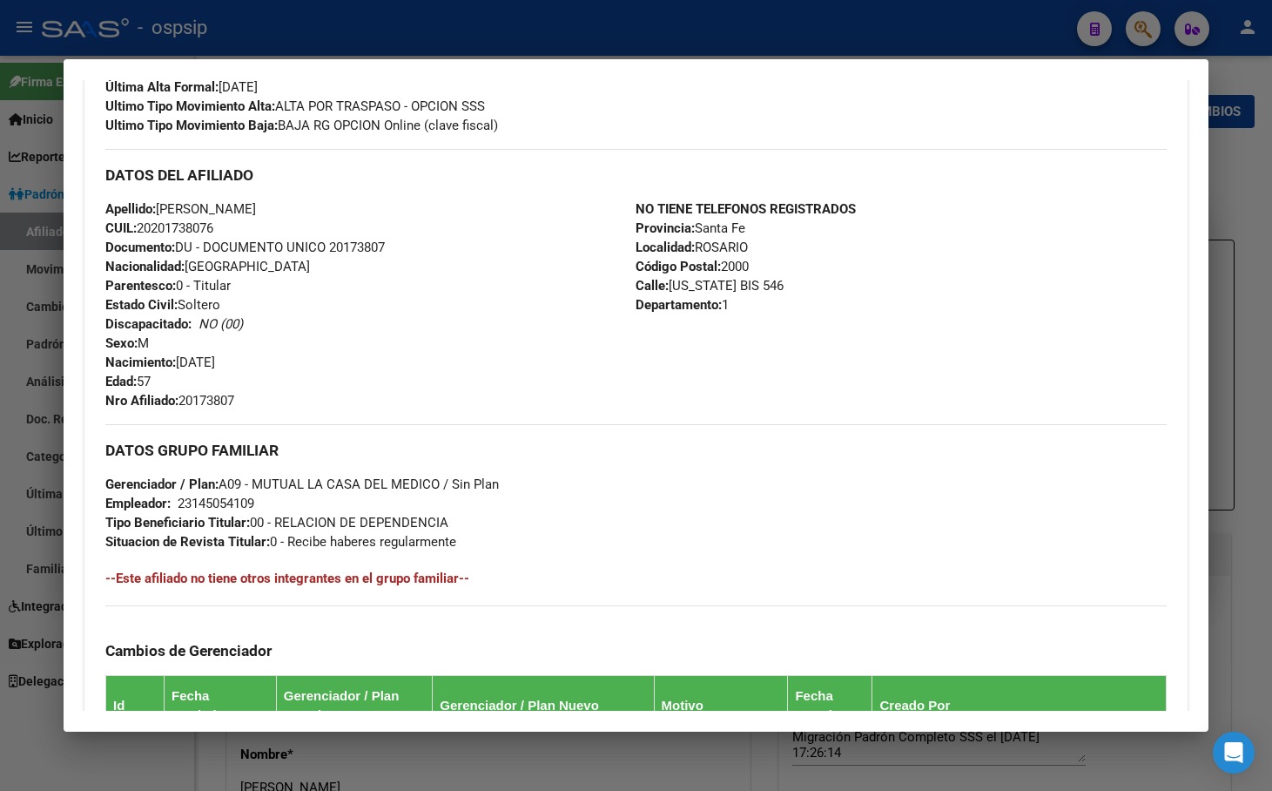
scroll to position [150, 0]
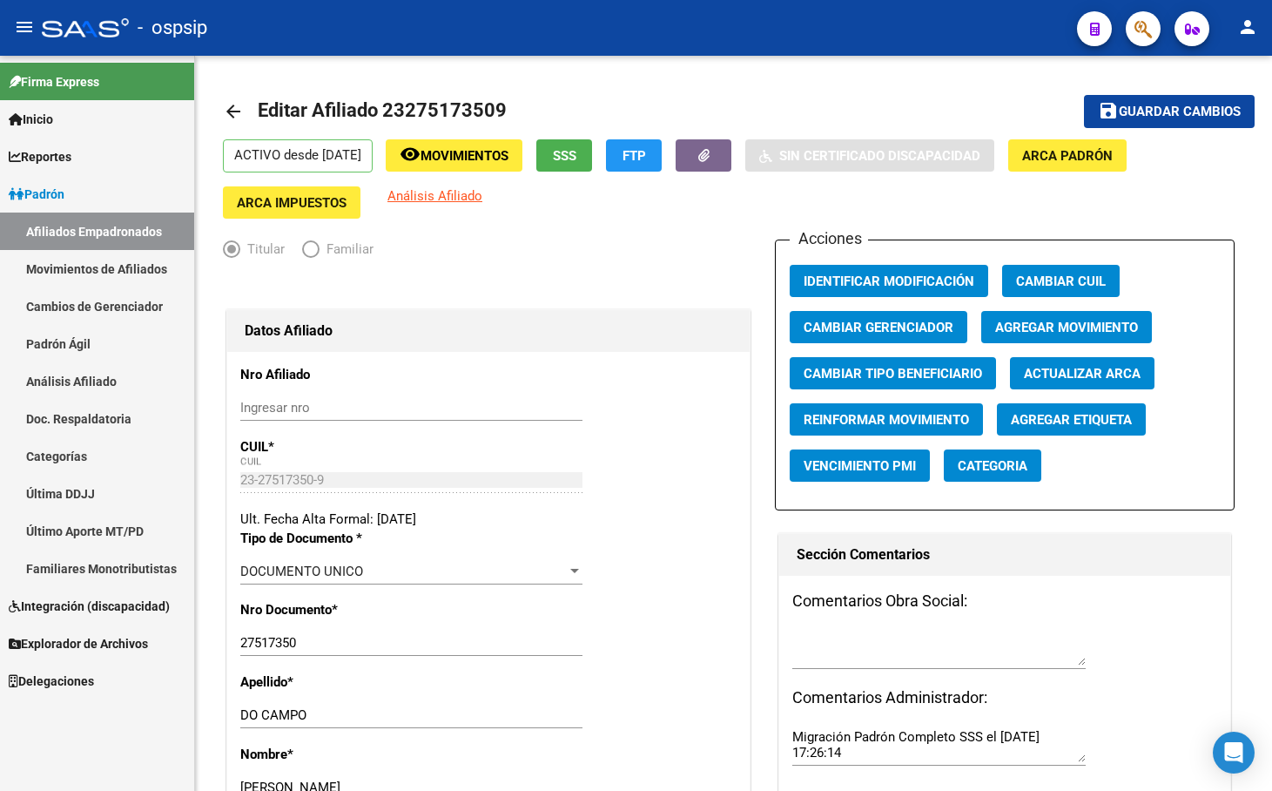
click at [1146, 25] on icon "button" at bounding box center [1143, 29] width 17 height 20
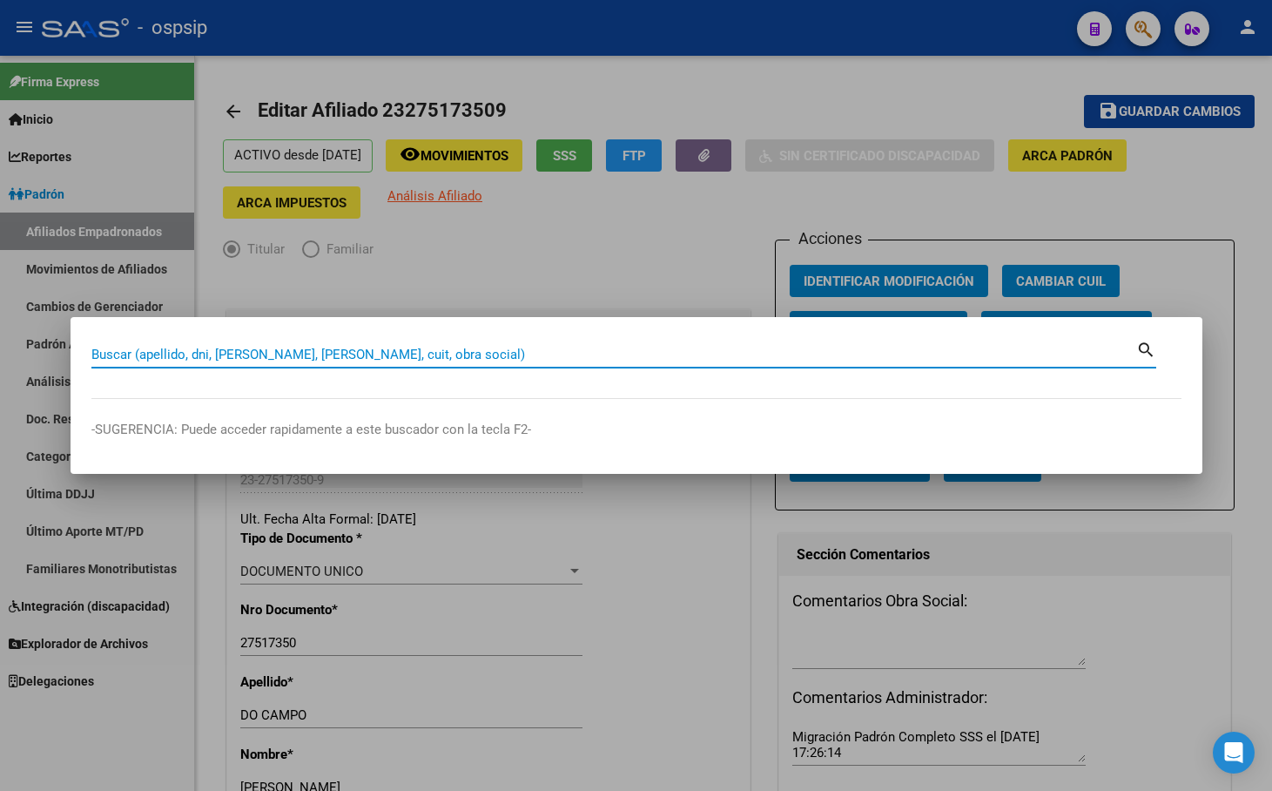
paste input "42204022"
type input "42204022"
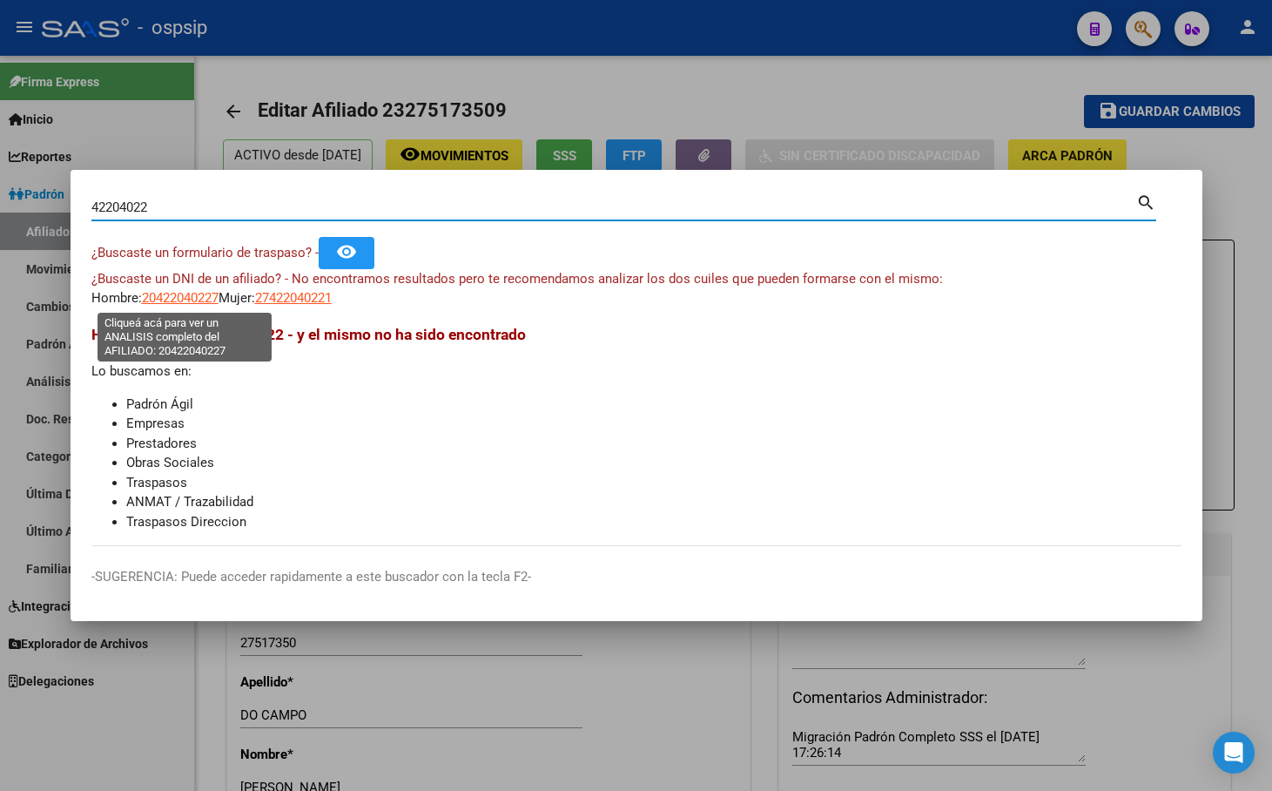
click at [179, 299] on span "20422040227" at bounding box center [180, 298] width 77 height 16
type textarea "20422040227"
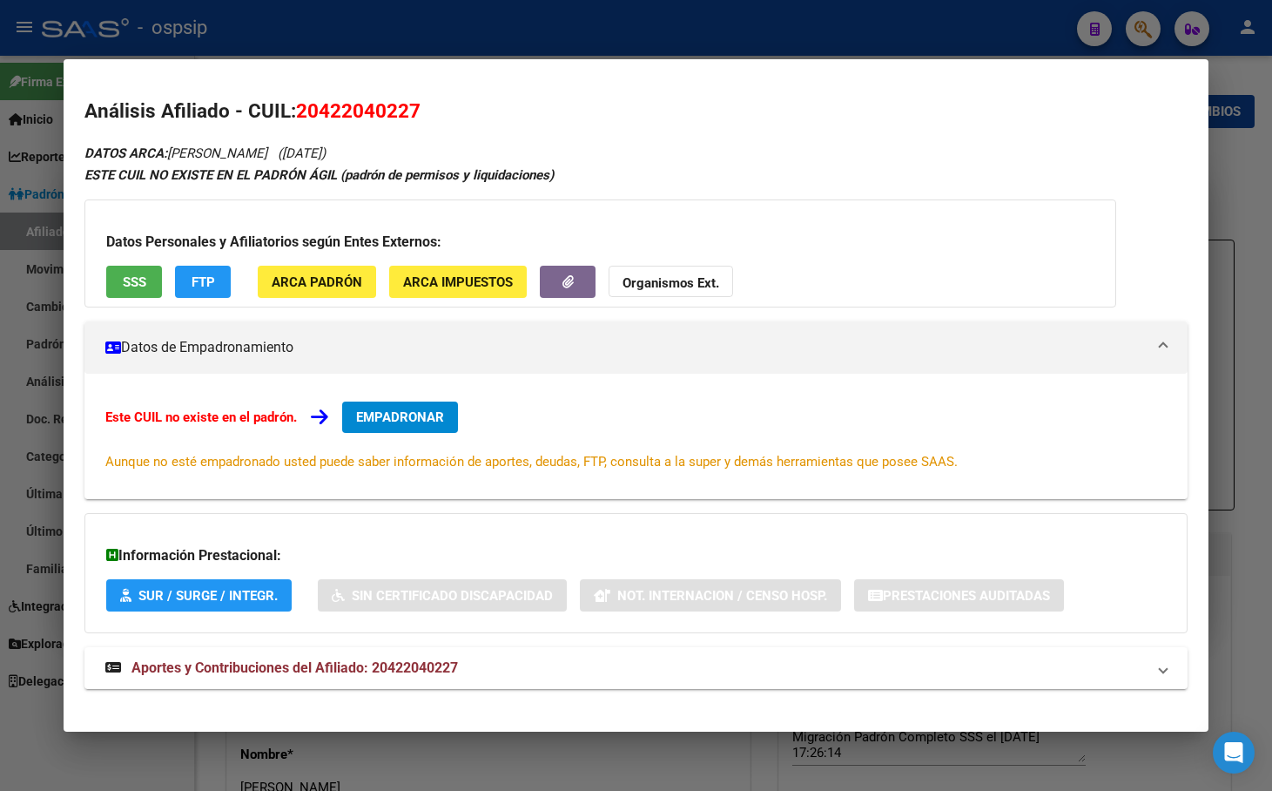
scroll to position [17, 0]
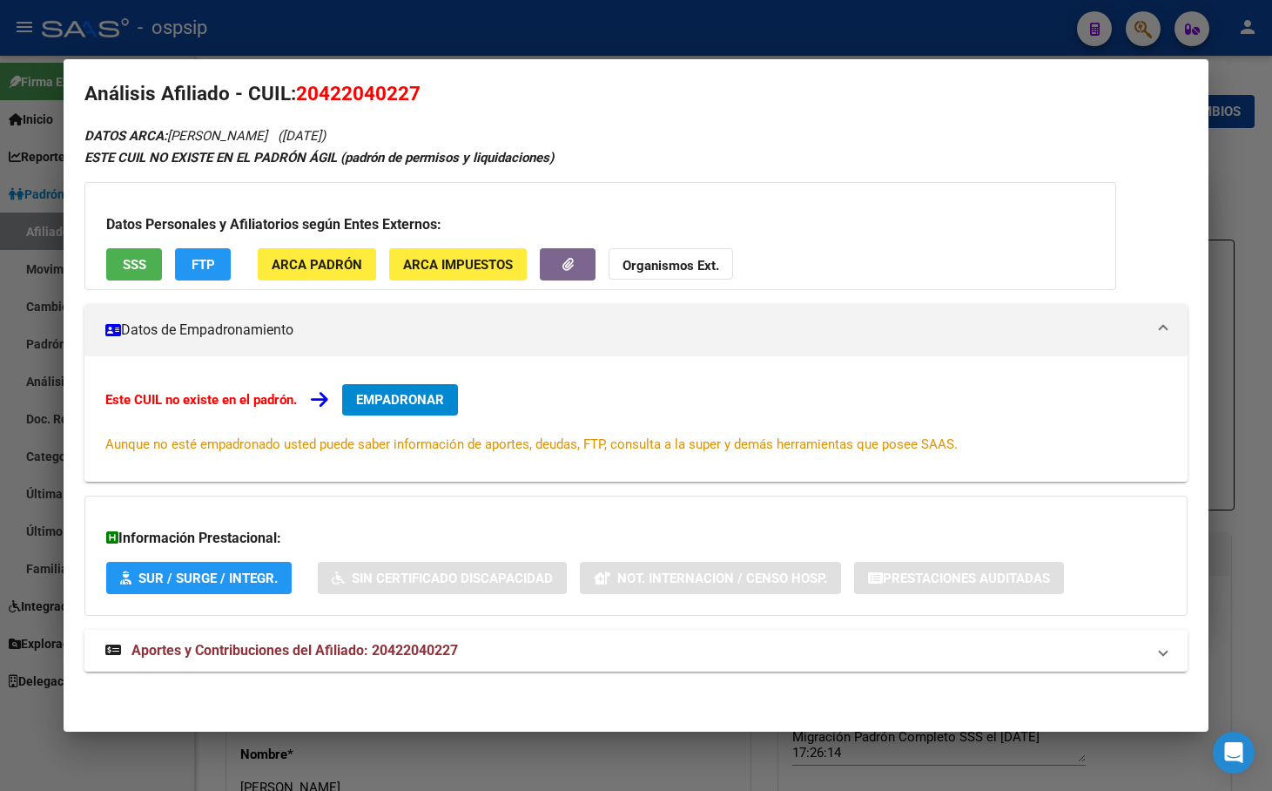
drag, startPoint x: 406, startPoint y: 651, endPoint x: 415, endPoint y: 646, distance: 9.7
click at [408, 651] on span "Aportes y Contribuciones del Afiliado: 20422040227" at bounding box center [295, 650] width 327 height 17
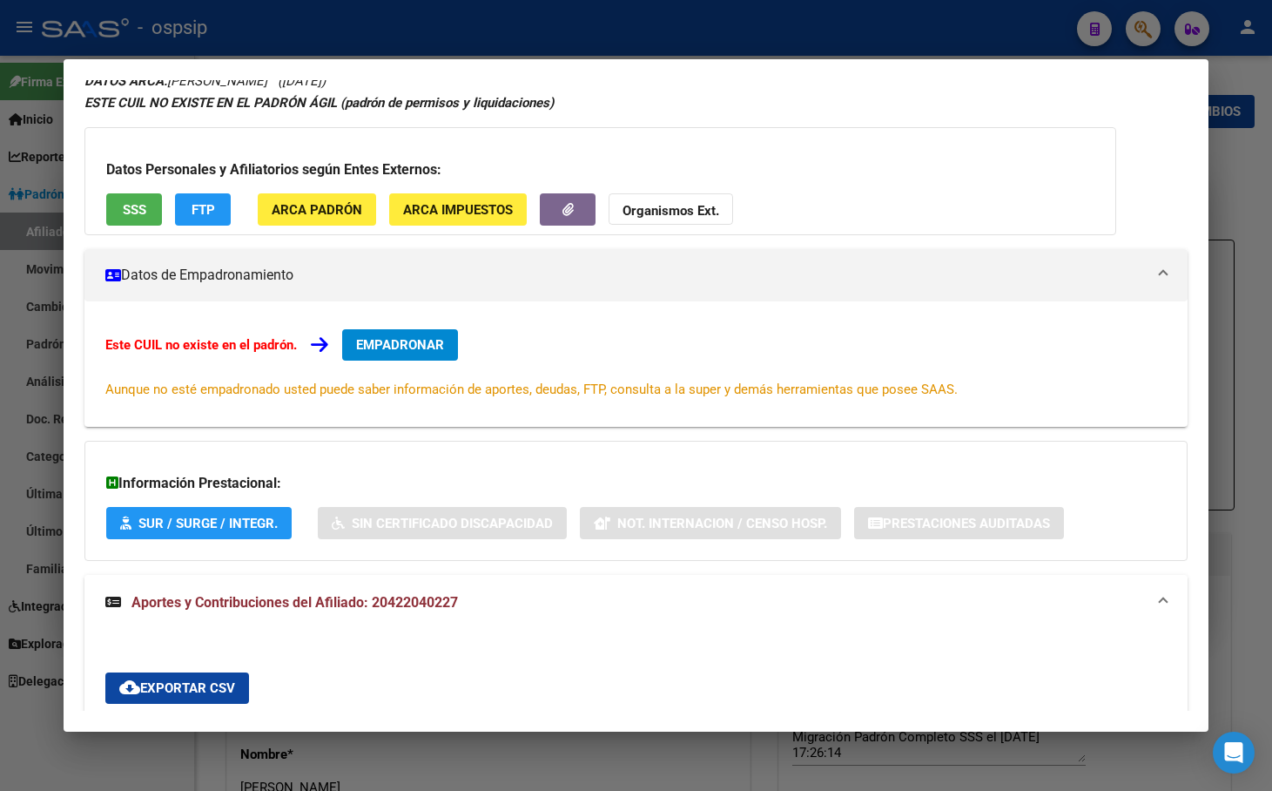
scroll to position [0, 0]
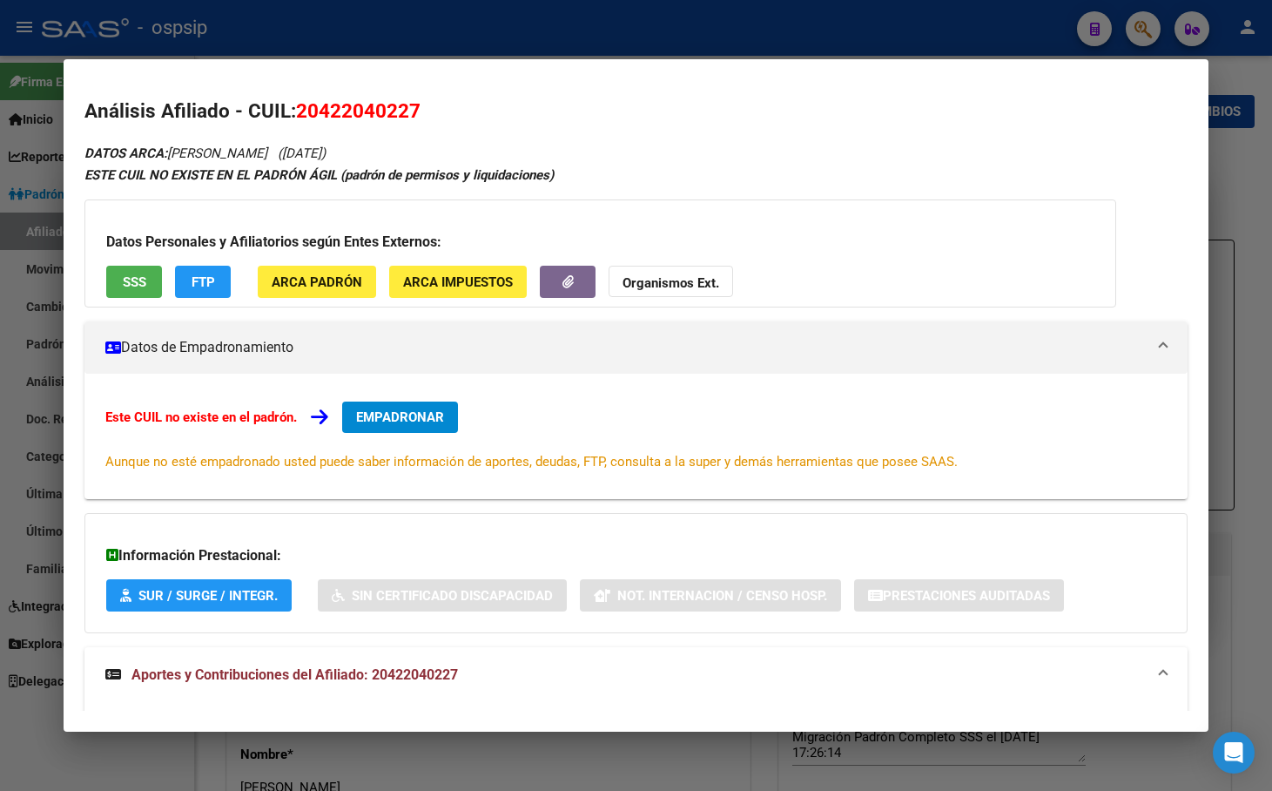
click at [137, 278] on span "SSS" at bounding box center [135, 282] width 24 height 16
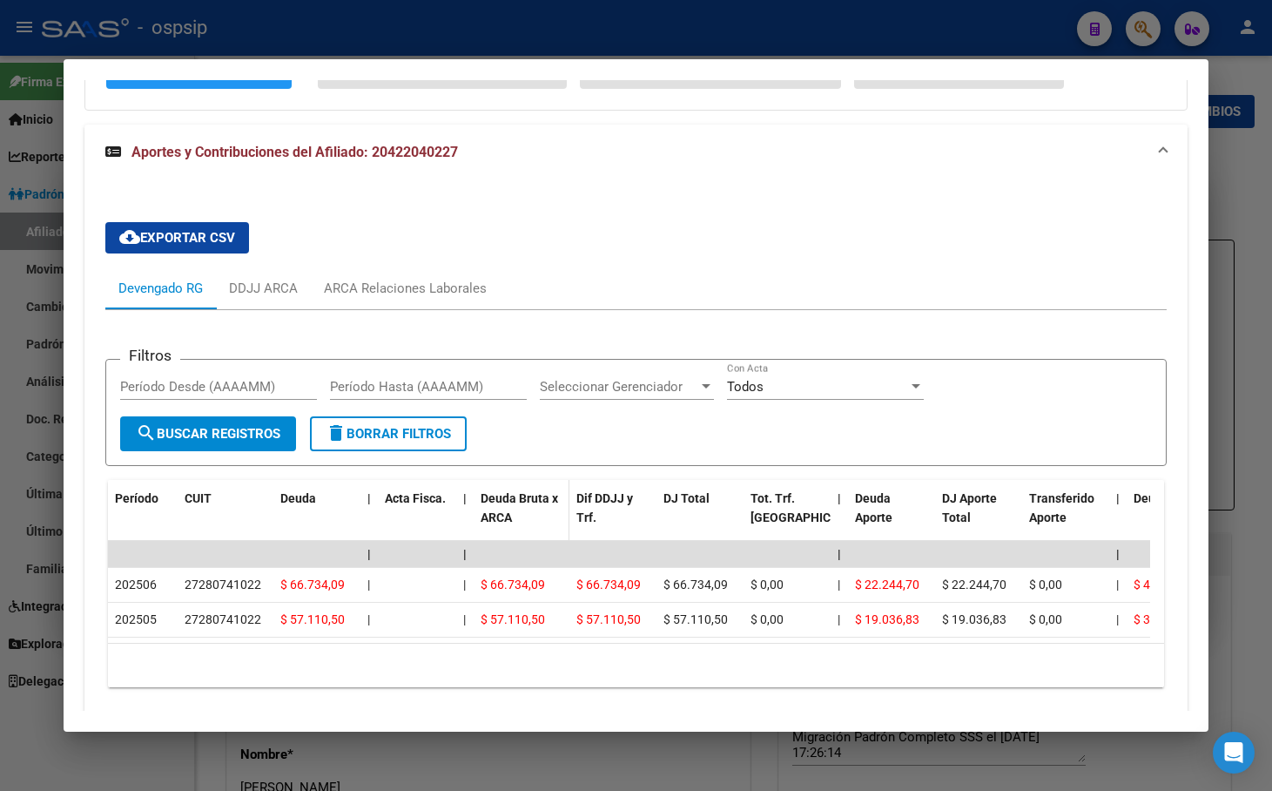
scroll to position [595, 0]
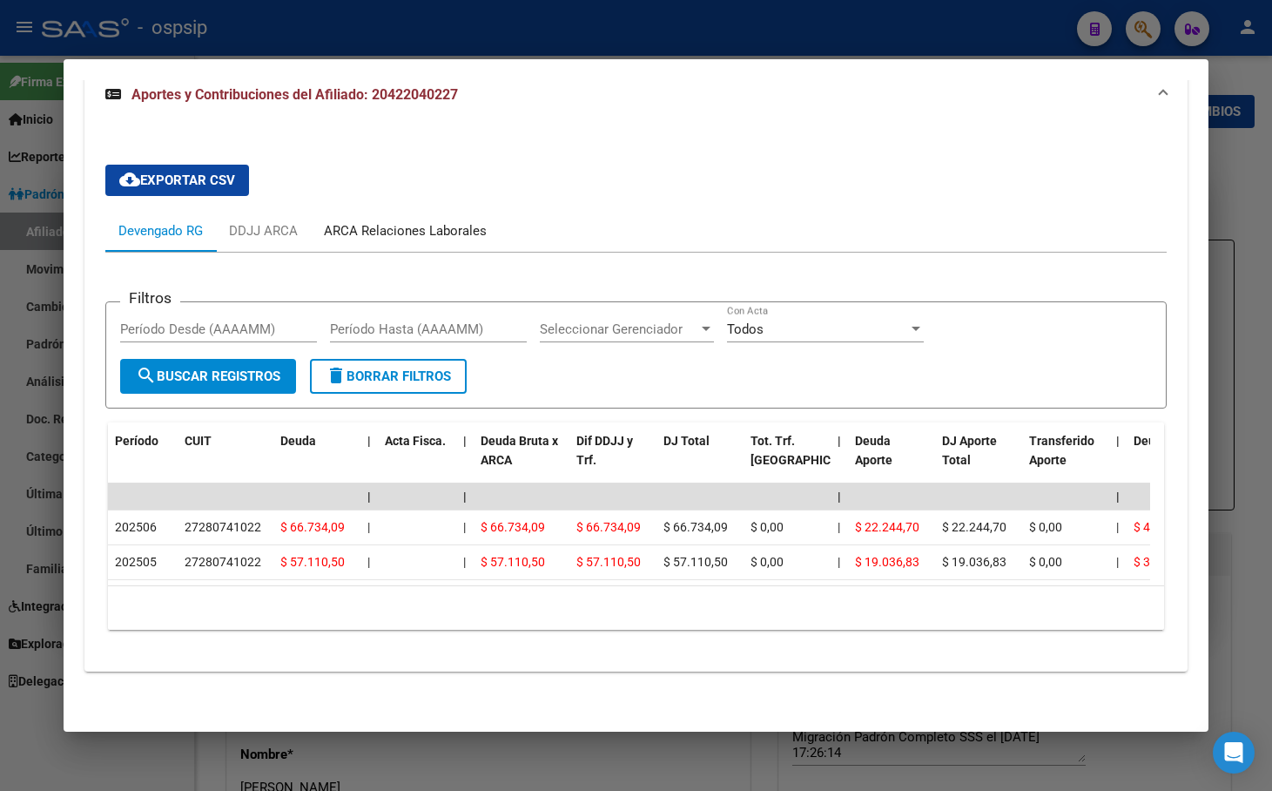
click at [406, 221] on div "ARCA Relaciones Laborales" at bounding box center [405, 230] width 163 height 19
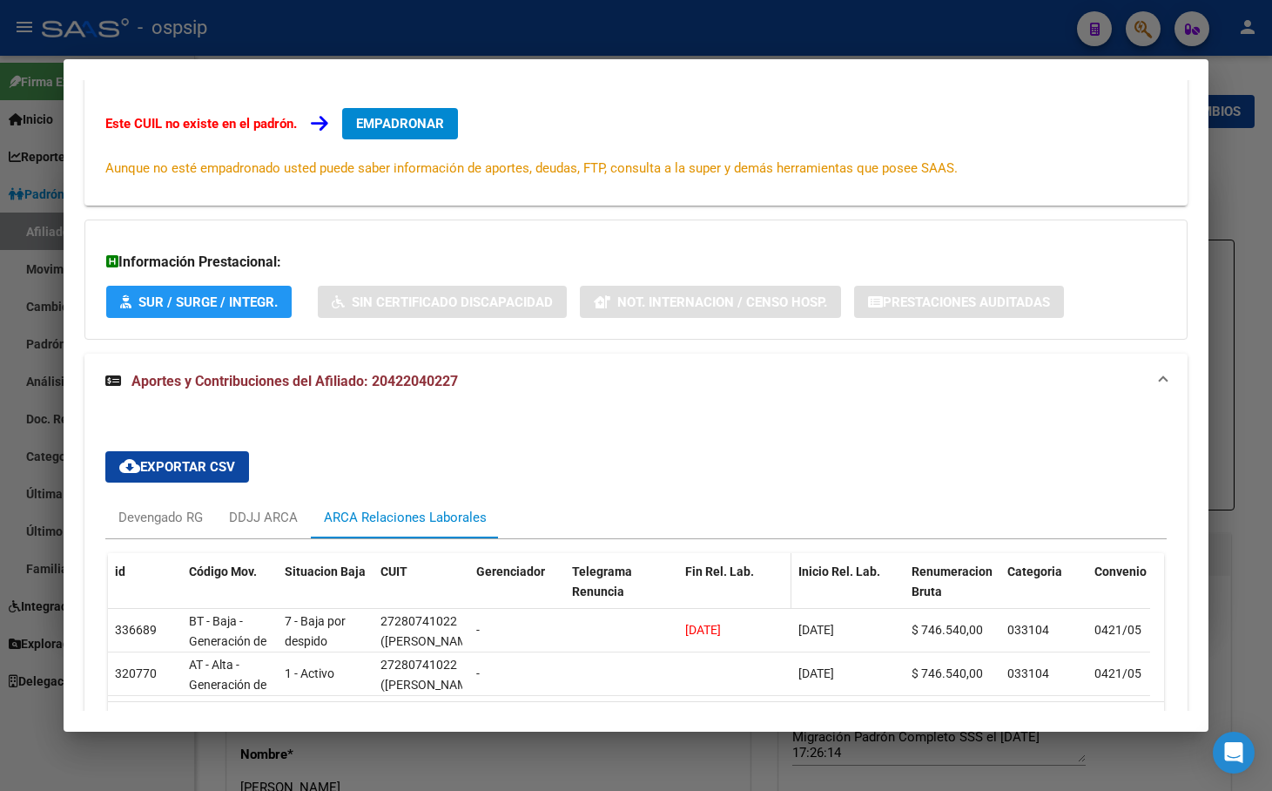
scroll to position [422, 0]
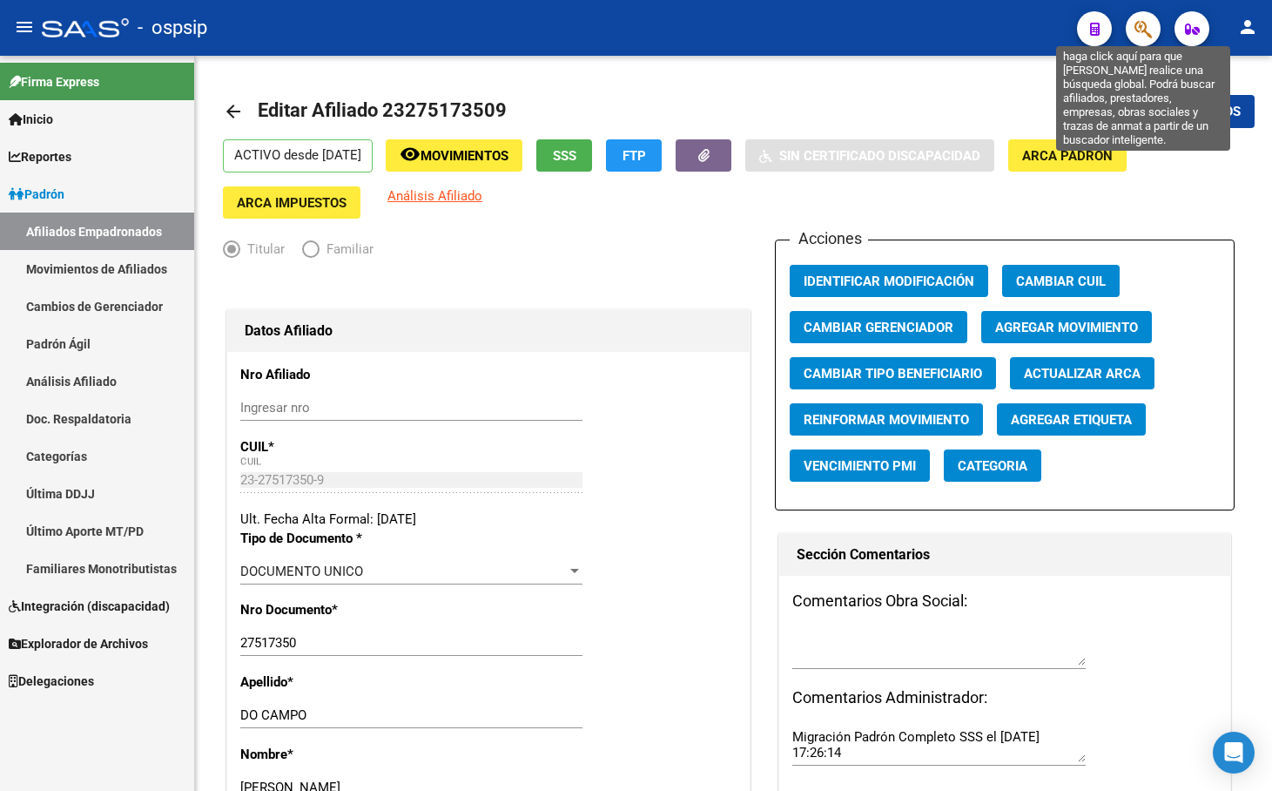
click at [1140, 25] on icon "button" at bounding box center [1143, 29] width 17 height 20
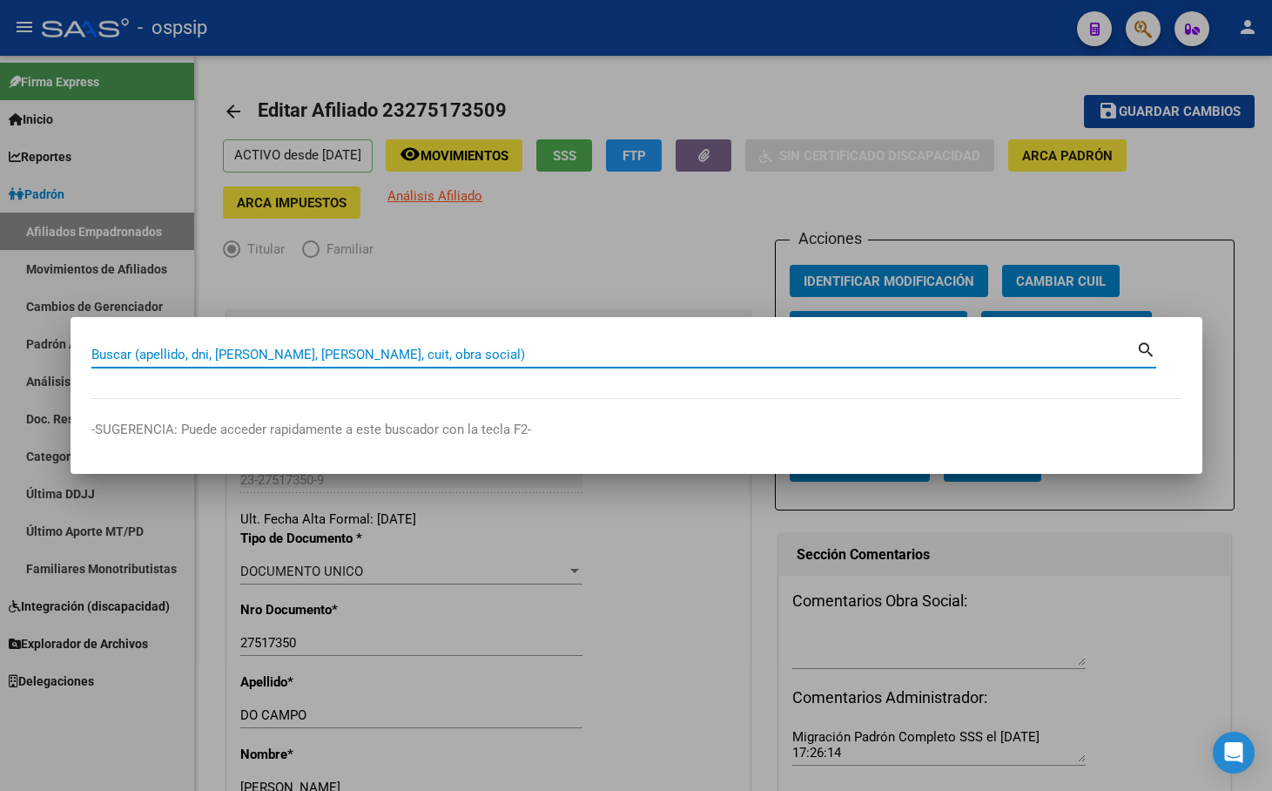
paste input "37780540"
type input "37780540"
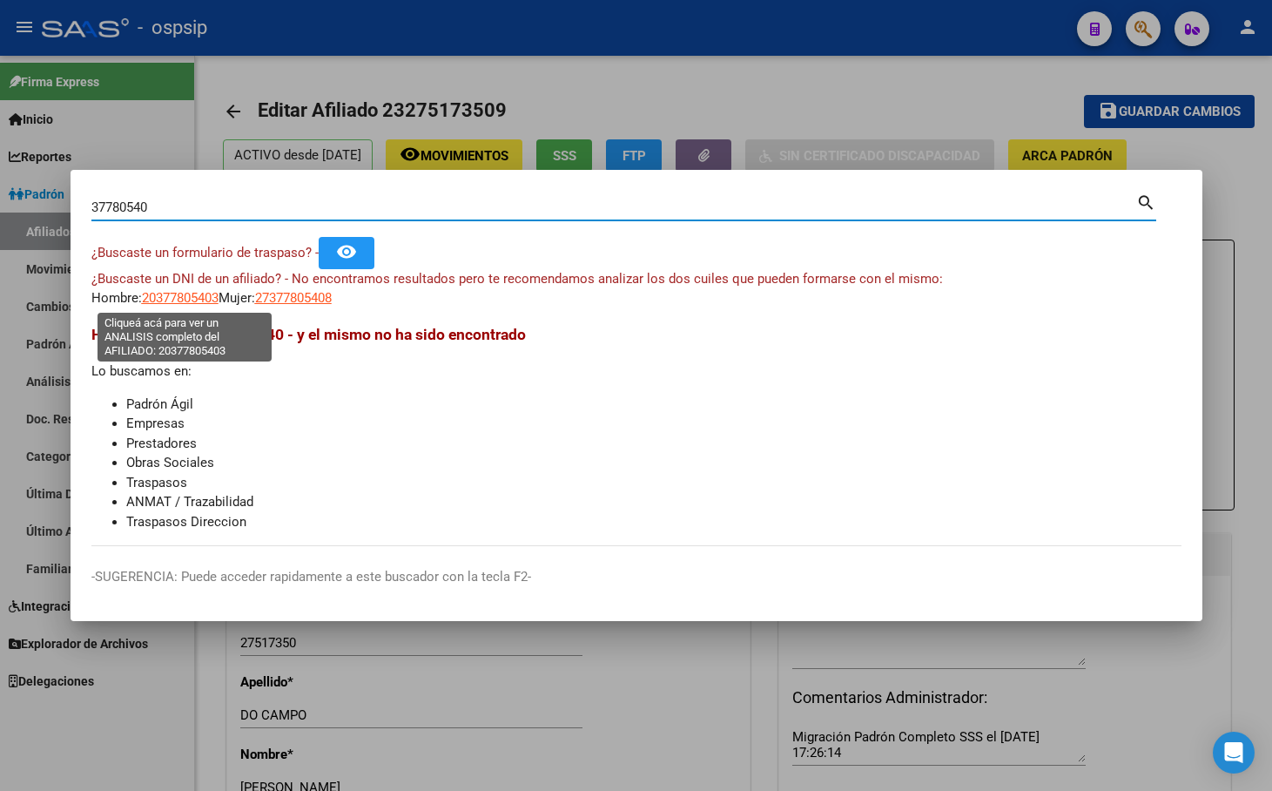
click at [173, 294] on span "20377805403" at bounding box center [180, 298] width 77 height 16
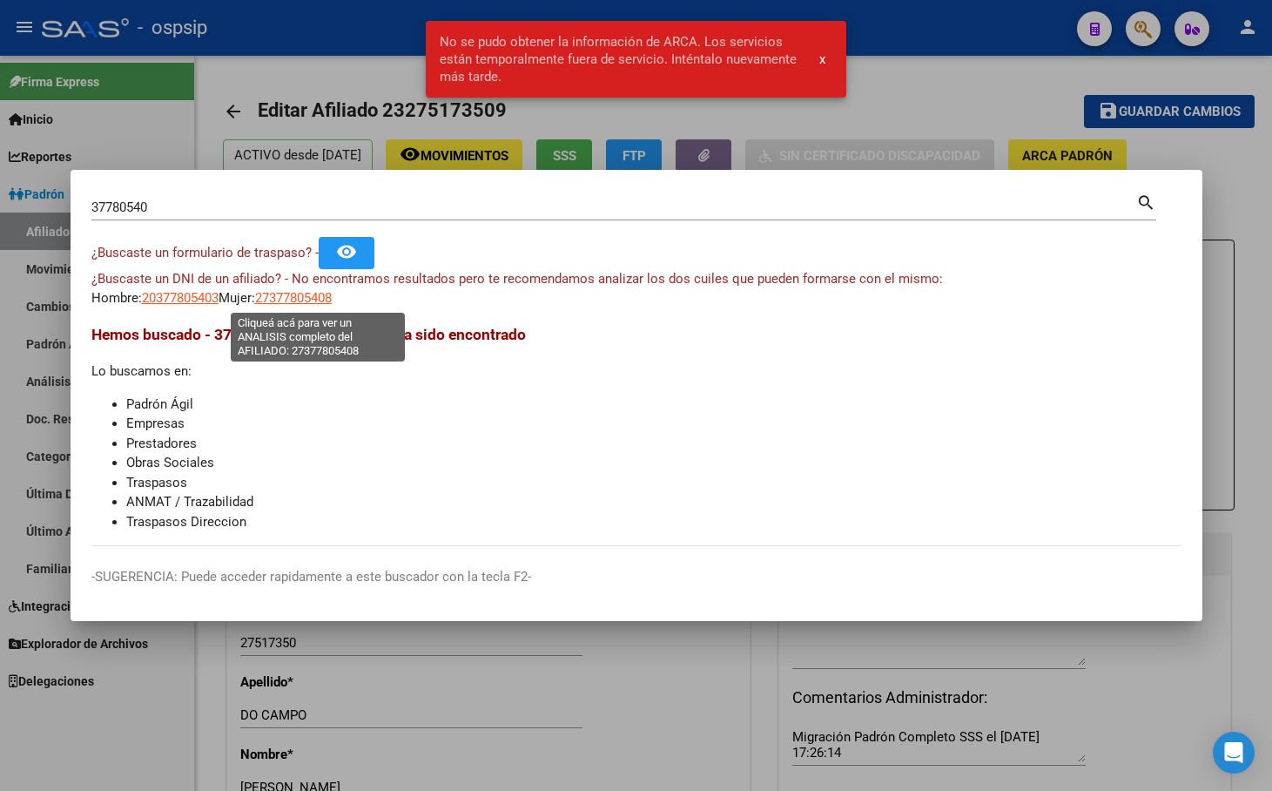
click at [298, 295] on span "27377805408" at bounding box center [293, 298] width 77 height 16
type textarea "27377805408"
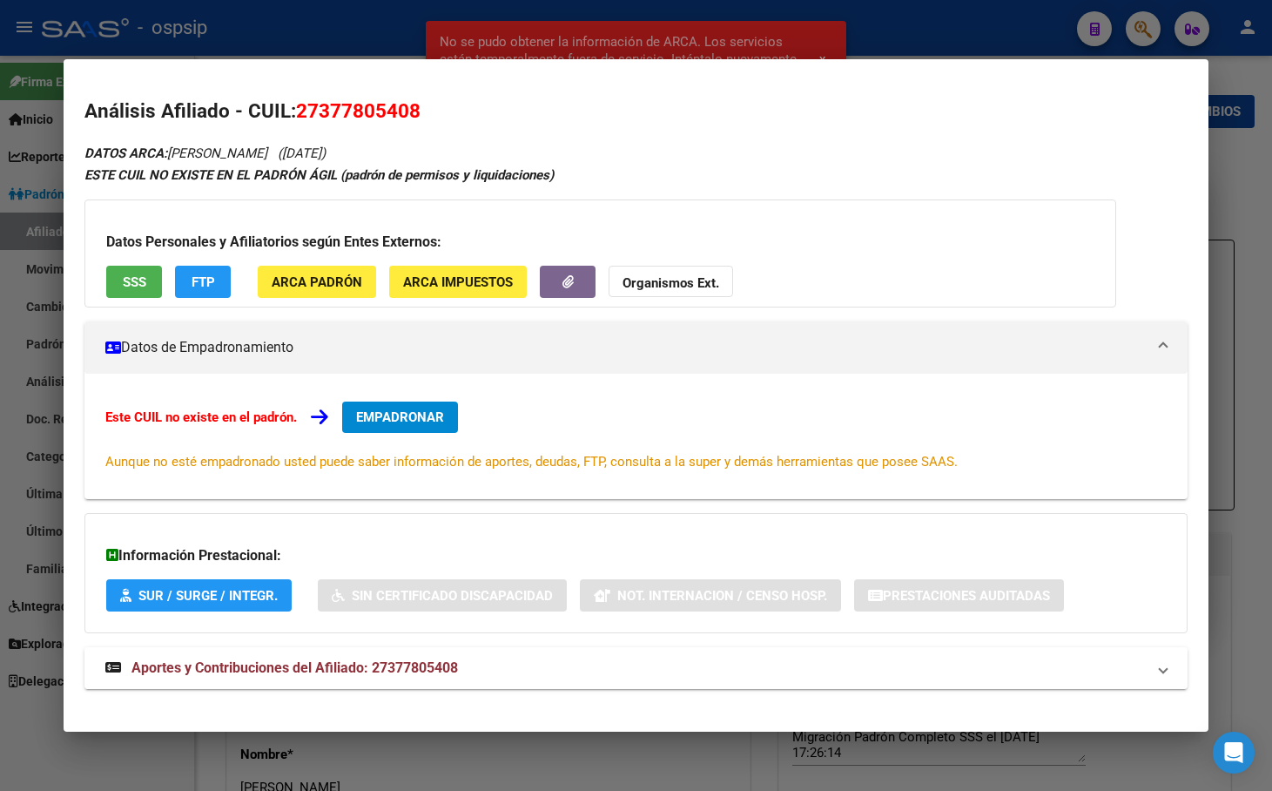
click at [418, 663] on span "Aportes y Contribuciones del Afiliado: 27377805408" at bounding box center [295, 667] width 327 height 17
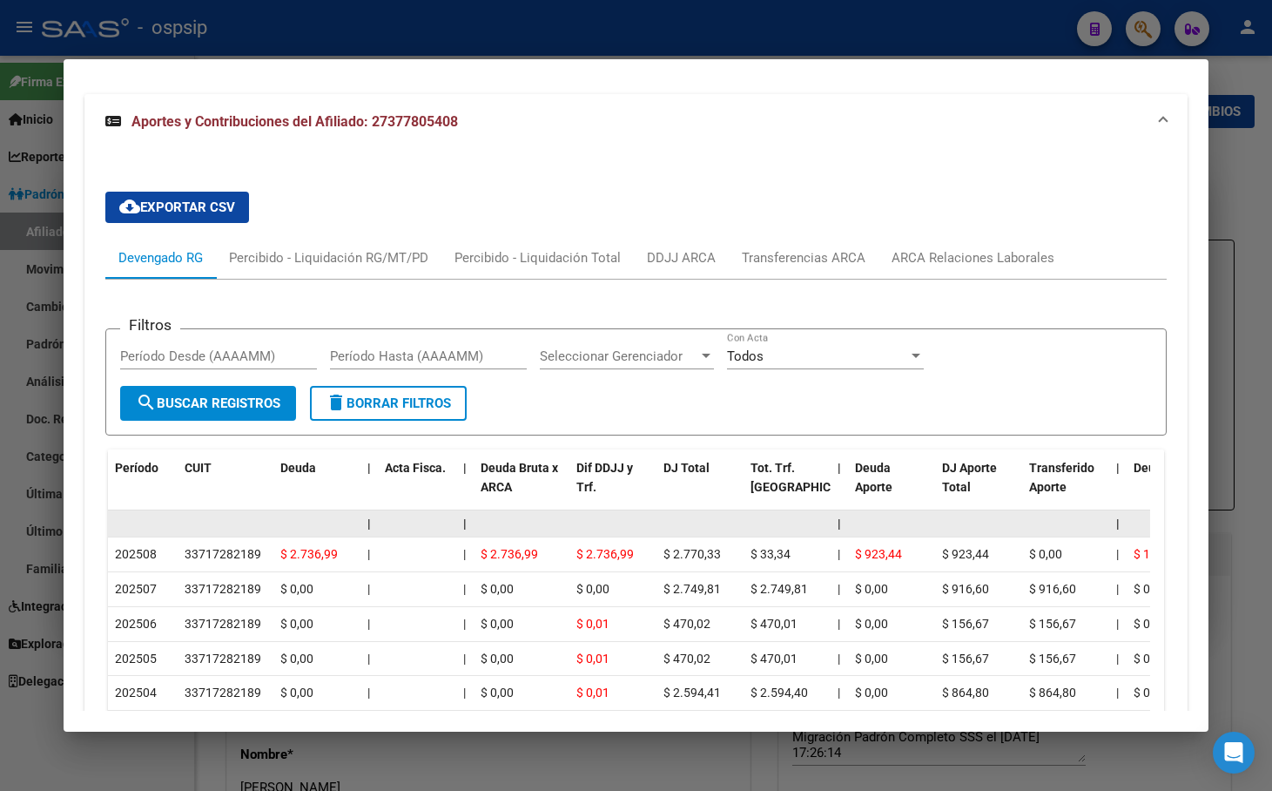
scroll to position [542, 0]
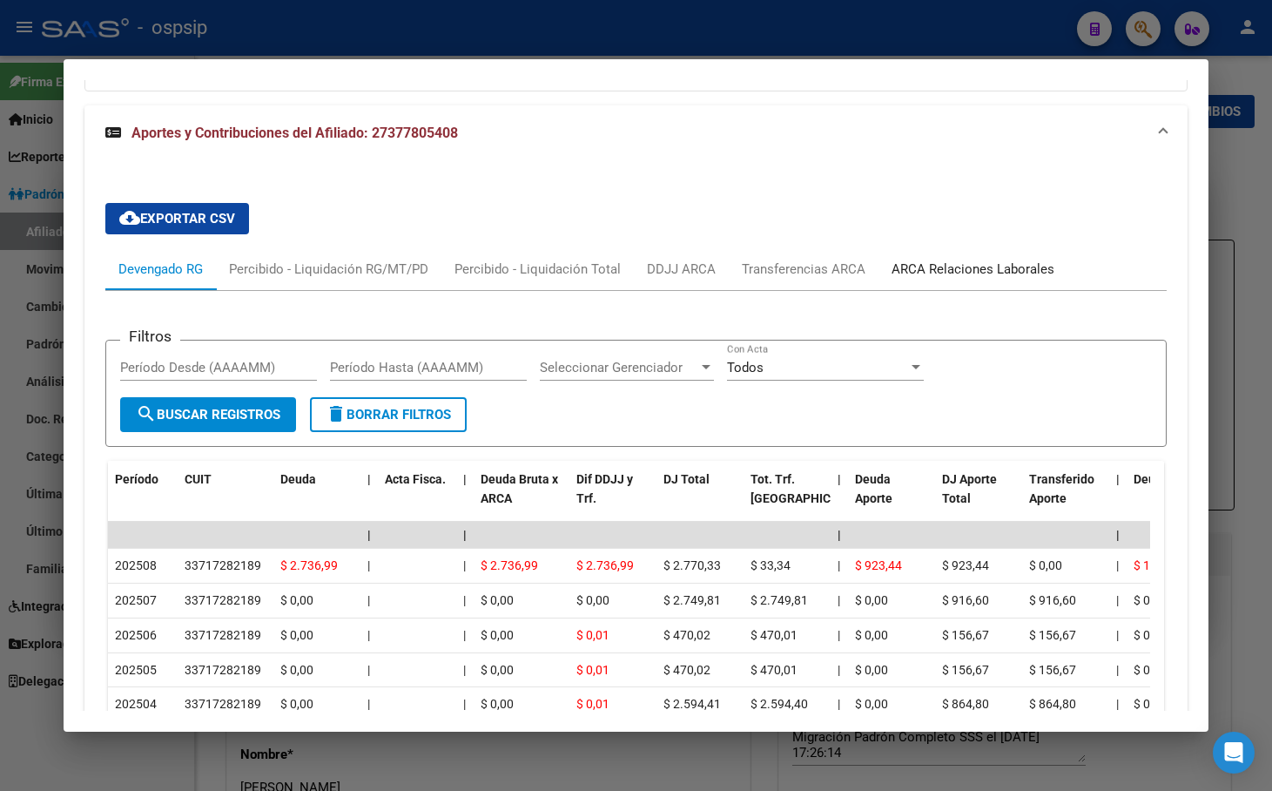
click at [959, 265] on div "ARCA Relaciones Laborales" at bounding box center [973, 269] width 163 height 19
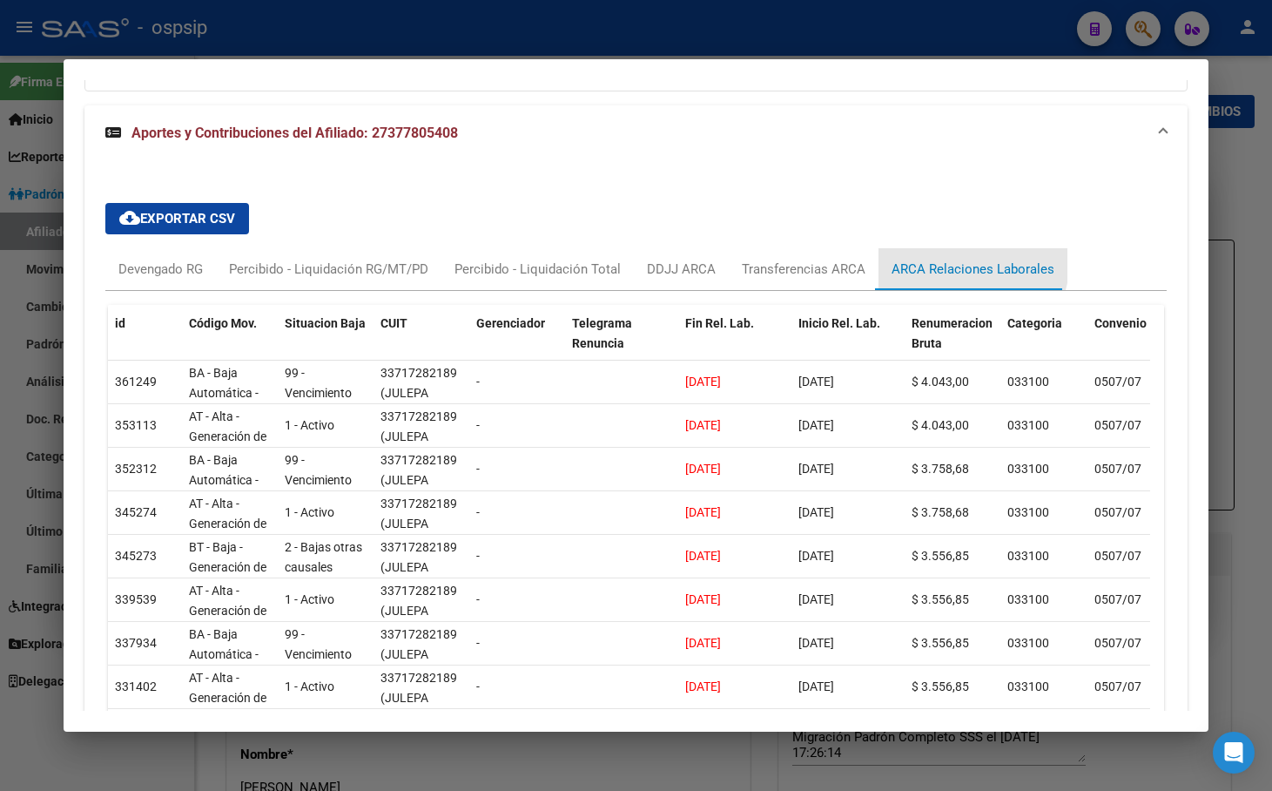
click at [963, 264] on div "ARCA Relaciones Laborales" at bounding box center [973, 269] width 163 height 19
click at [159, 260] on div "Devengado RG" at bounding box center [160, 269] width 84 height 19
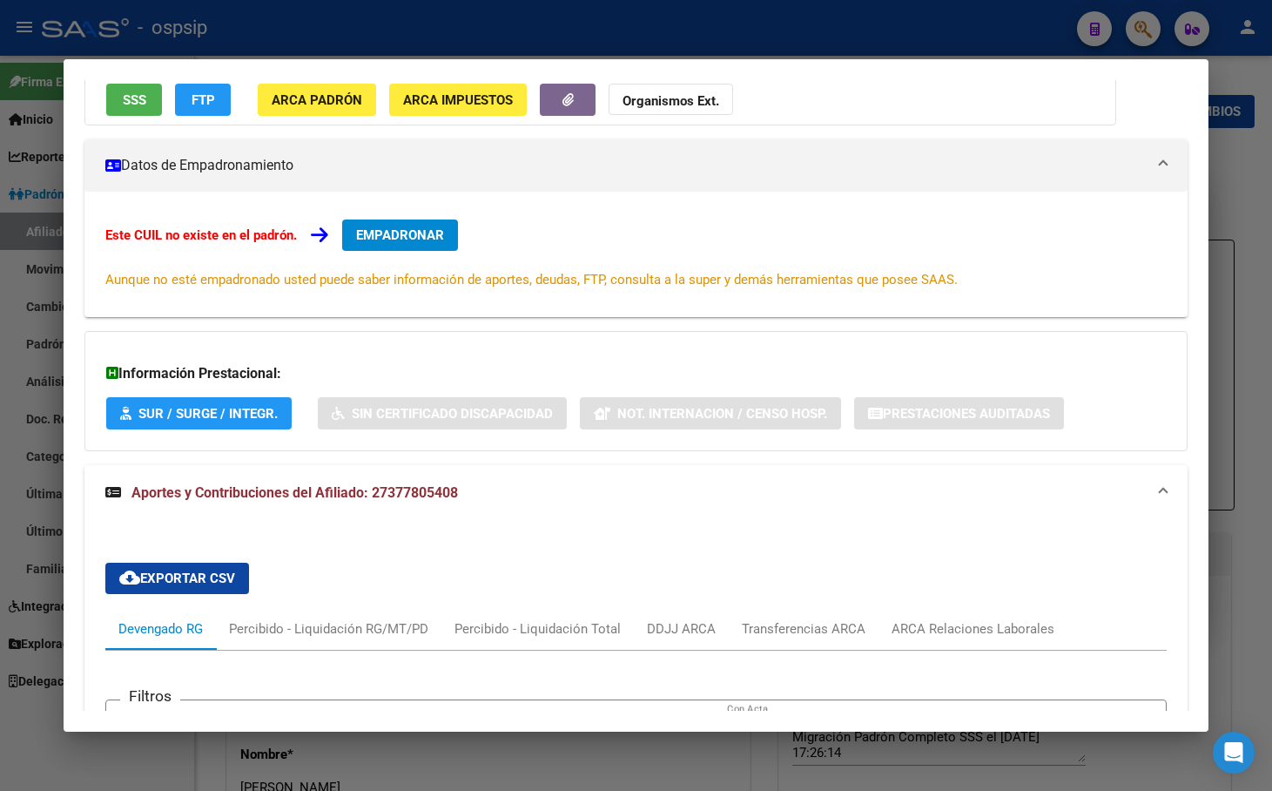
scroll to position [0, 0]
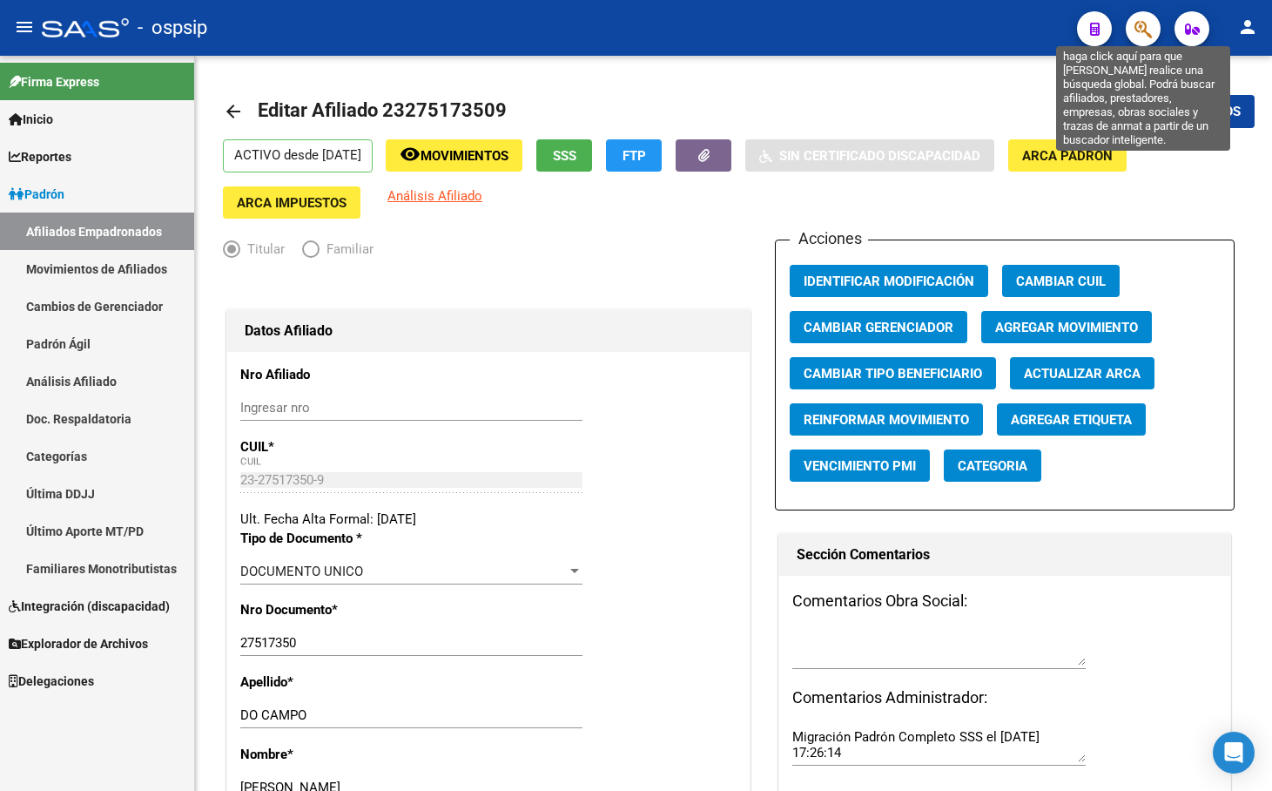
click at [1144, 30] on icon "button" at bounding box center [1143, 29] width 17 height 20
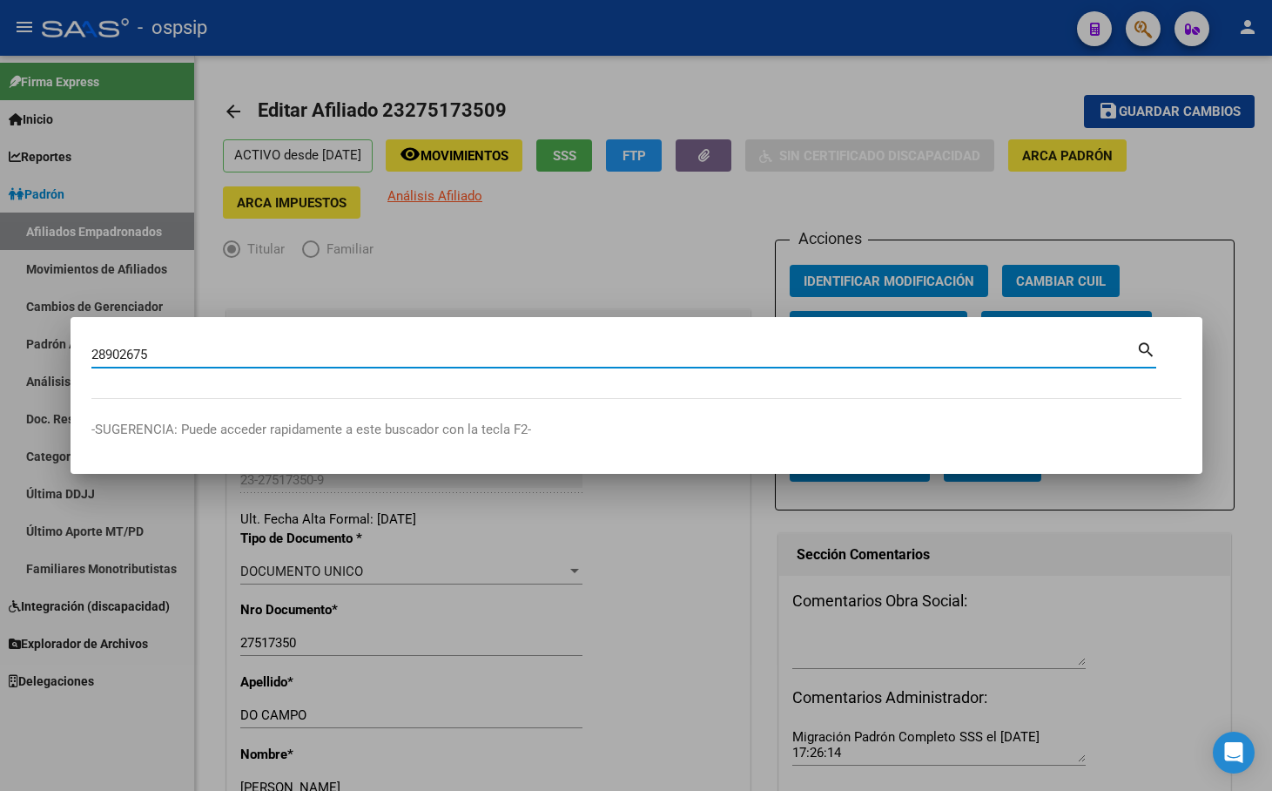
type input "28902675"
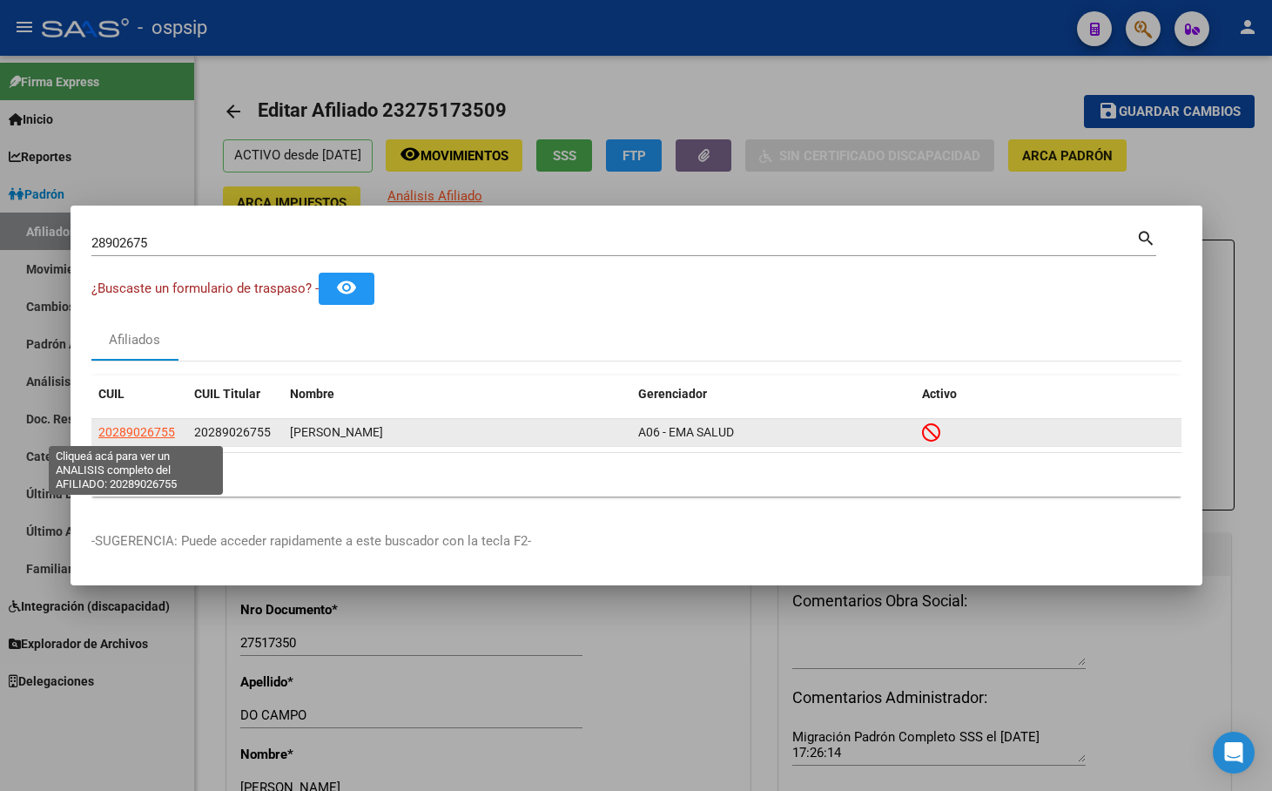
click at [132, 431] on span "20289026755" at bounding box center [136, 432] width 77 height 14
type textarea "20289026755"
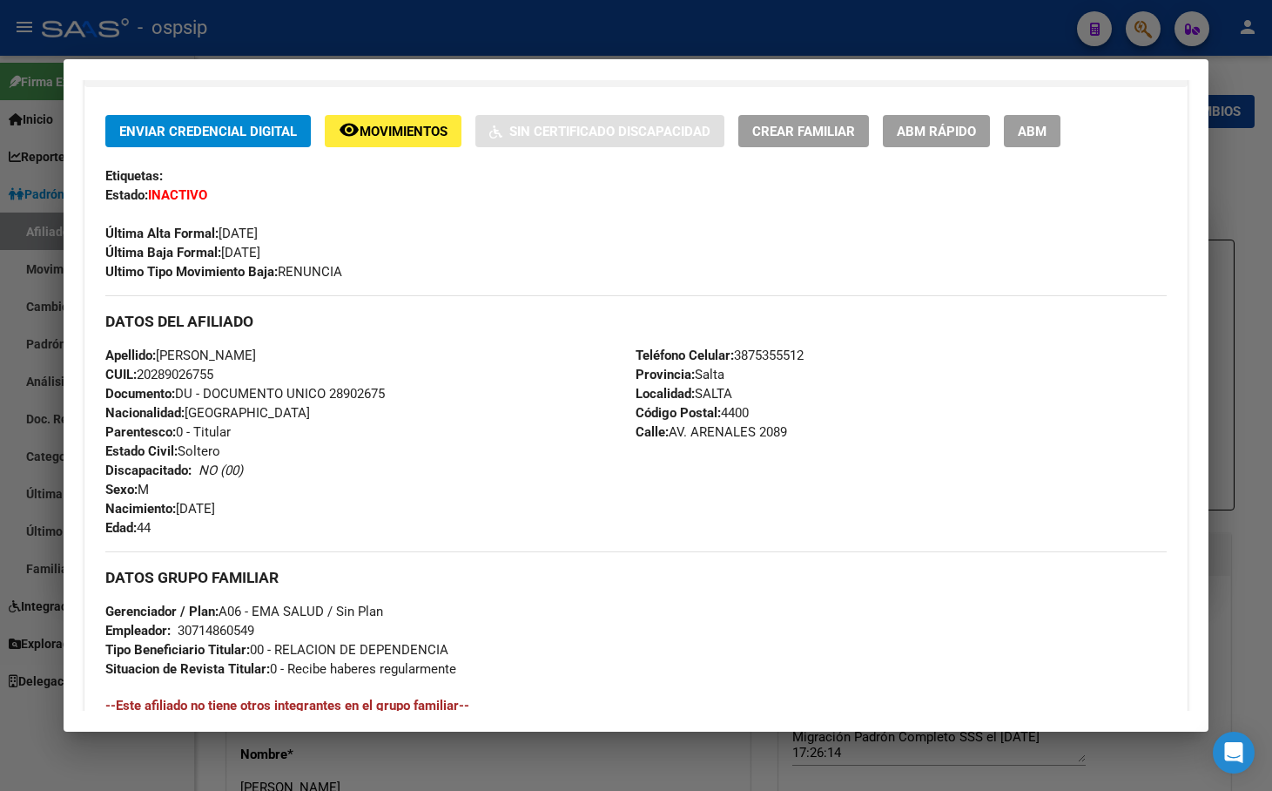
scroll to position [826, 0]
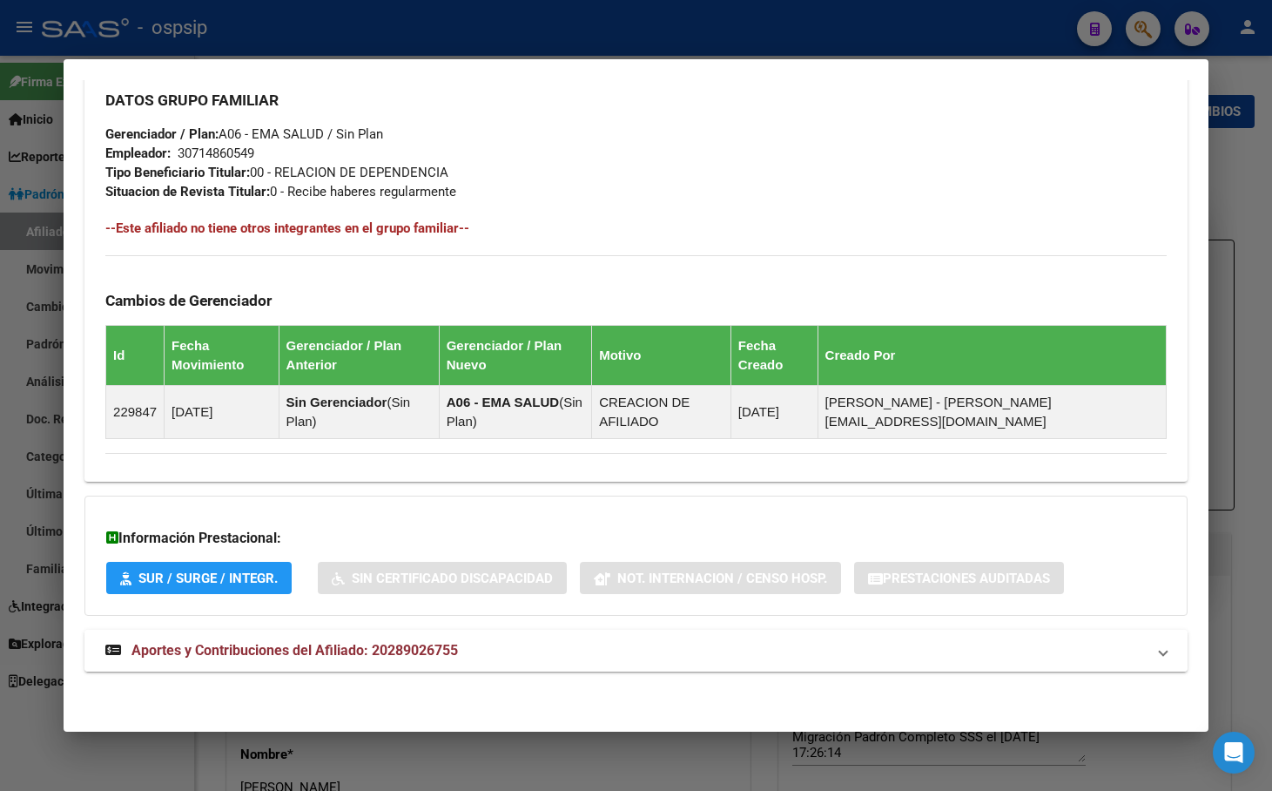
click at [391, 647] on span "Aportes y Contribuciones del Afiliado: 20289026755" at bounding box center [295, 650] width 327 height 17
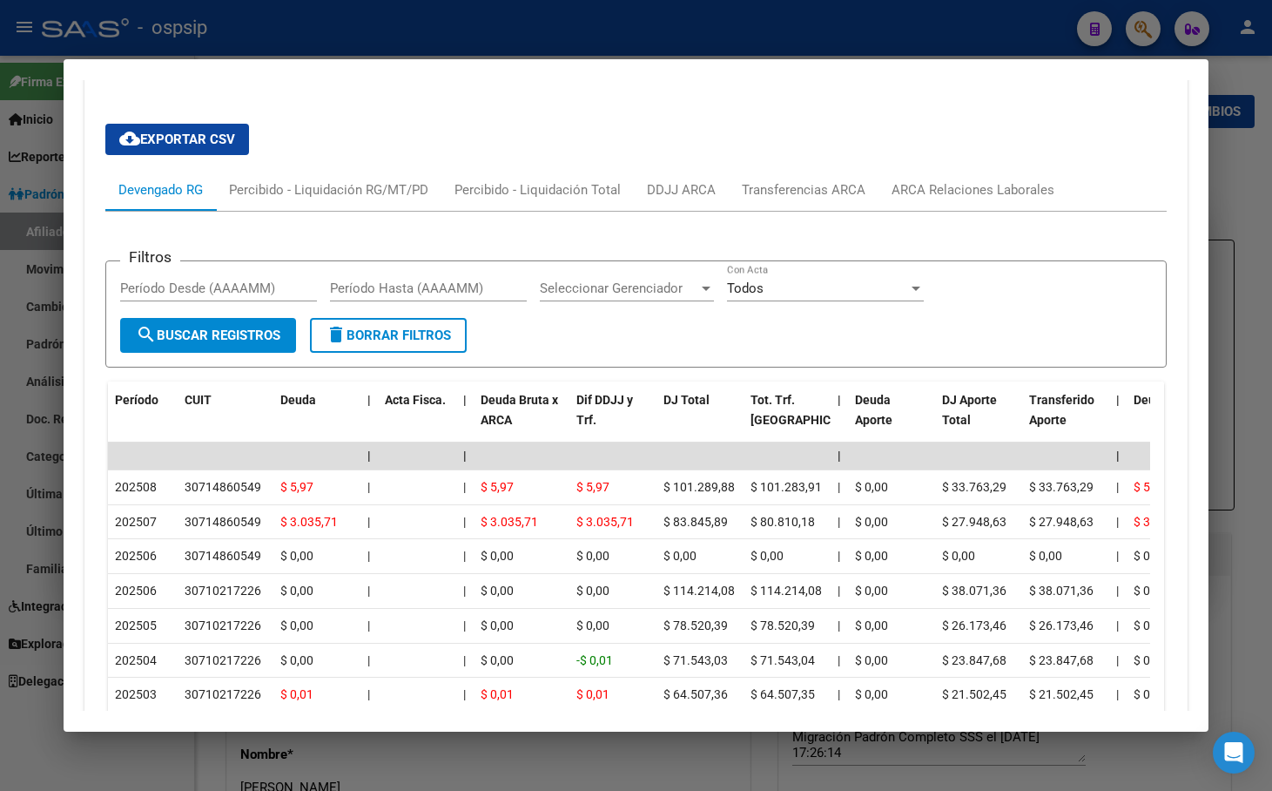
scroll to position [1435, 0]
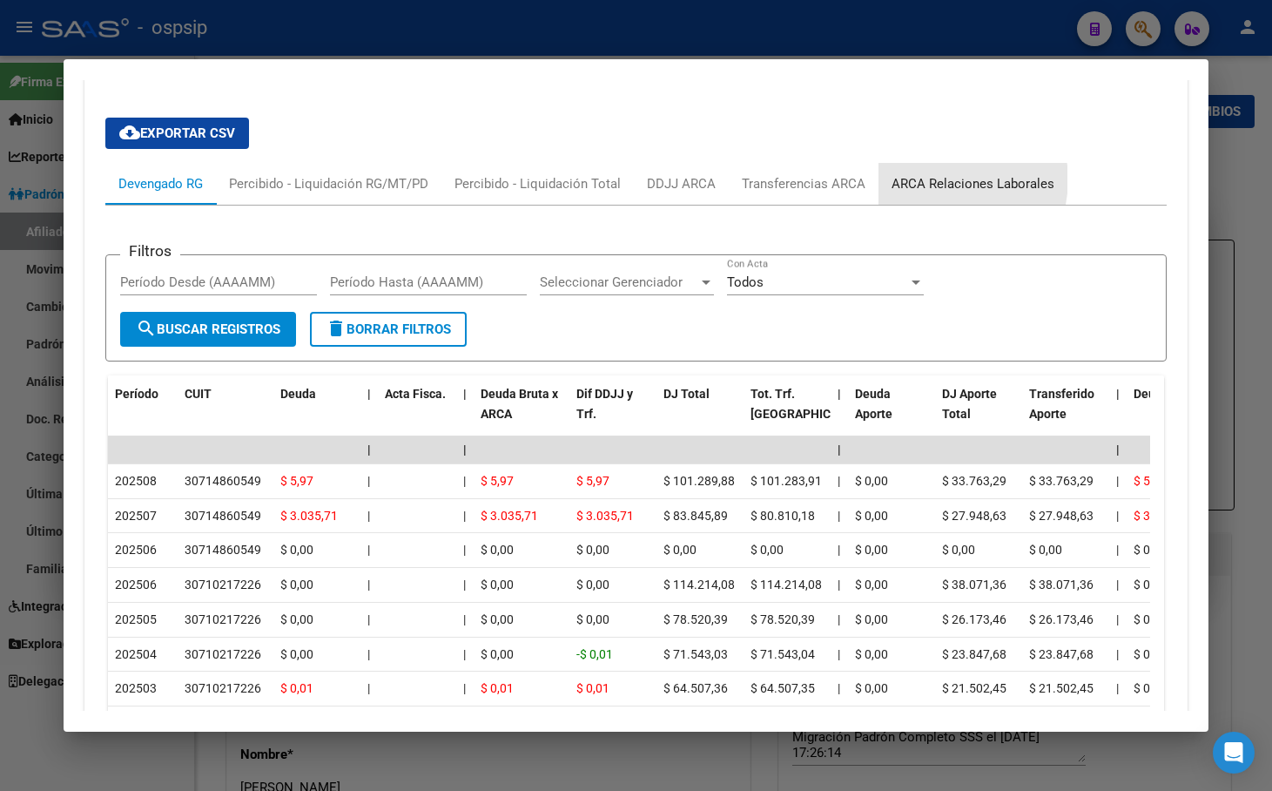
click at [940, 179] on div "ARCA Relaciones Laborales" at bounding box center [973, 183] width 163 height 19
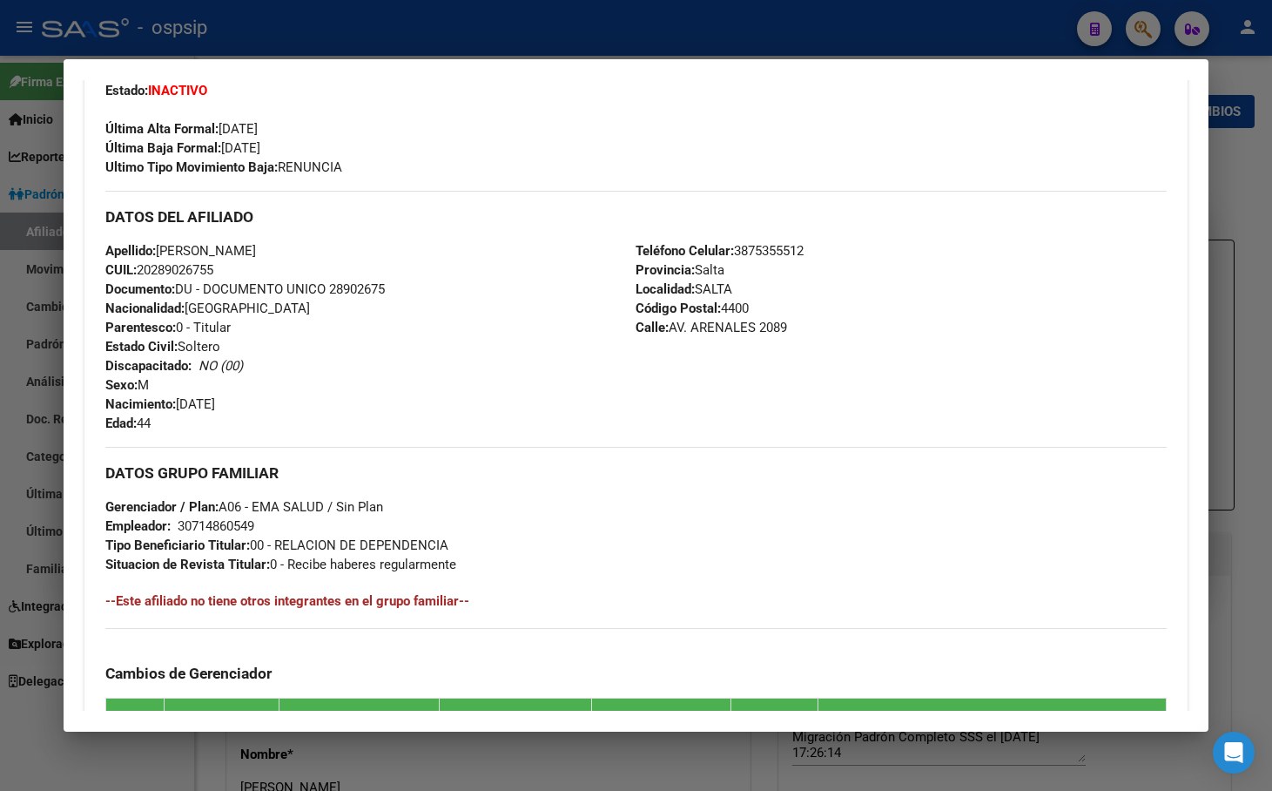
scroll to position [50, 0]
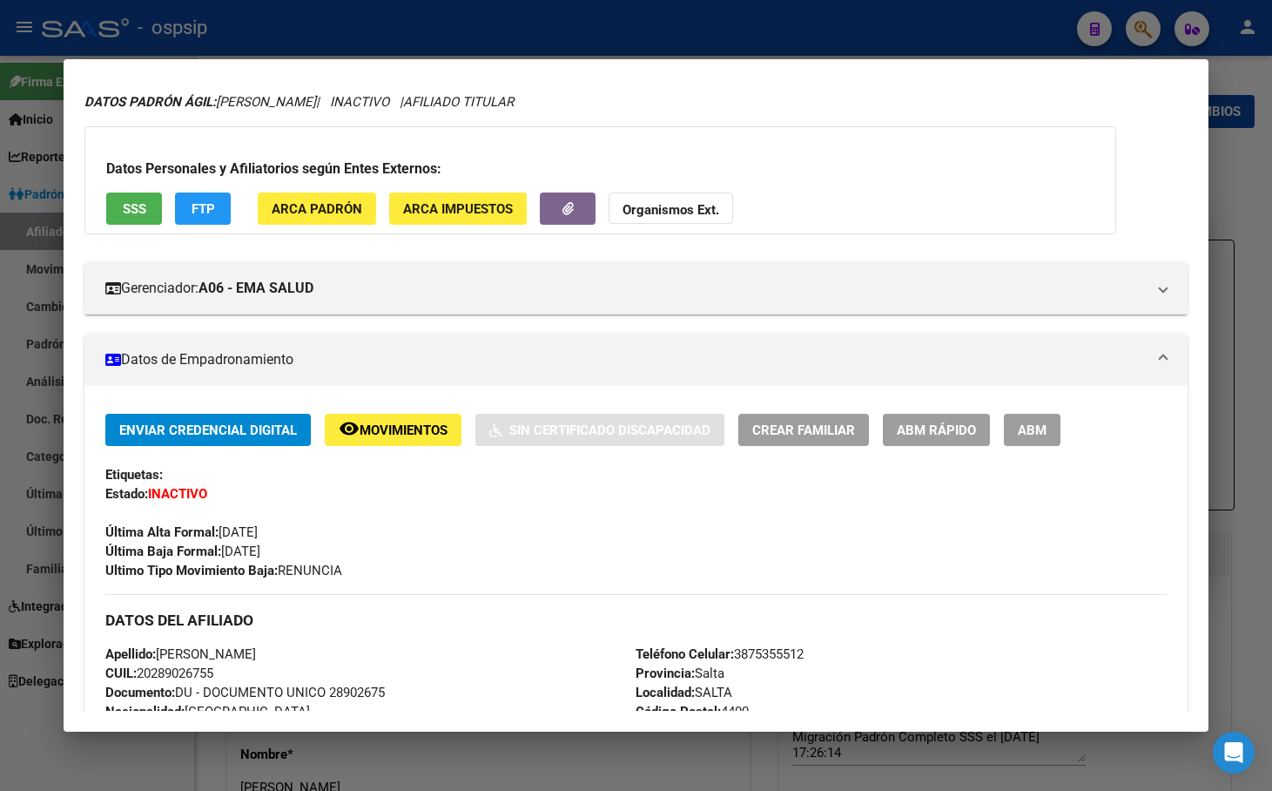
click at [383, 420] on button "remove_red_eye Movimientos" at bounding box center [393, 430] width 137 height 32
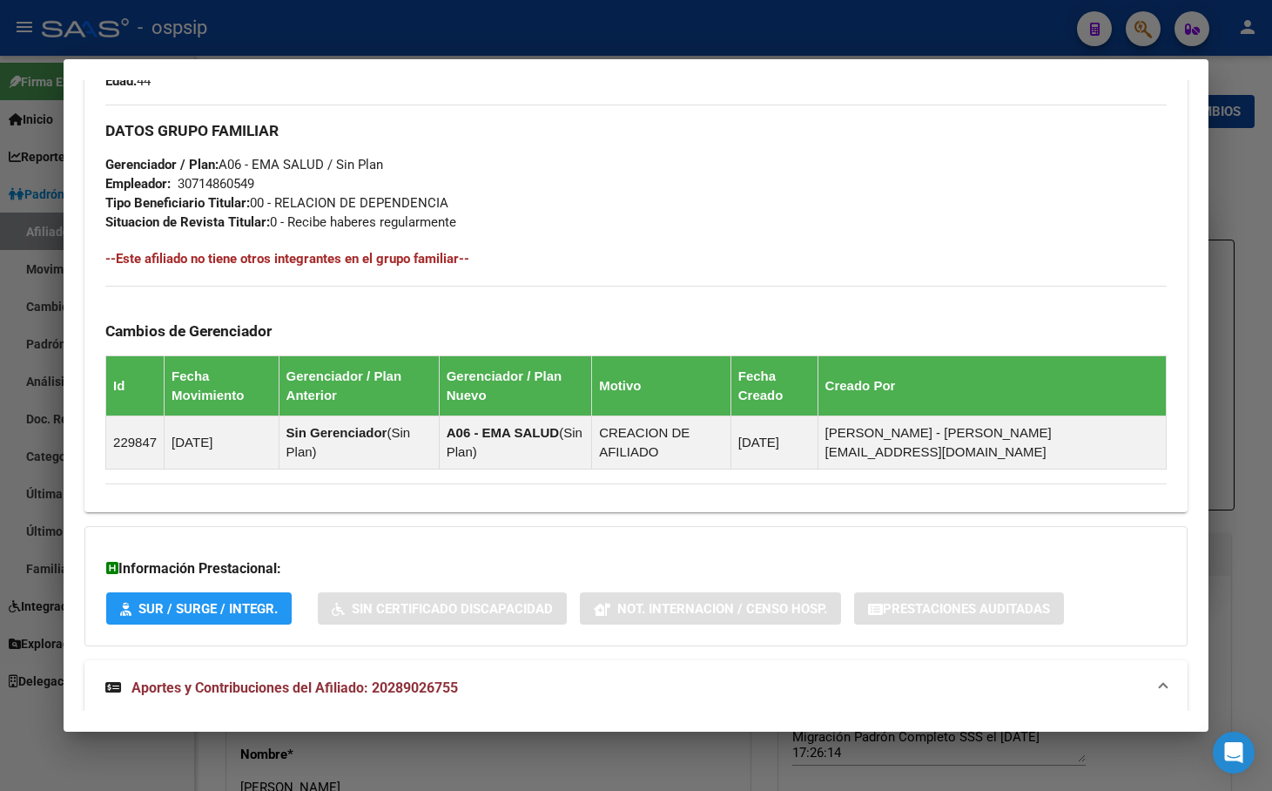
scroll to position [1318, 0]
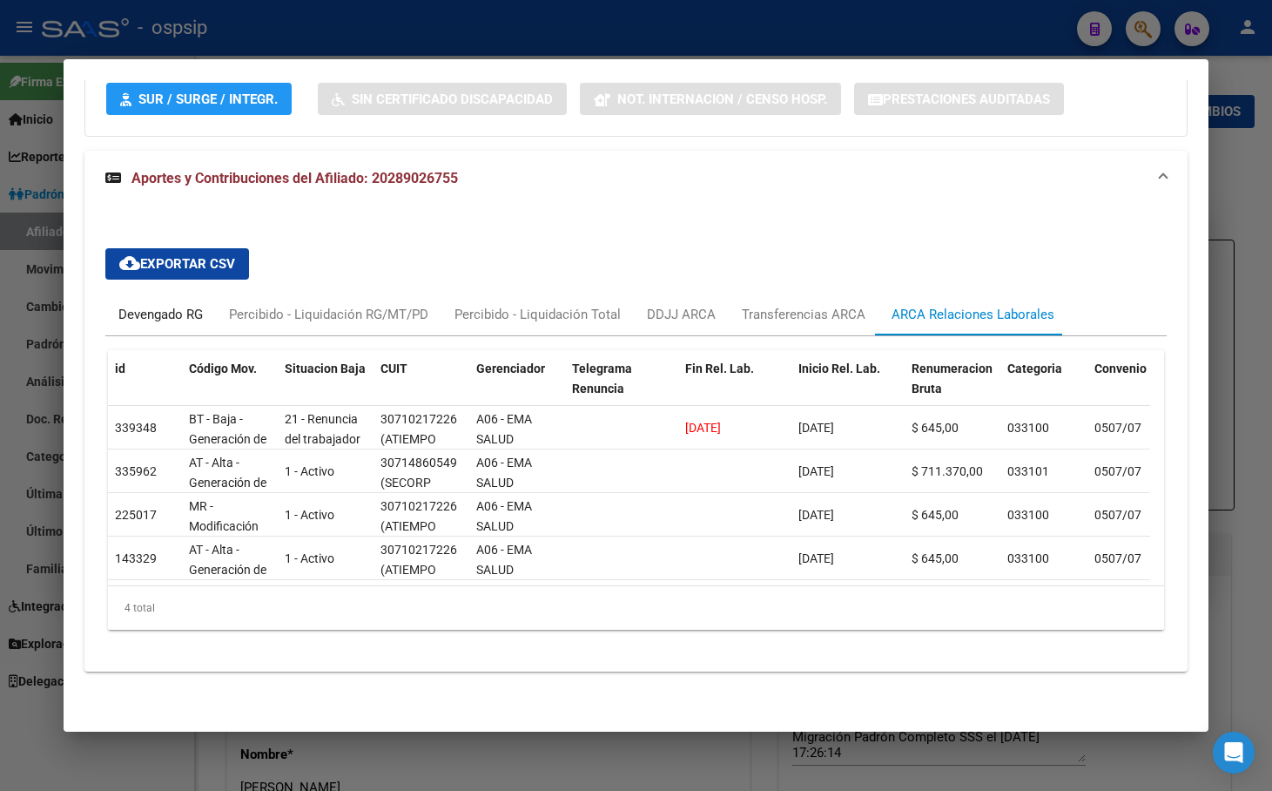
click at [170, 305] on div "Devengado RG" at bounding box center [160, 314] width 84 height 19
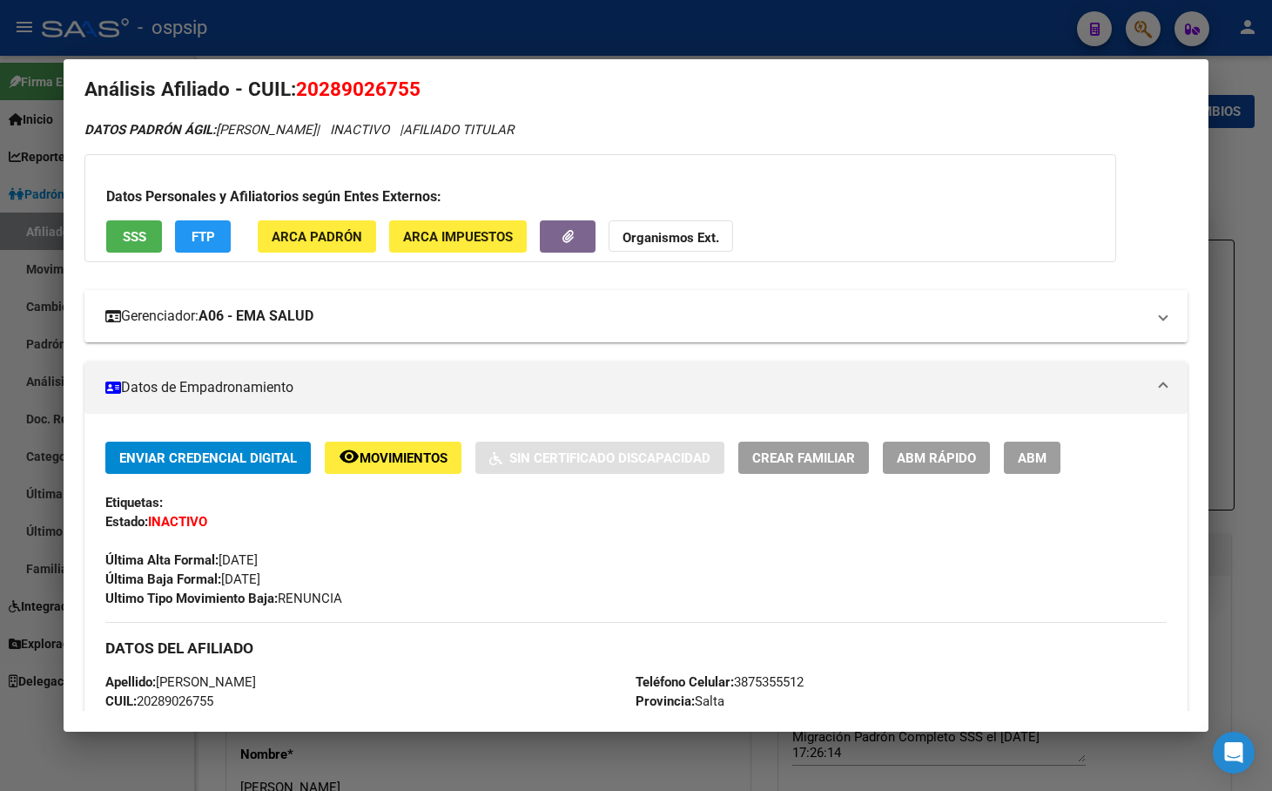
scroll to position [0, 0]
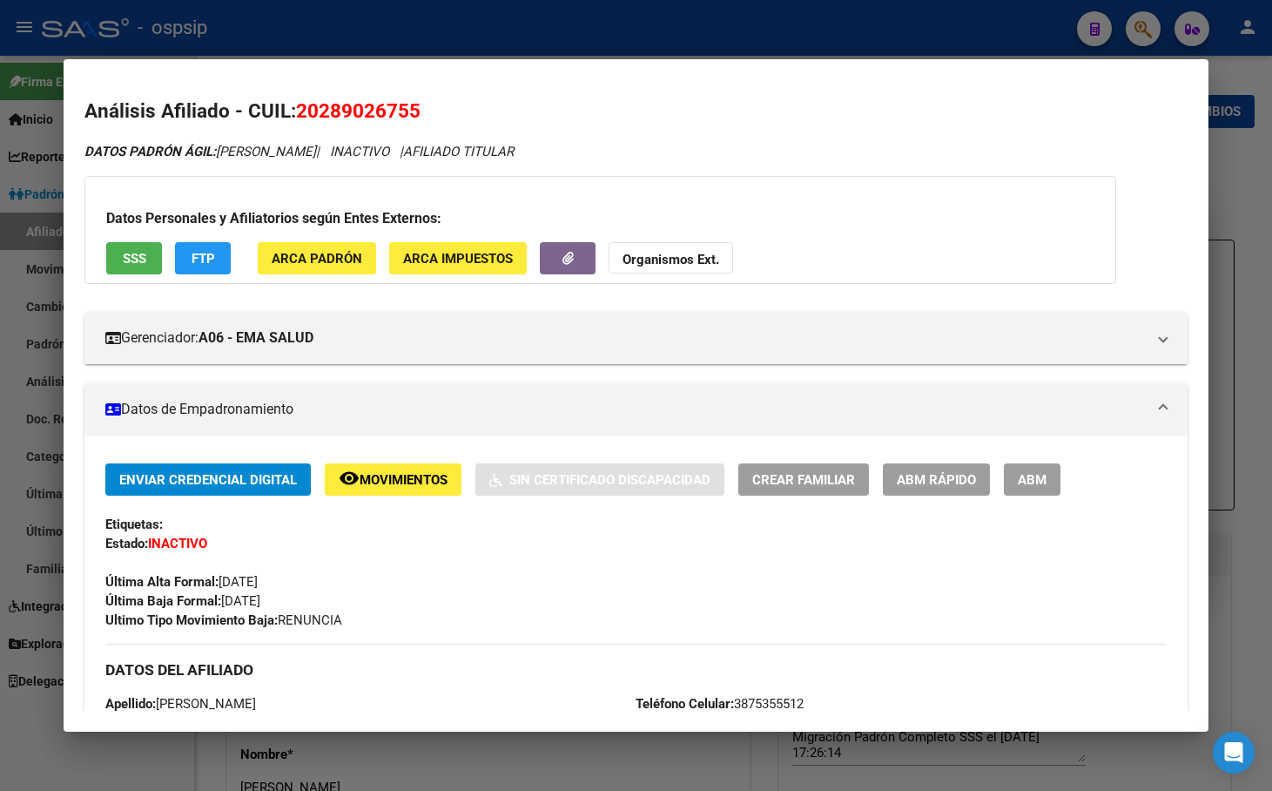
click at [124, 252] on span "SSS" at bounding box center [135, 259] width 24 height 16
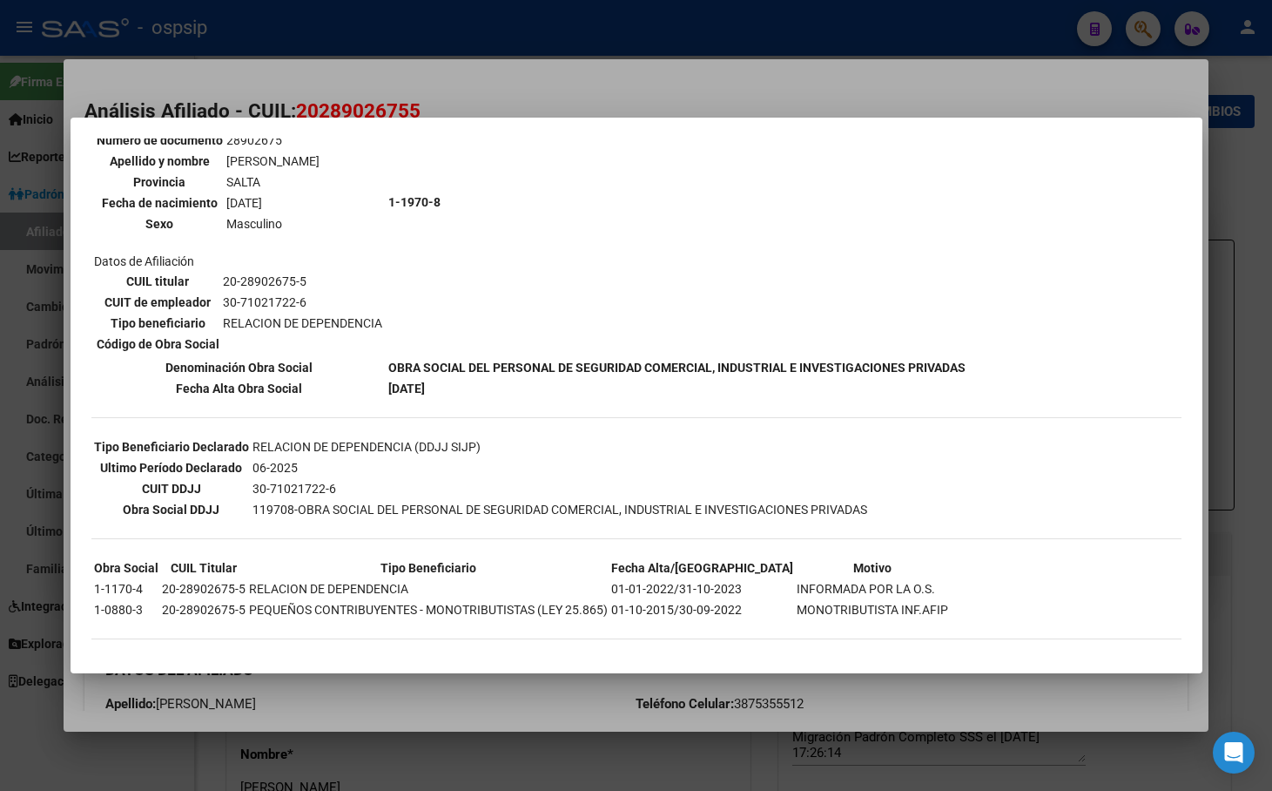
scroll to position [184, 0]
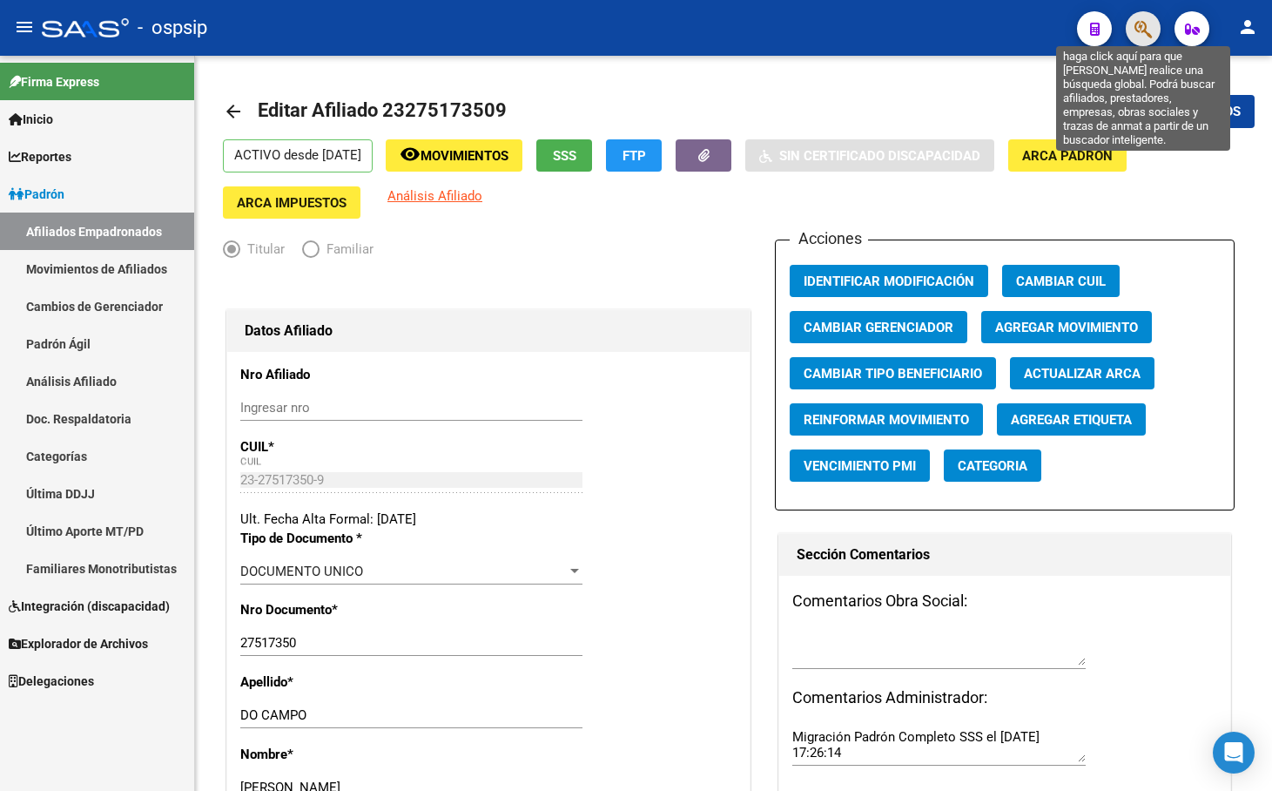
click at [1142, 33] on icon "button" at bounding box center [1143, 29] width 17 height 20
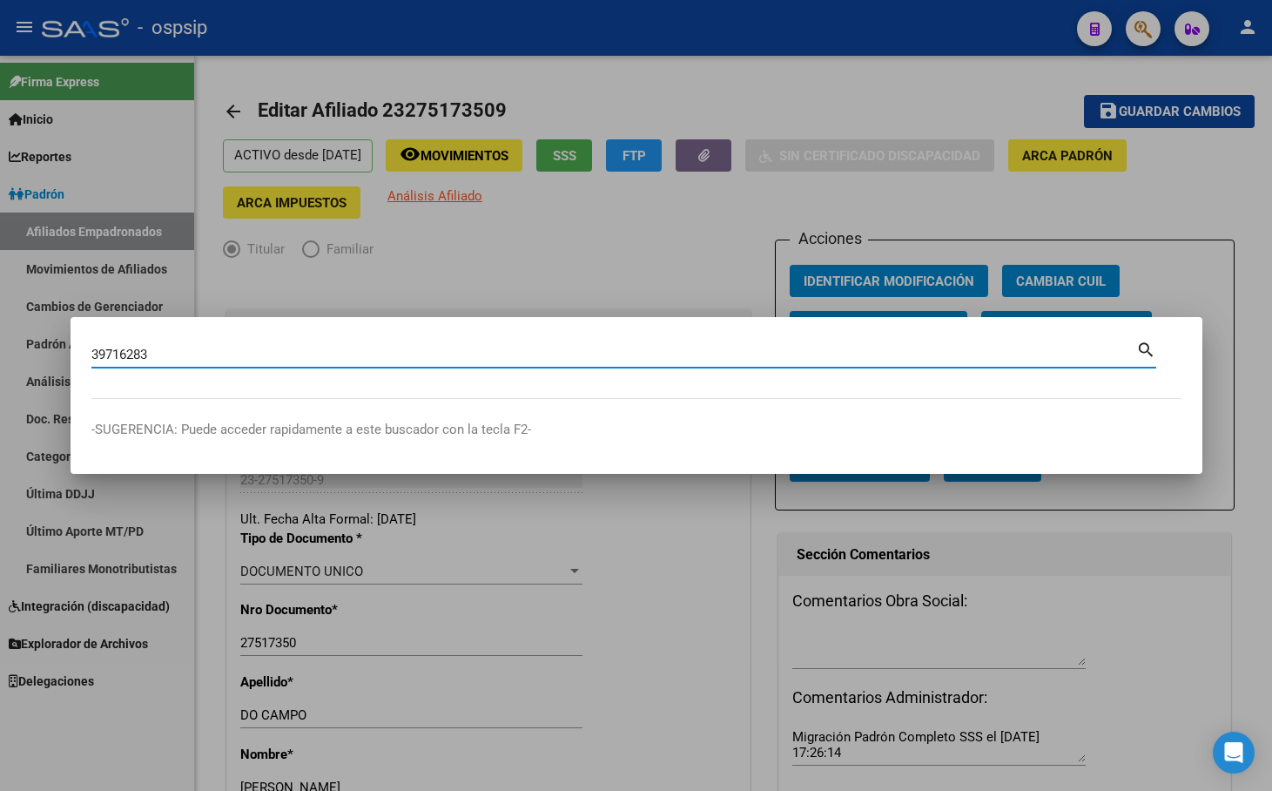
type input "39716283"
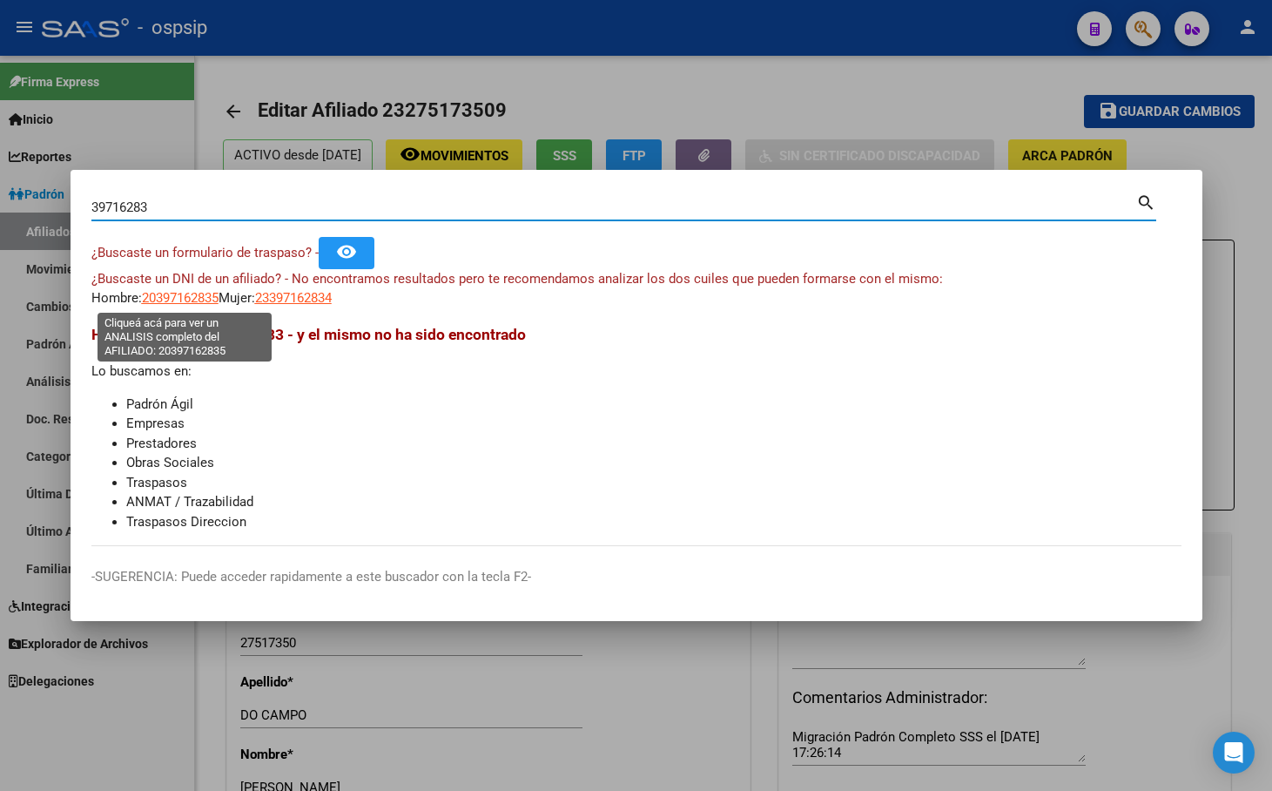
click at [165, 294] on span "20397162835" at bounding box center [180, 298] width 77 height 16
type textarea "20397162835"
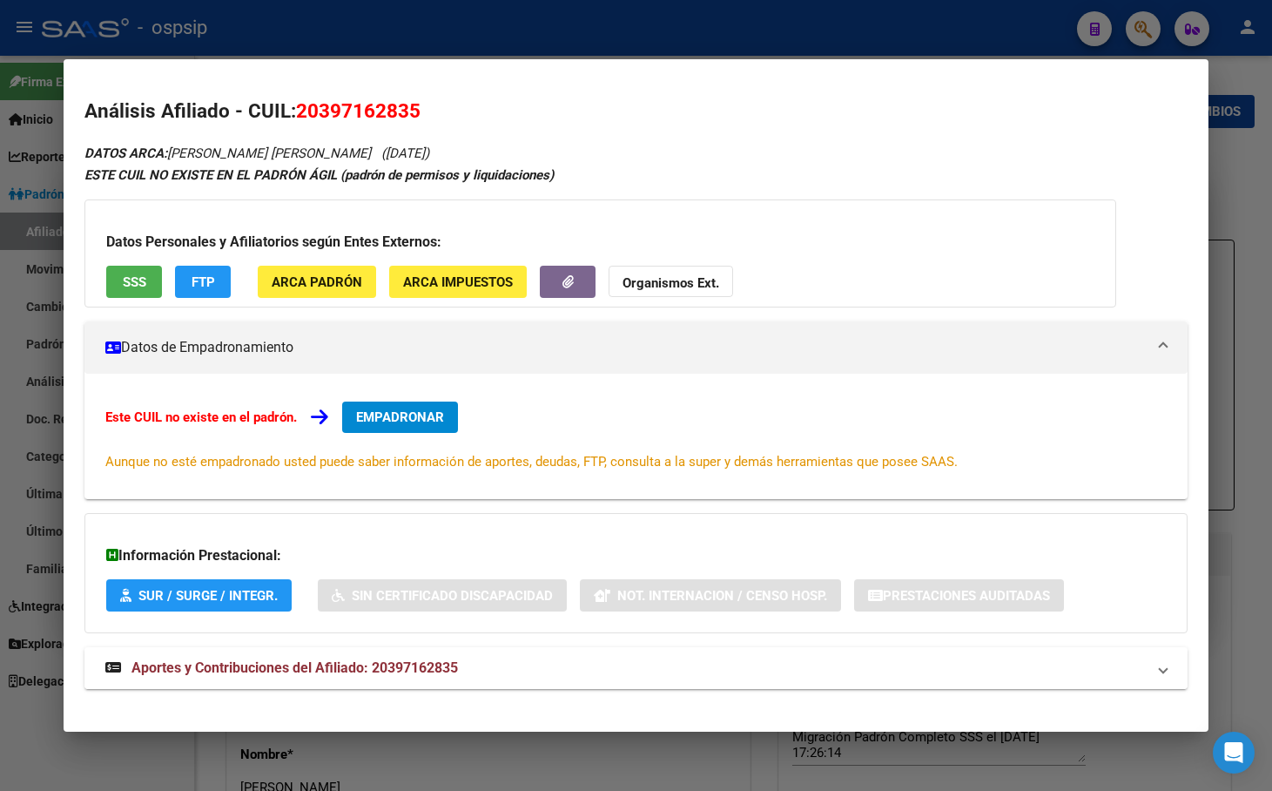
click at [402, 667] on span "Aportes y Contribuciones del Afiliado: 20397162835" at bounding box center [295, 667] width 327 height 17
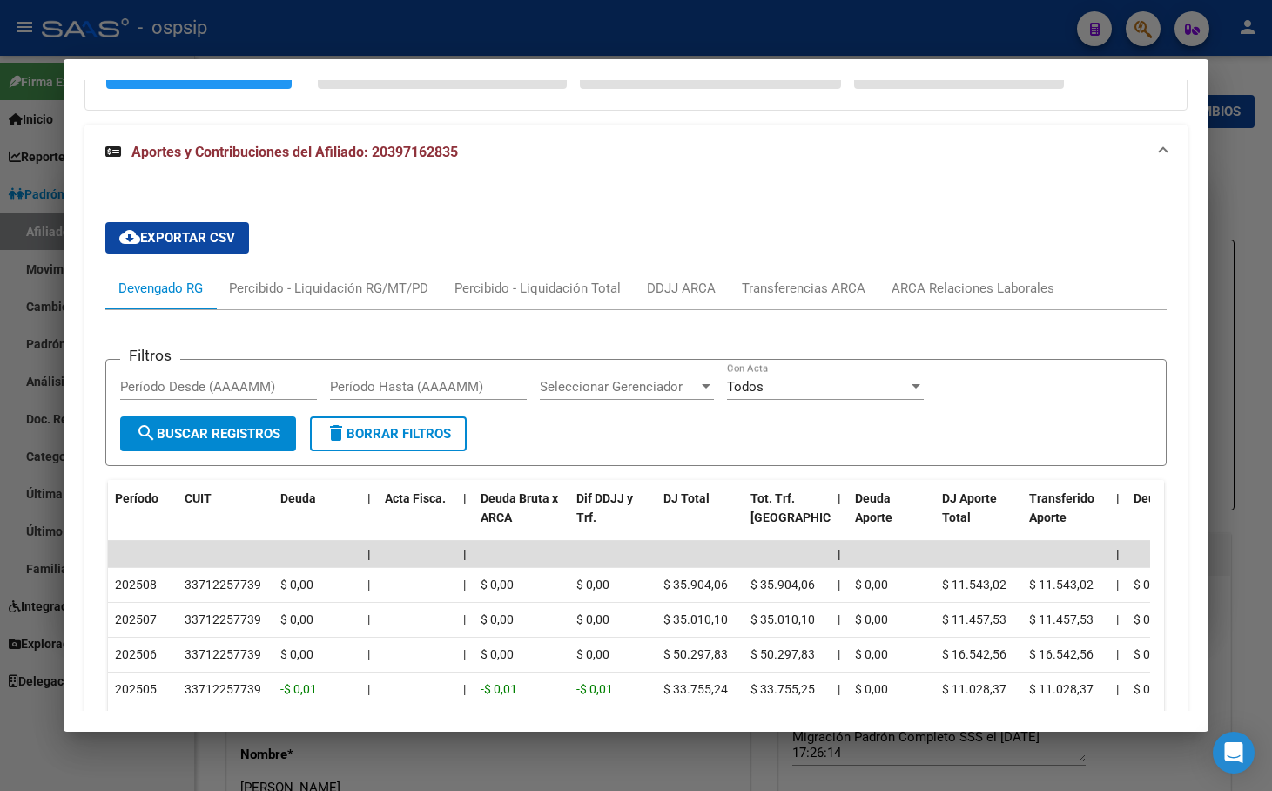
scroll to position [0, 0]
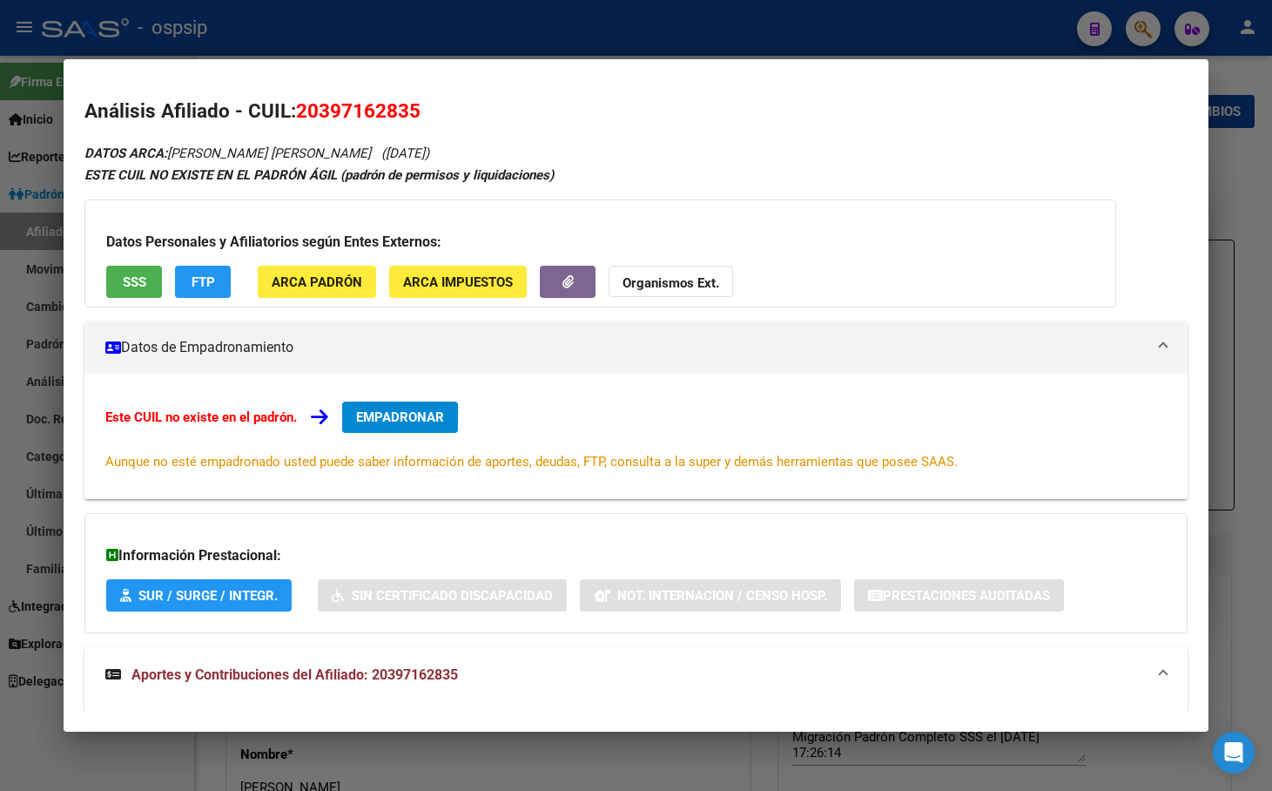
click at [366, 409] on span "EMPADRONAR" at bounding box center [400, 417] width 88 height 16
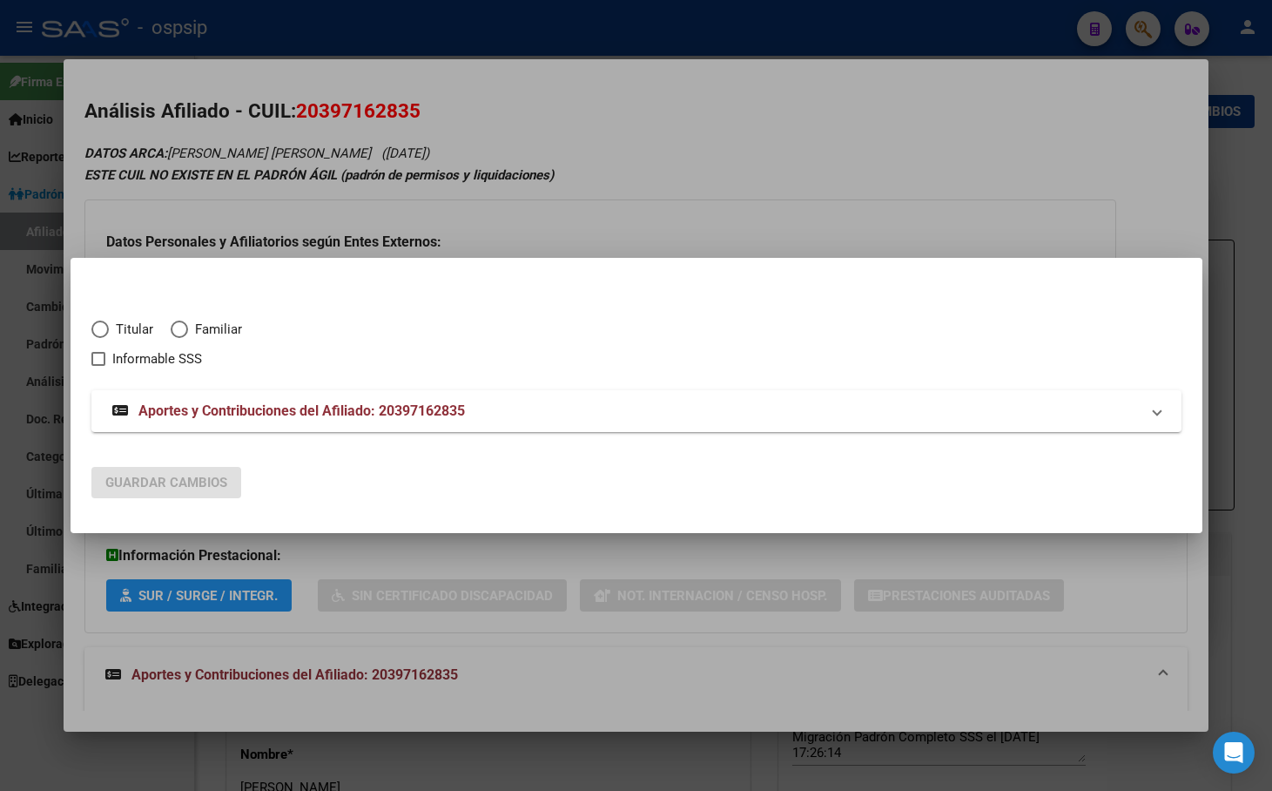
click at [99, 329] on span "Elija una opción" at bounding box center [99, 329] width 0 height 0
click at [99, 328] on input "Titular" at bounding box center [99, 329] width 17 height 17
radio input "true"
checkbox input "true"
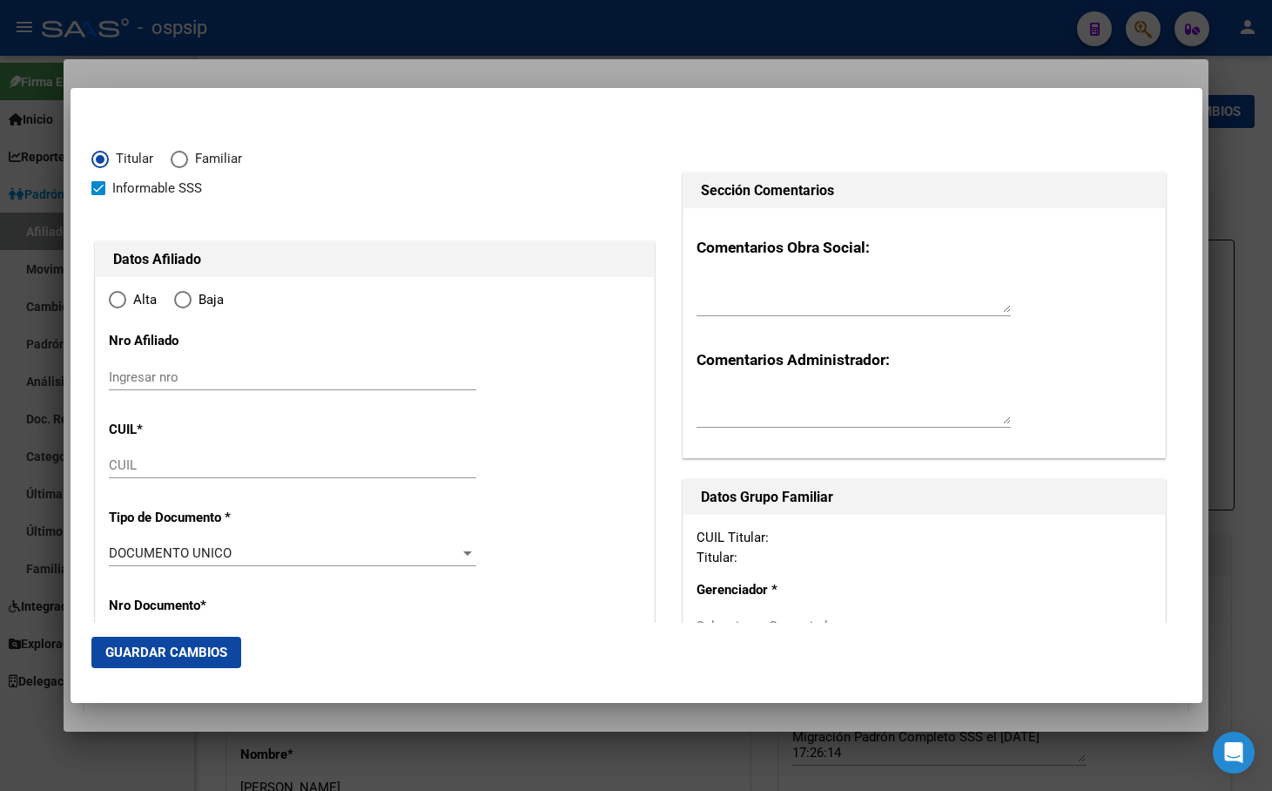
type input "20-39716283-5"
type input "39716283"
type input "[PERSON_NAME]"
type input "[DATE]"
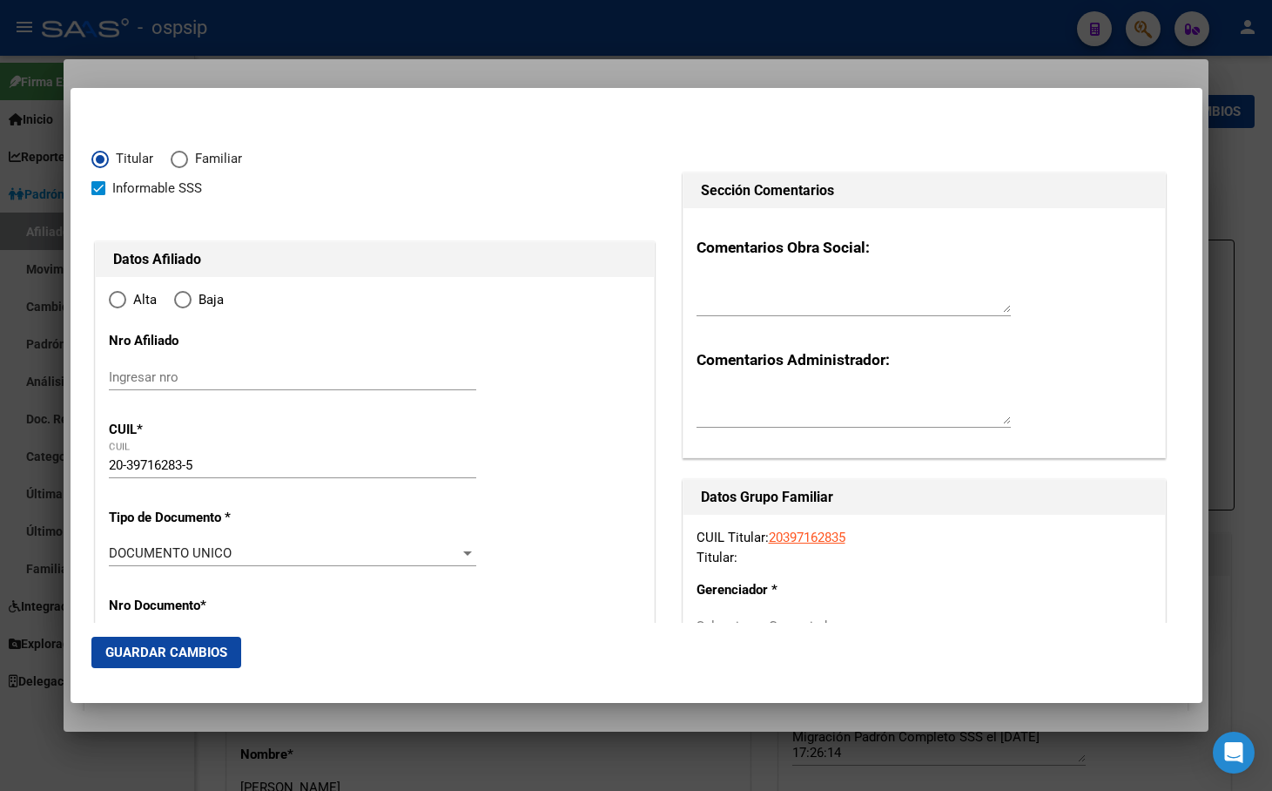
type input "LA PLATA"
type input "1900"
type input "4"
radio input "true"
type input "LA PLATA"
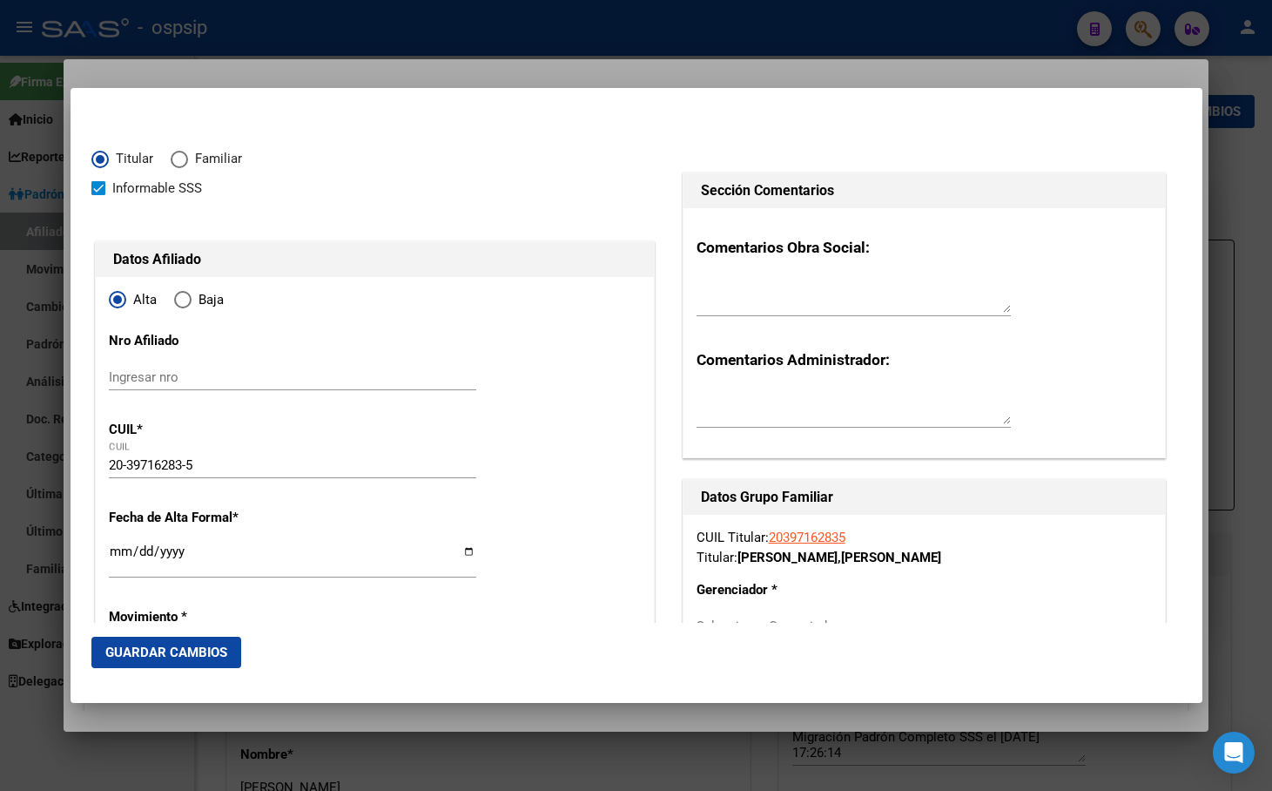
click at [118, 553] on input "Ingresar fecha" at bounding box center [293, 558] width 368 height 28
type input "[DATE]"
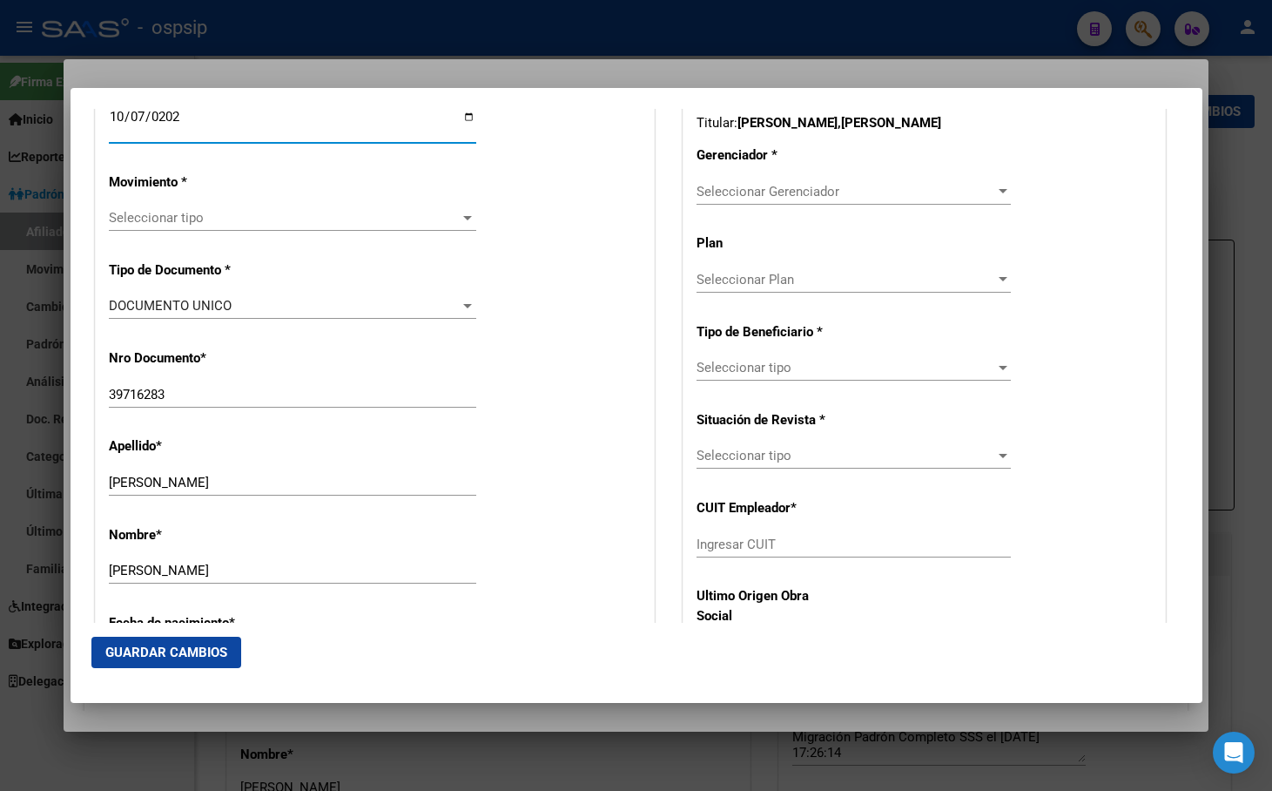
scroll to position [435, 0]
click at [146, 215] on span "Seleccionar tipo" at bounding box center [285, 217] width 352 height 16
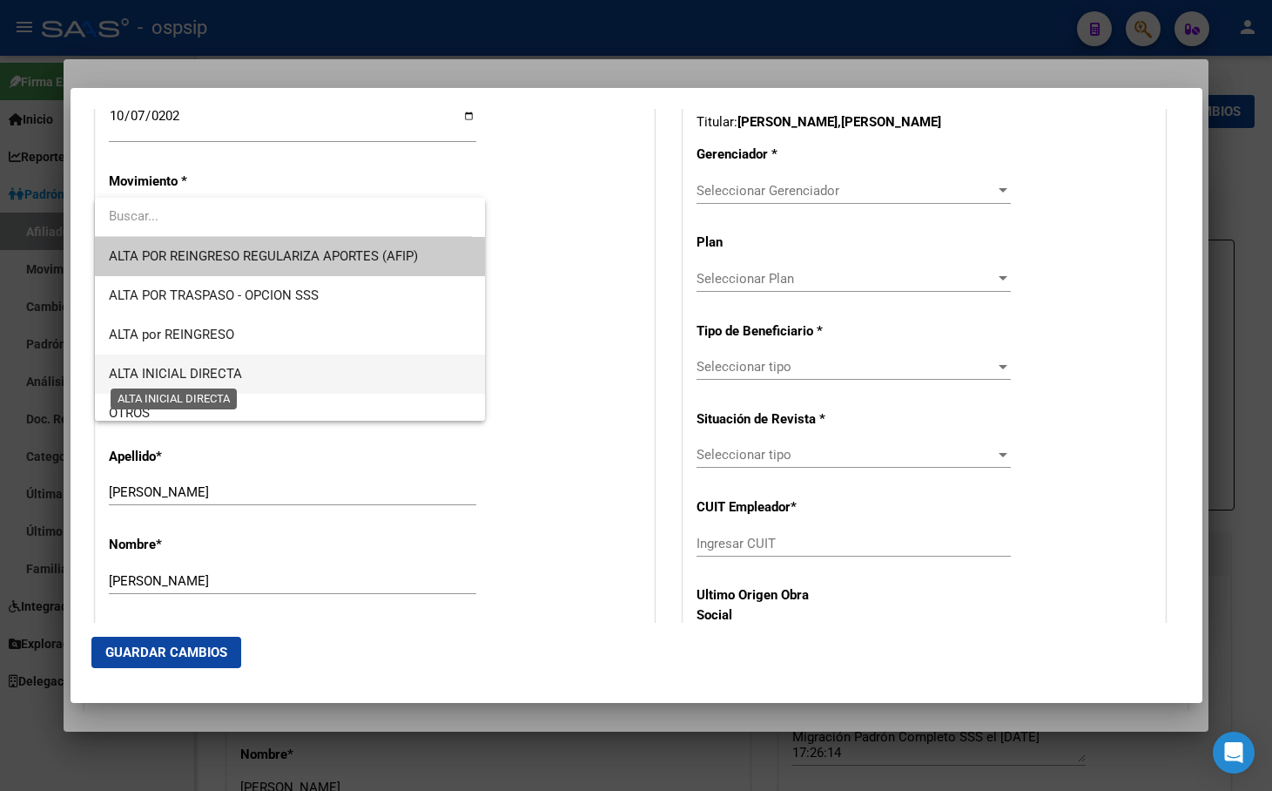
click at [184, 370] on span "ALTA INICIAL DIRECTA" at bounding box center [175, 374] width 133 height 16
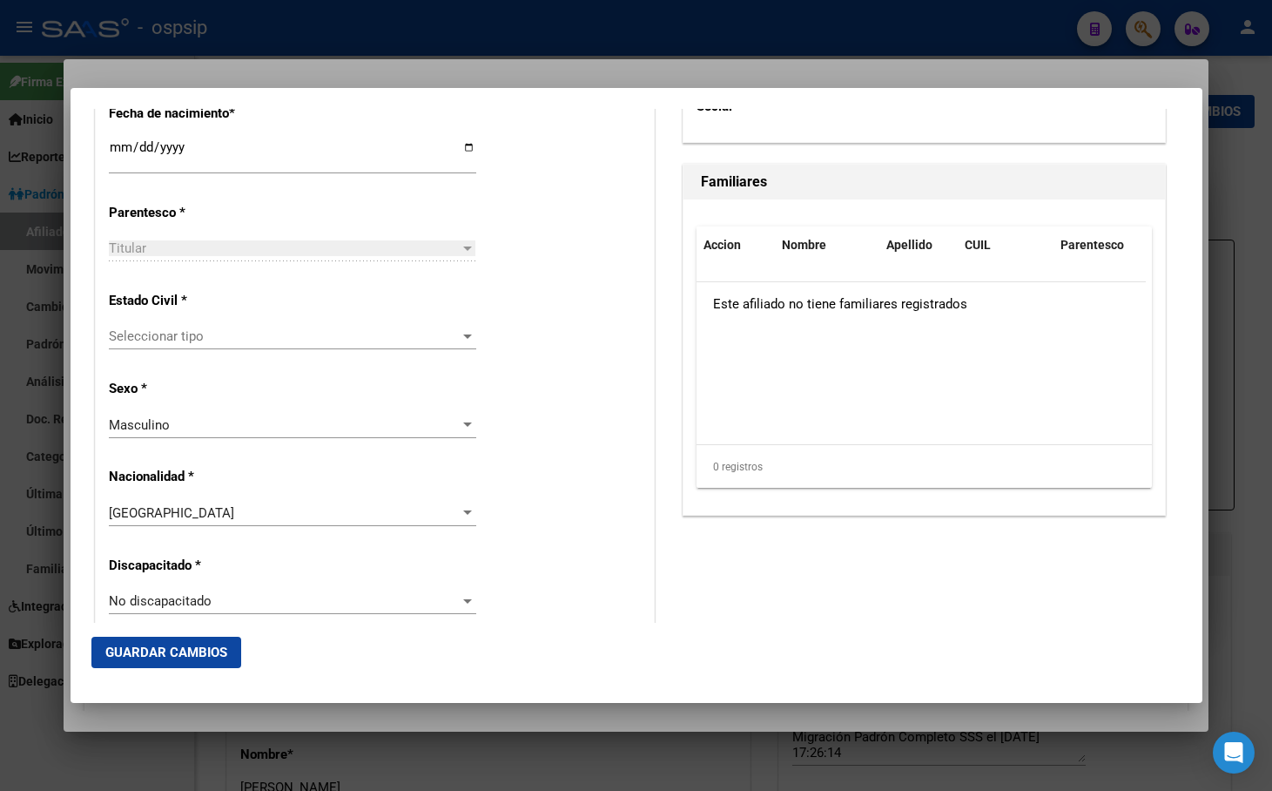
scroll to position [1045, 0]
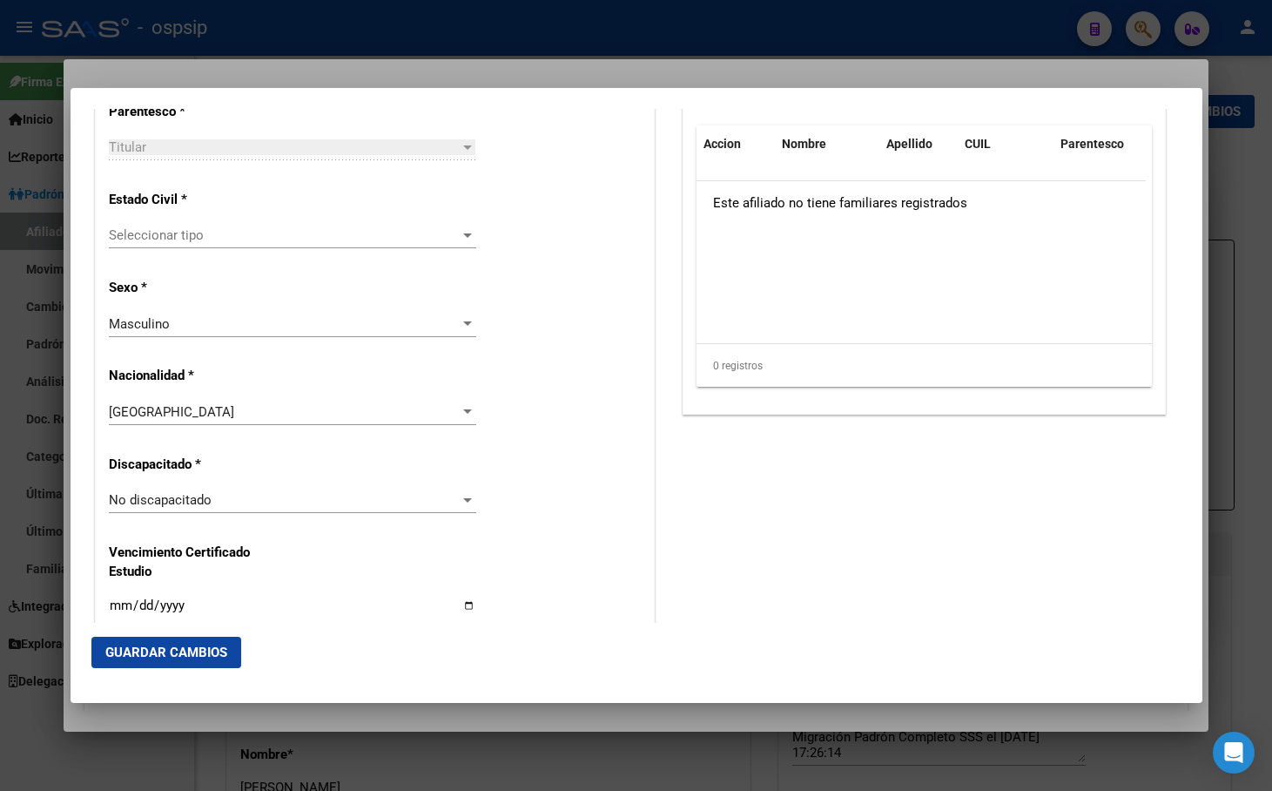
click at [129, 230] on span "Seleccionar tipo" at bounding box center [285, 235] width 352 height 16
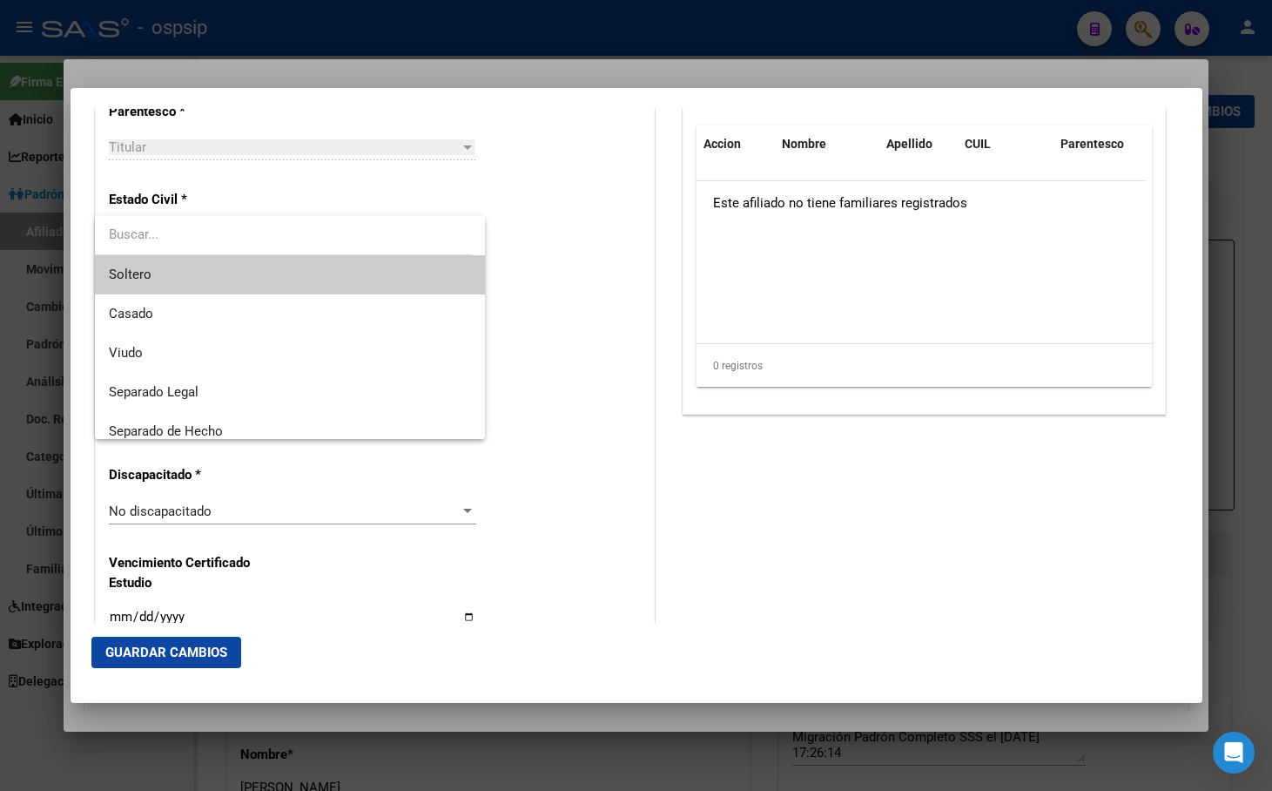
click at [153, 269] on span "Soltero" at bounding box center [290, 274] width 362 height 39
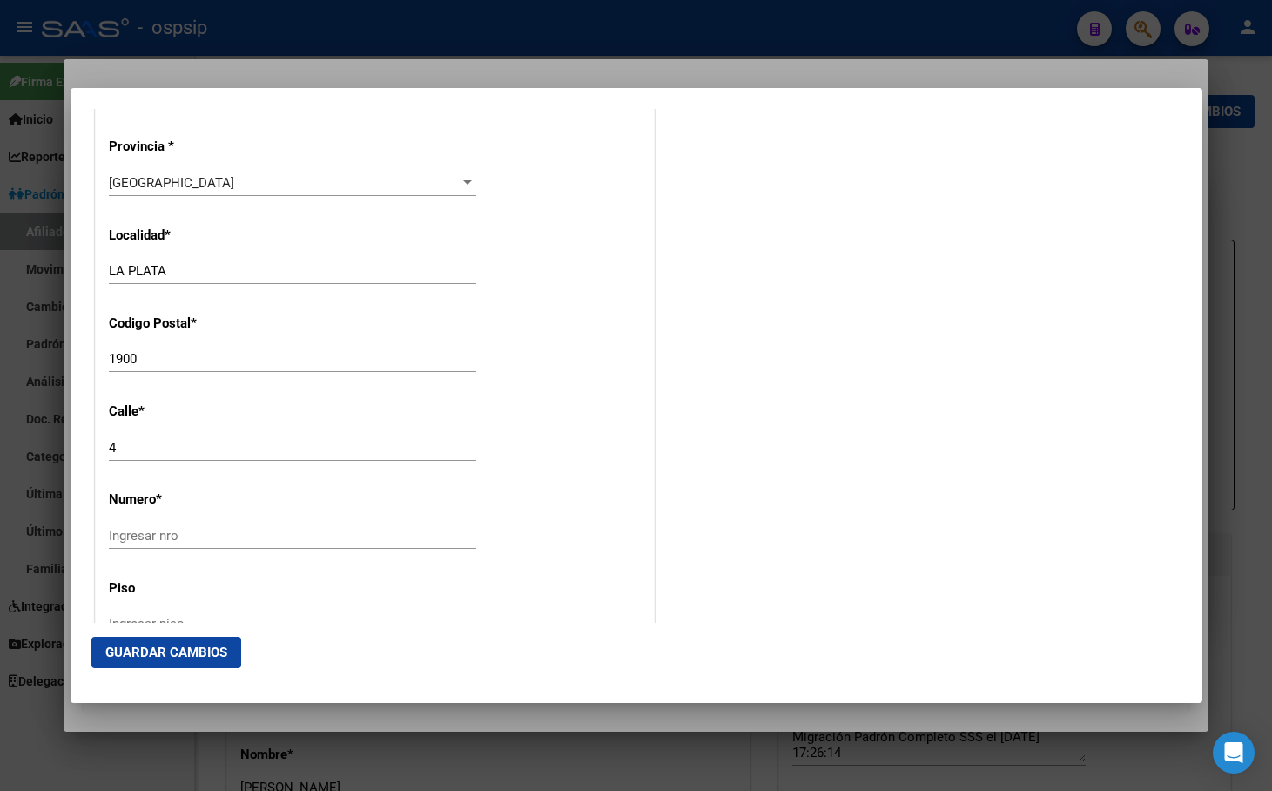
scroll to position [1742, 0]
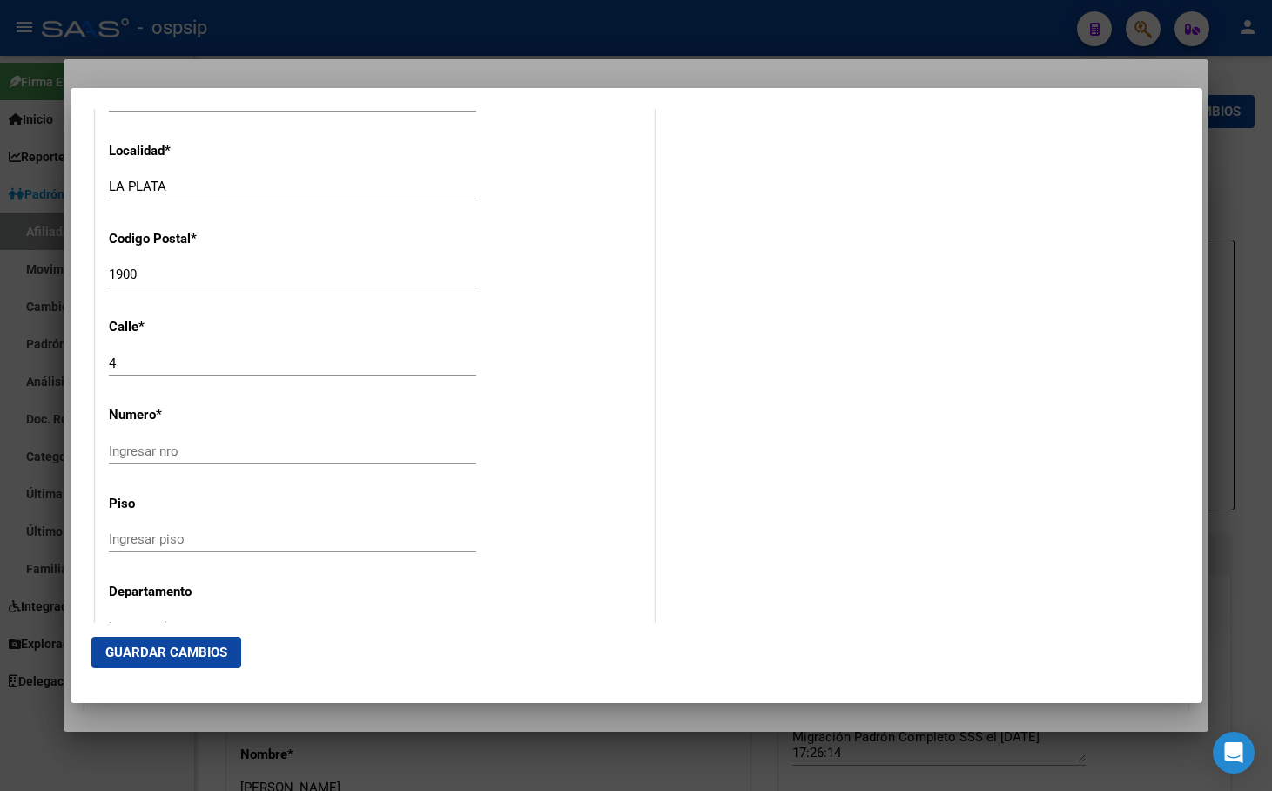
click at [135, 454] on input "Ingresar nro" at bounding box center [293, 451] width 368 height 16
type input "4695"
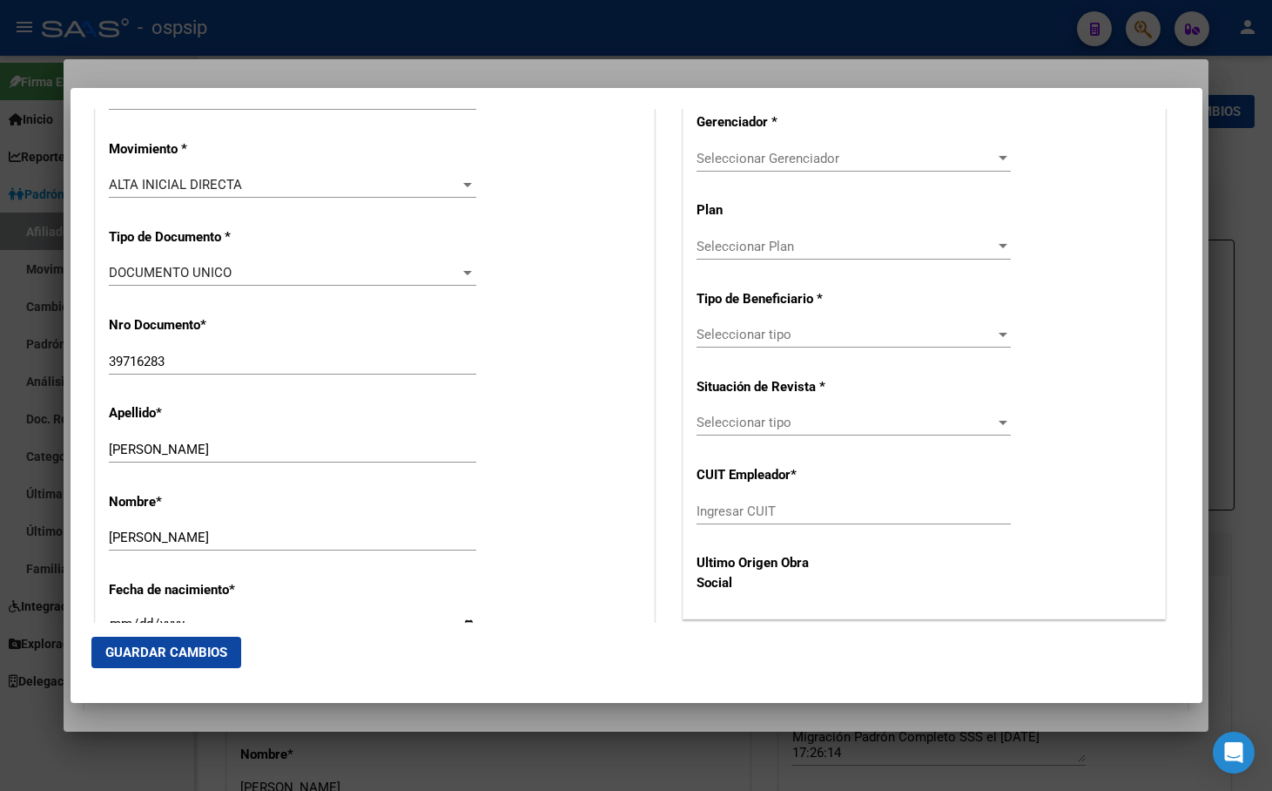
scroll to position [174, 0]
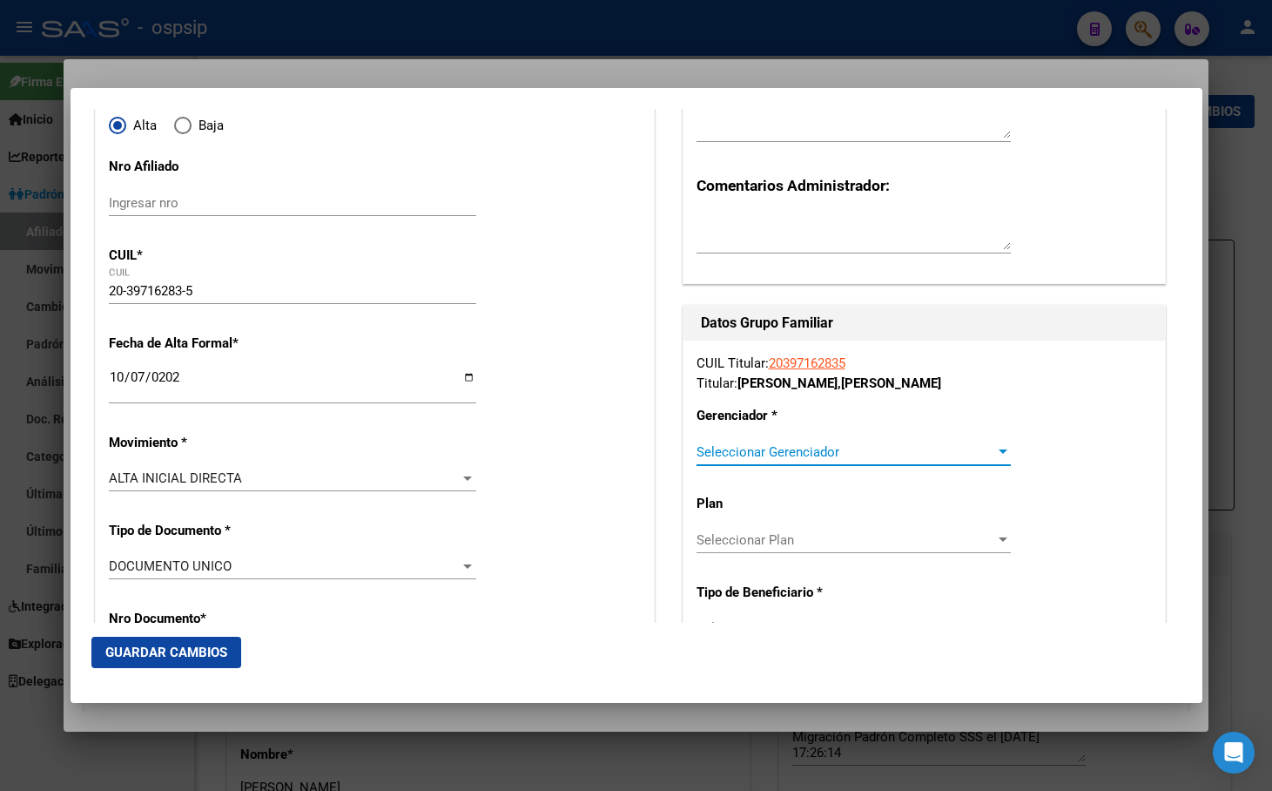
click at [733, 446] on span "Seleccionar Gerenciador" at bounding box center [846, 452] width 299 height 16
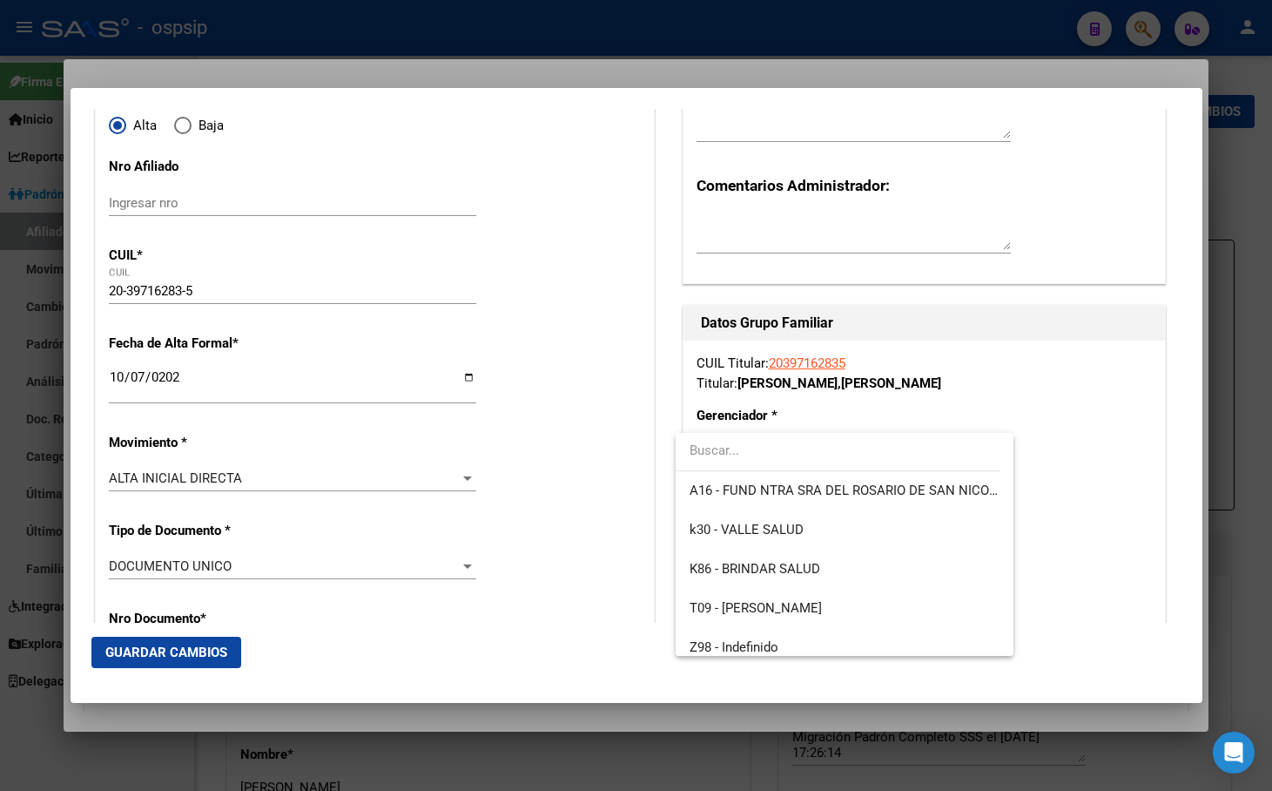
scroll to position [483, 0]
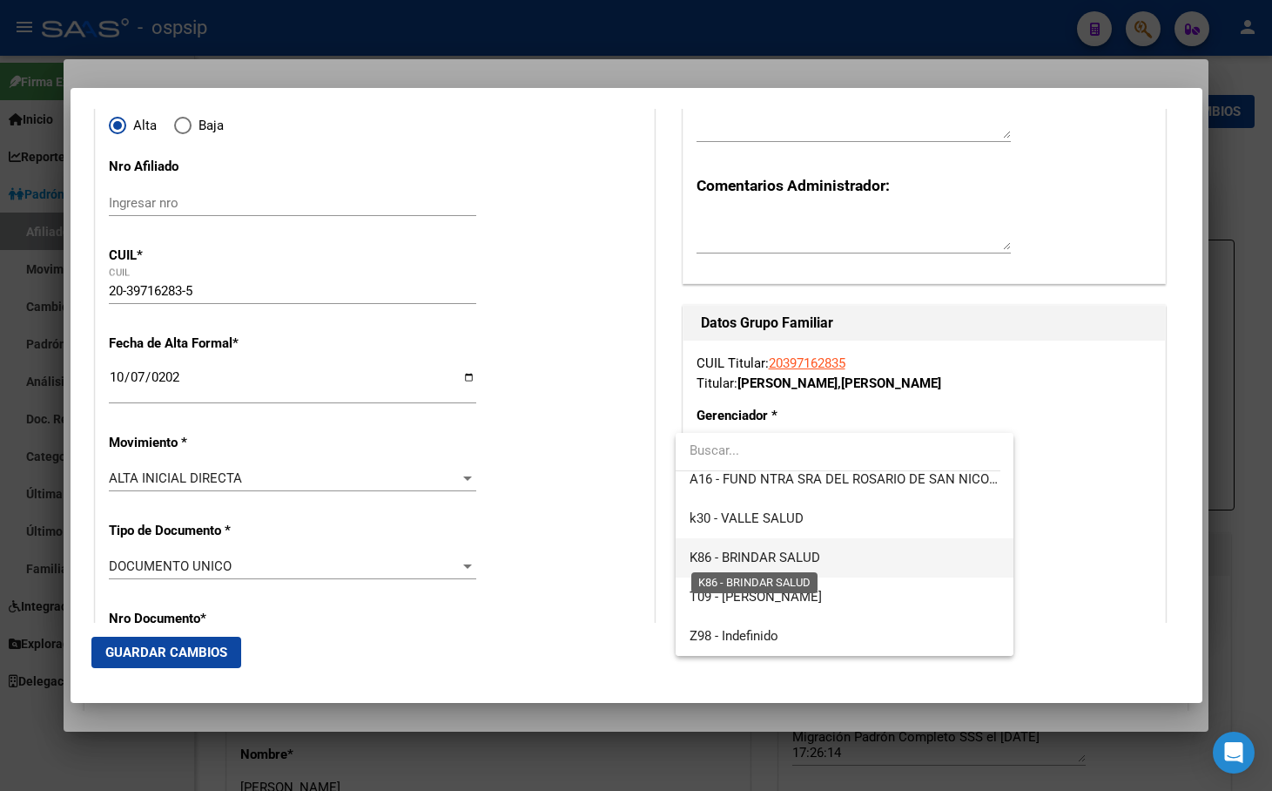
click at [790, 558] on span "K86 - BRINDAR SALUD" at bounding box center [755, 558] width 131 height 16
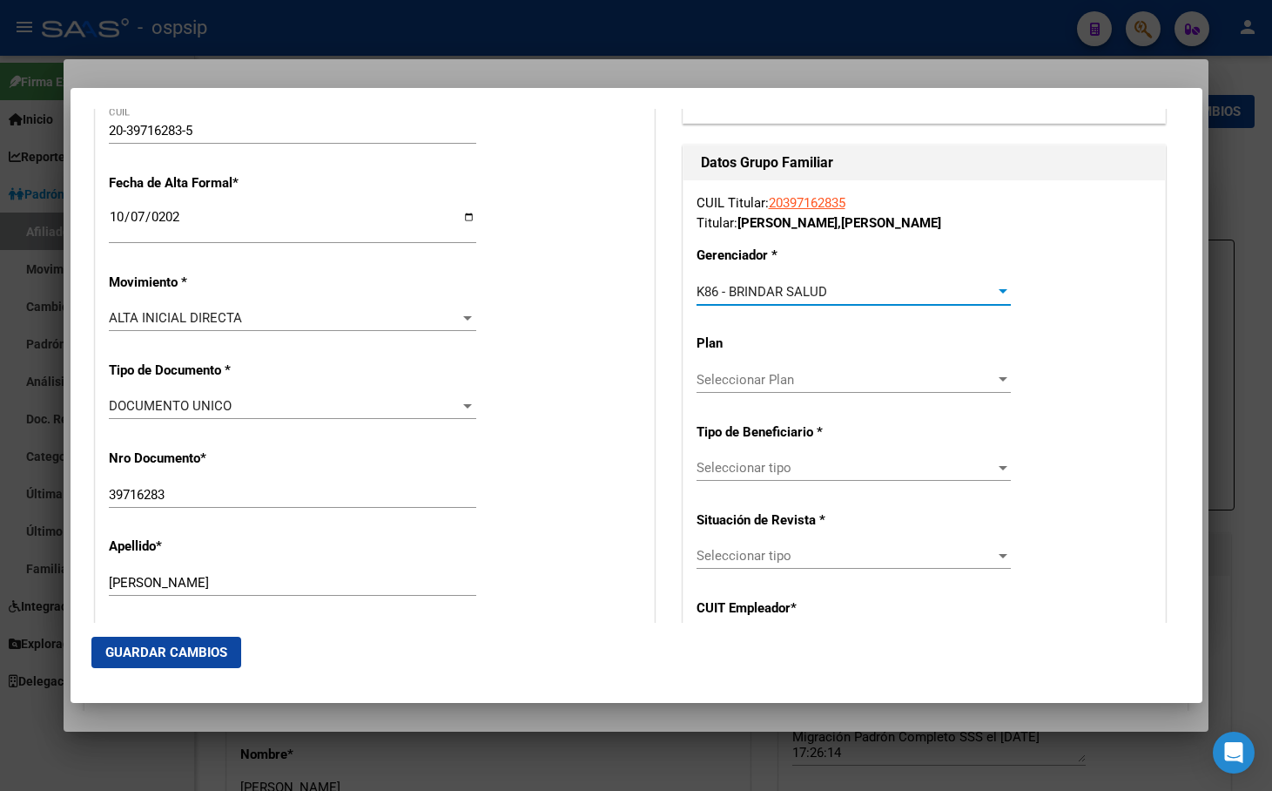
scroll to position [348, 0]
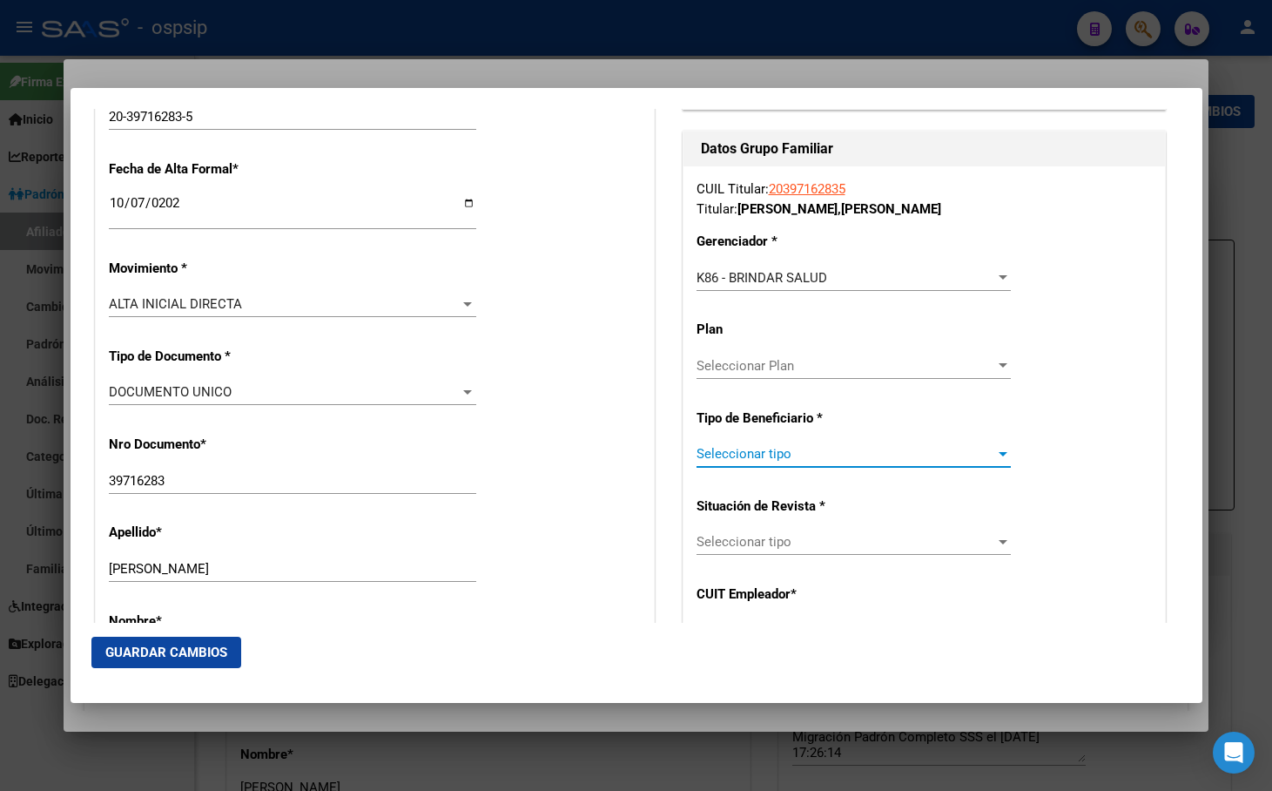
click at [747, 451] on span "Seleccionar tipo" at bounding box center [846, 454] width 299 height 16
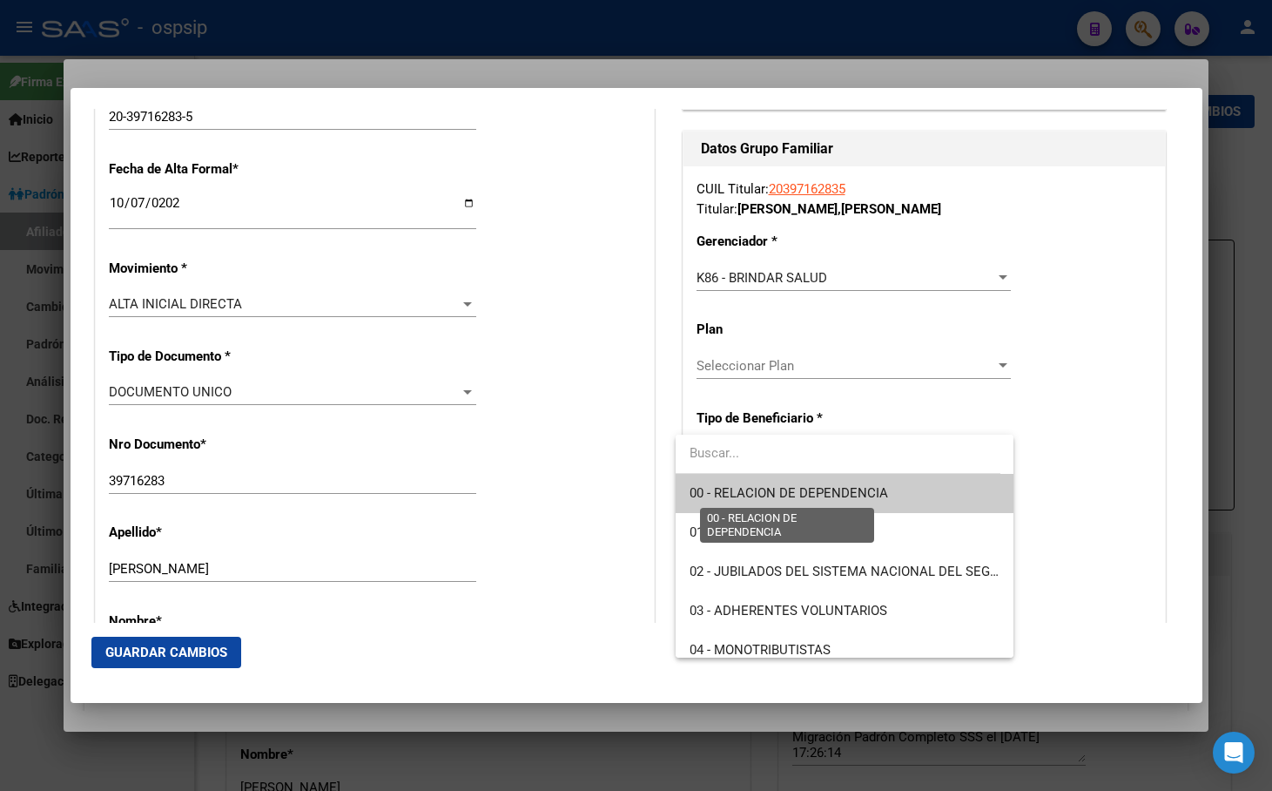
click at [735, 491] on span "00 - RELACION DE DEPENDENCIA" at bounding box center [789, 493] width 199 height 16
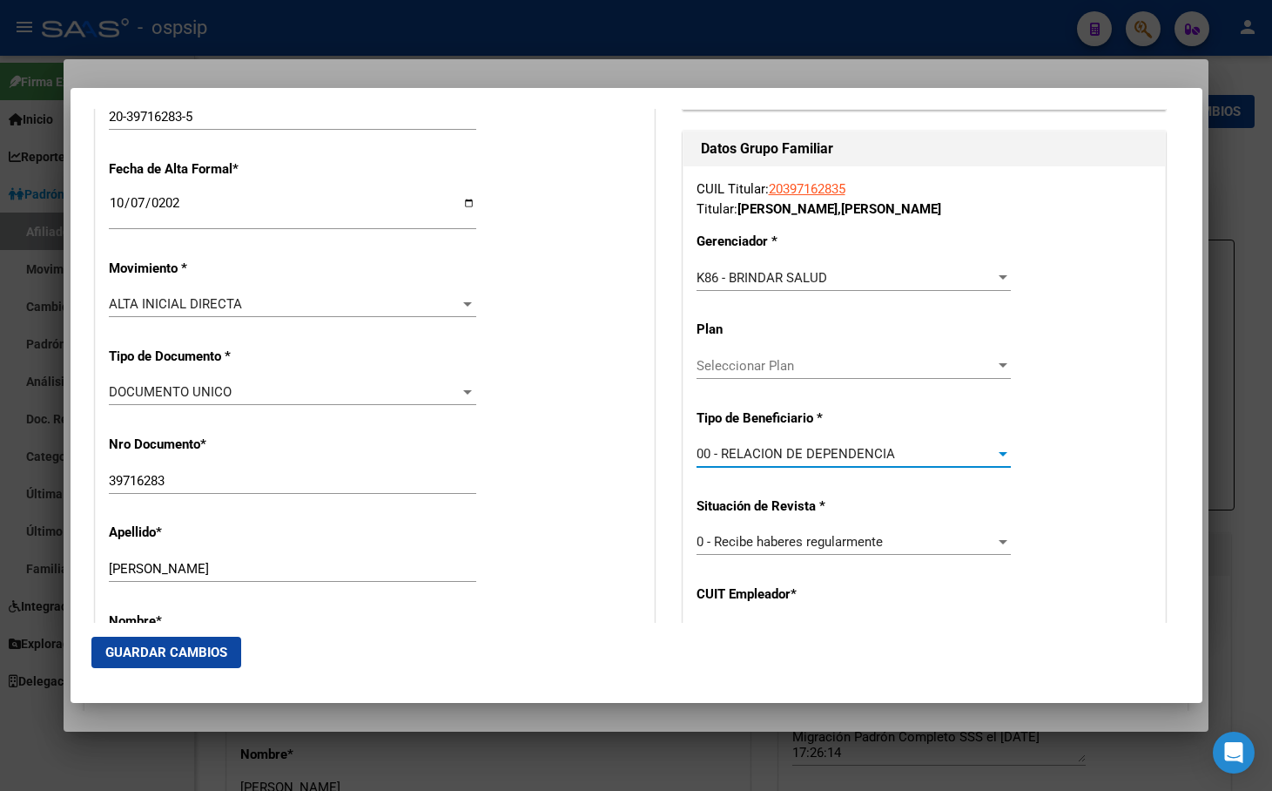
type input "33-71225773-9"
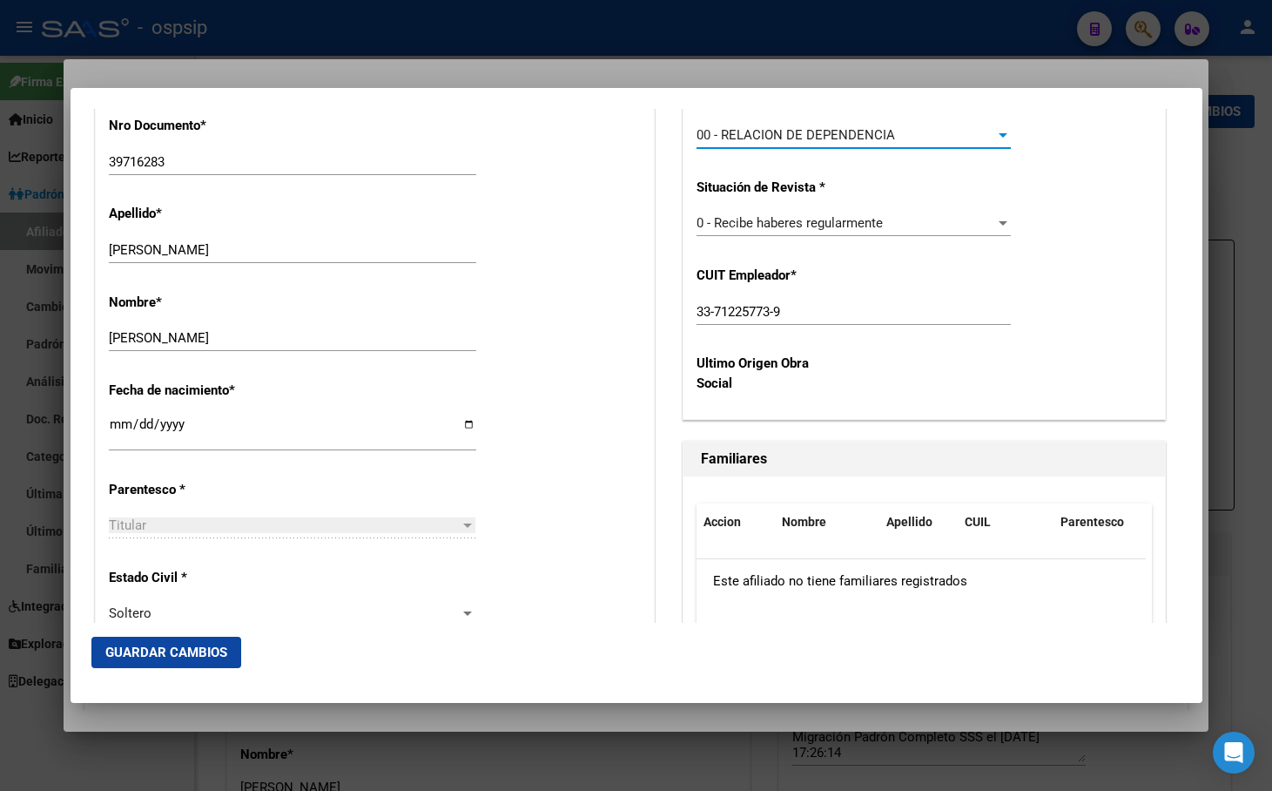
scroll to position [784, 0]
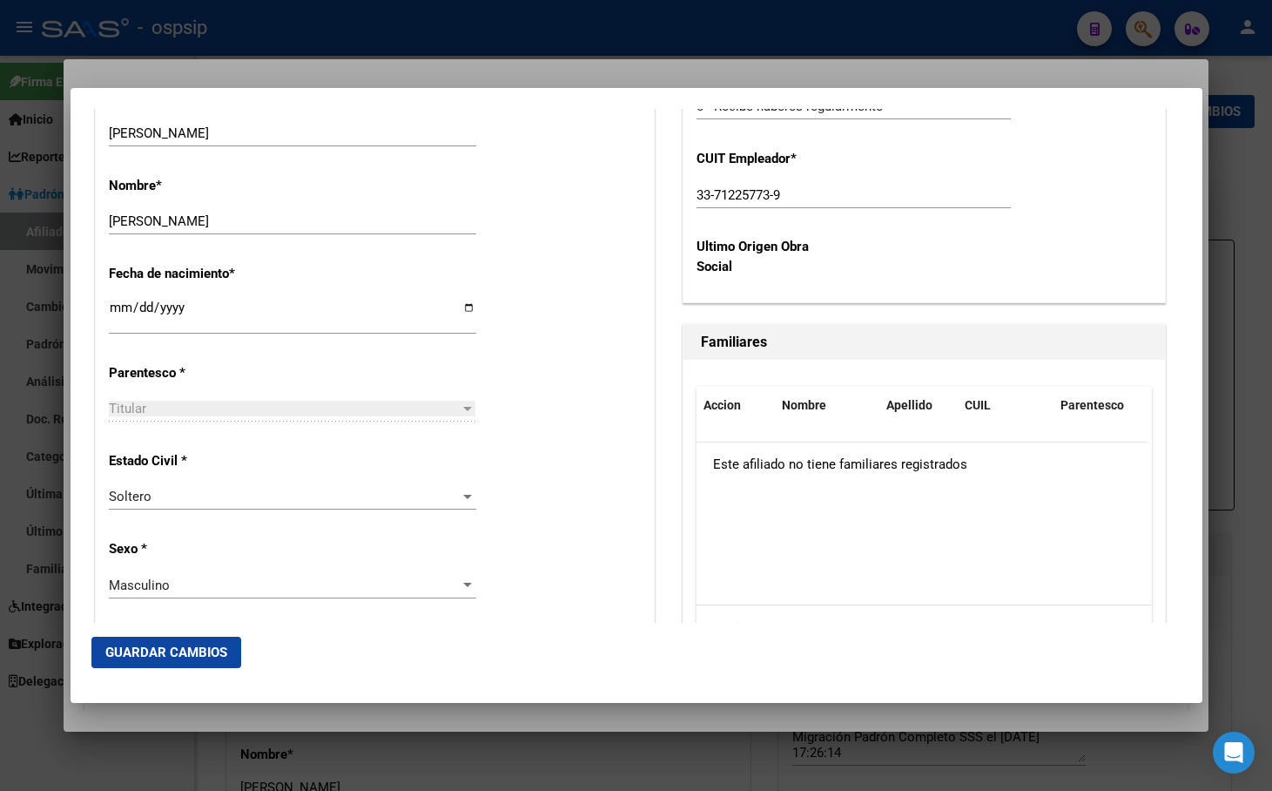
click at [163, 647] on span "Guardar Cambios" at bounding box center [166, 653] width 122 height 16
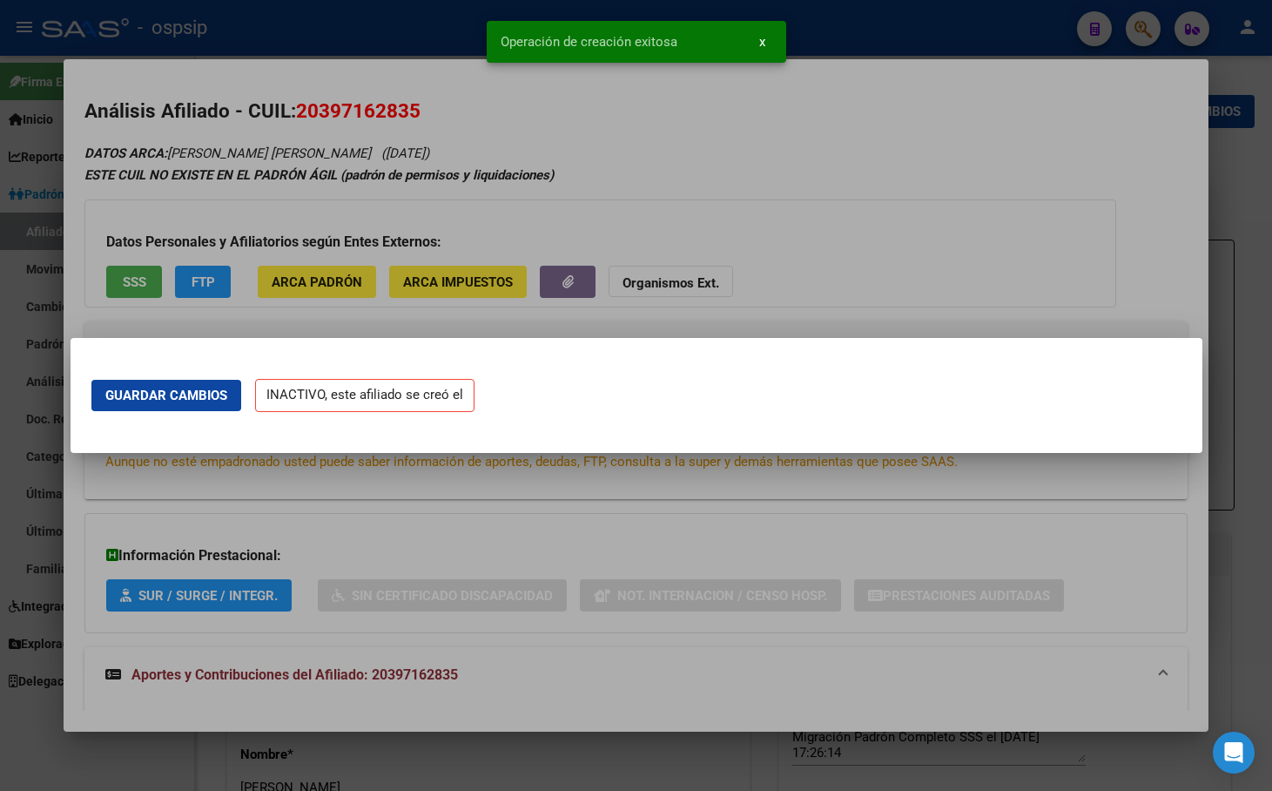
scroll to position [0, 0]
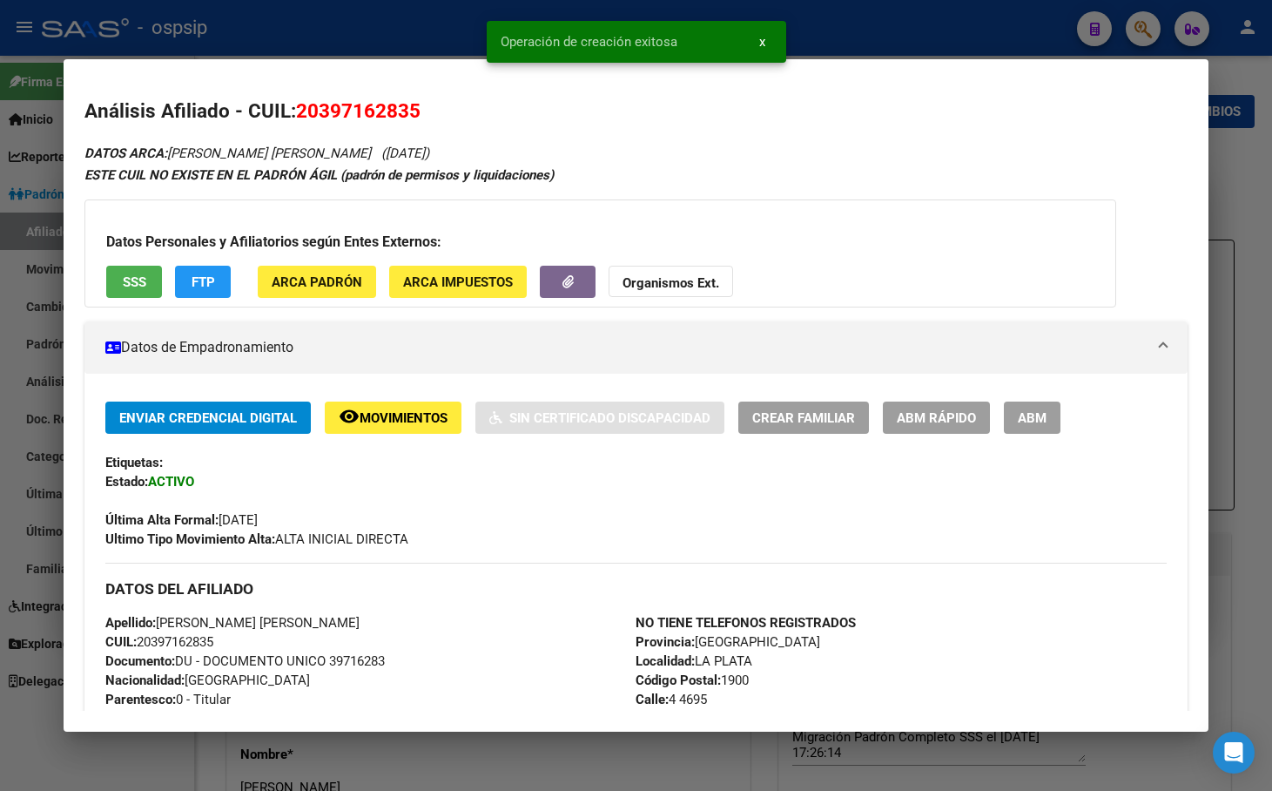
drag, startPoint x: 1030, startPoint y: 413, endPoint x: 935, endPoint y: 473, distance: 113.1
click at [1029, 412] on span "ABM" at bounding box center [1032, 418] width 29 height 16
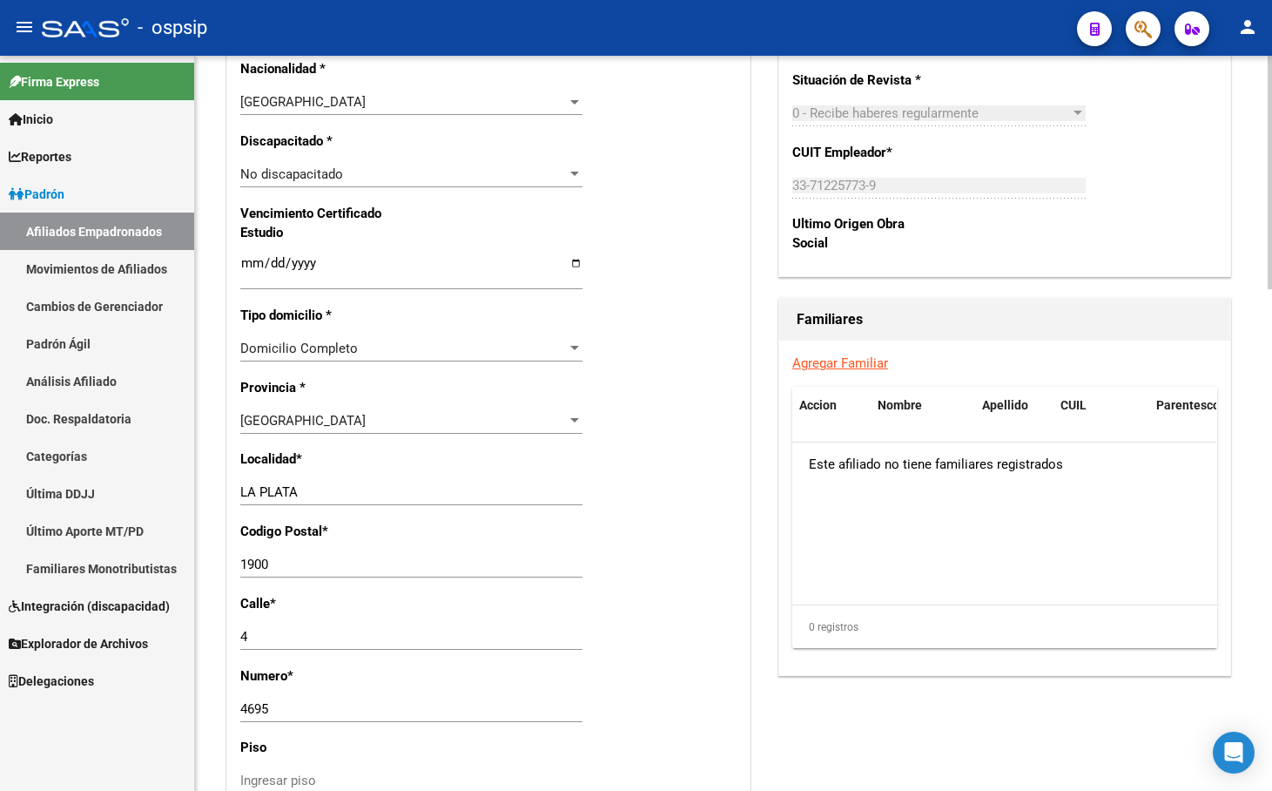
scroll to position [447, 0]
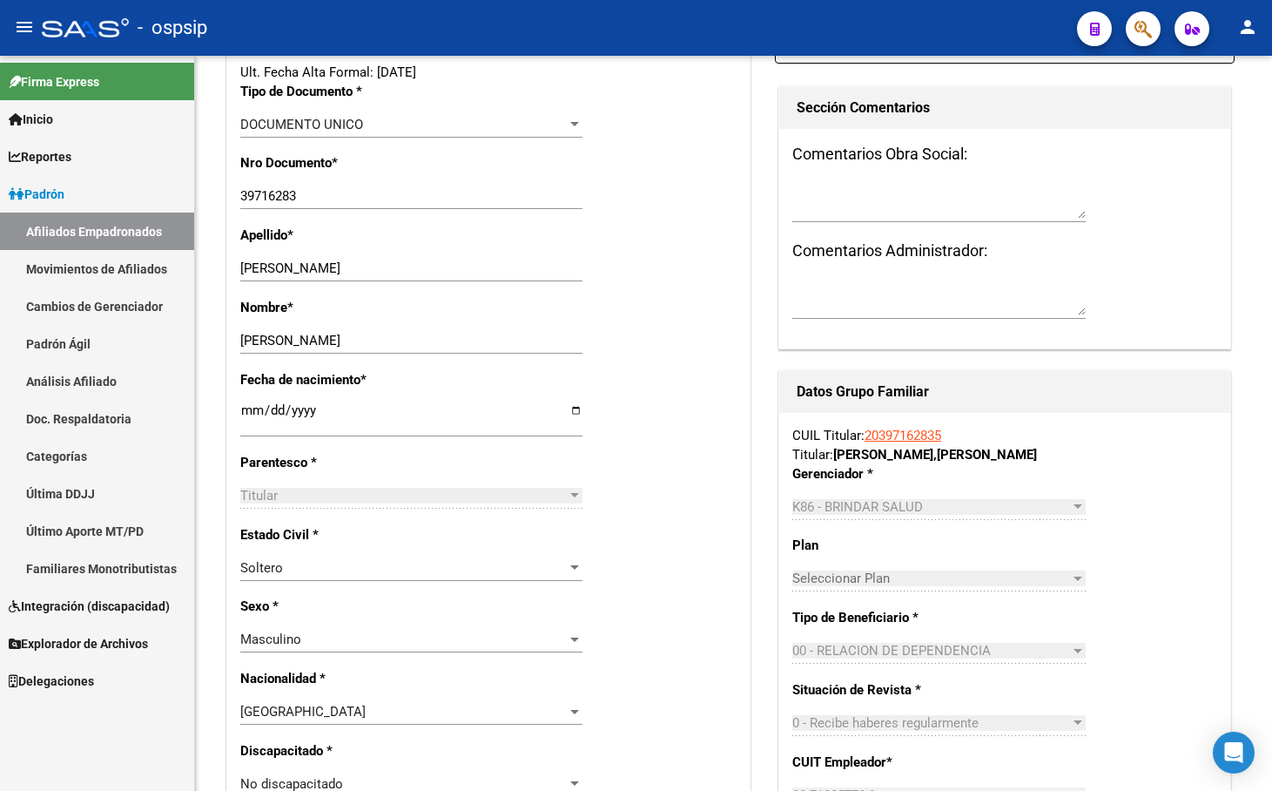
click at [380, 27] on div "- ospsip" at bounding box center [553, 28] width 1022 height 38
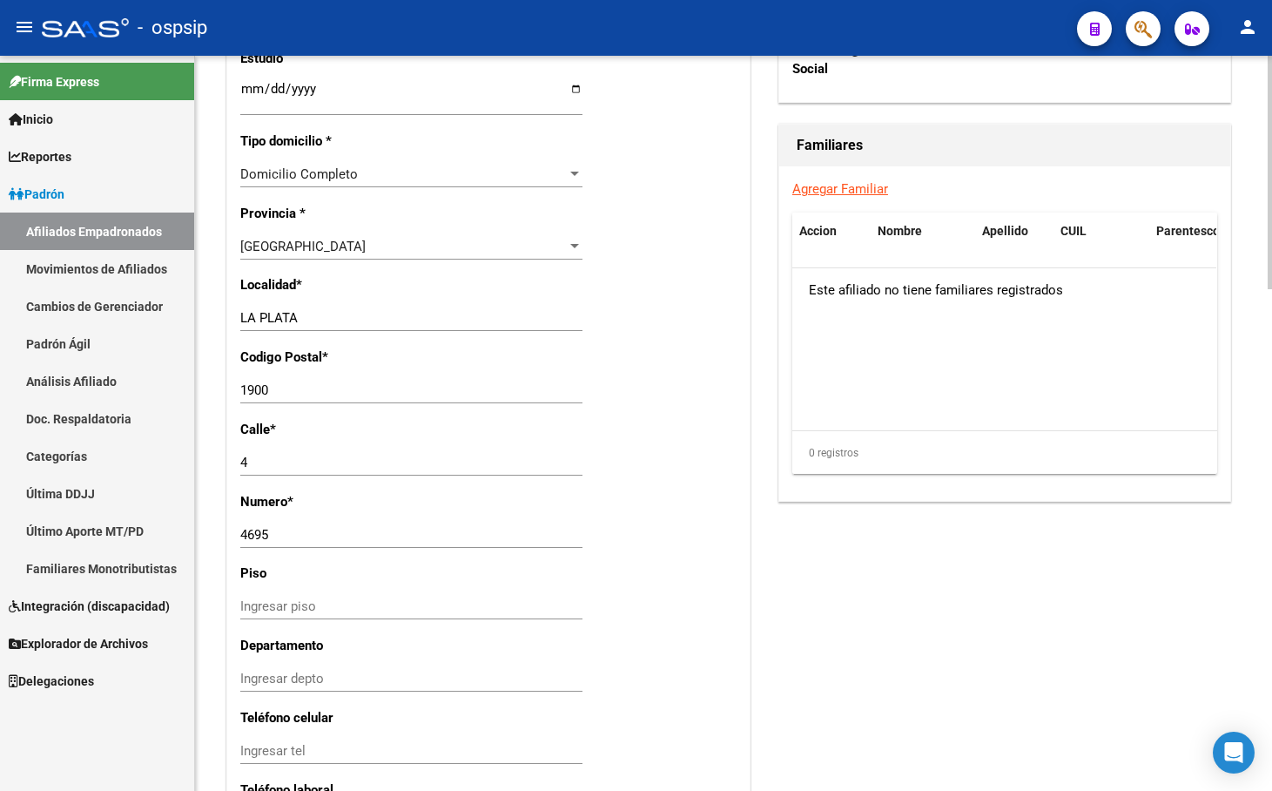
scroll to position [1579, 0]
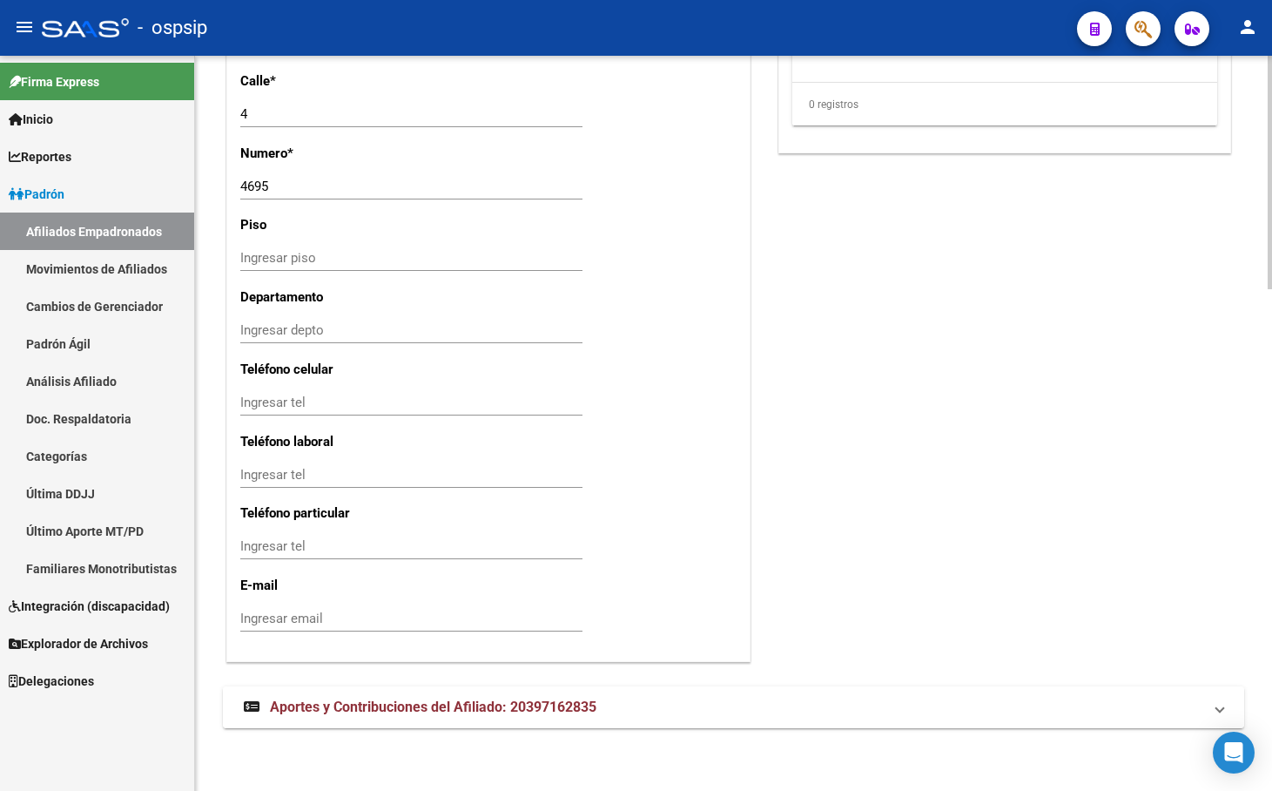
click at [419, 703] on span "Aportes y Contribuciones del Afiliado: 20397162835" at bounding box center [433, 707] width 327 height 17
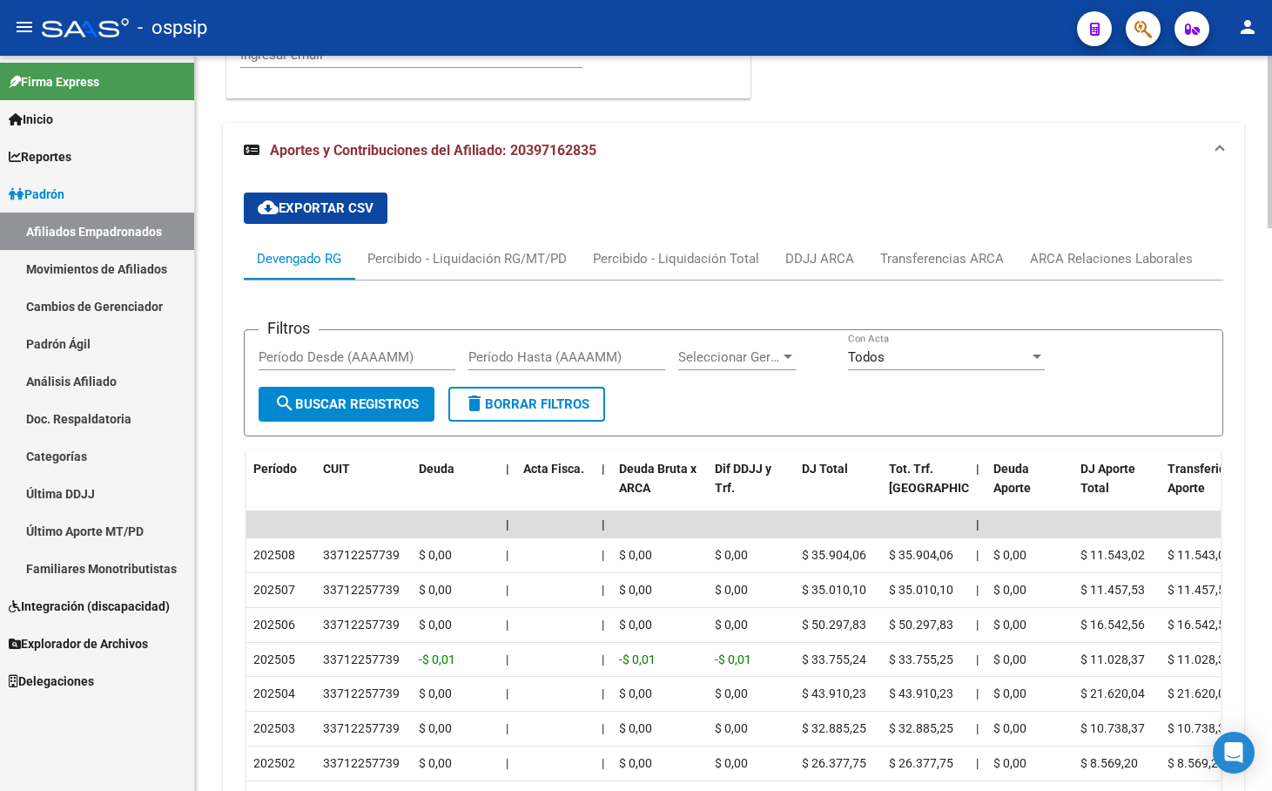
scroll to position [2236, 0]
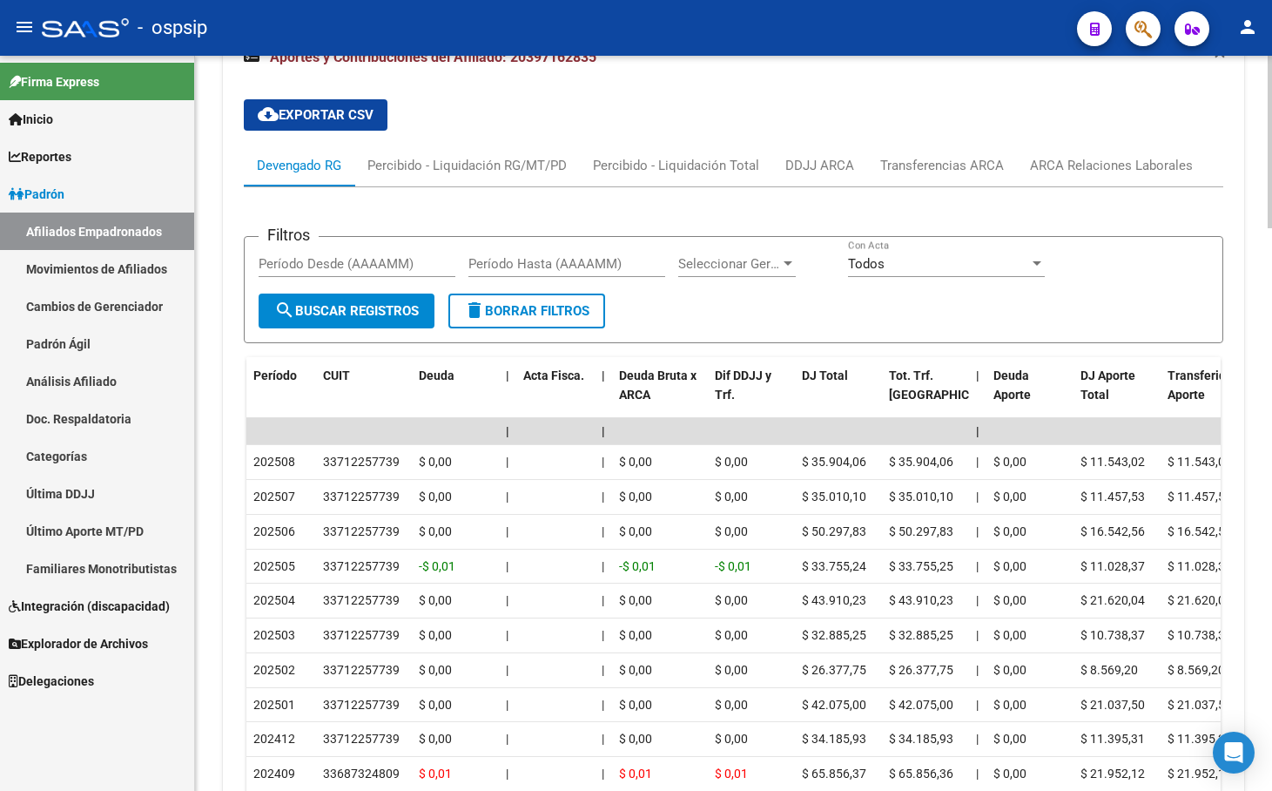
click at [490, 217] on app-list-header "Filtros Período Desde (AAAAMM) Período Hasta (AAAAMM) Seleccionar Gerenciador S…" at bounding box center [734, 275] width 980 height 135
click at [1108, 159] on div "ARCA Relaciones Laborales" at bounding box center [1111, 165] width 163 height 19
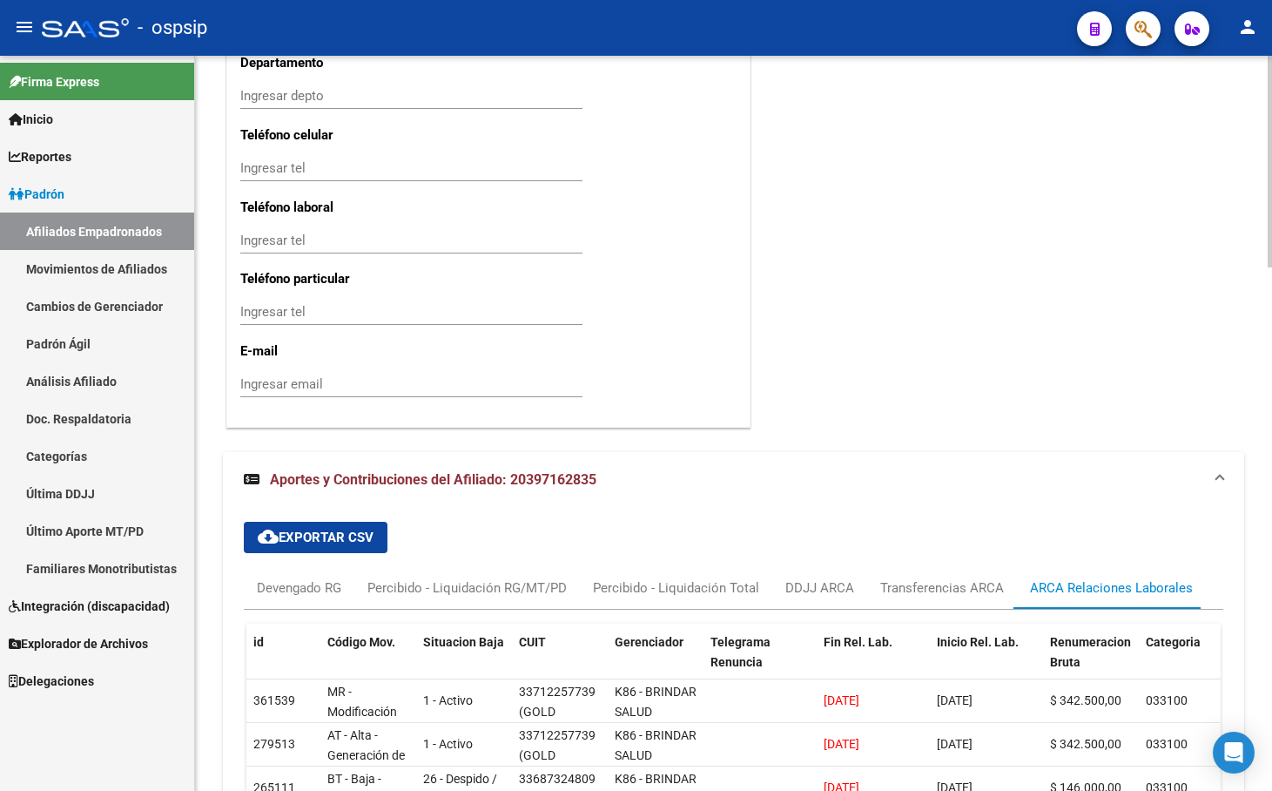
scroll to position [2029, 0]
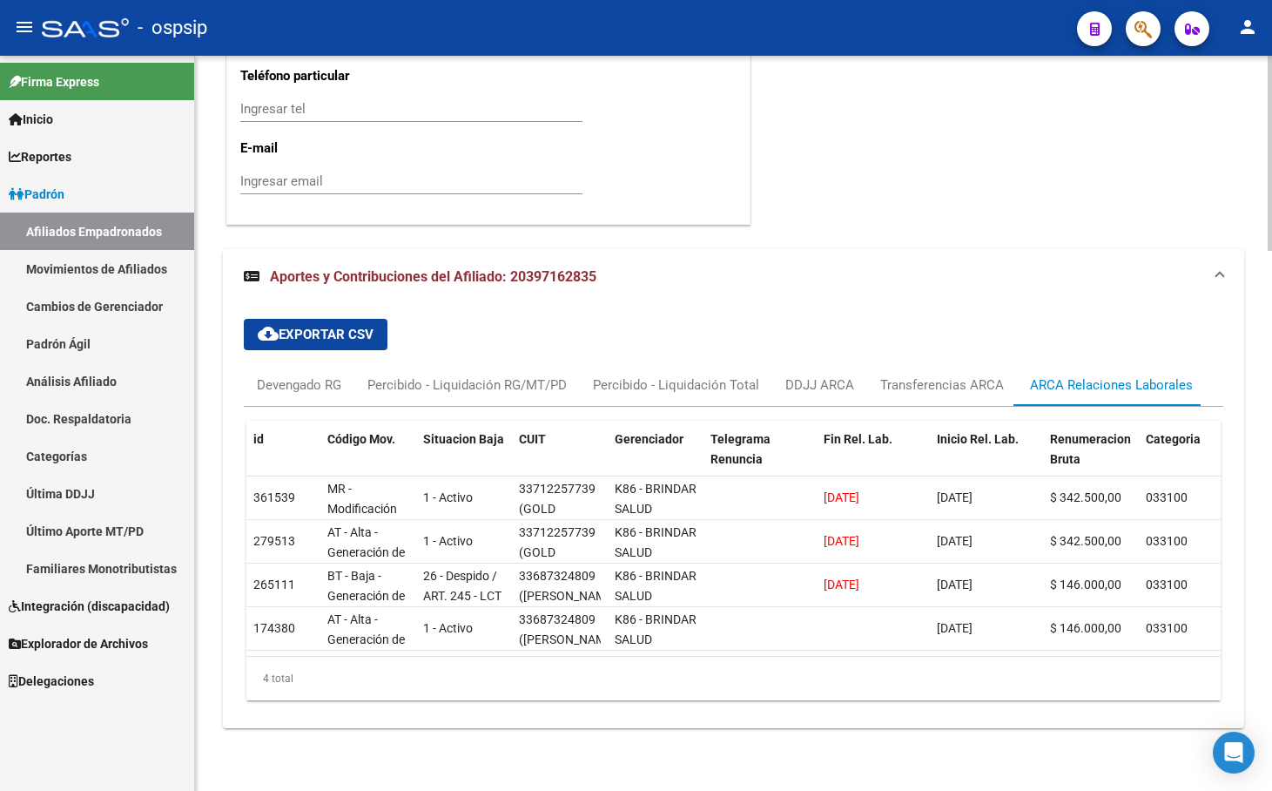
click at [442, 317] on div "cloud_download Exportar CSV Devengado RG Percibido - Liquidación RG/MT/PD Perci…" at bounding box center [734, 509] width 980 height 409
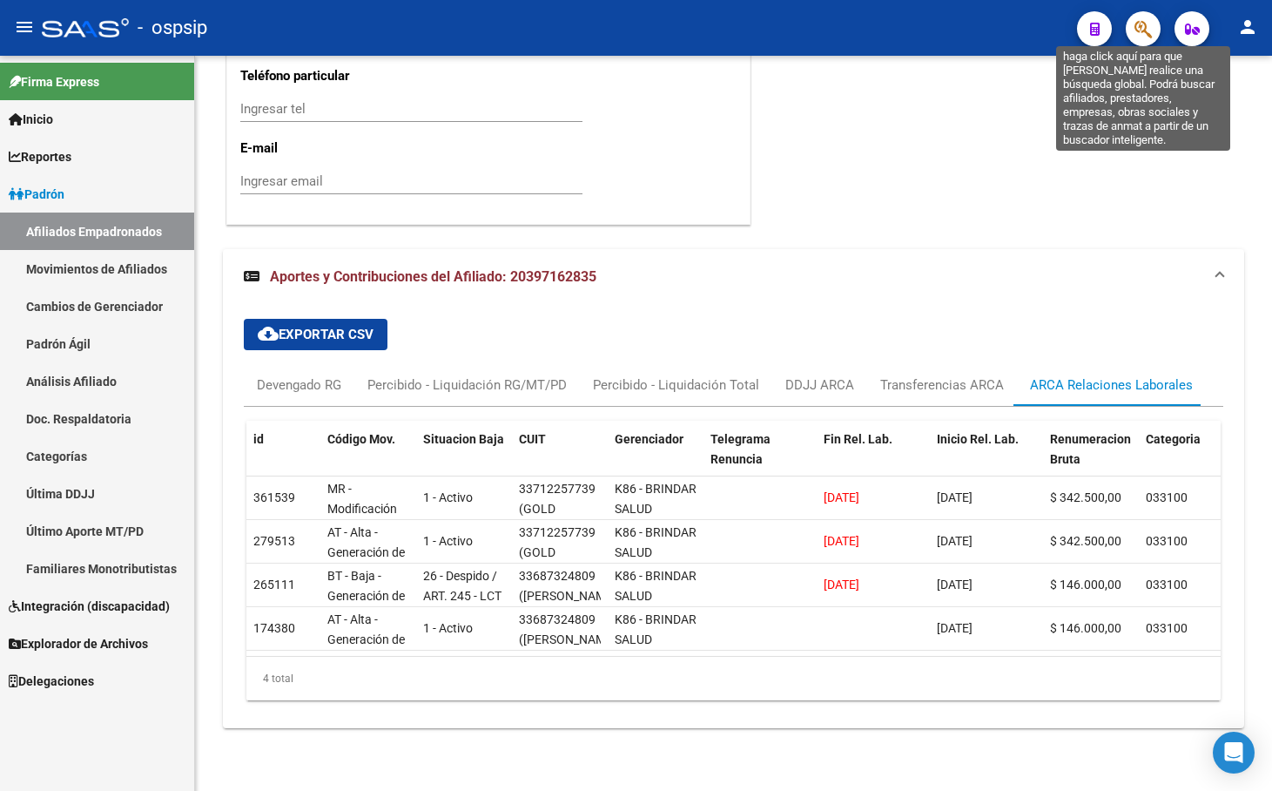
click at [1142, 23] on icon "button" at bounding box center [1143, 29] width 17 height 20
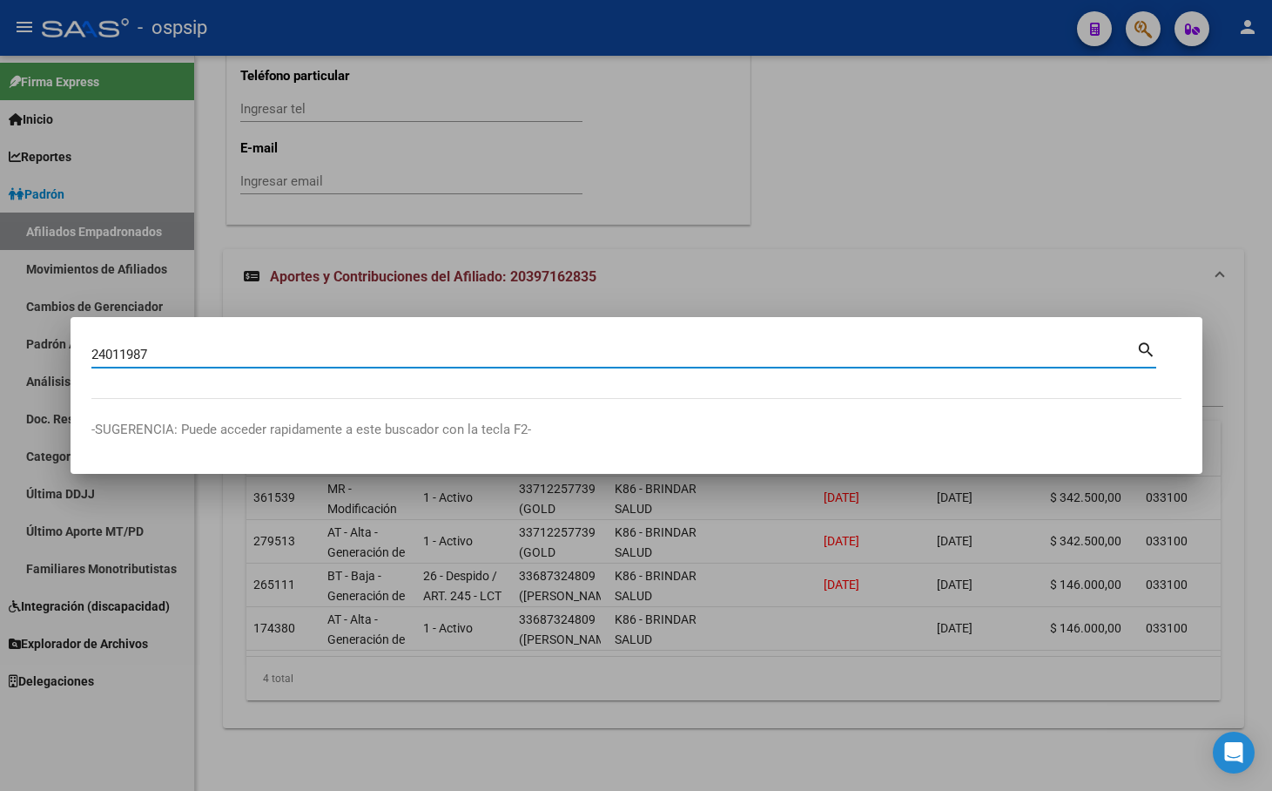
type input "24011987"
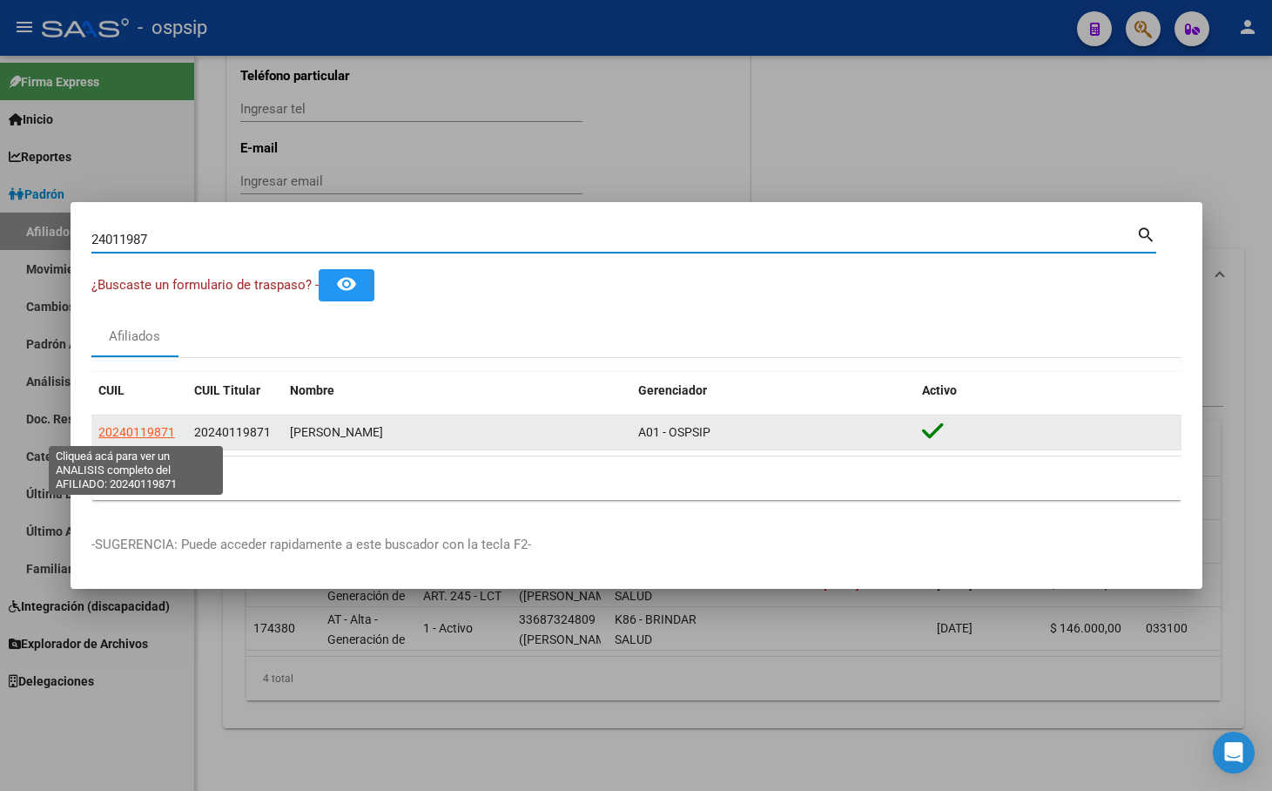
click at [115, 431] on span "20240119871" at bounding box center [136, 432] width 77 height 14
type textarea "20240119871"
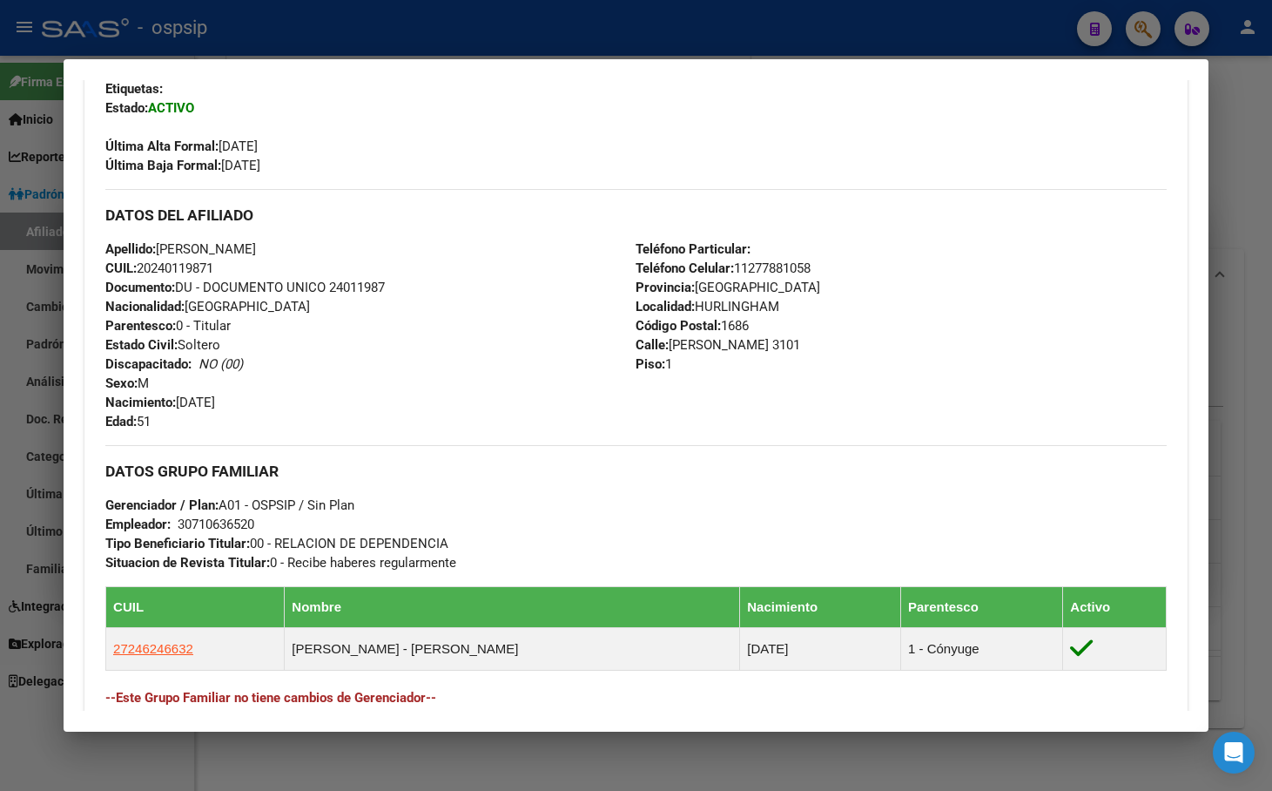
scroll to position [721, 0]
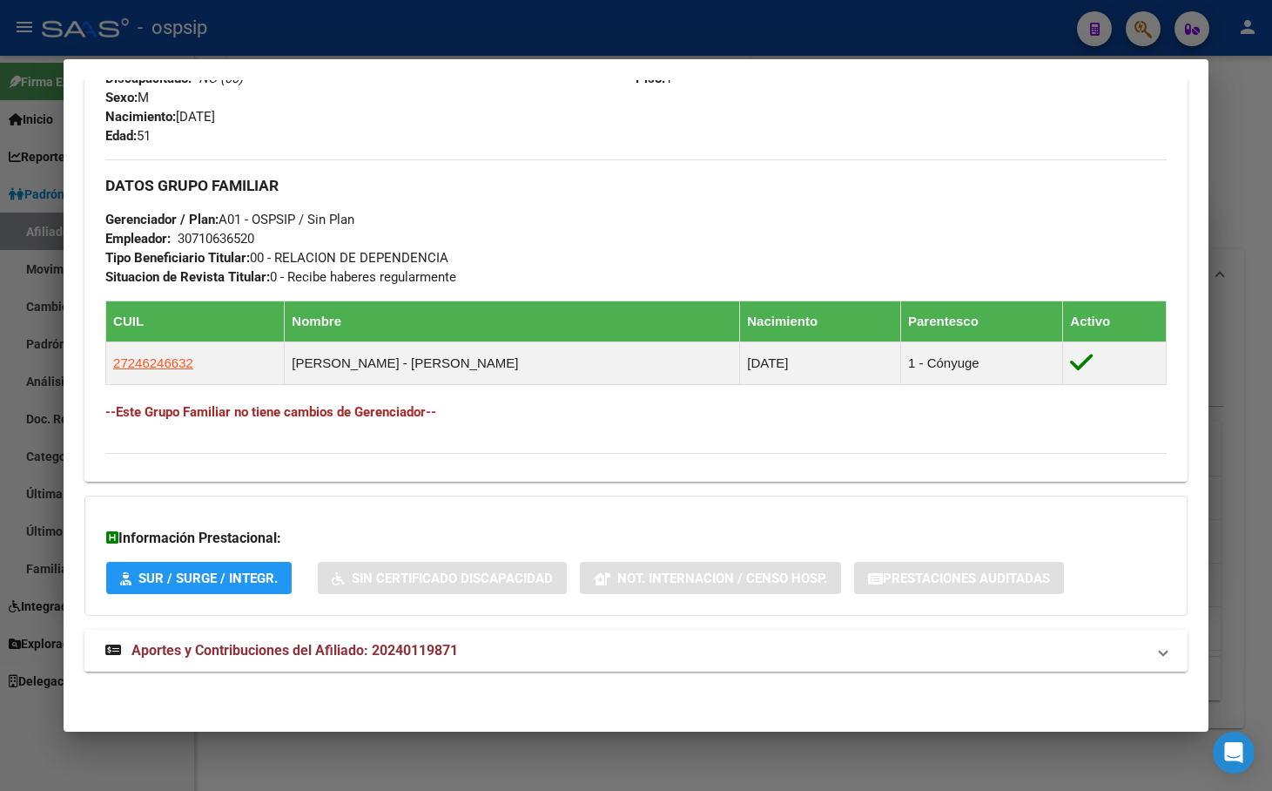
click at [375, 646] on span "Aportes y Contribuciones del Afiliado: 20240119871" at bounding box center [295, 650] width 327 height 17
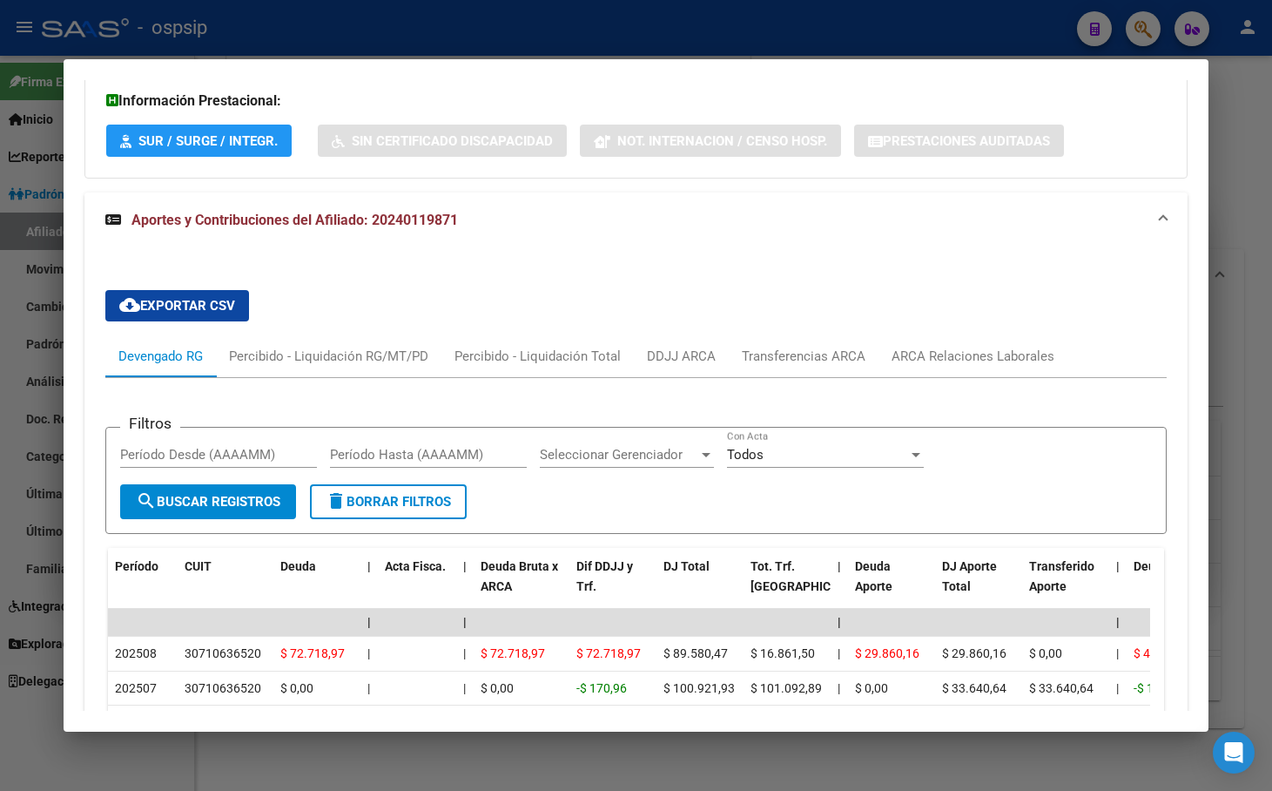
scroll to position [1245, 0]
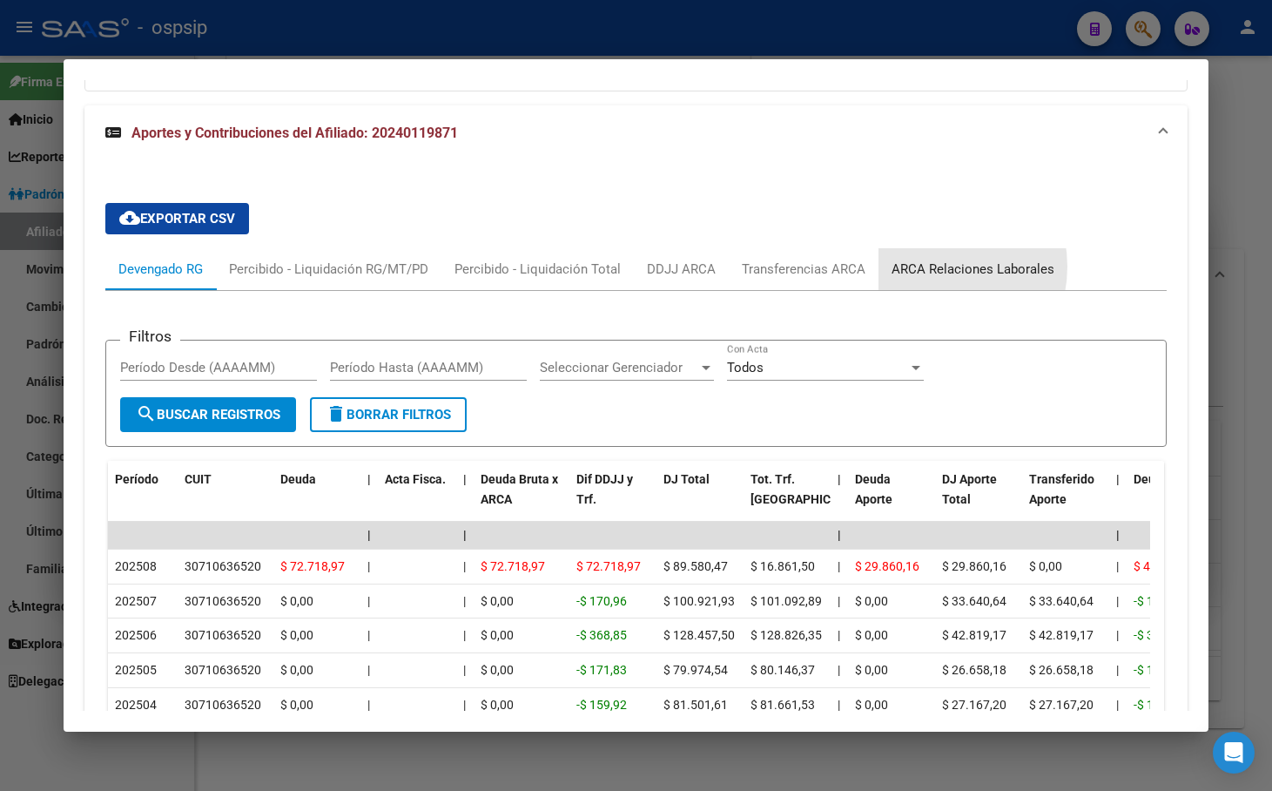
click at [922, 267] on div "ARCA Relaciones Laborales" at bounding box center [973, 269] width 163 height 19
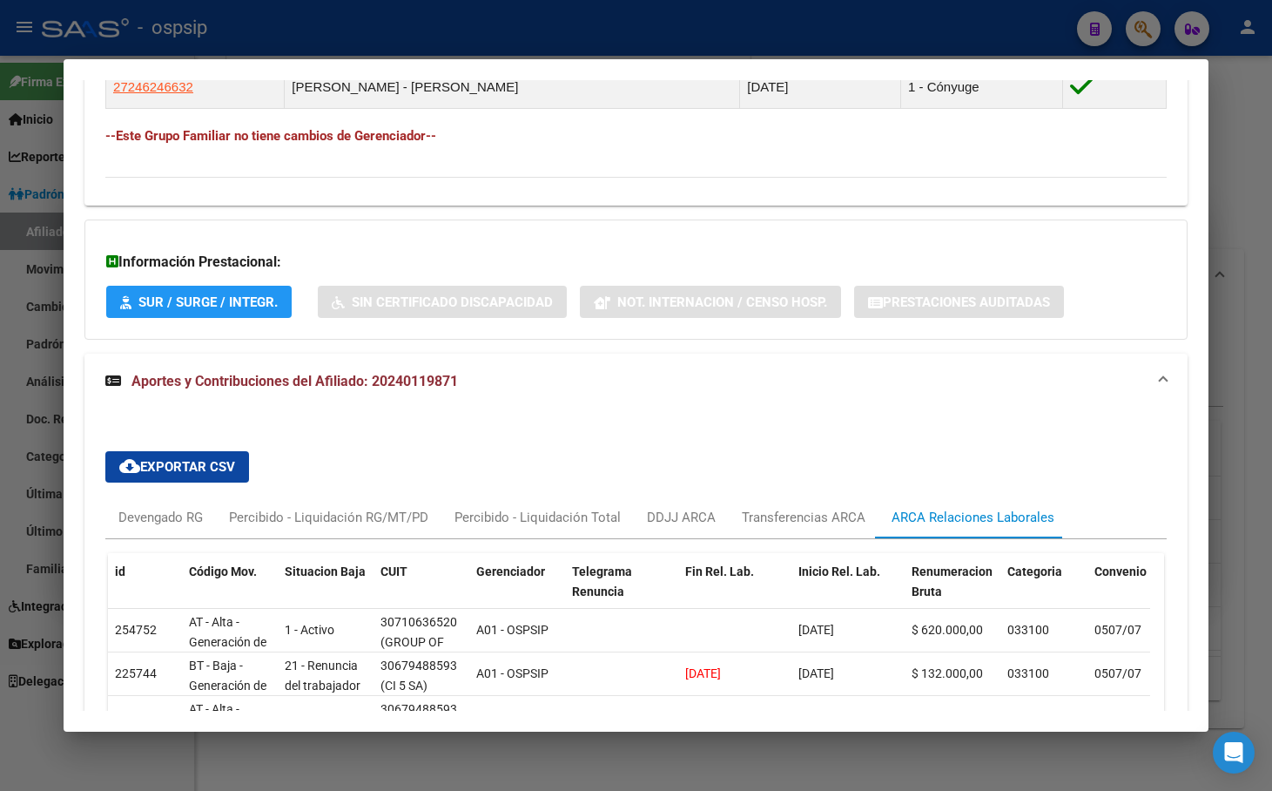
scroll to position [1213, 0]
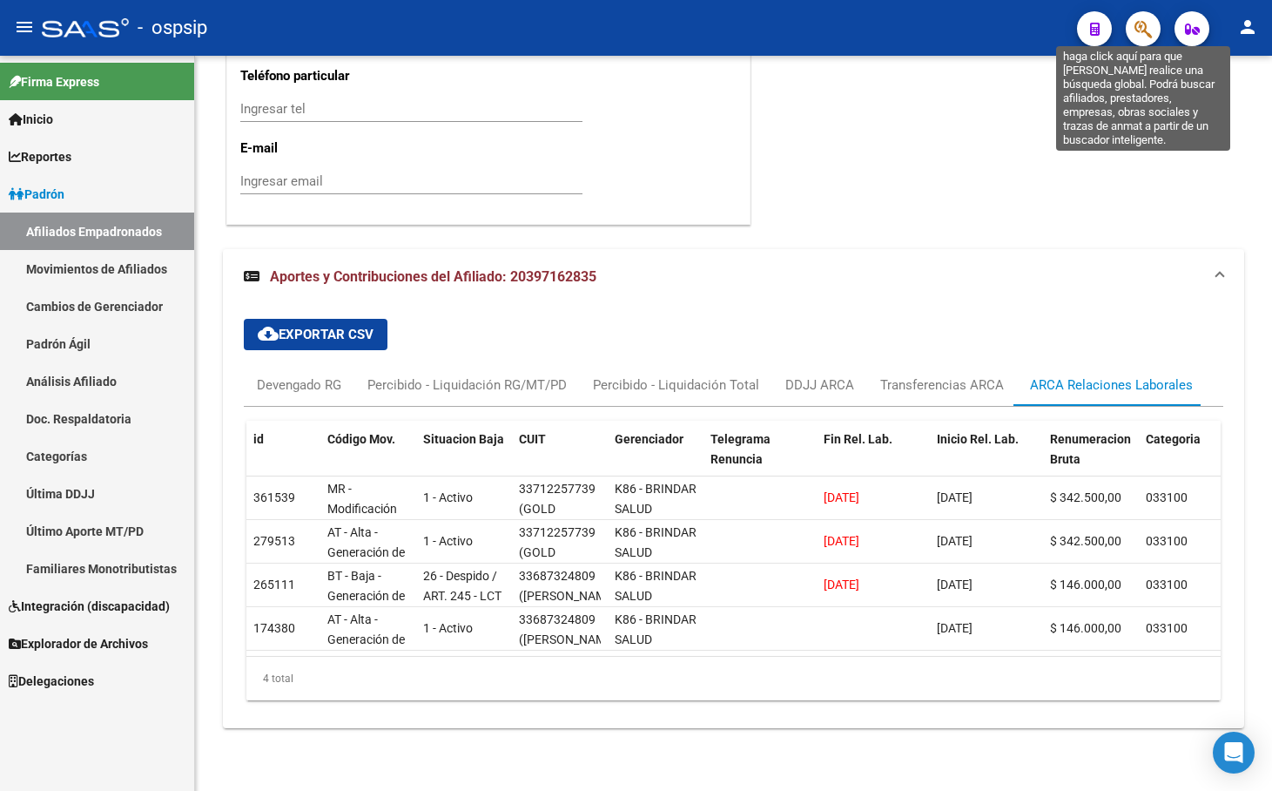
click at [1144, 29] on icon "button" at bounding box center [1143, 29] width 17 height 20
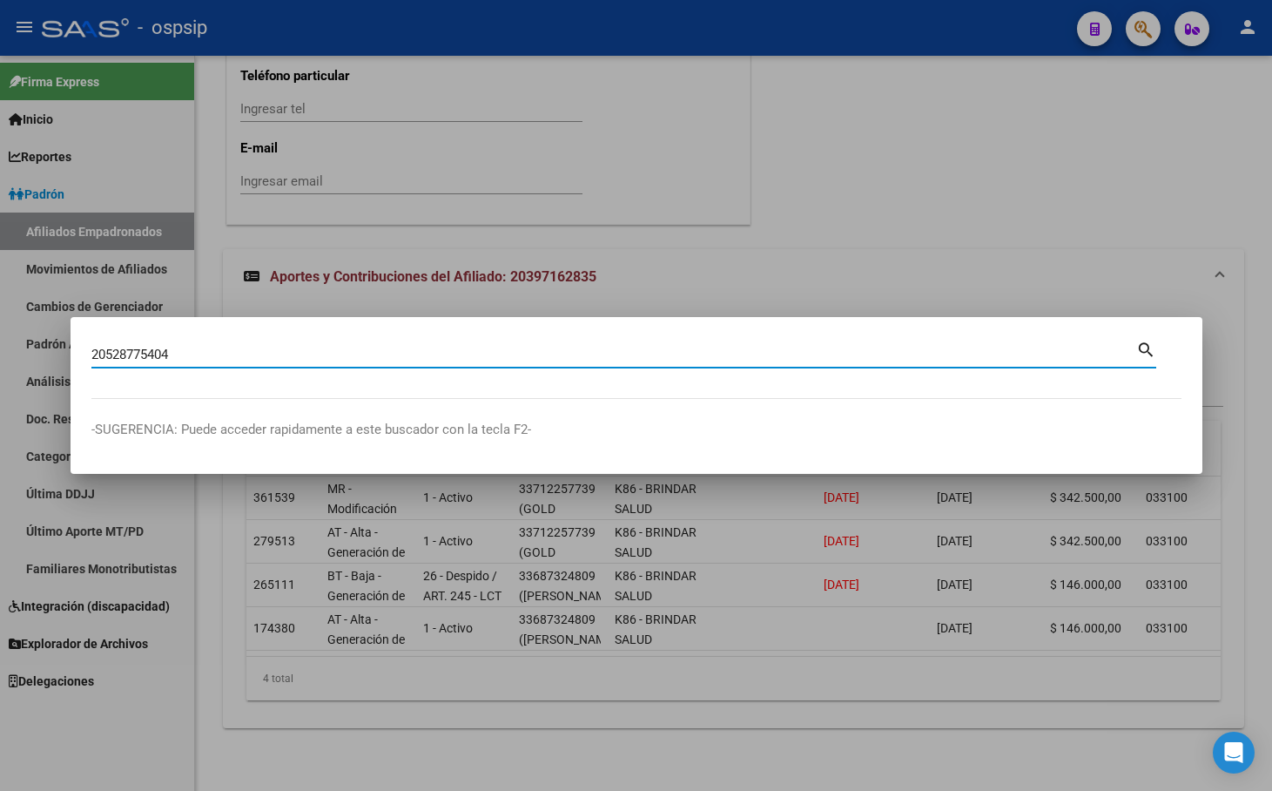
type input "20528775404"
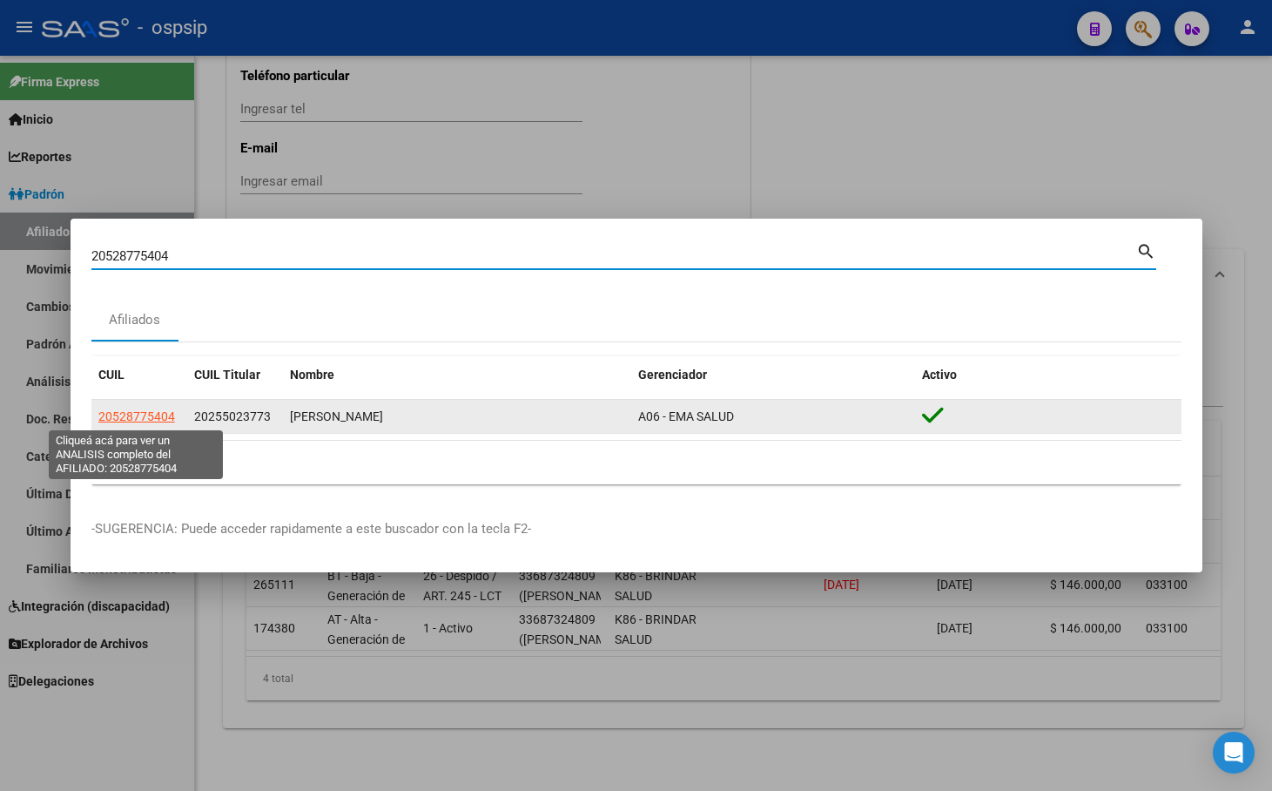
click at [125, 419] on span "20528775404" at bounding box center [136, 416] width 77 height 14
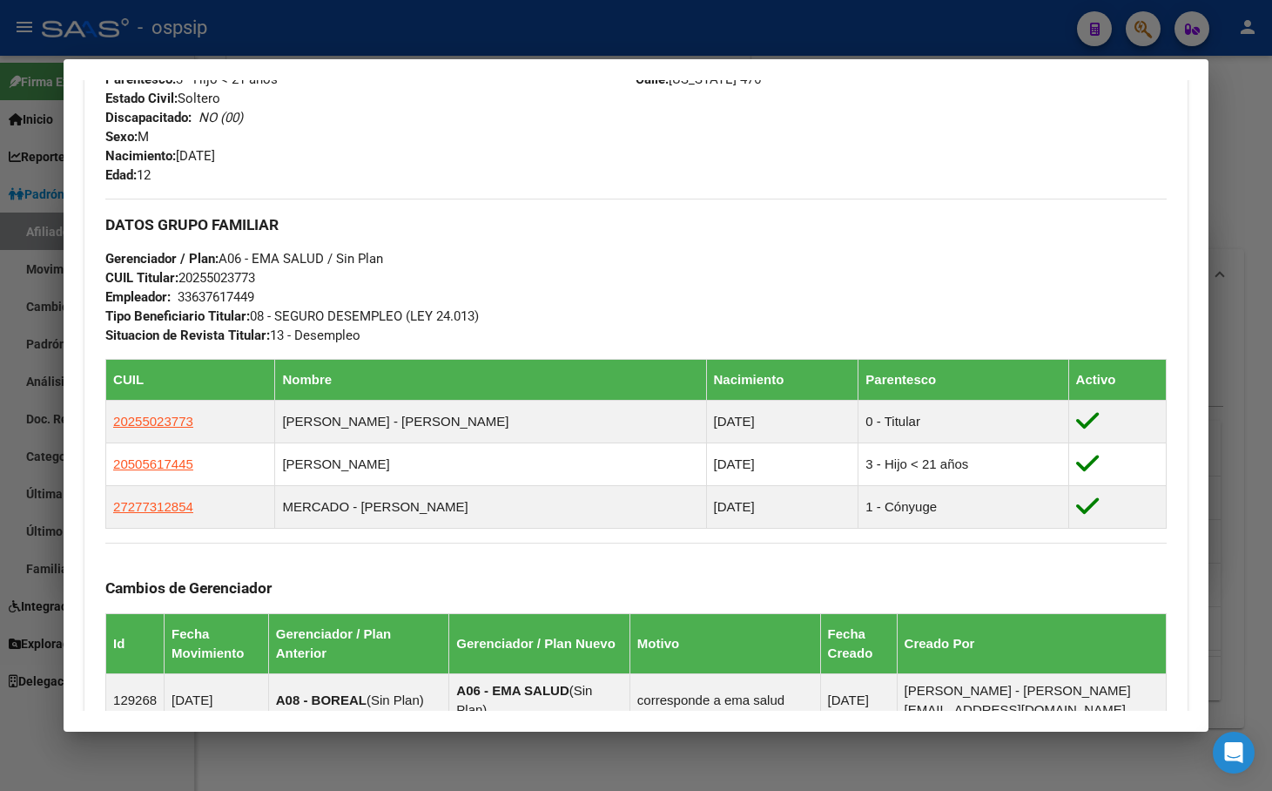
scroll to position [697, 0]
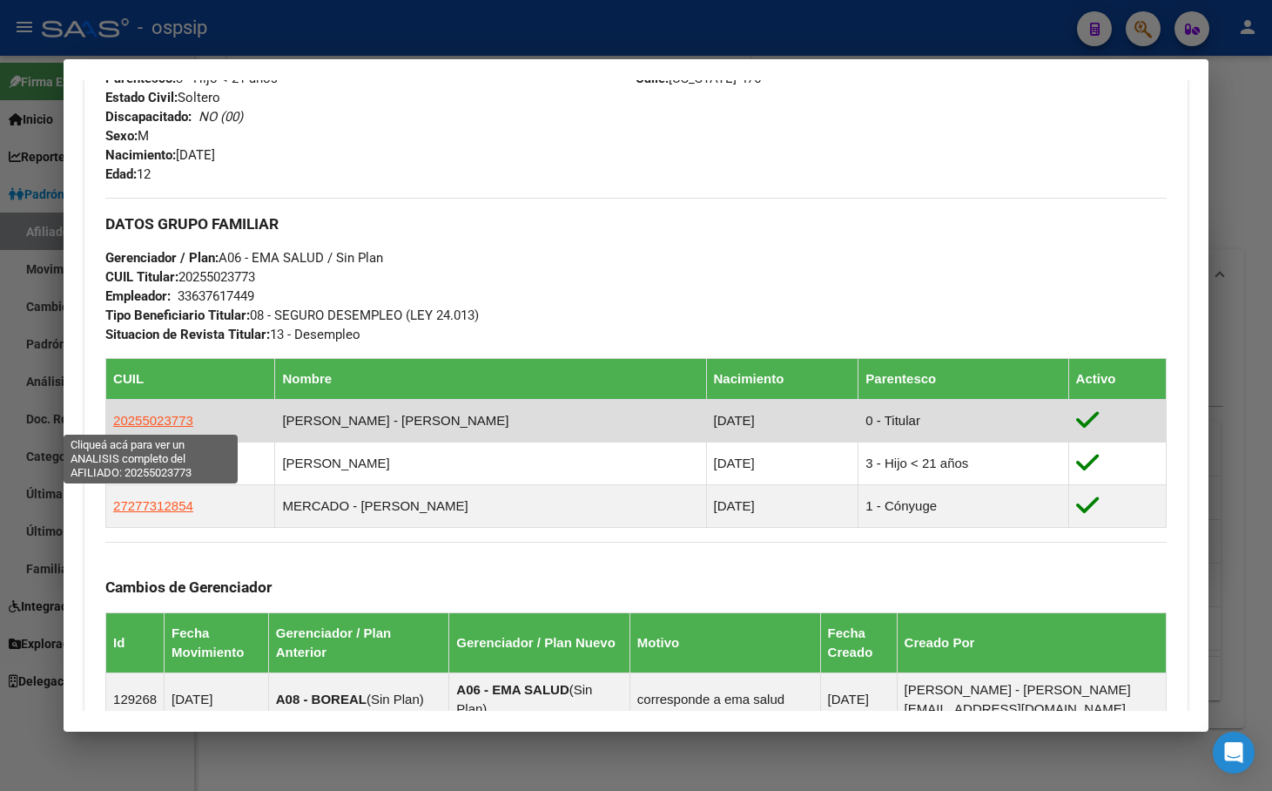
click at [152, 419] on span "20255023773" at bounding box center [153, 420] width 80 height 15
type textarea "20255023773"
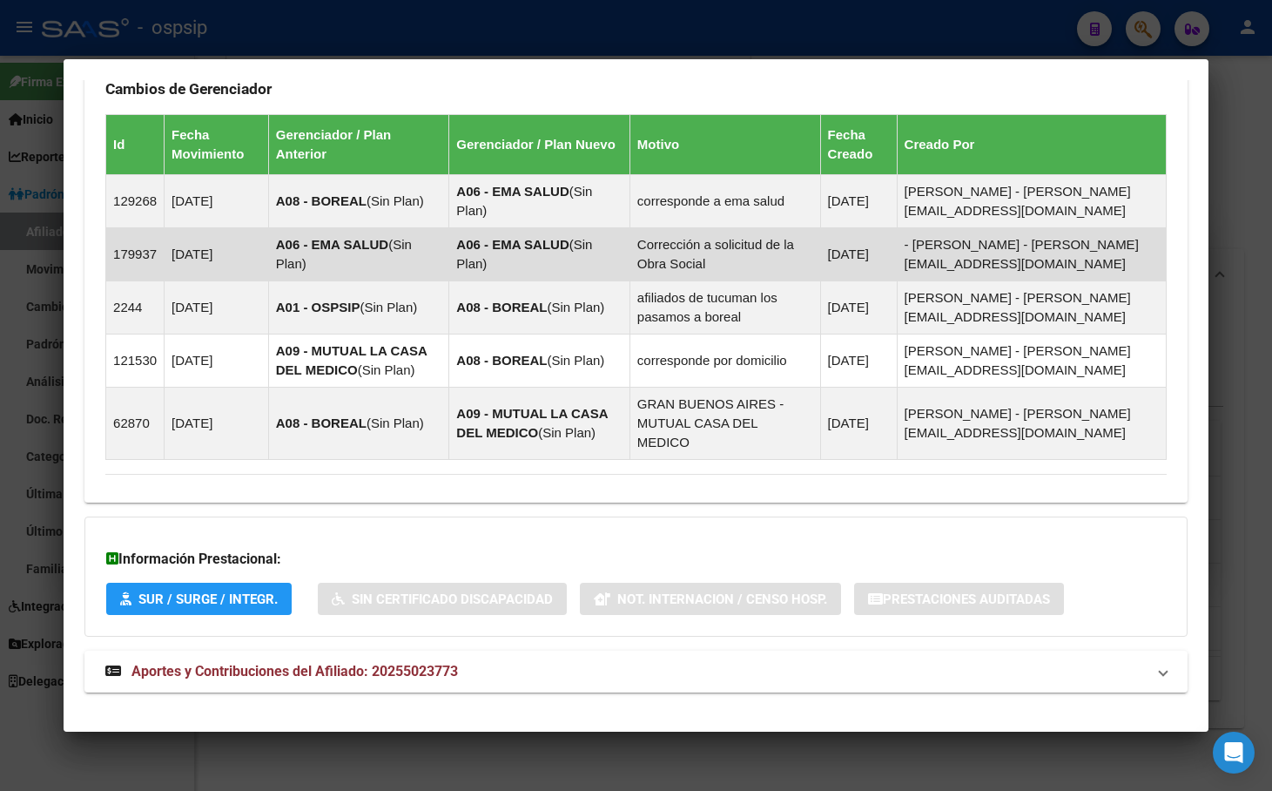
scroll to position [1144, 0]
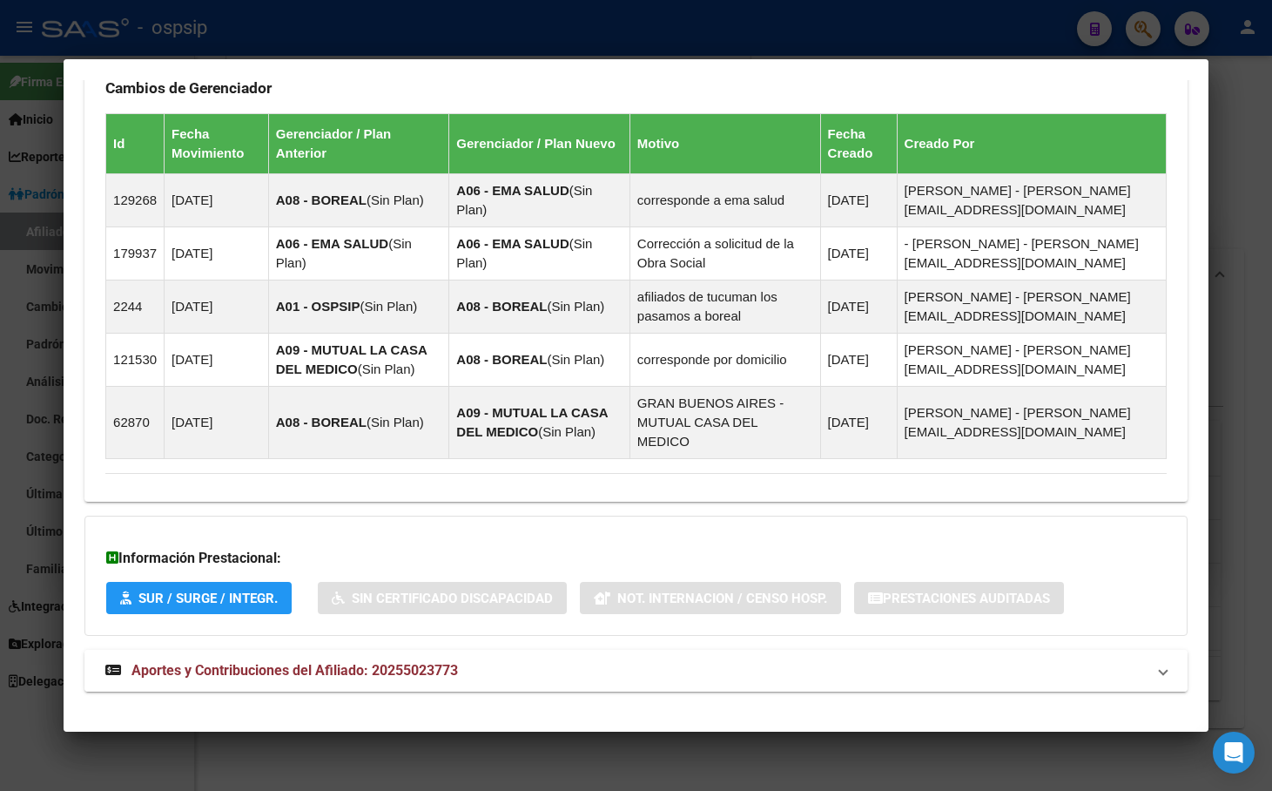
click at [392, 662] on span "Aportes y Contribuciones del Afiliado: 20255023773" at bounding box center [295, 670] width 327 height 17
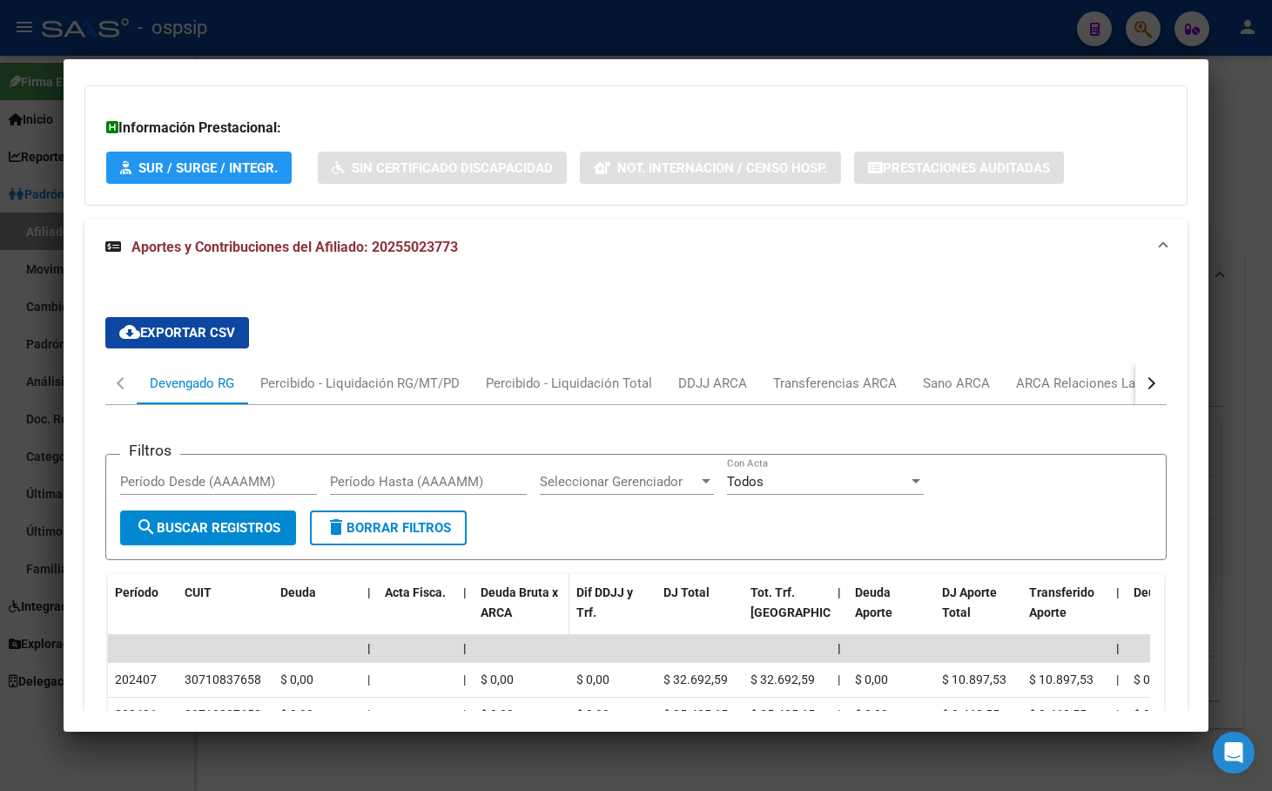
scroll to position [1666, 0]
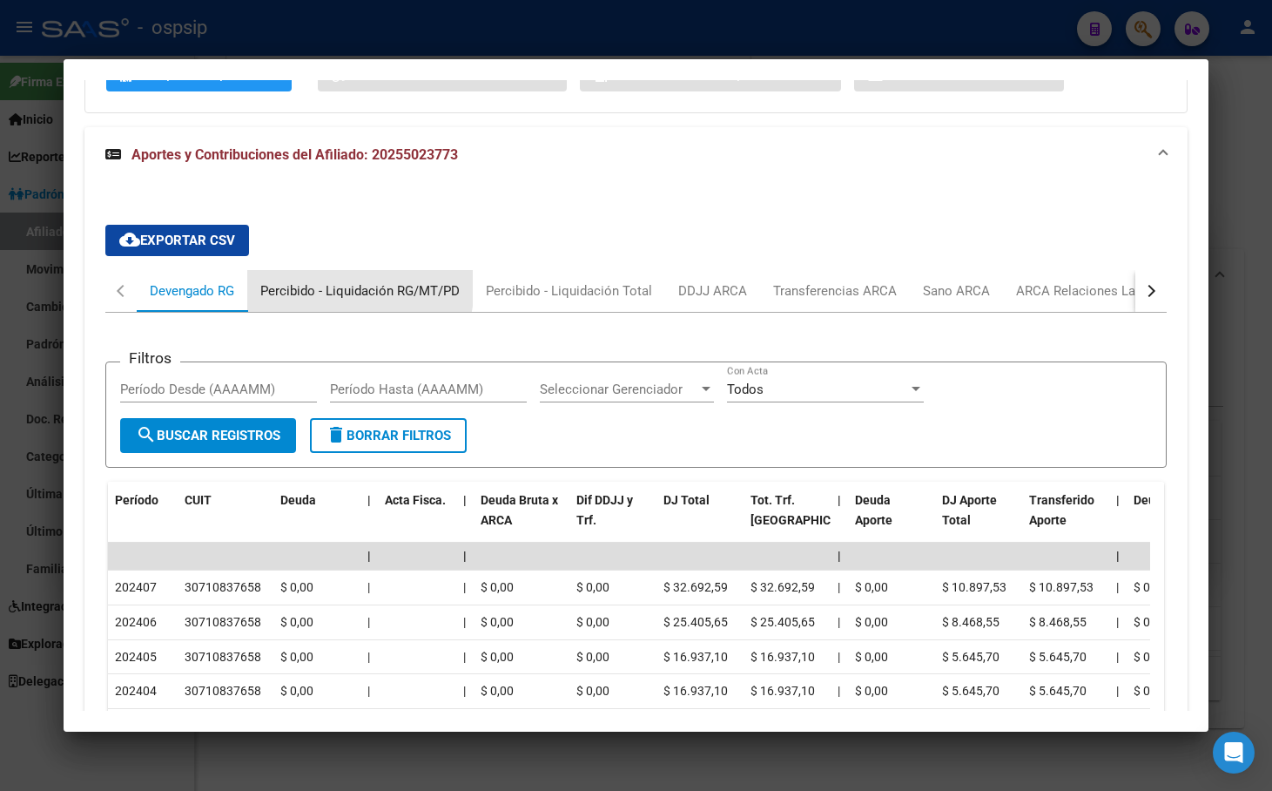
click at [309, 281] on div "Percibido - Liquidación RG/MT/PD" at bounding box center [359, 290] width 199 height 19
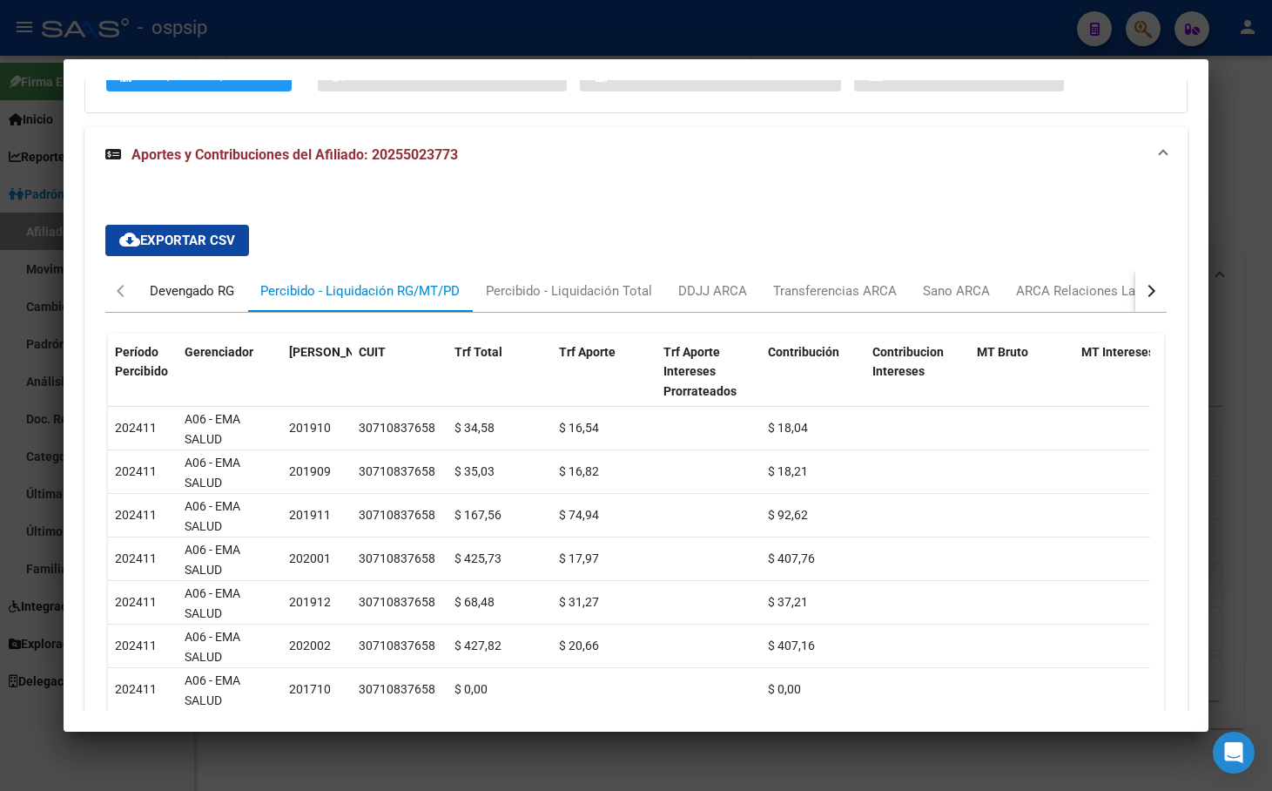
click at [177, 281] on div "Devengado RG" at bounding box center [192, 290] width 84 height 19
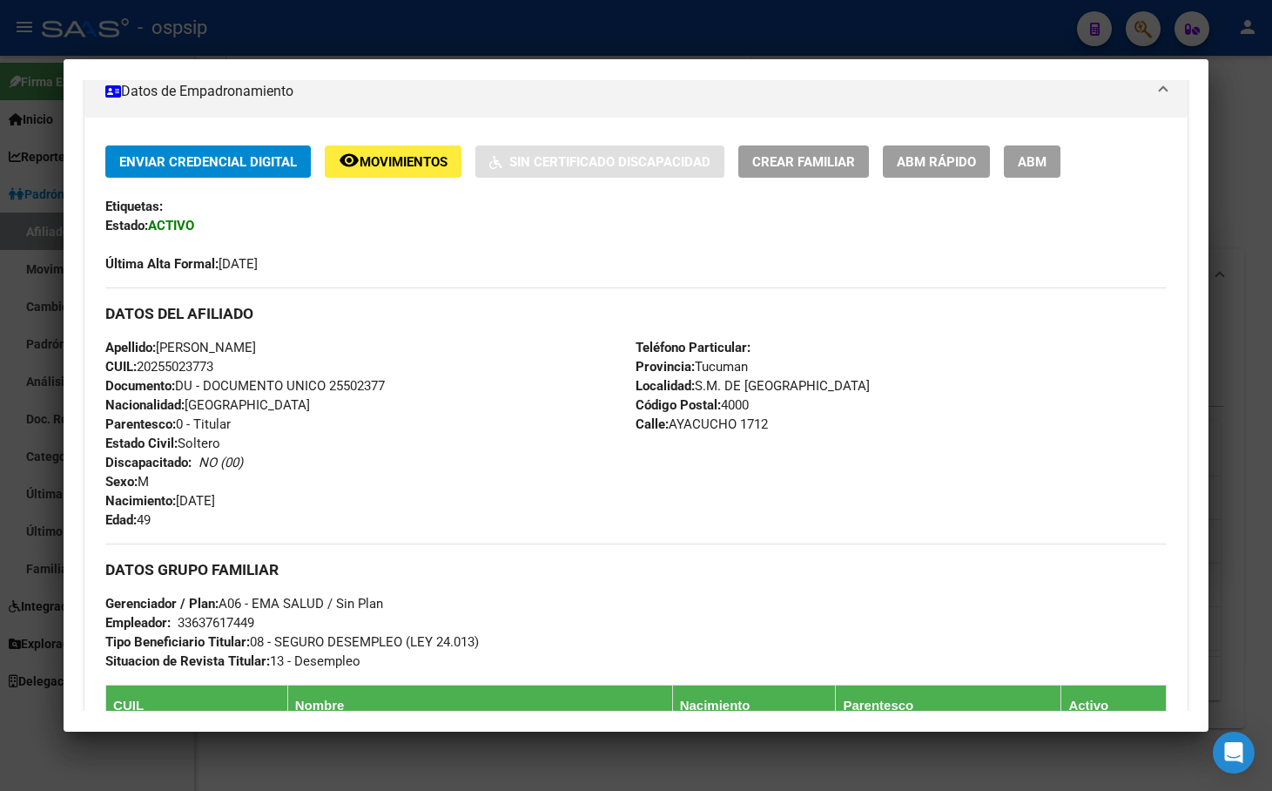
scroll to position [360, 0]
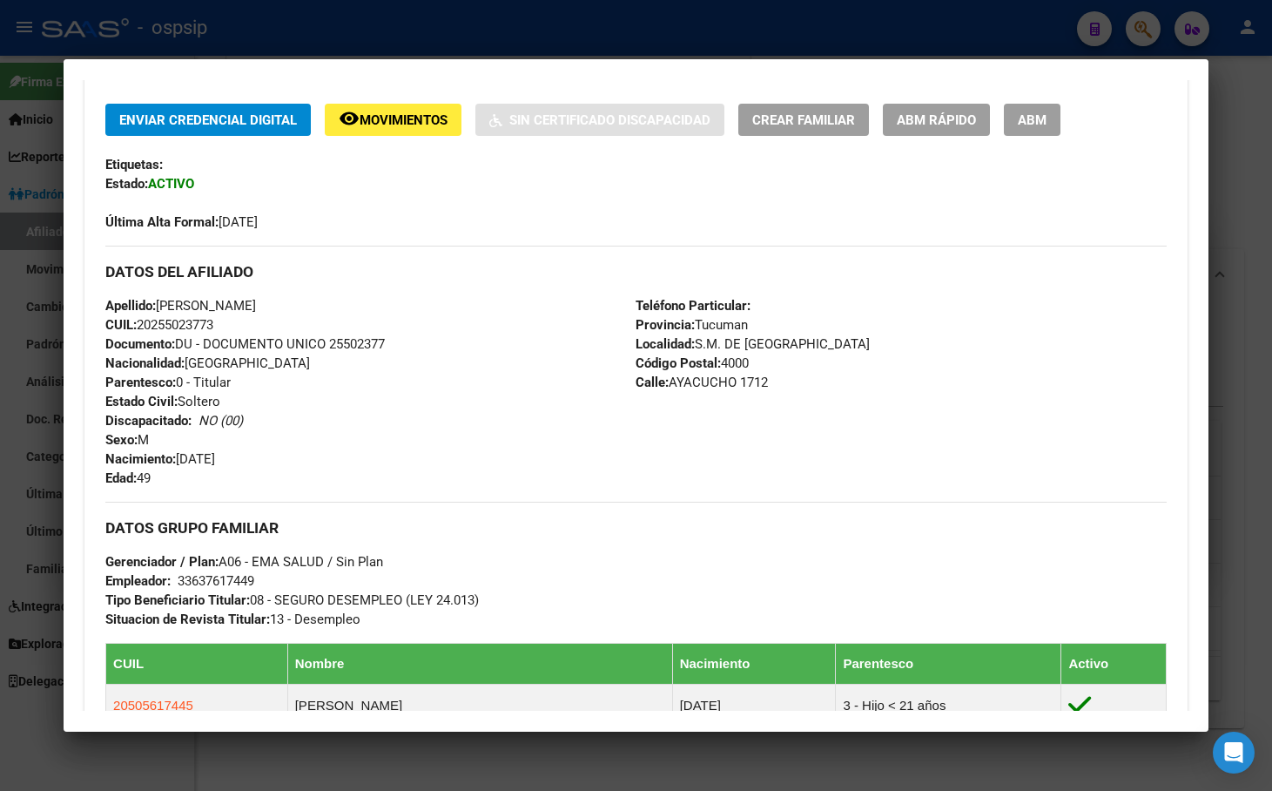
drag, startPoint x: 333, startPoint y: 343, endPoint x: 393, endPoint y: 351, distance: 60.6
click at [393, 351] on div "Apellido: [PERSON_NAME] CUIL: 20255023773 Documento: DU - DOCUMENTO UNICO 25502…" at bounding box center [370, 392] width 530 height 192
copy span "25502377"
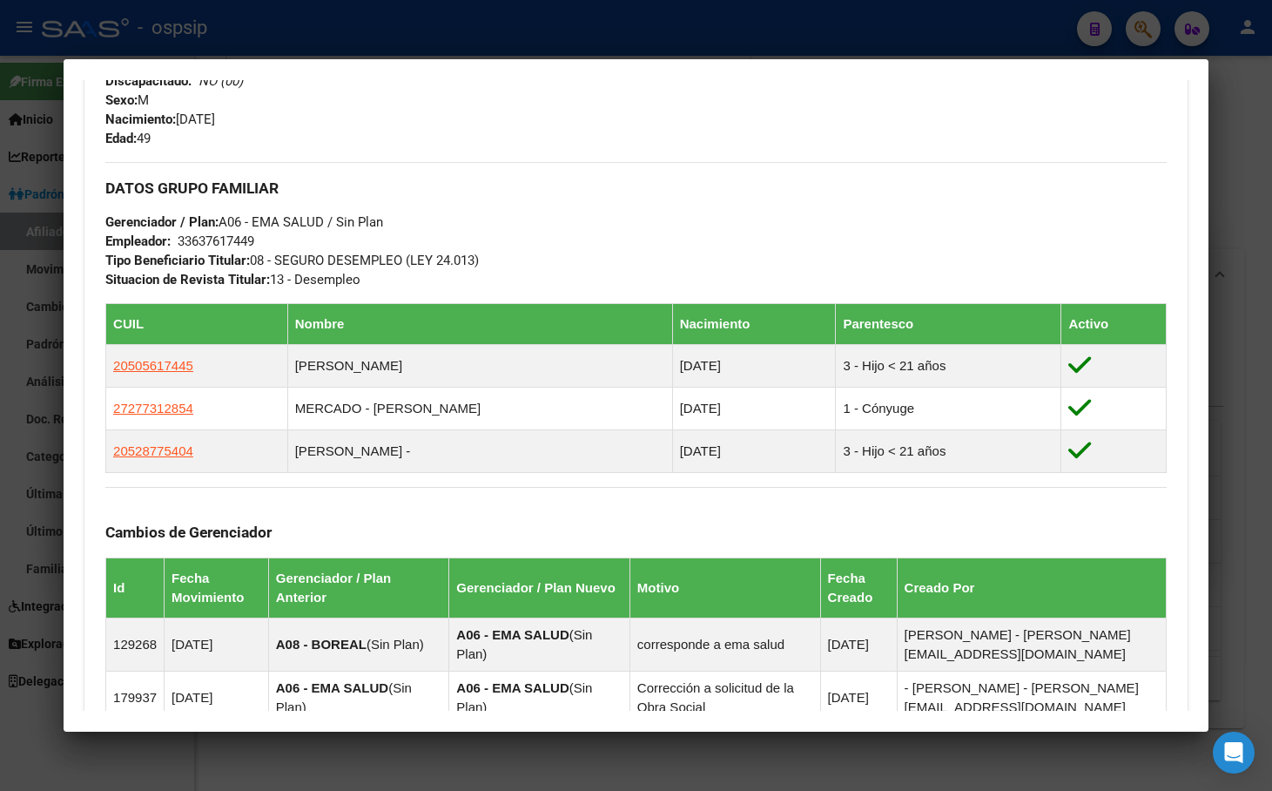
scroll to position [795, 0]
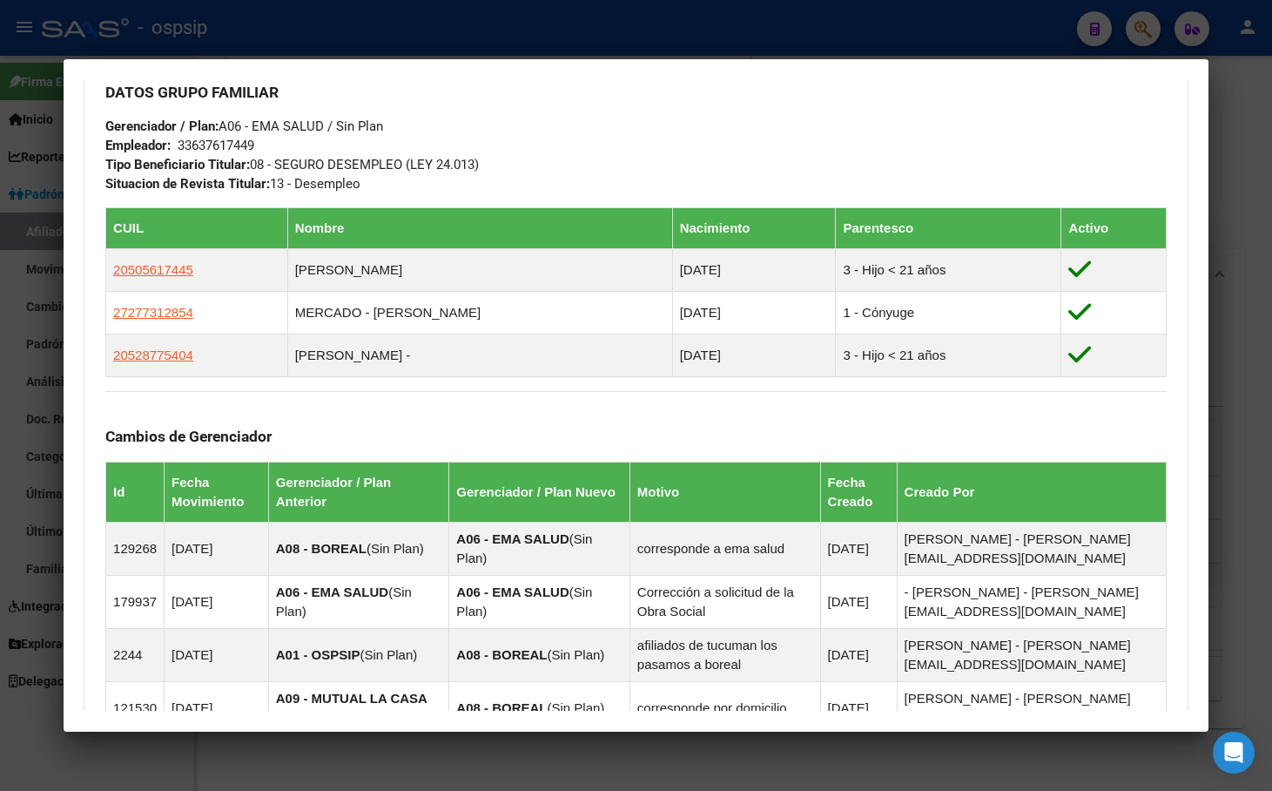
click at [125, 398] on div "Cambios de Gerenciador Id Fecha Movimiento Gerenciador / Plan Anterior Gerencia…" at bounding box center [636, 598] width 1062 height 415
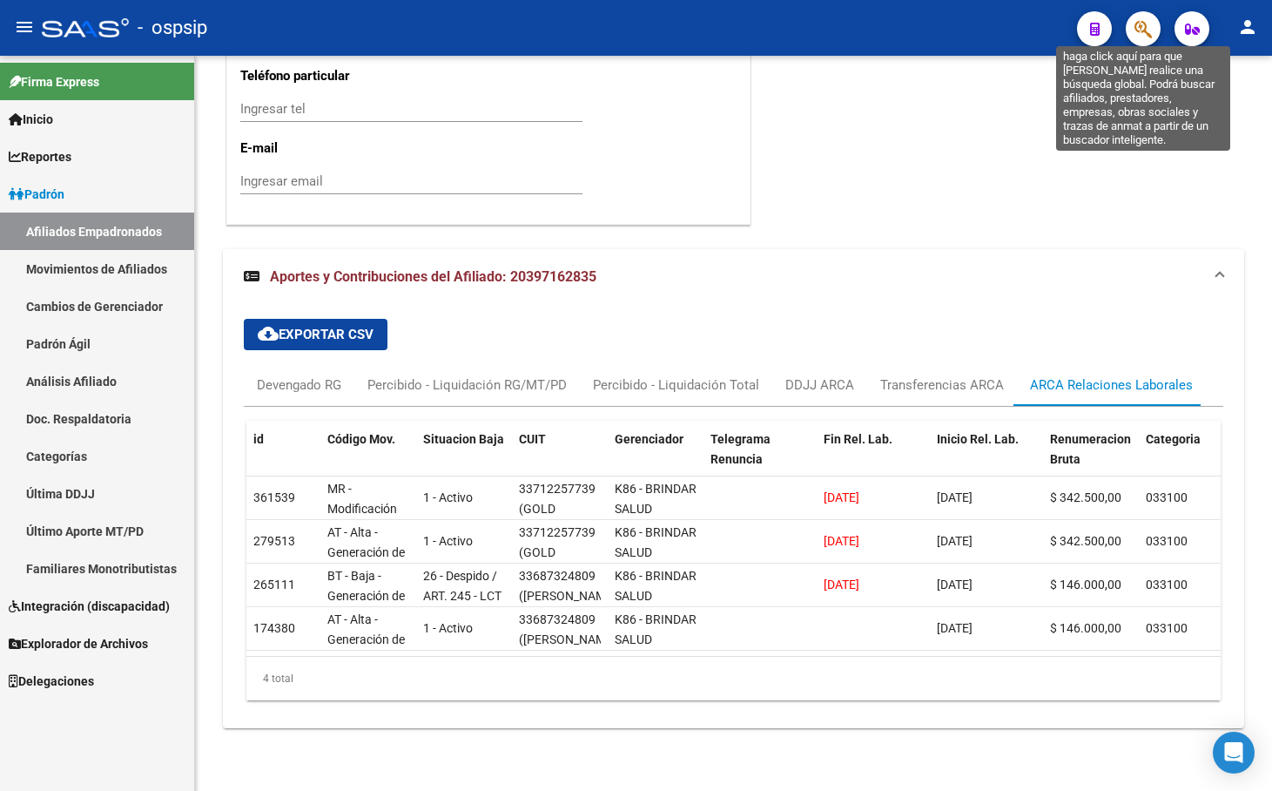
click at [1146, 31] on icon "button" at bounding box center [1143, 29] width 17 height 20
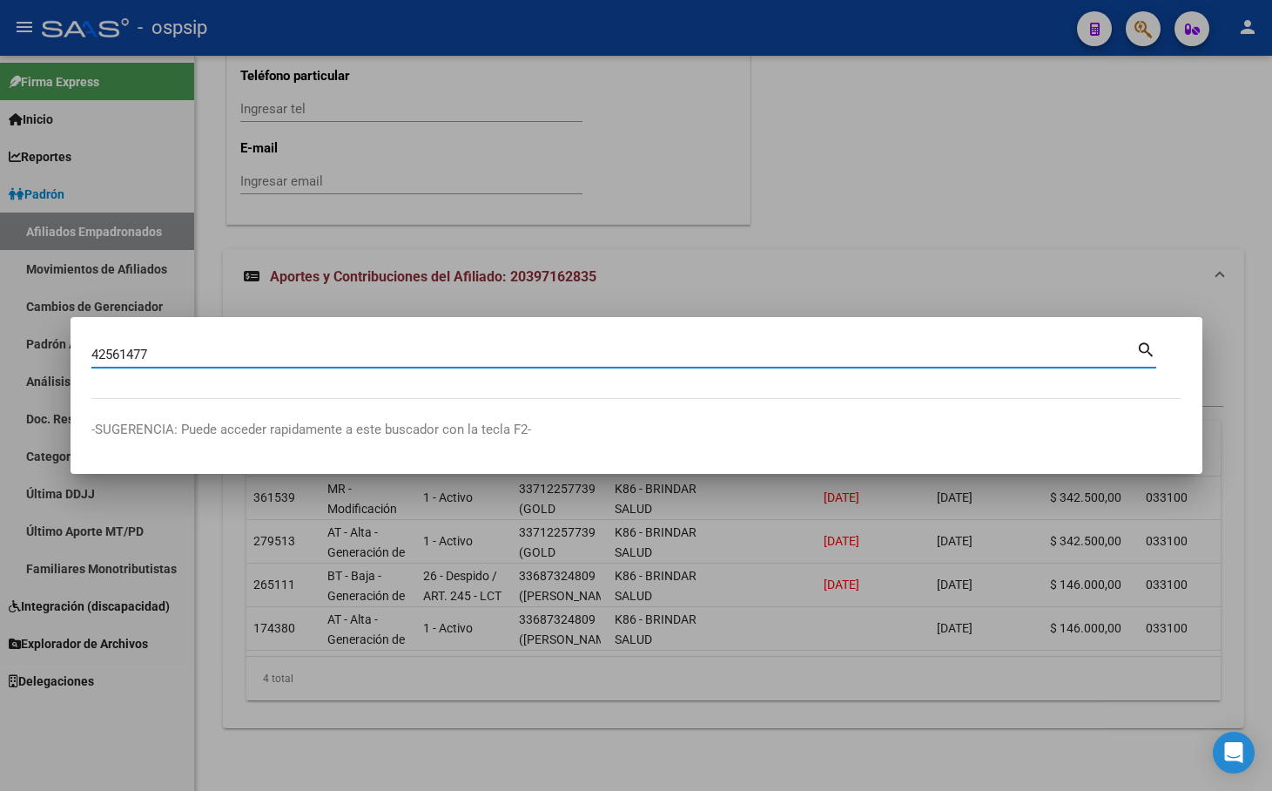
type input "42561477"
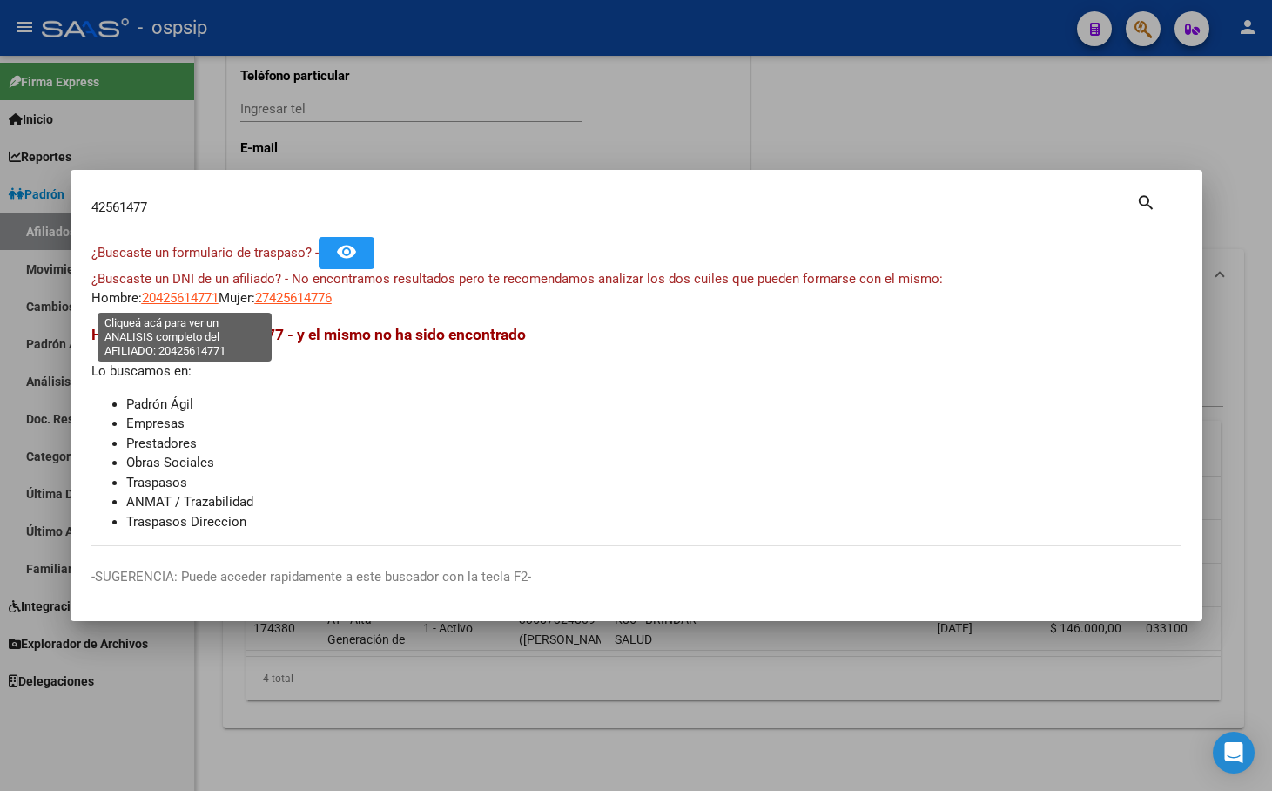
click at [191, 296] on span "20425614771" at bounding box center [180, 298] width 77 height 16
type textarea "20425614771"
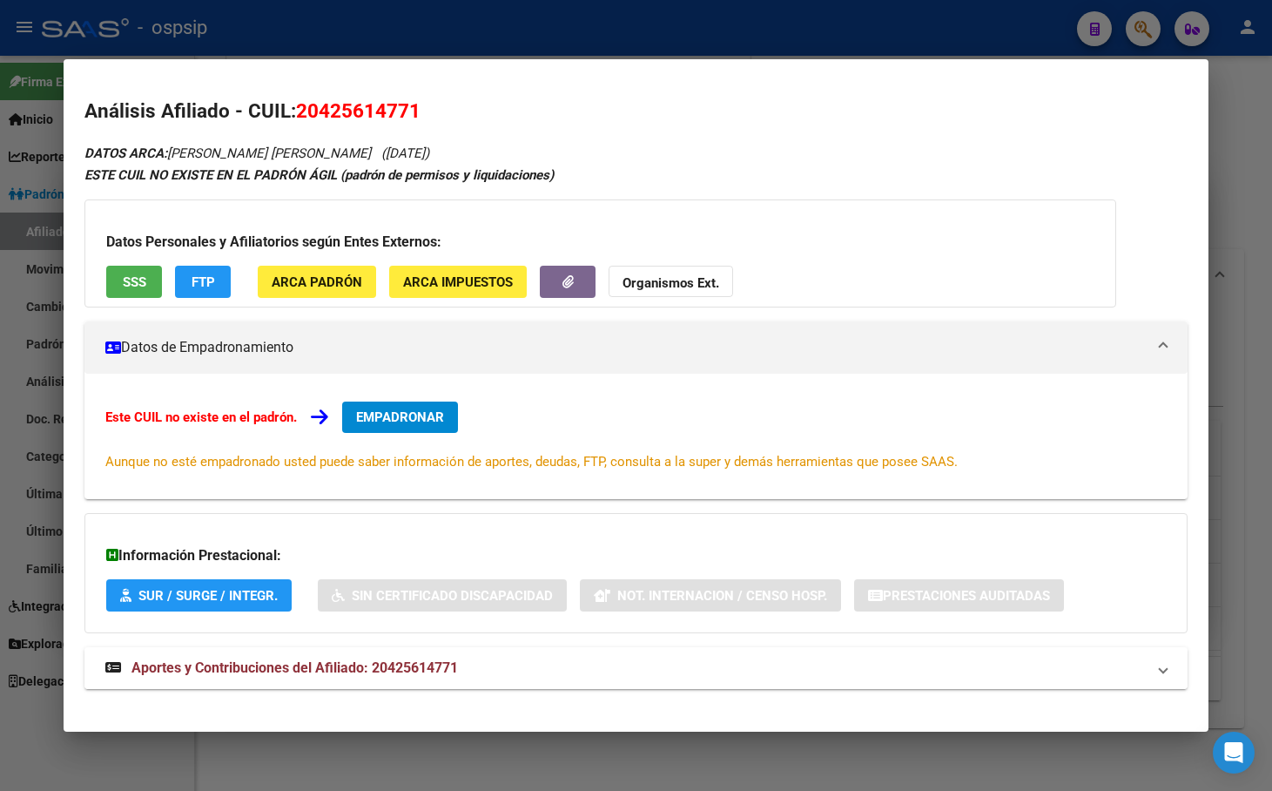
click at [402, 668] on span "Aportes y Contribuciones del Afiliado: 20425614771" at bounding box center [295, 667] width 327 height 17
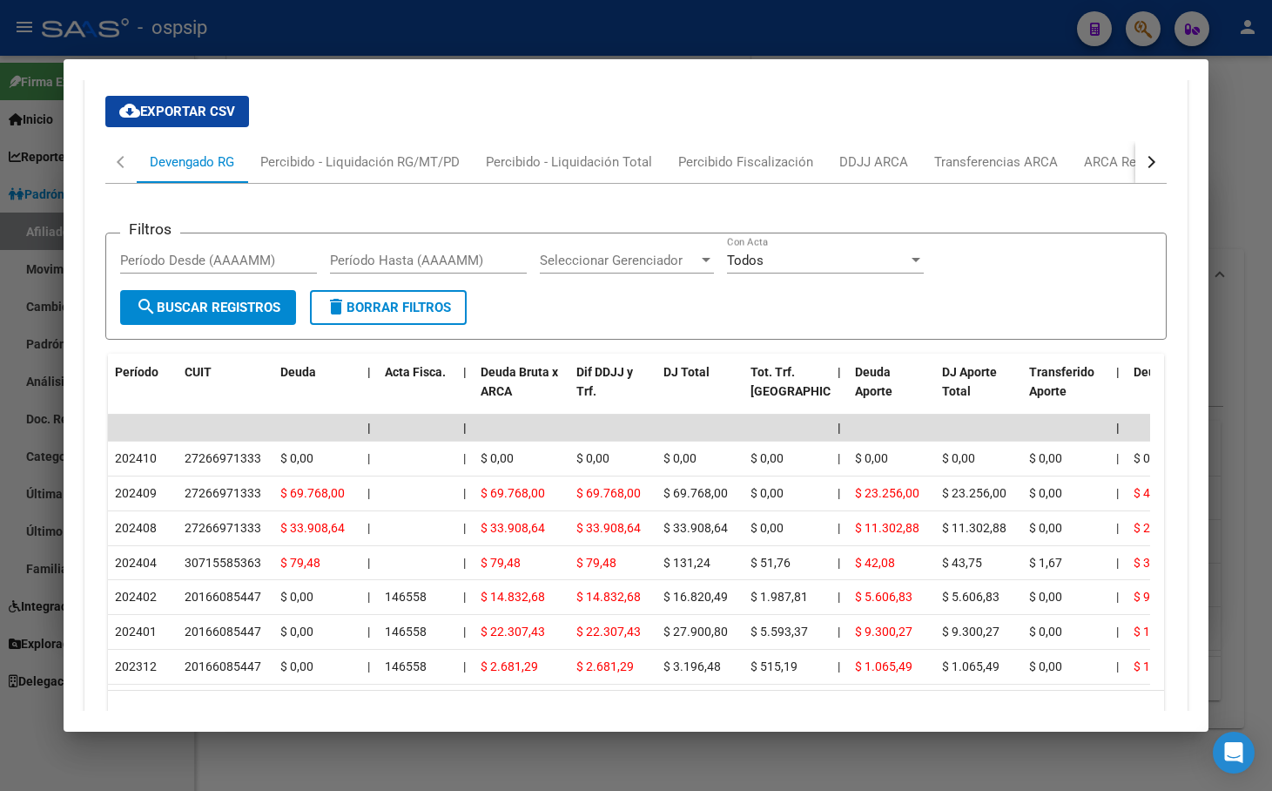
scroll to position [697, 0]
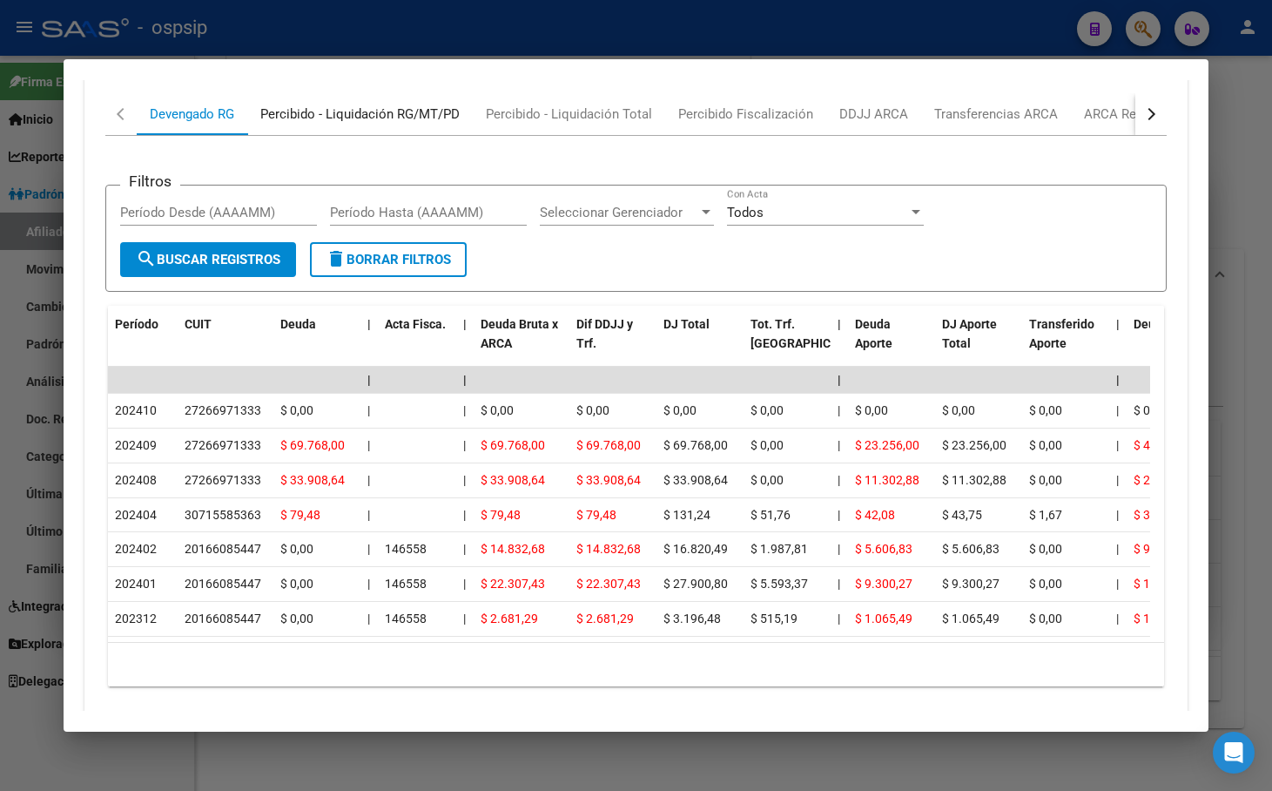
click at [323, 105] on div "Percibido - Liquidación RG/MT/PD" at bounding box center [359, 114] width 199 height 19
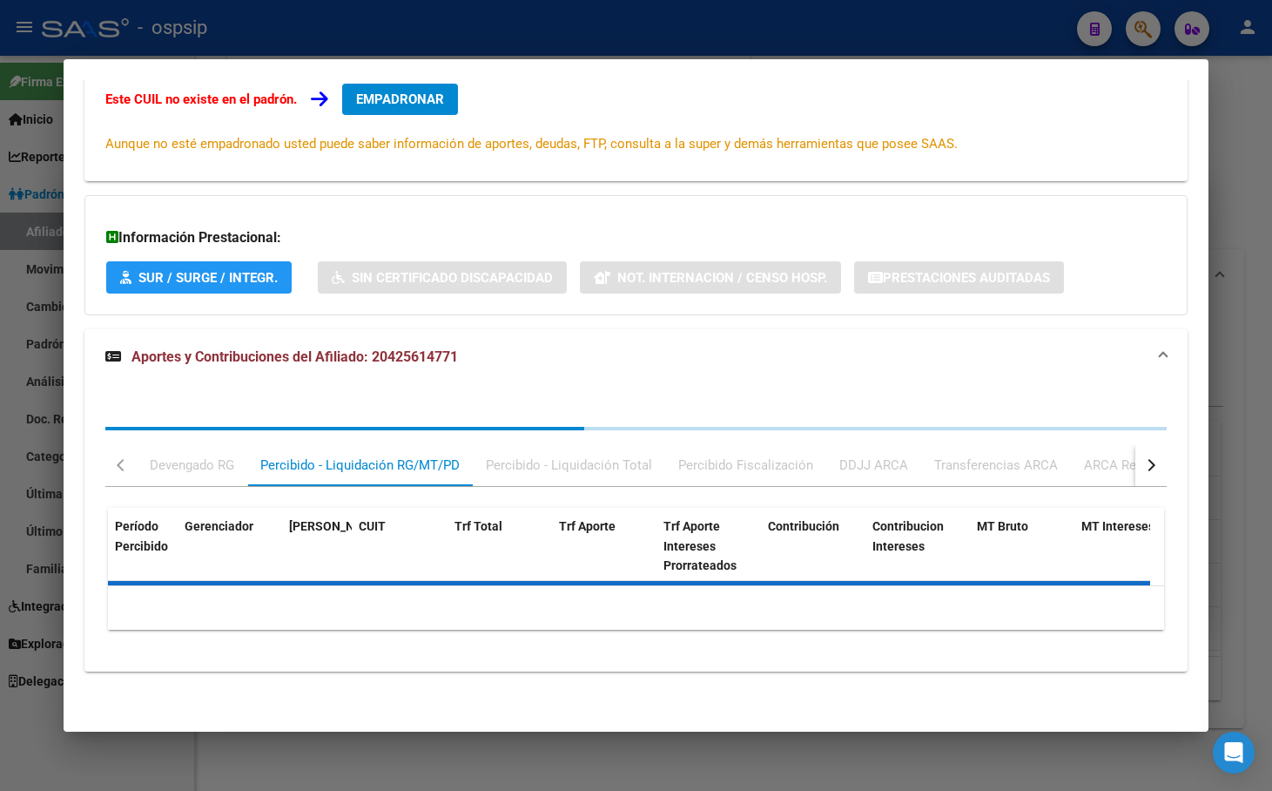
scroll to position [470, 0]
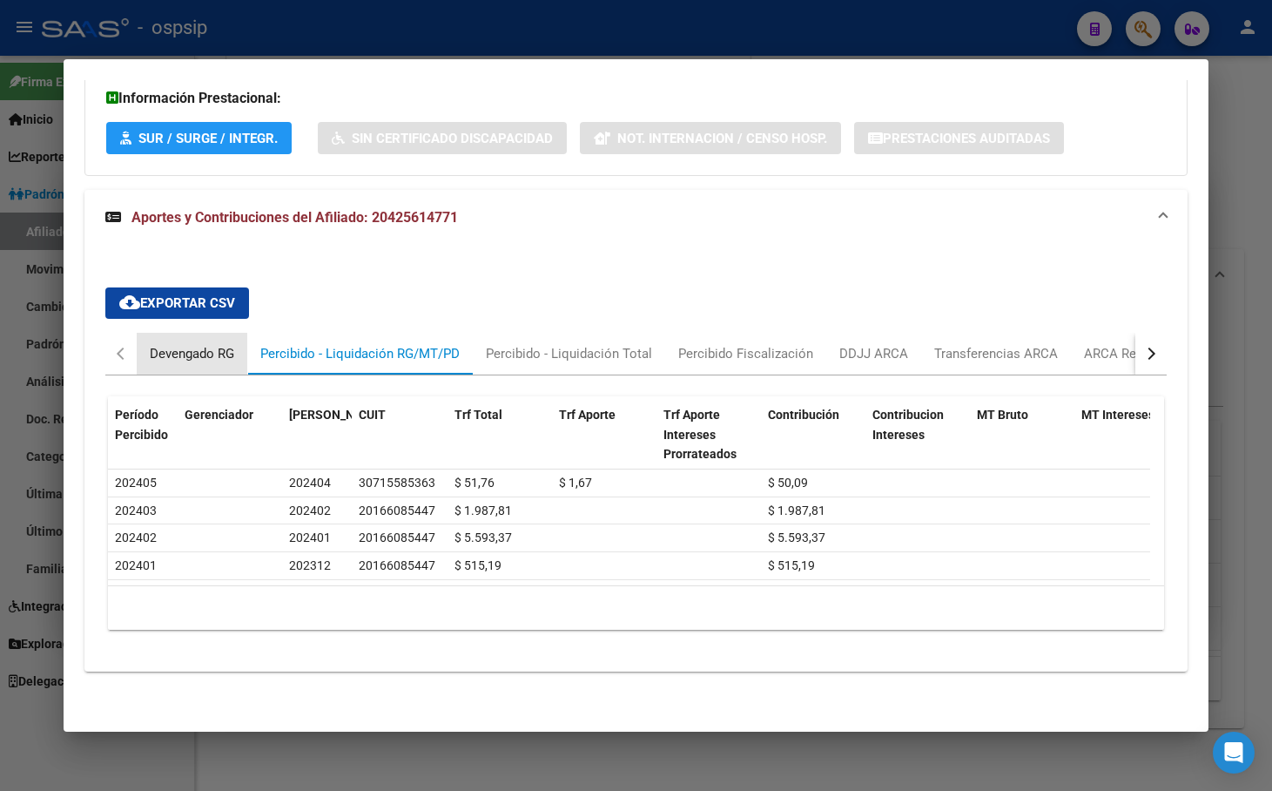
click at [189, 344] on div "Devengado RG" at bounding box center [192, 353] width 84 height 19
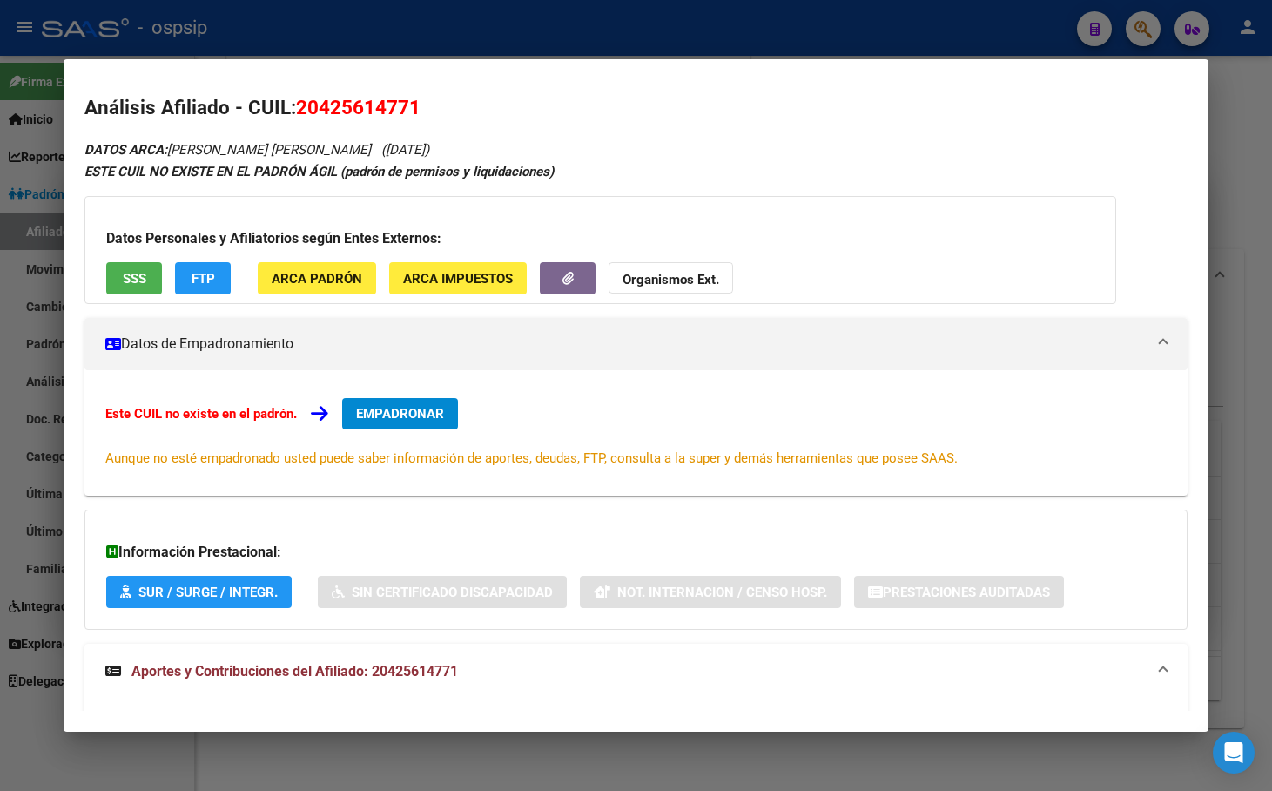
scroll to position [0, 0]
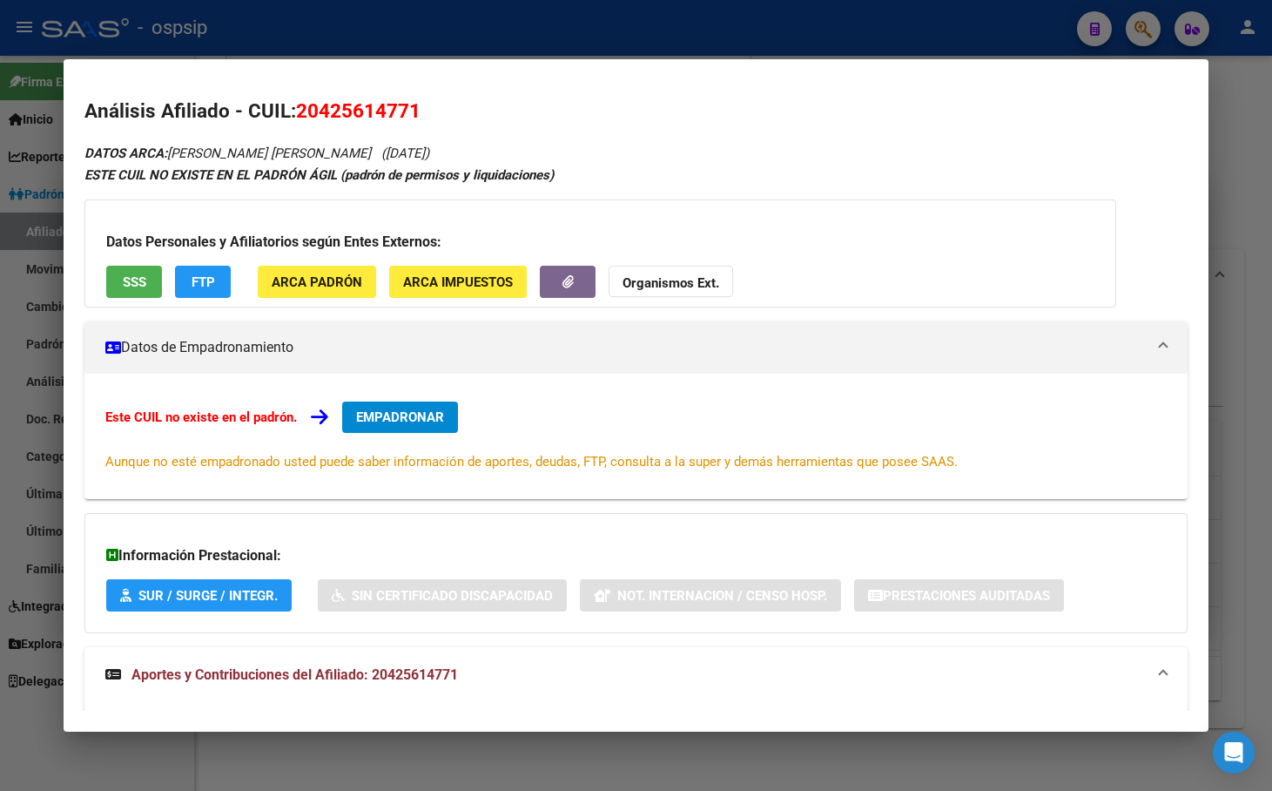
drag, startPoint x: 300, startPoint y: 103, endPoint x: 462, endPoint y: 106, distance: 161.2
click at [462, 106] on h2 "Análisis Afiliado - CUIL: 20425614771" at bounding box center [636, 112] width 1104 height 30
copy span "20425614771"
click at [477, 84] on mat-dialog-content "Análisis Afiliado - CUIL: 20425614771 DATOS ARCA: [PERSON_NAME] [PERSON_NAME] (…" at bounding box center [636, 395] width 1145 height 631
click at [395, 410] on span "EMPADRONAR" at bounding box center [400, 417] width 88 height 16
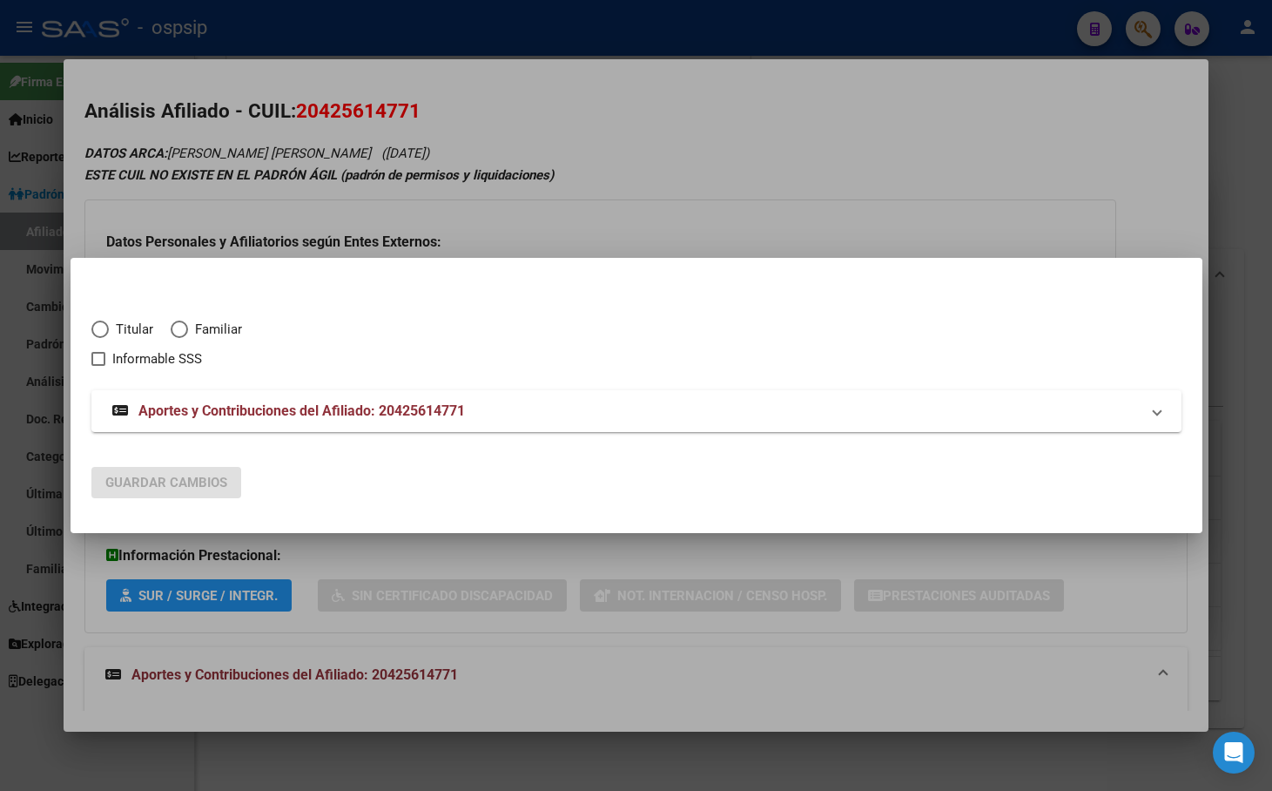
click at [97, 325] on span "Elija una opción" at bounding box center [99, 329] width 17 height 17
click at [97, 325] on input "Titular" at bounding box center [99, 329] width 17 height 17
radio input "true"
checkbox input "true"
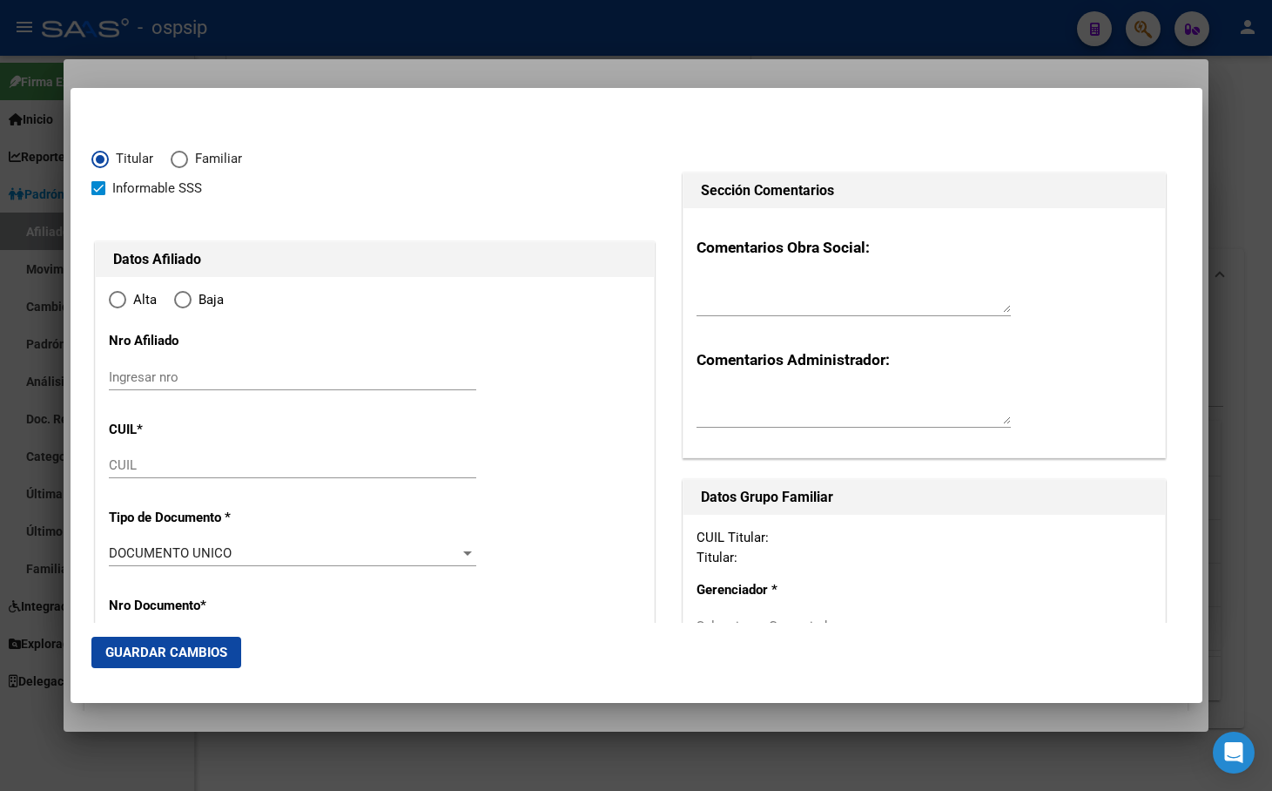
type input "20-42561477-1"
type input "42561477"
type input "CORREA"
type input "[PERSON_NAME]"
type input "[DATE]"
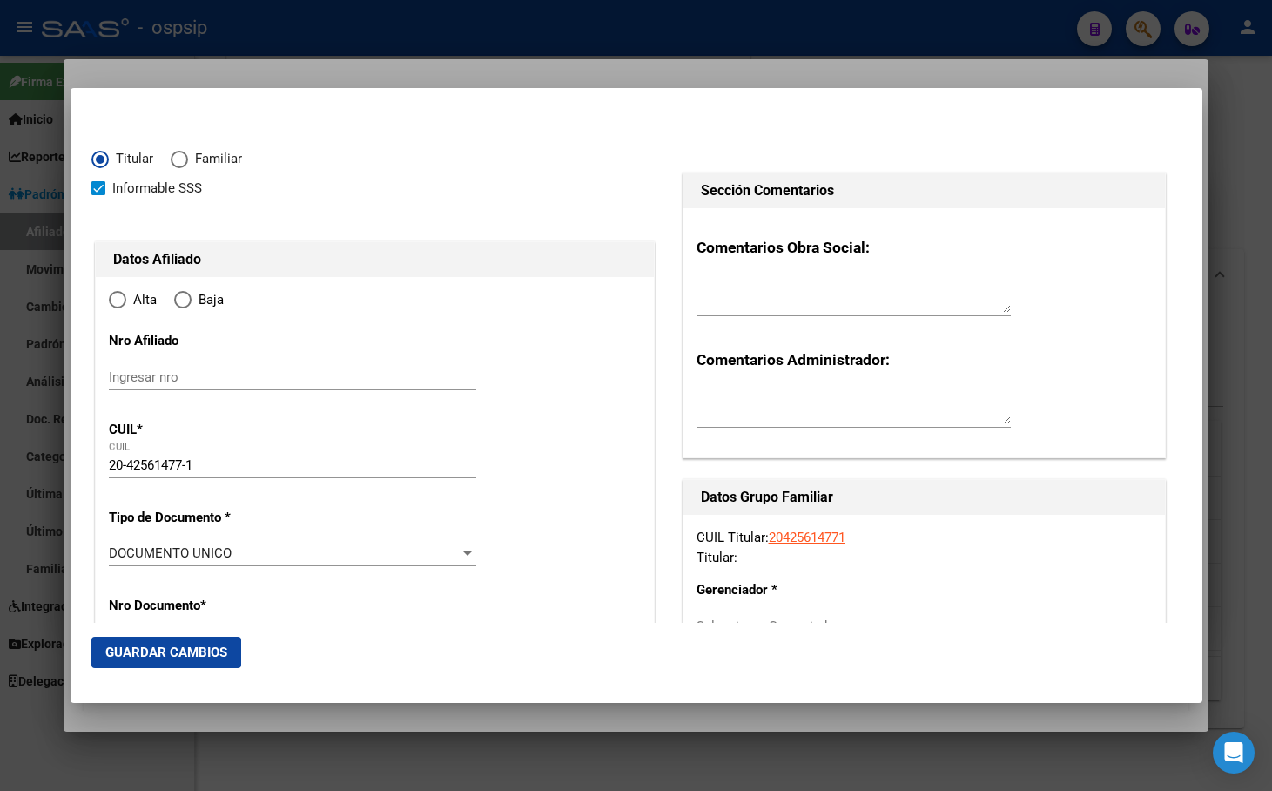
type input "DESVIO ARIJON"
type input "2242"
type input "GRAL M BELGRANO"
type input "1262"
radio input "true"
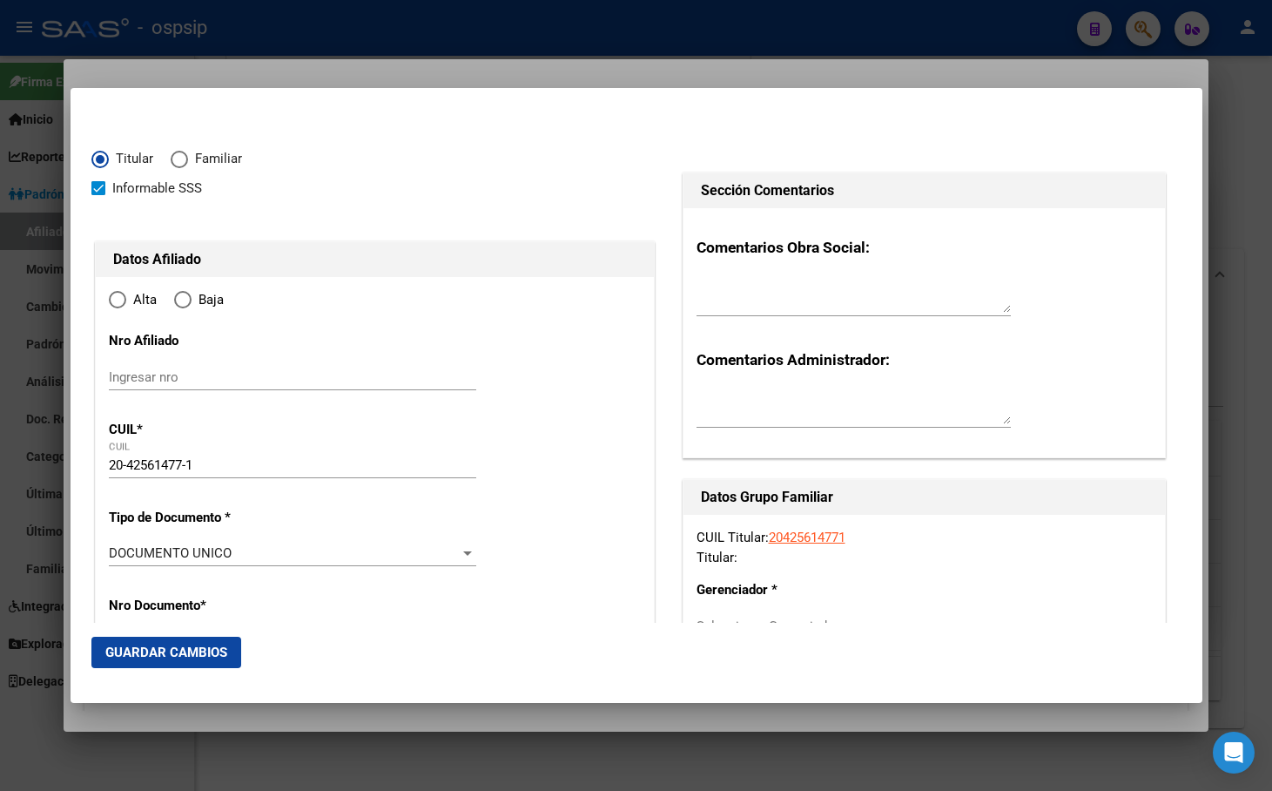
type input "DESVIO ARIJON"
click at [117, 557] on input "Ingresar fecha" at bounding box center [293, 558] width 368 height 28
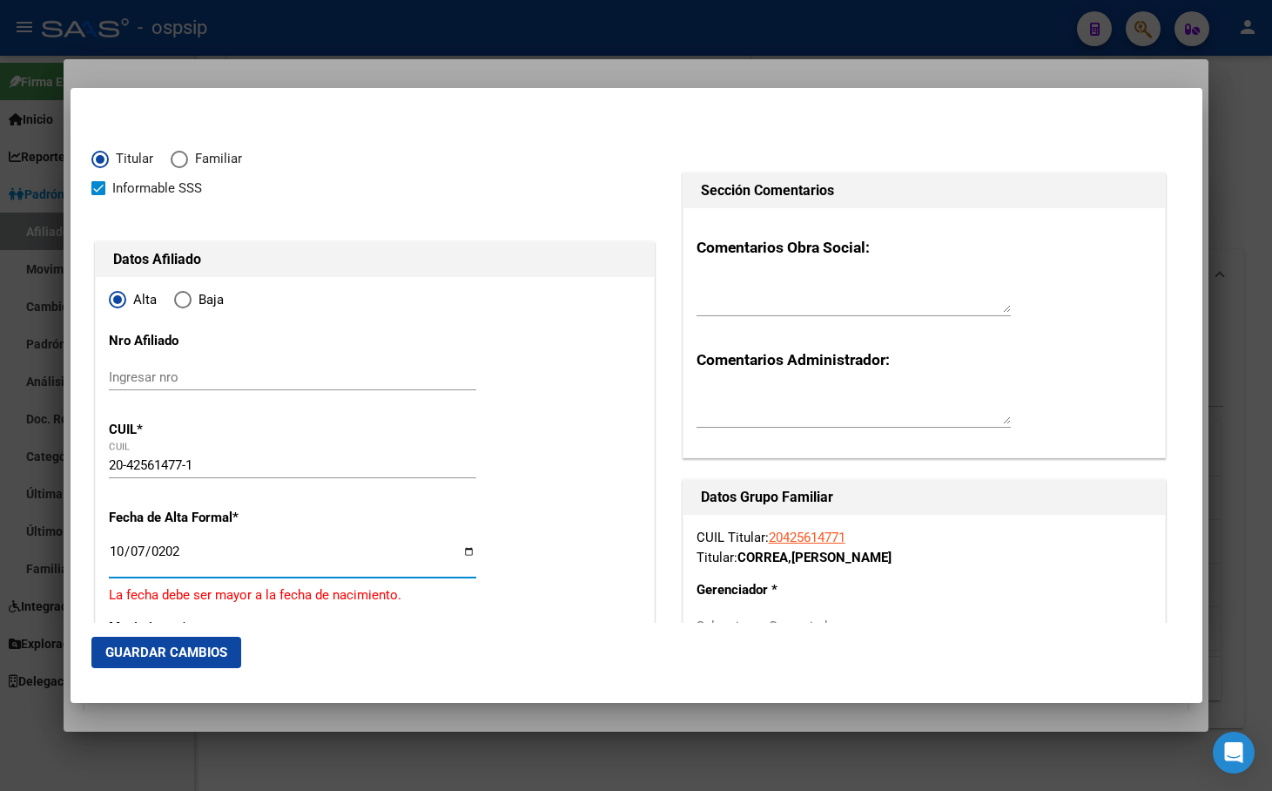
type input "[DATE]"
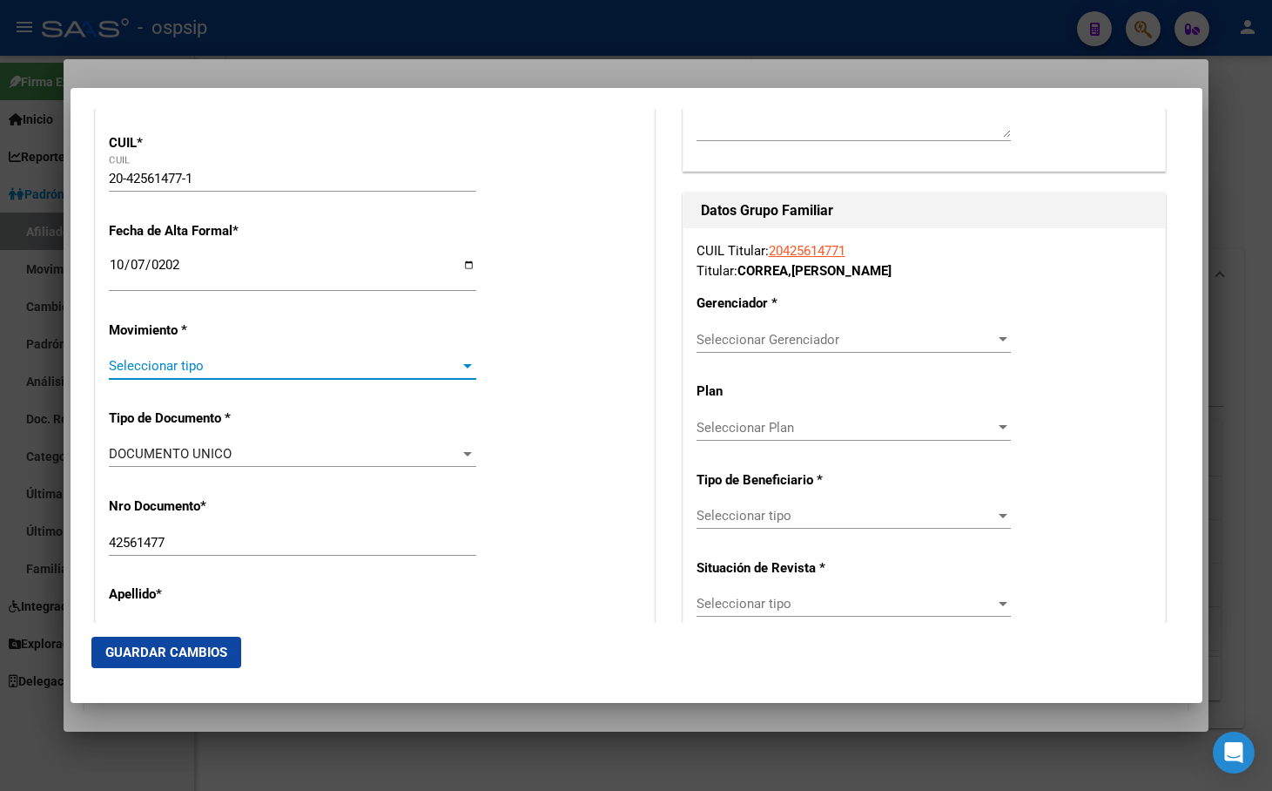
click at [145, 361] on span "Seleccionar tipo" at bounding box center [285, 366] width 352 height 16
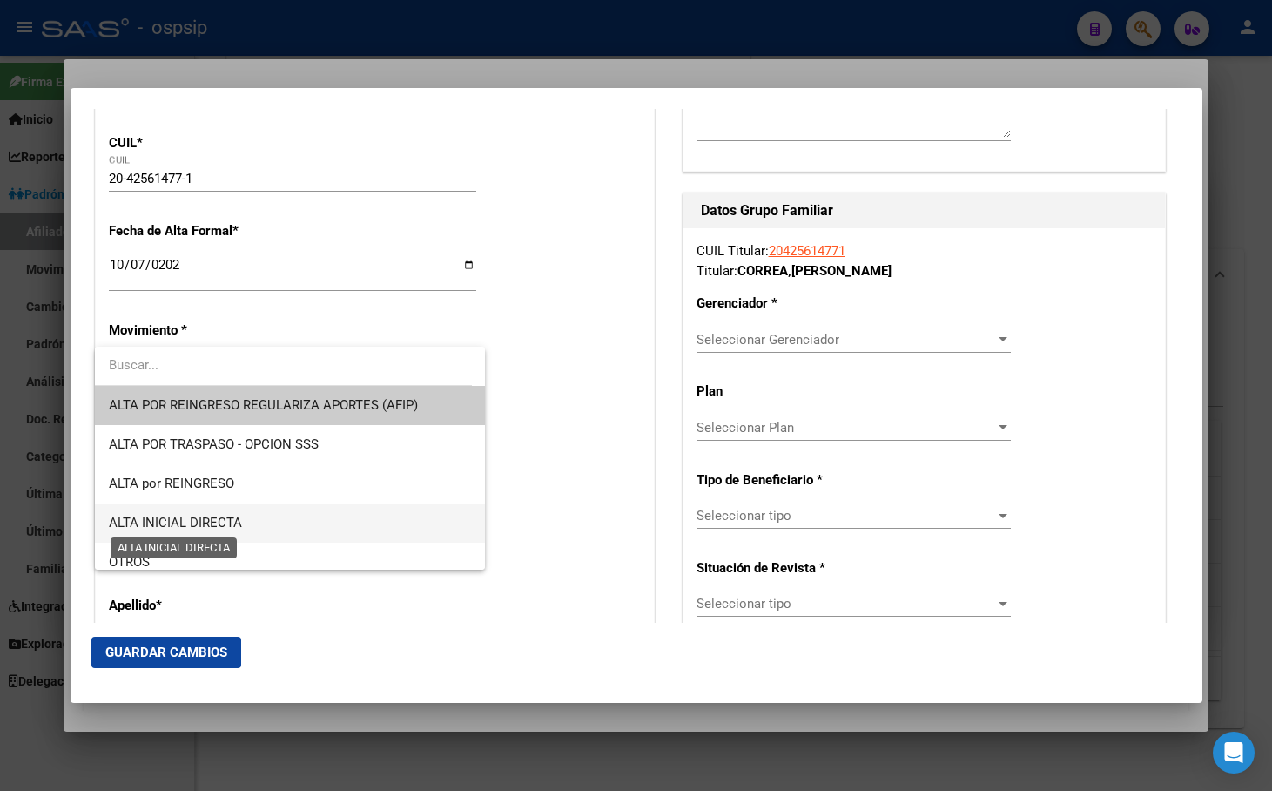
click at [169, 517] on span "ALTA INICIAL DIRECTA" at bounding box center [175, 523] width 133 height 16
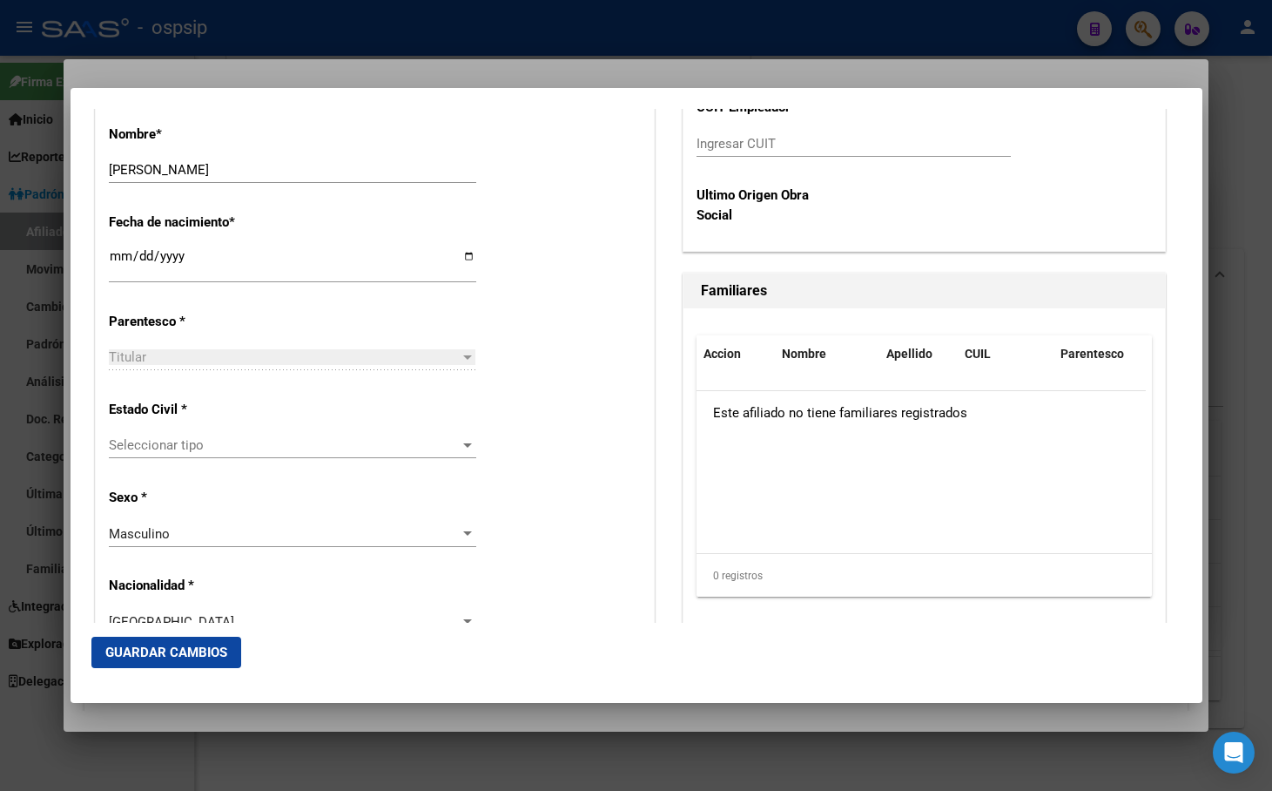
scroll to position [896, 0]
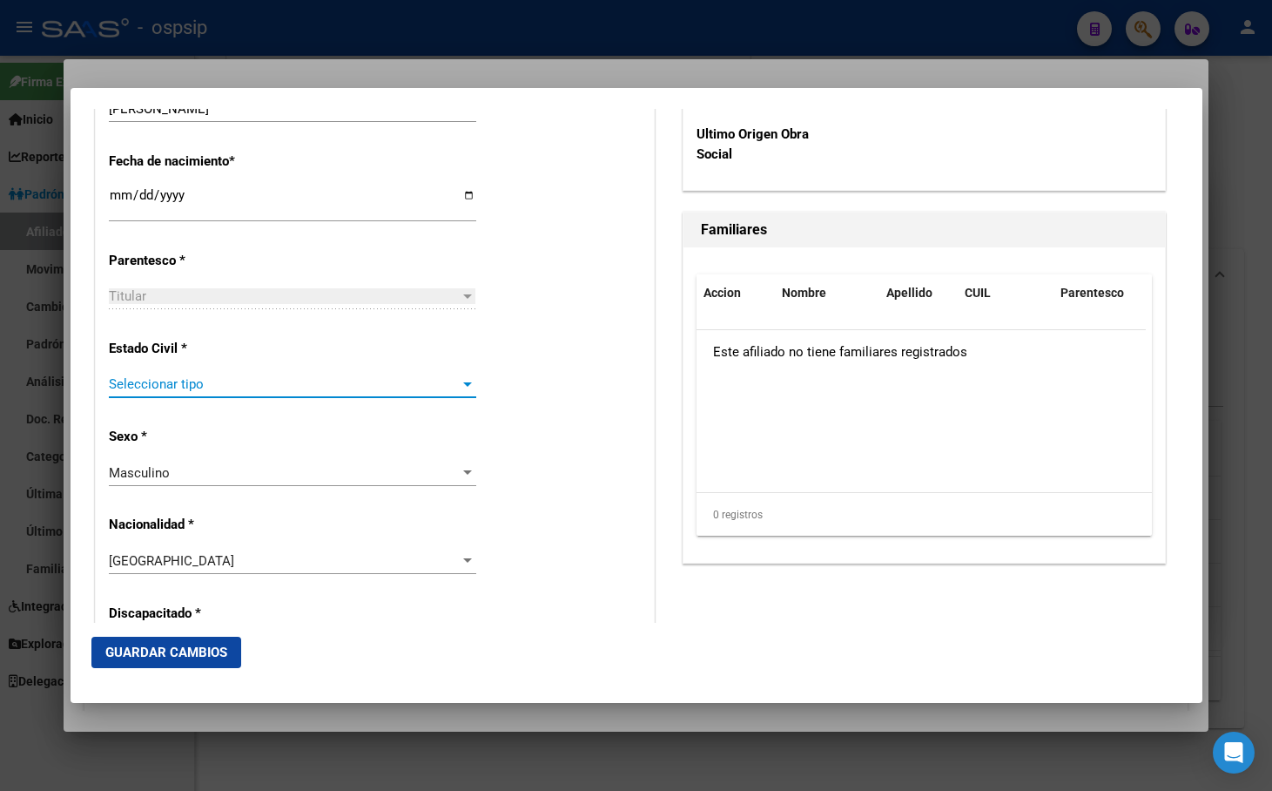
click at [162, 381] on span "Seleccionar tipo" at bounding box center [285, 384] width 352 height 16
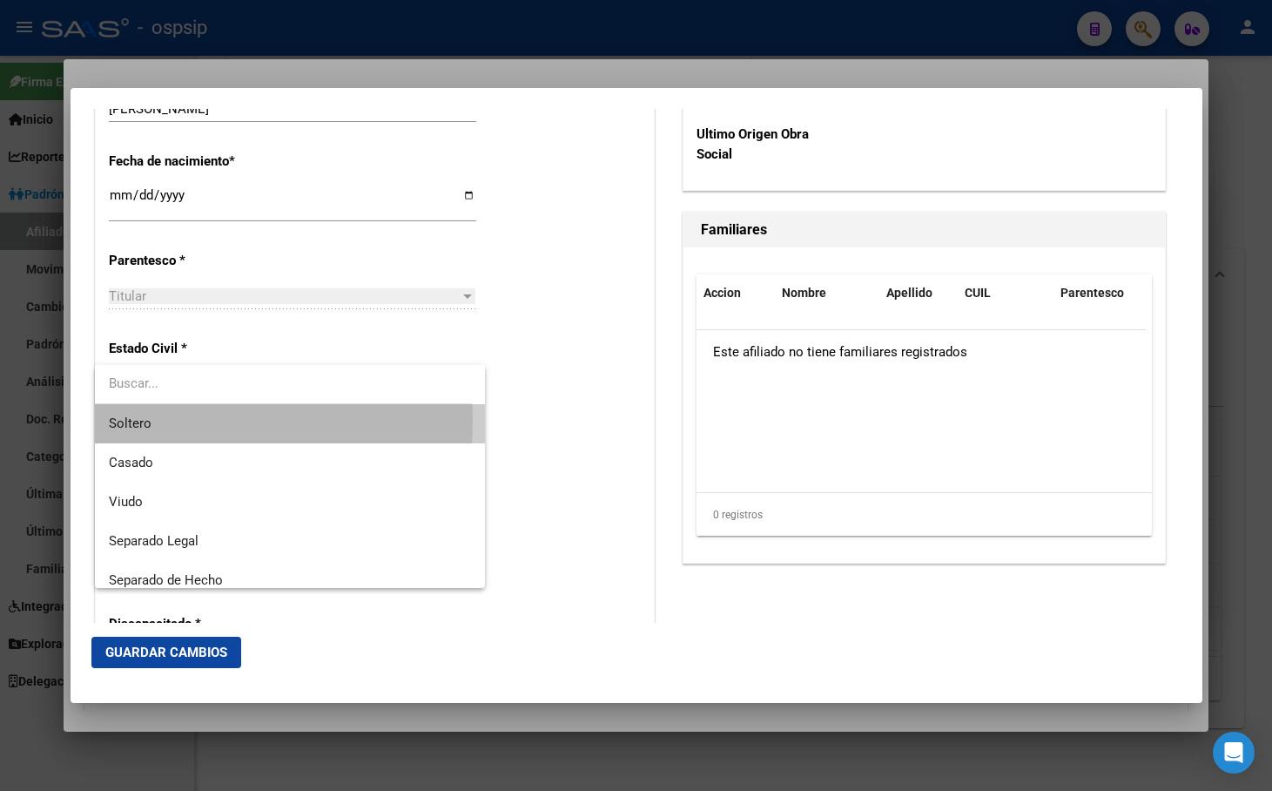
drag, startPoint x: 152, startPoint y: 419, endPoint x: 335, endPoint y: 424, distance: 183.8
click at [150, 419] on span "Soltero" at bounding box center [290, 423] width 362 height 39
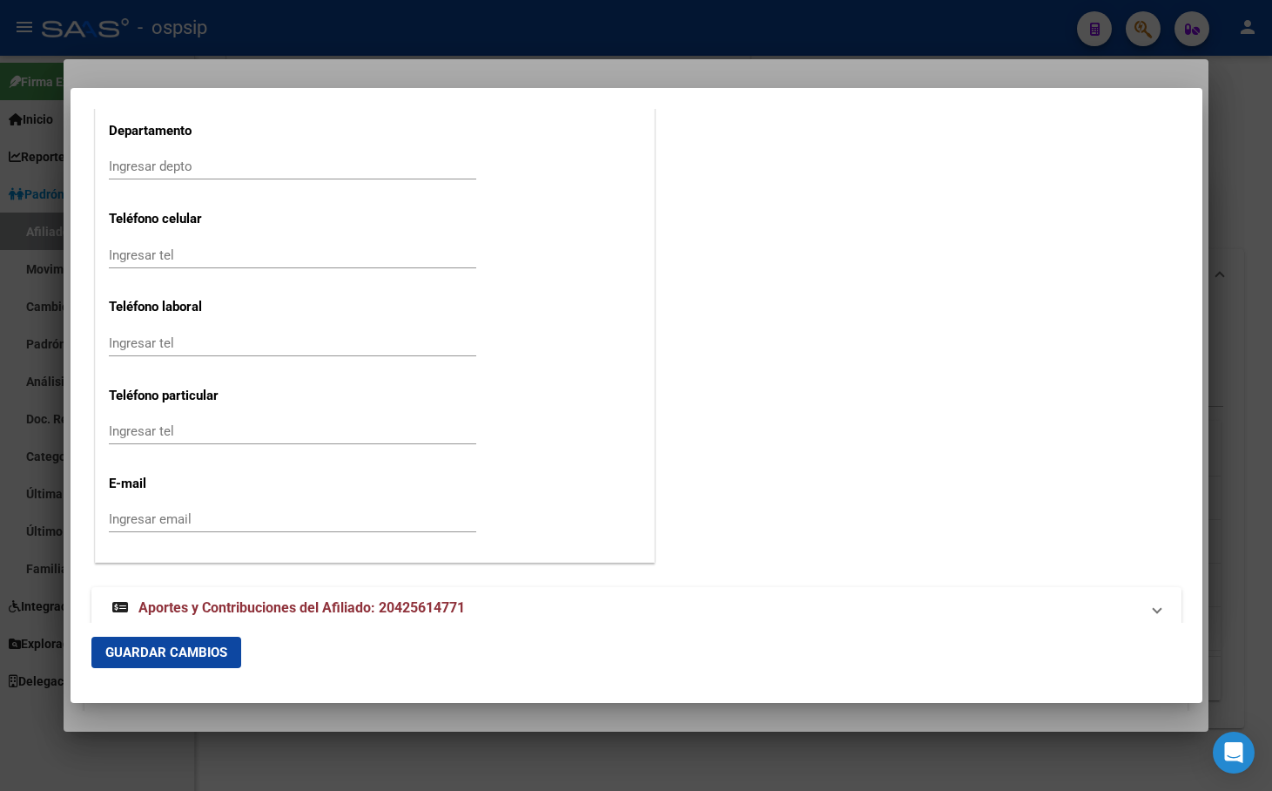
scroll to position [2230, 0]
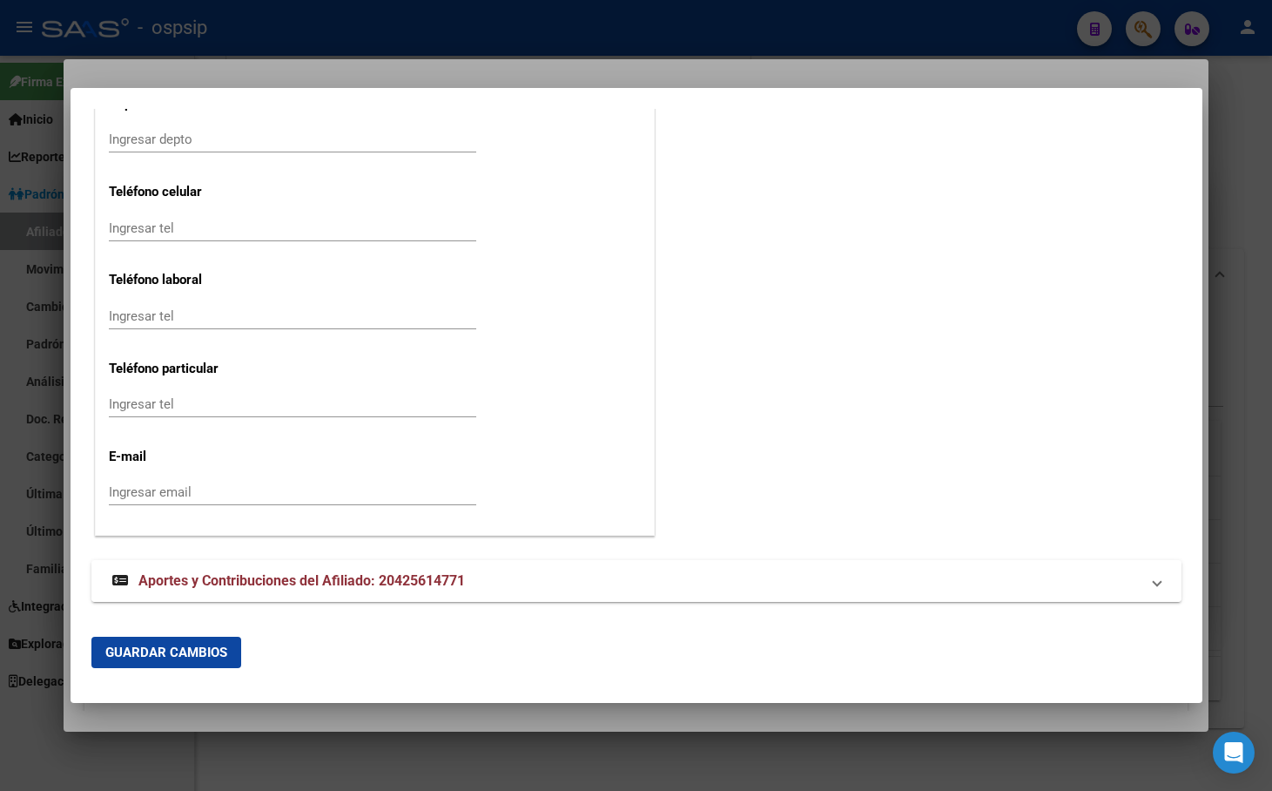
click at [364, 586] on span "Aportes y Contribuciones del Afiliado: 20425614771" at bounding box center [301, 580] width 327 height 17
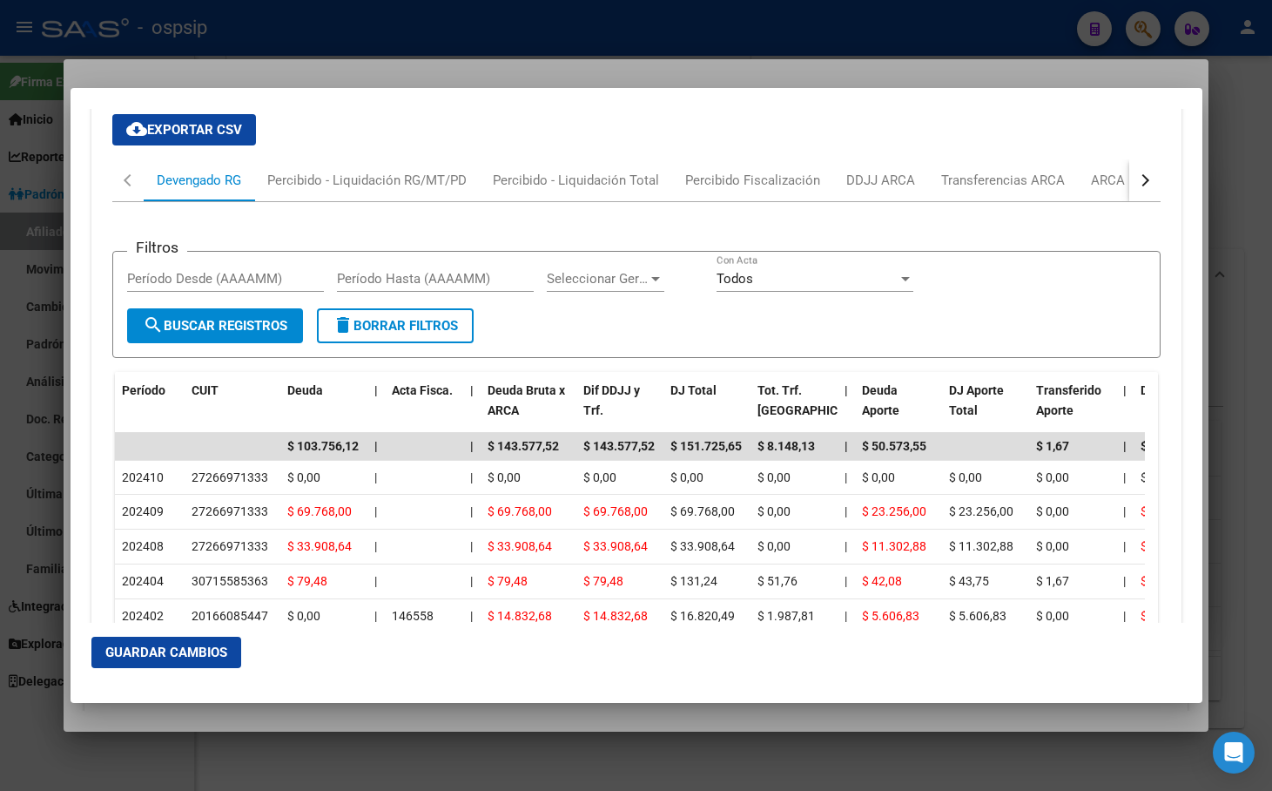
scroll to position [2752, 0]
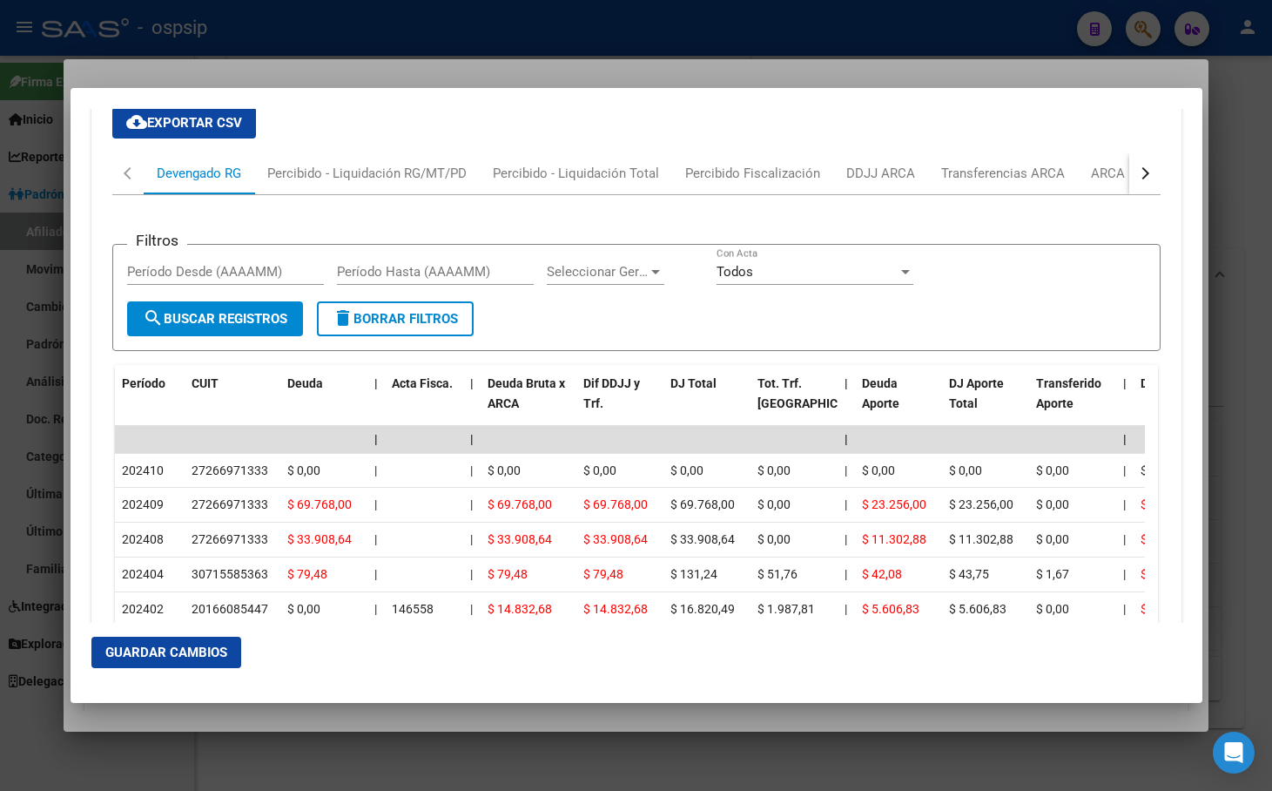
click at [1137, 172] on div "button" at bounding box center [1143, 173] width 12 height 12
click at [1050, 172] on div "ARCA Relaciones Laborales" at bounding box center [1028, 173] width 163 height 19
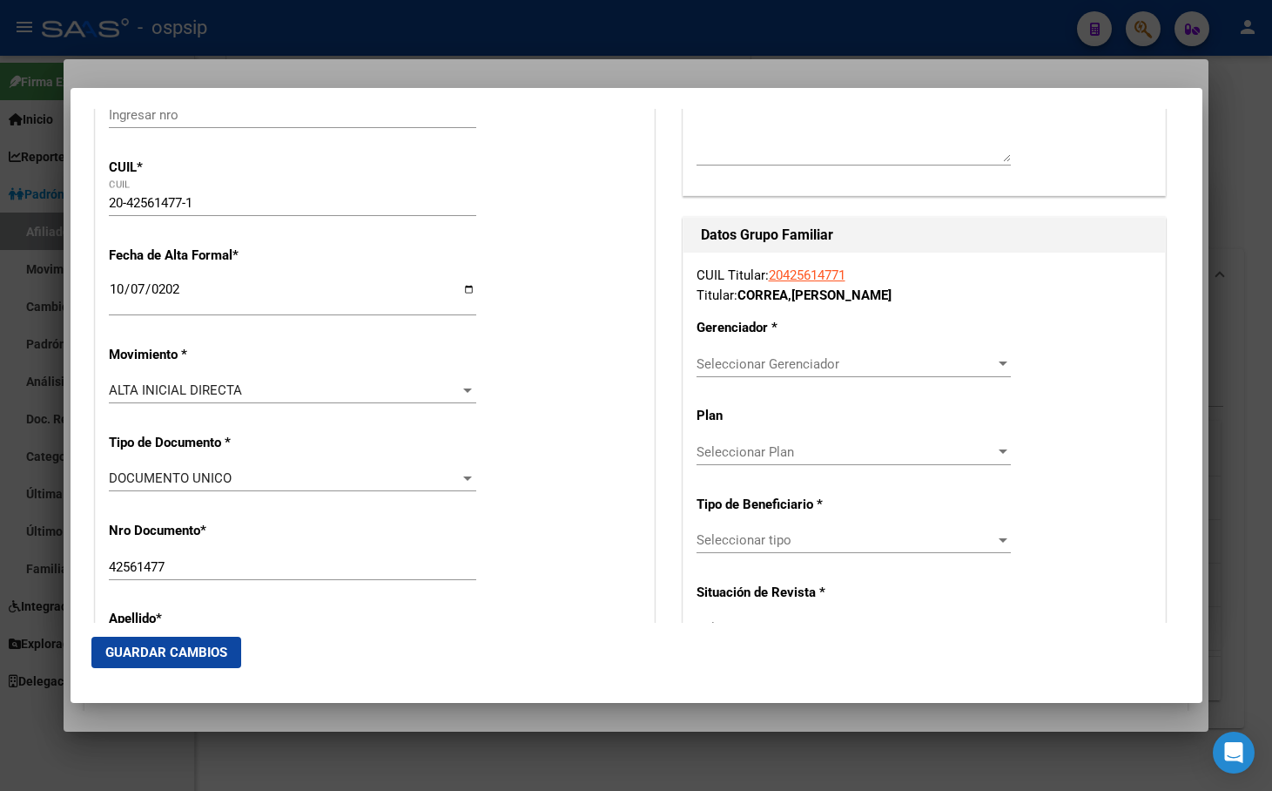
scroll to position [280, 0]
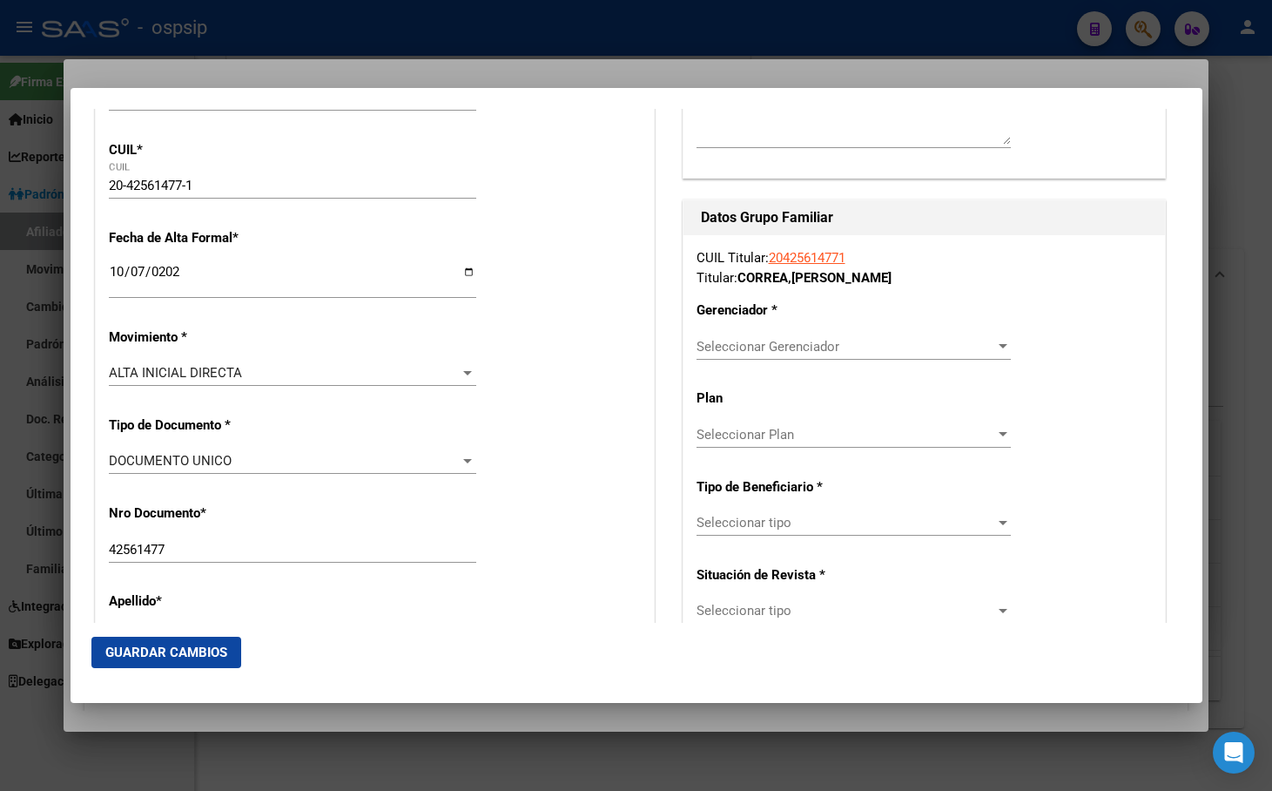
click at [778, 347] on span "Seleccionar Gerenciador" at bounding box center [846, 347] width 299 height 16
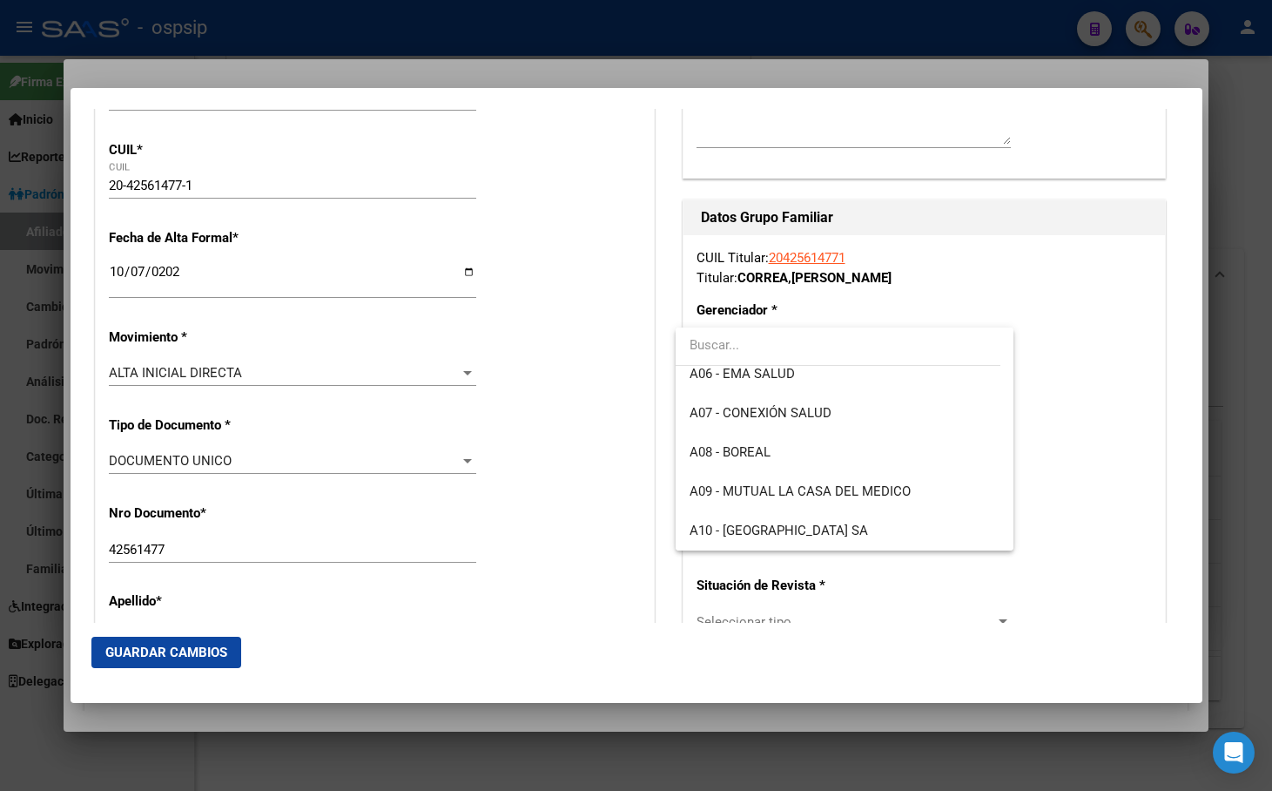
scroll to position [261, 0]
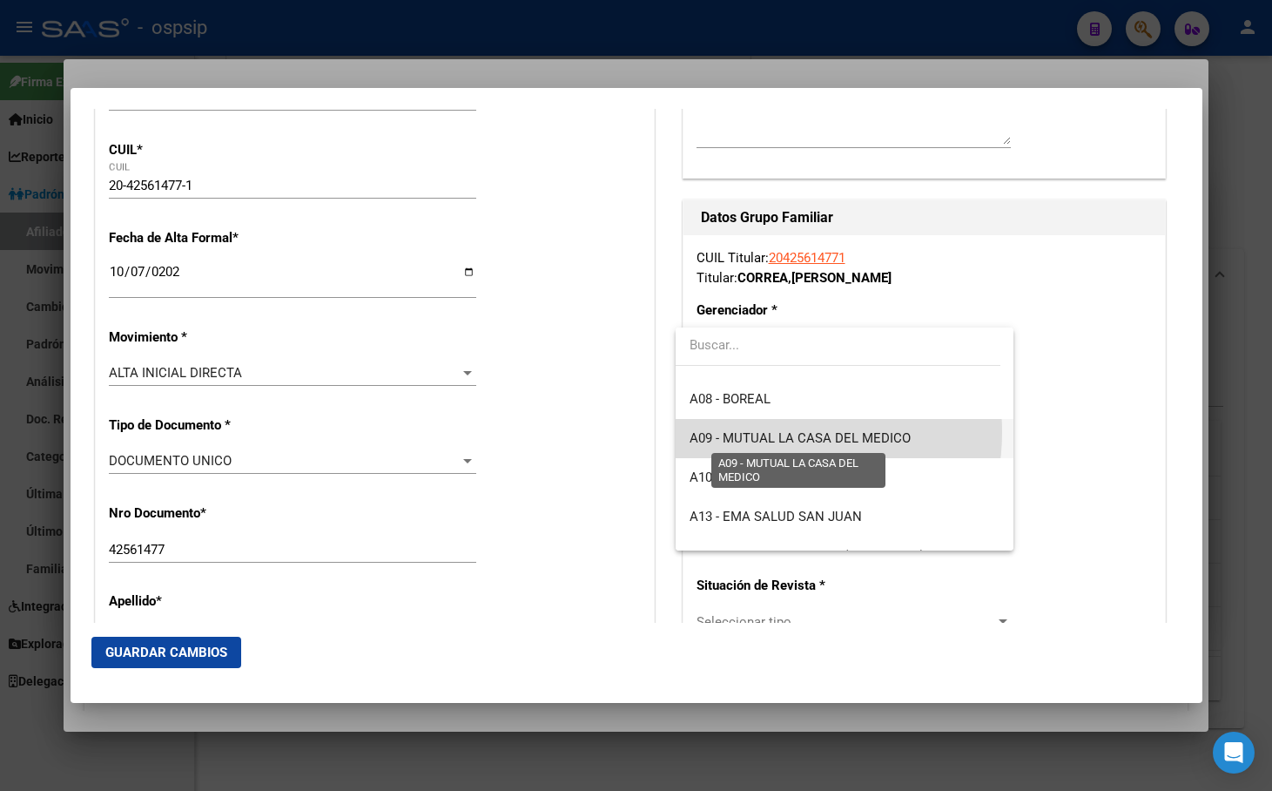
drag, startPoint x: 768, startPoint y: 432, endPoint x: 741, endPoint y: 476, distance: 52.0
click at [767, 432] on span "A09 - MUTUAL LA CASA DEL MEDICO" at bounding box center [800, 438] width 221 height 16
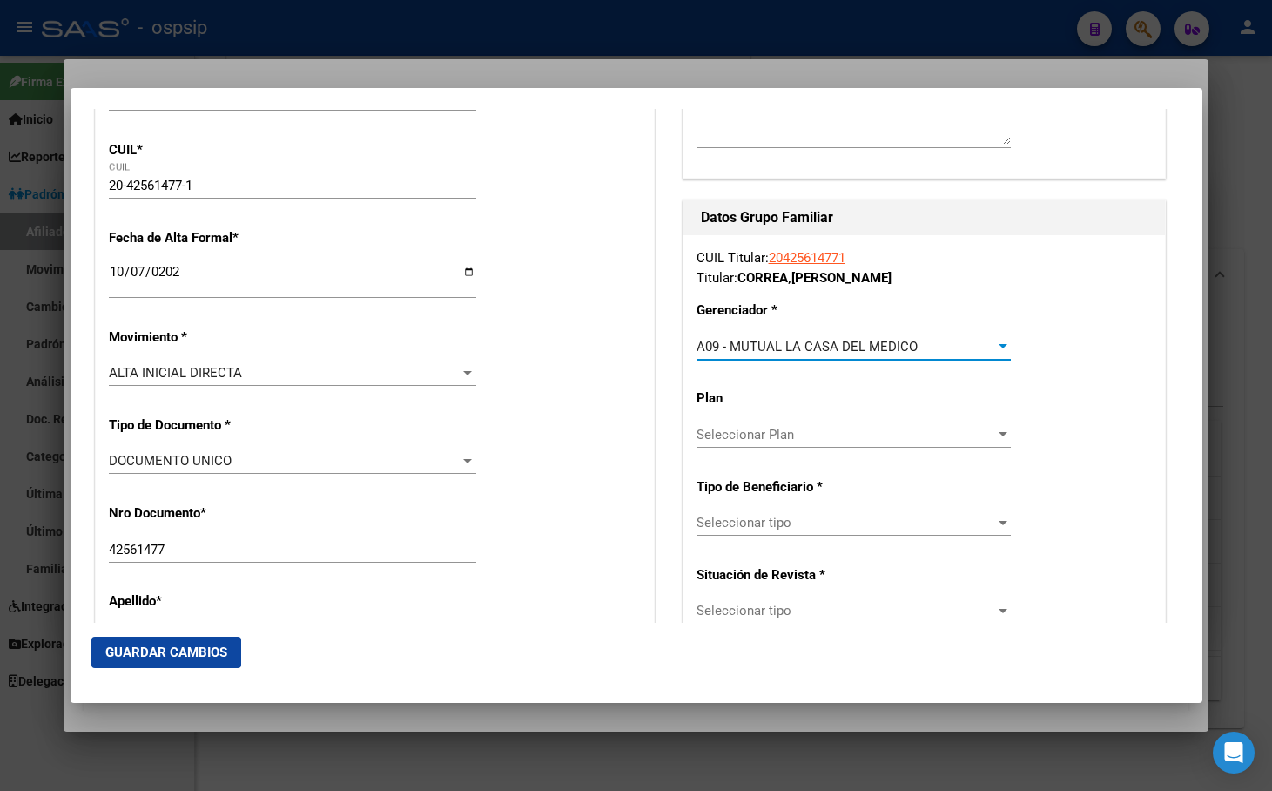
click at [724, 527] on span "Seleccionar tipo" at bounding box center [846, 523] width 299 height 16
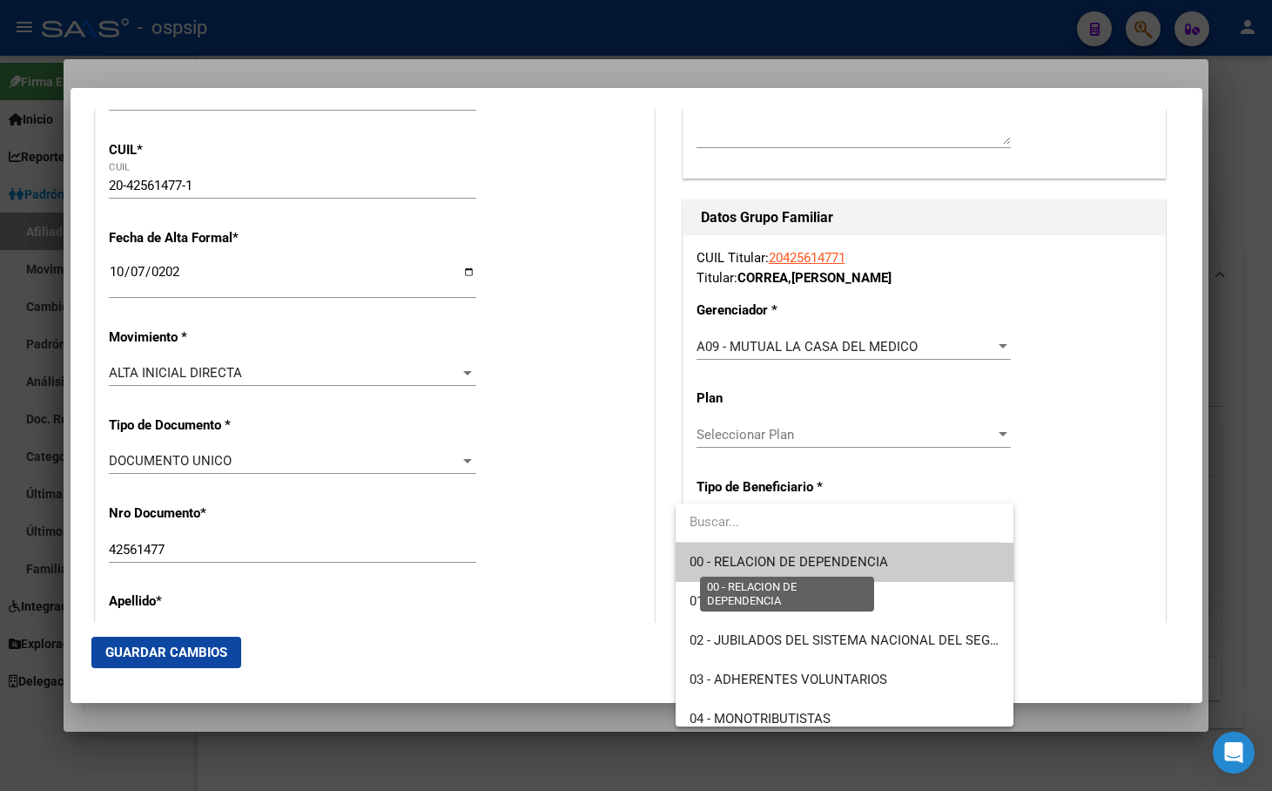
click at [733, 562] on span "00 - RELACION DE DEPENDENCIA" at bounding box center [789, 562] width 199 height 16
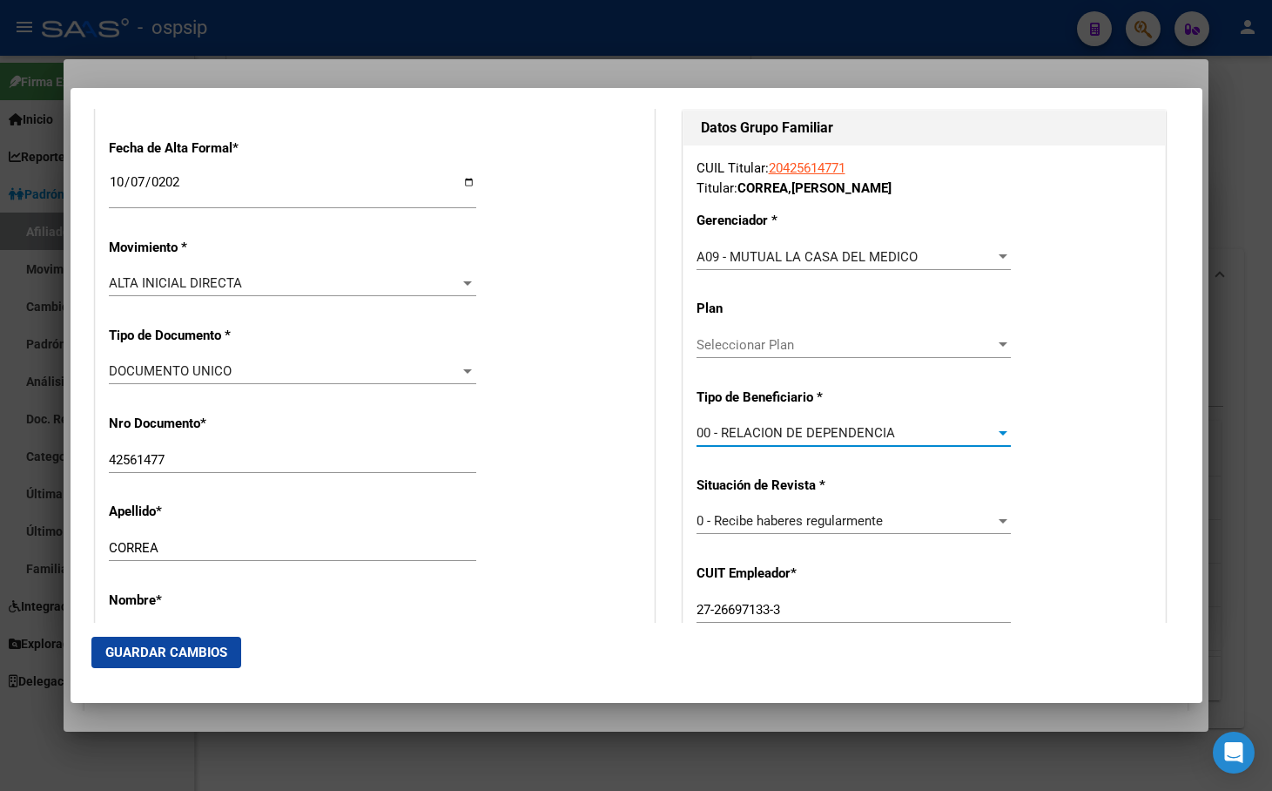
scroll to position [715, 0]
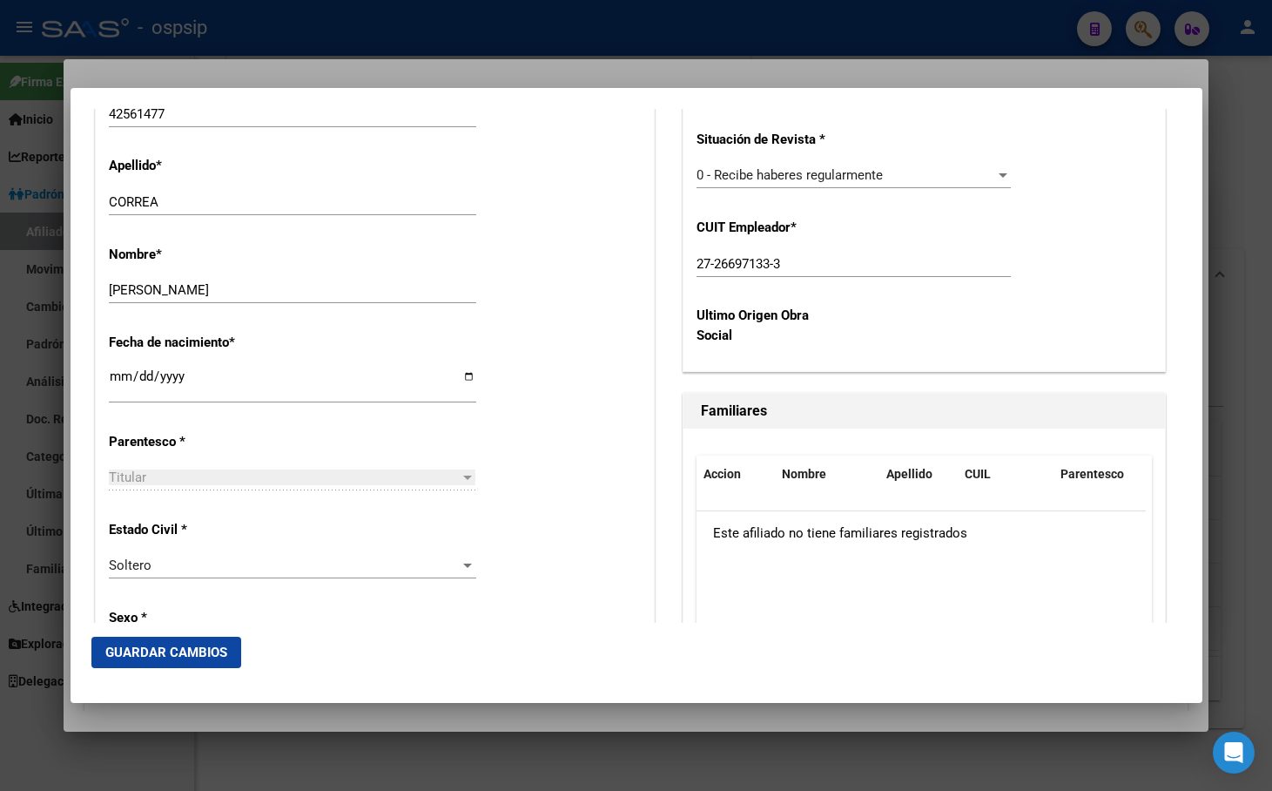
click at [578, 410] on div "Fecha de nacimiento * [DEMOGRAPHIC_DATA] Ingresar fecha" at bounding box center [375, 369] width 532 height 99
drag, startPoint x: 588, startPoint y: 335, endPoint x: 608, endPoint y: 325, distance: 22.6
click at [588, 334] on div "Fecha de nacimiento * [DEMOGRAPHIC_DATA] Ingresar fecha" at bounding box center [375, 369] width 532 height 99
drag, startPoint x: 798, startPoint y: 263, endPoint x: 629, endPoint y: 260, distance: 169.0
click at [629, 260] on div "Titular Familiar Informable SSS Datos Afiliado Alta Baja Nro Afiliado Ingresar …" at bounding box center [636, 733] width 1090 height 2641
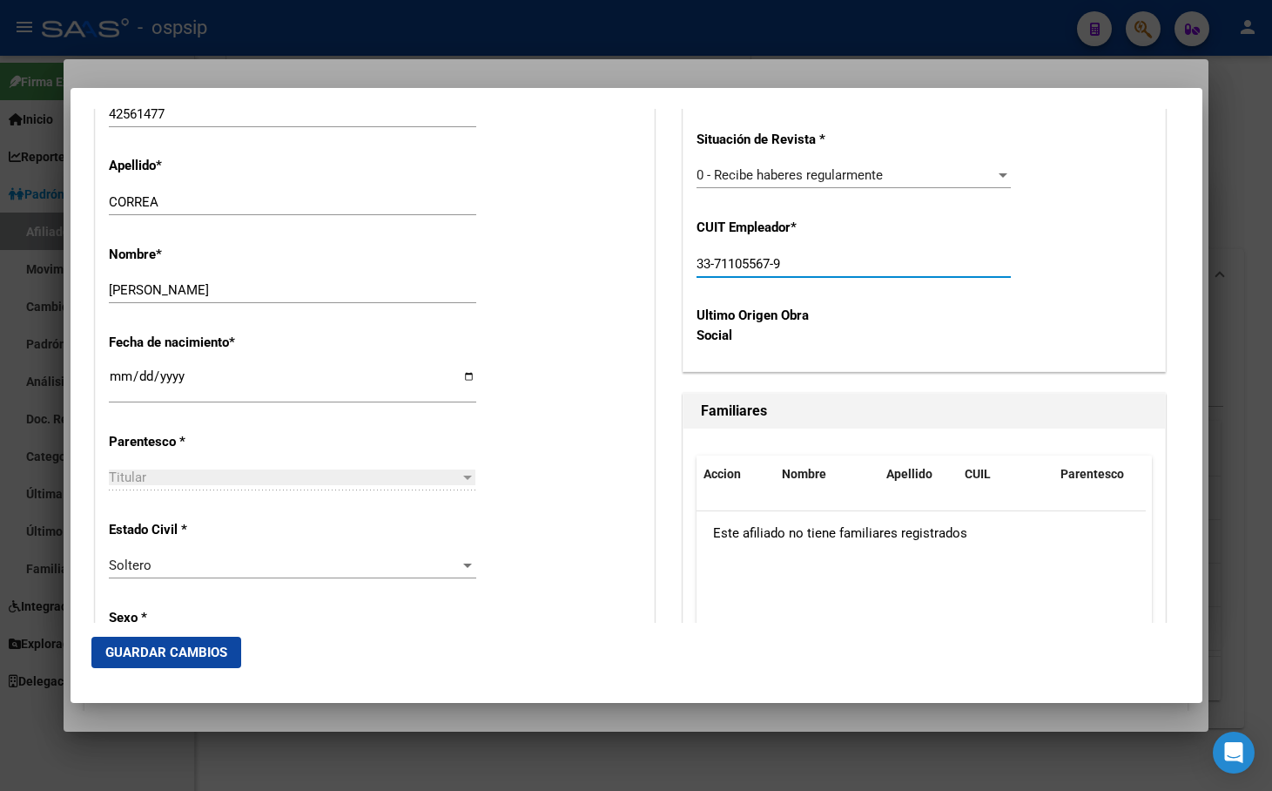
type input "33-71105567-9"
click at [154, 651] on span "Guardar Cambios" at bounding box center [166, 653] width 122 height 16
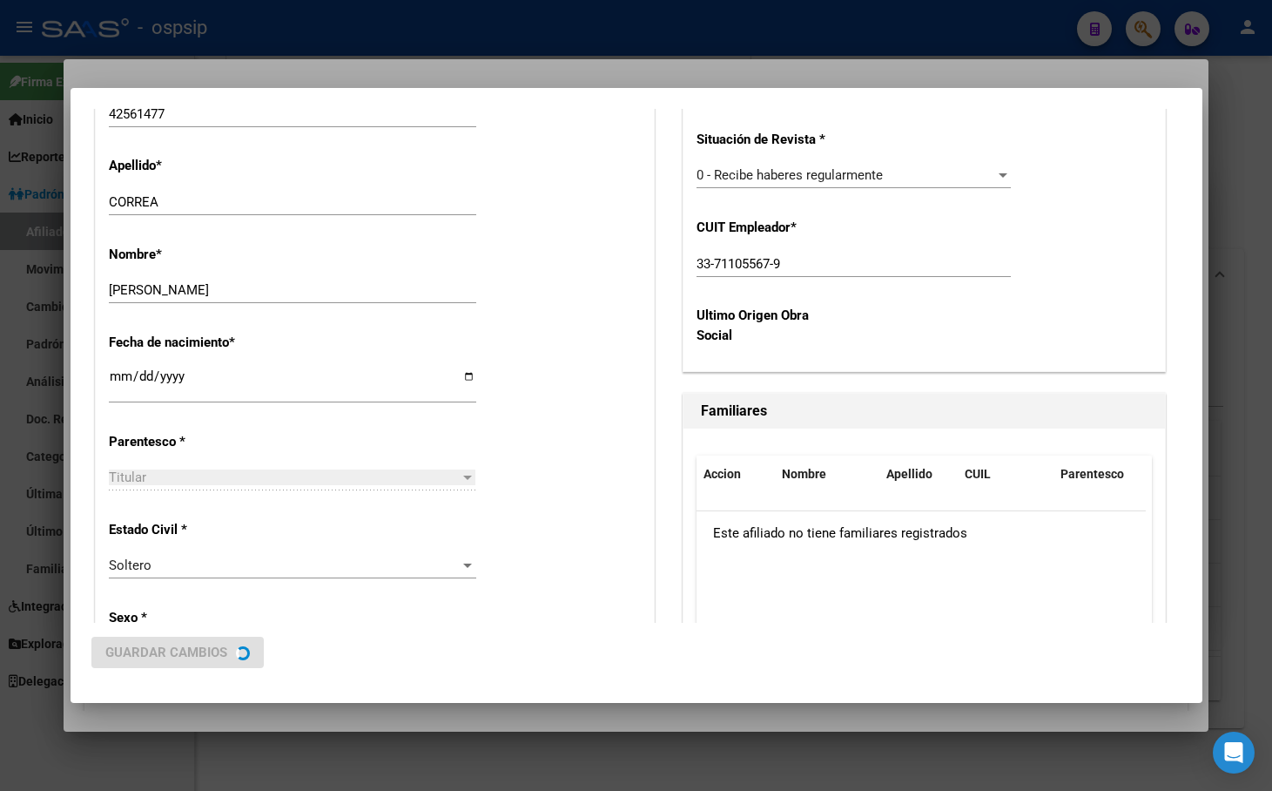
scroll to position [0, 0]
